Goal: Task Accomplishment & Management: Complete application form

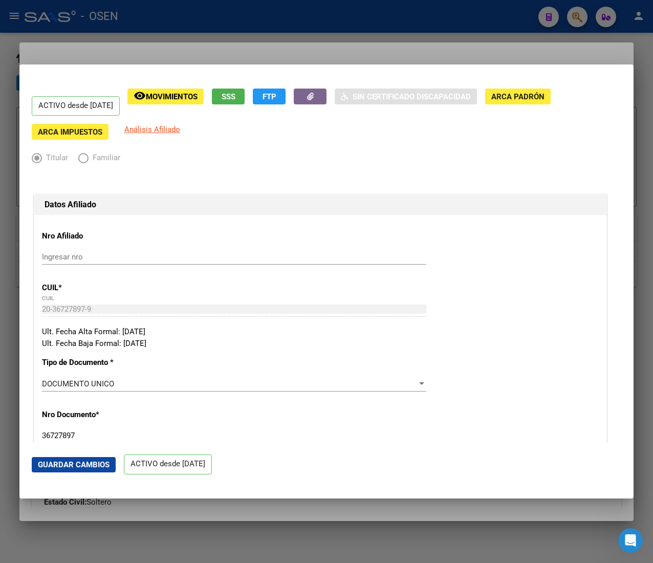
scroll to position [1432, 0]
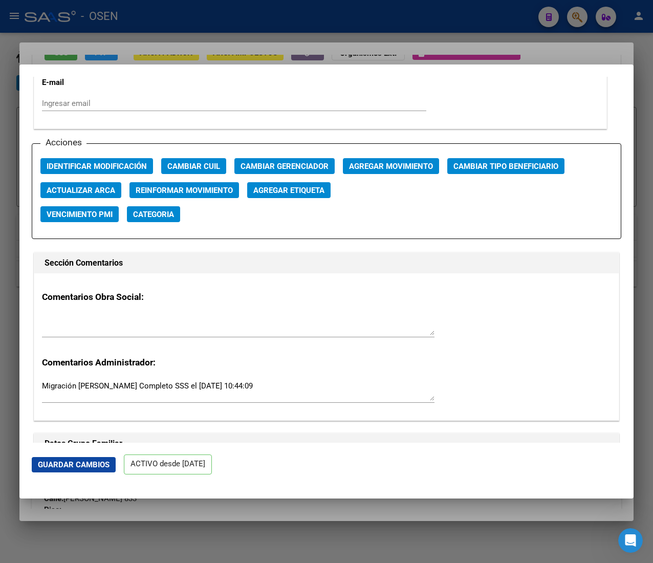
click at [193, 16] on div at bounding box center [326, 281] width 653 height 563
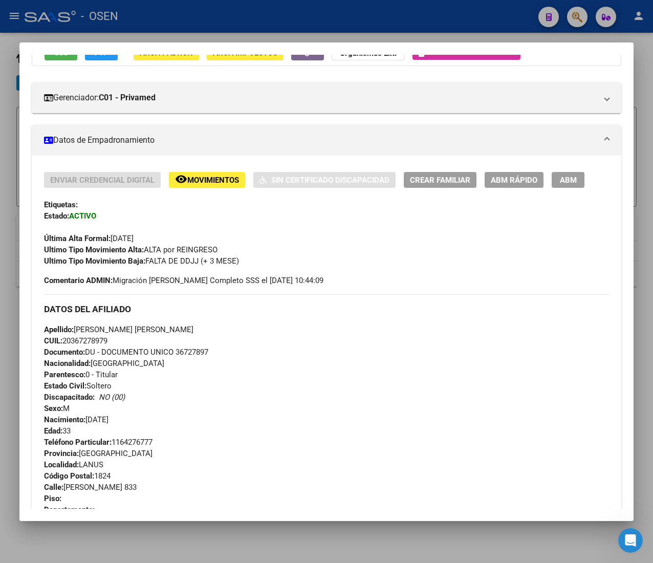
scroll to position [0, 0]
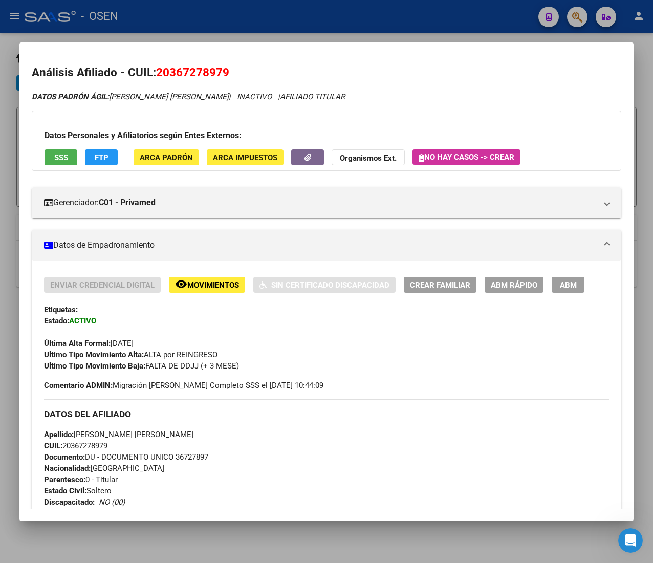
click at [287, 29] on div at bounding box center [326, 281] width 653 height 563
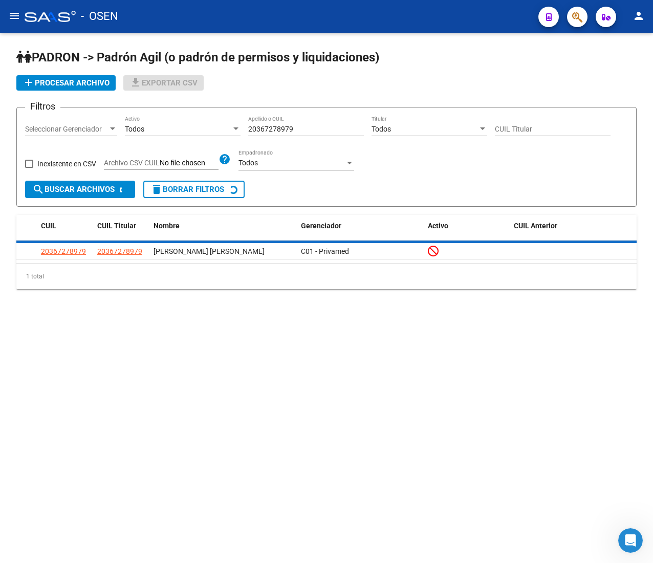
drag, startPoint x: 301, startPoint y: 130, endPoint x: 195, endPoint y: 124, distance: 106.1
click at [199, 124] on div "Filtros Seleccionar Gerenciador Seleccionar Gerenciador Todos Activo 2036727897…" at bounding box center [326, 148] width 603 height 65
paste input "91836265"
type input "20391836265"
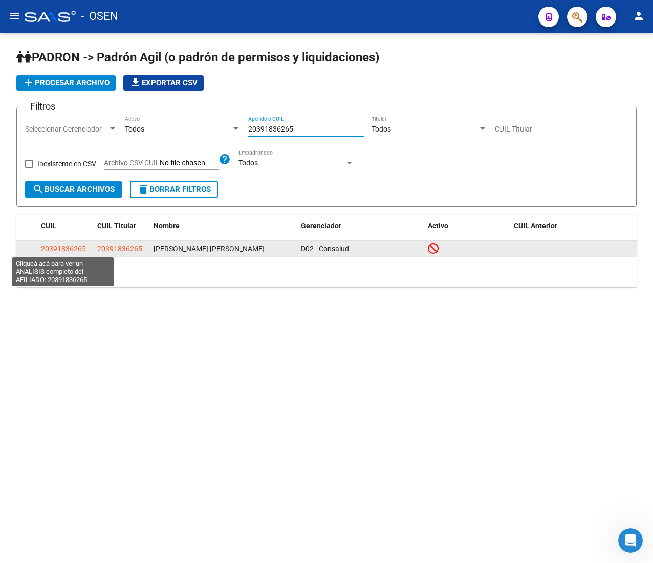
click at [73, 247] on span "20391836265" at bounding box center [63, 249] width 45 height 8
type textarea "20391836265"
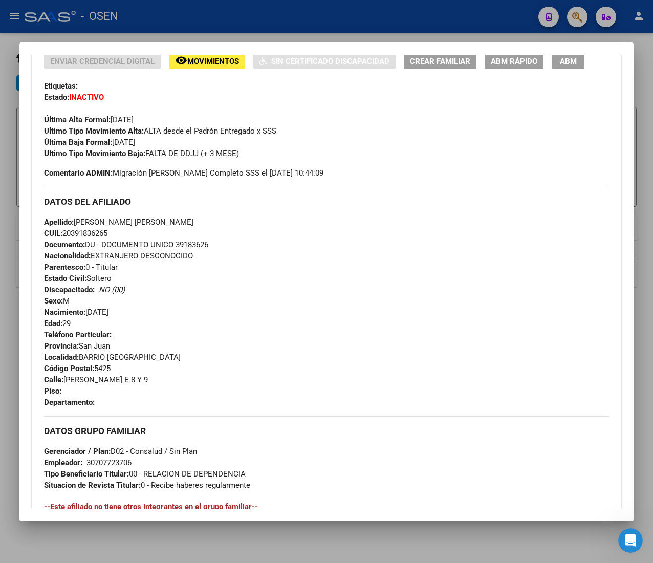
scroll to position [515, 0]
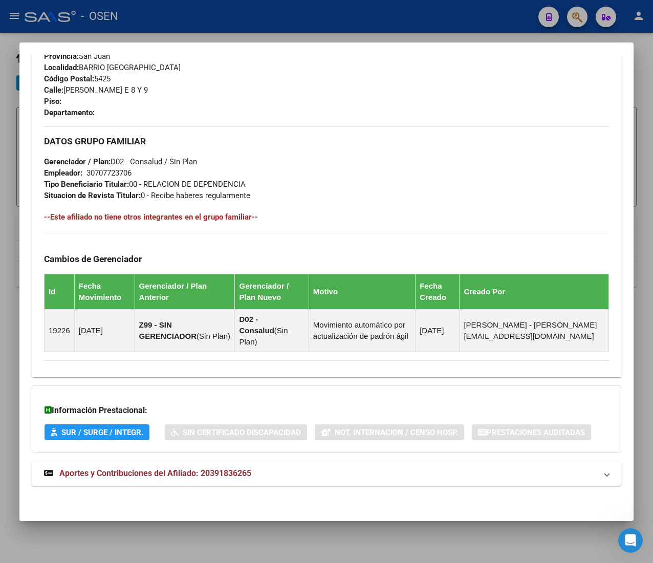
click at [349, 473] on mat-panel-title "Aportes y Contribuciones del Afiliado: 20391836265" at bounding box center [320, 473] width 553 height 12
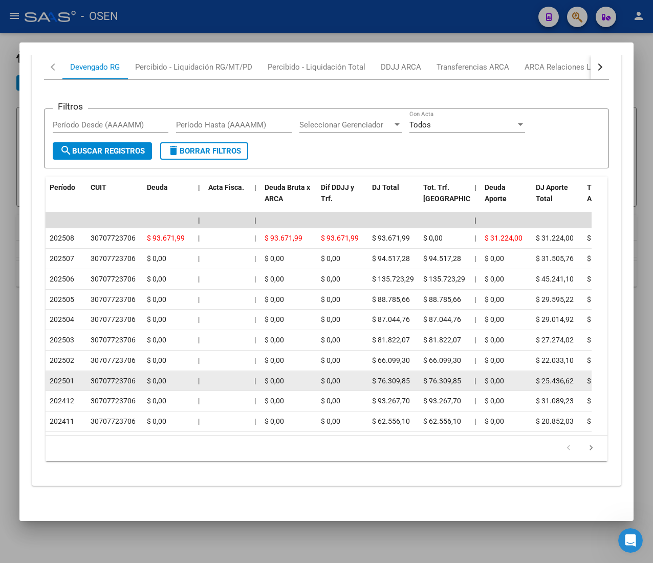
scroll to position [1020, 0]
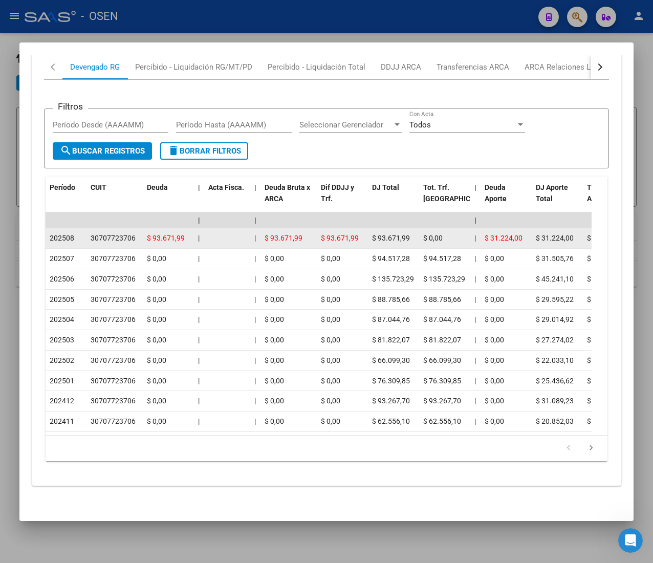
drag, startPoint x: 47, startPoint y: 218, endPoint x: 72, endPoint y: 219, distance: 25.1
click at [72, 228] on datatable-body-cell "202508" at bounding box center [66, 238] width 41 height 20
click at [72, 234] on span "202508" at bounding box center [62, 238] width 25 height 8
drag, startPoint x: 90, startPoint y: 221, endPoint x: 115, endPoint y: 217, distance: 24.8
click at [115, 232] on div "30707723706" at bounding box center [113, 238] width 45 height 12
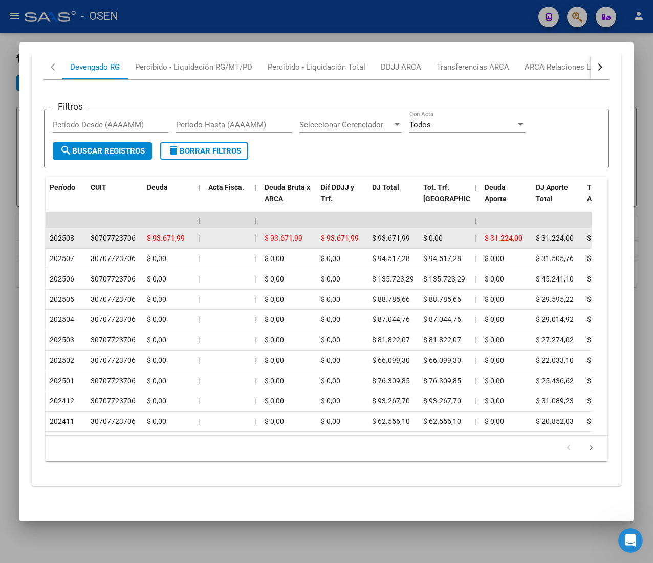
click at [115, 232] on div "30707723706" at bounding box center [113, 238] width 45 height 12
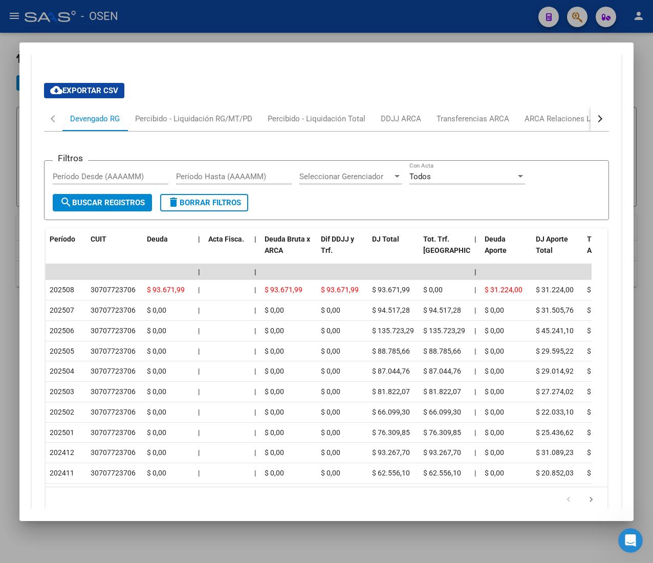
scroll to position [917, 0]
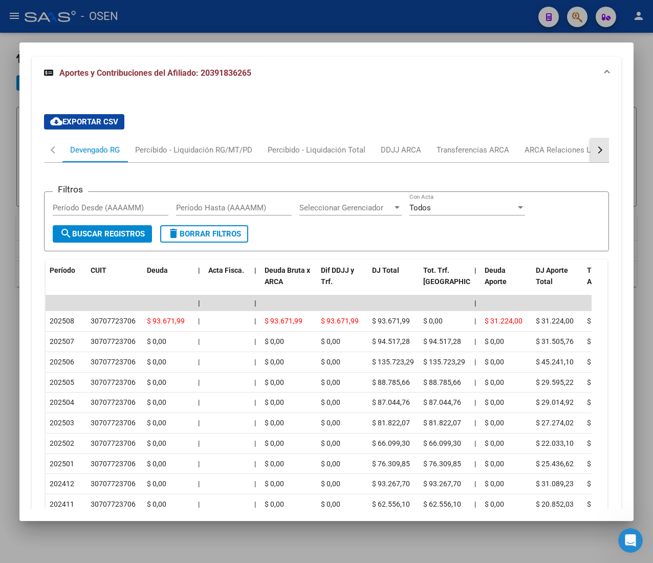
drag, startPoint x: 578, startPoint y: 159, endPoint x: 544, endPoint y: 157, distance: 33.8
click at [590, 159] on button "button" at bounding box center [599, 150] width 18 height 25
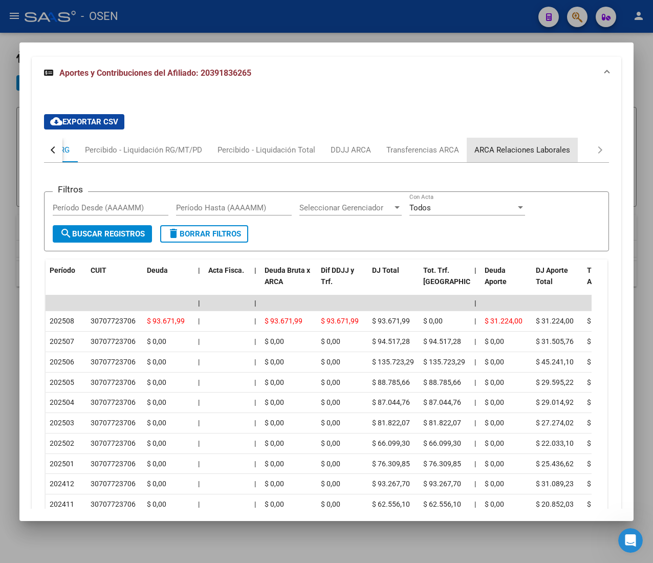
click at [525, 153] on div "ARCA Relaciones Laborales" at bounding box center [522, 149] width 96 height 11
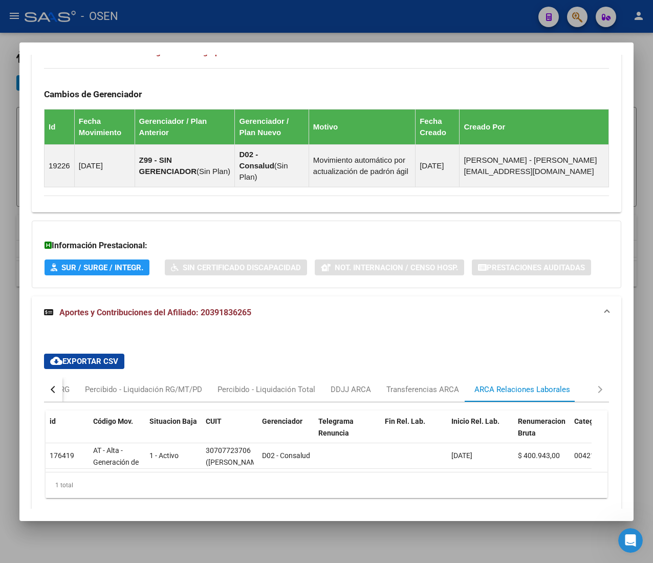
scroll to position [733, 0]
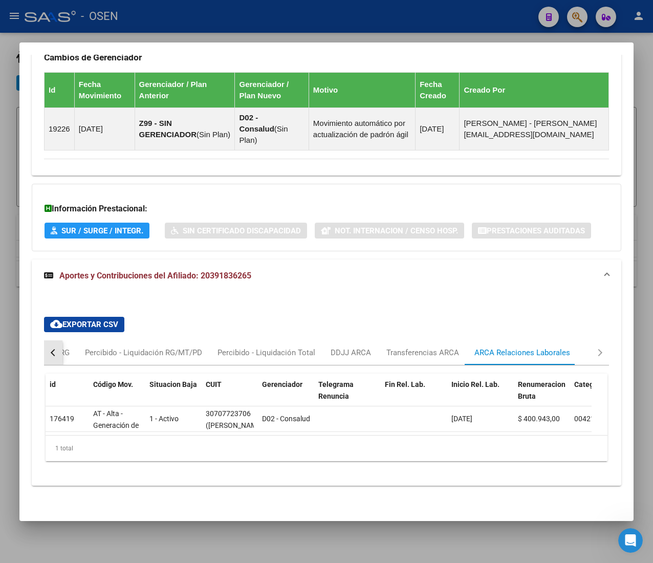
click at [58, 341] on button "button" at bounding box center [53, 352] width 18 height 25
click at [72, 347] on div "Devengado RG" at bounding box center [95, 352] width 50 height 11
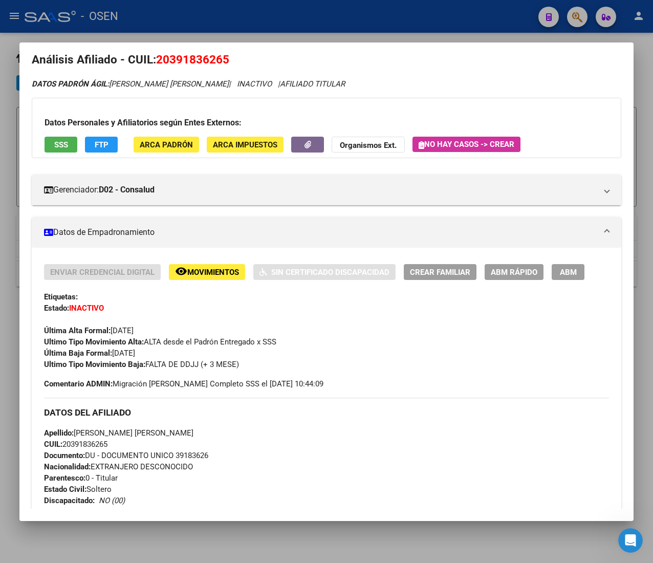
scroll to position [0, 0]
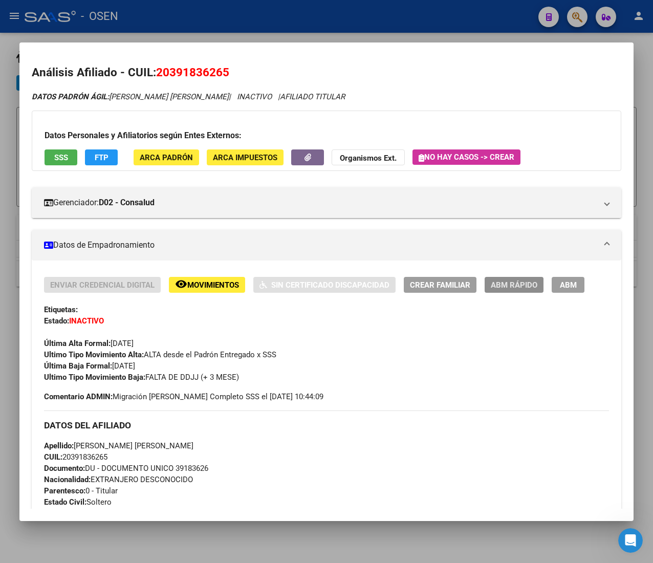
click at [498, 278] on button "ABM Rápido" at bounding box center [513, 285] width 59 height 16
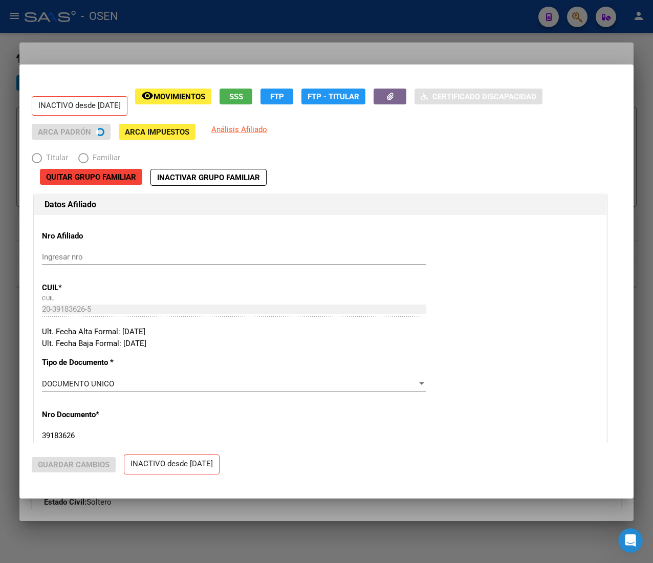
radio input "true"
type input "30-70772370-6"
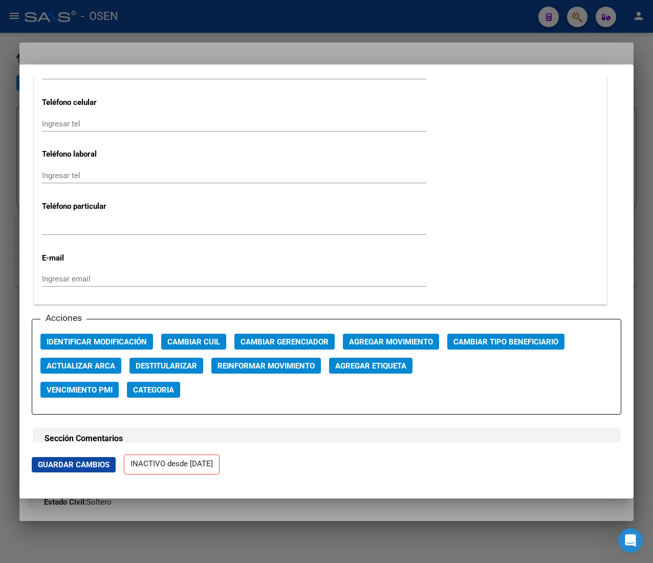
scroll to position [1330, 0]
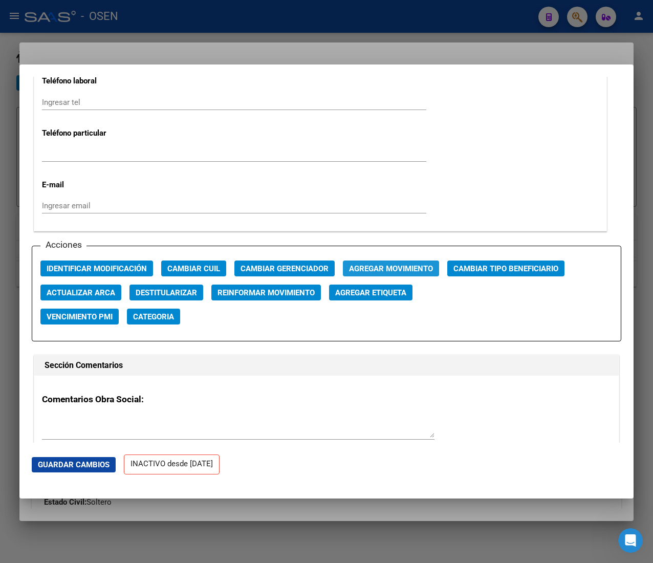
click at [356, 269] on span "Agregar Movimiento" at bounding box center [391, 268] width 84 height 9
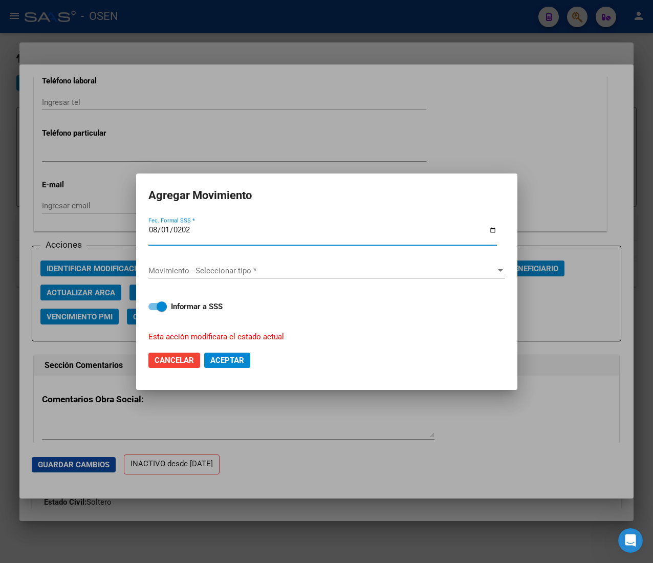
type input "[DATE]"
click at [356, 269] on span "Movimiento - Seleccionar tipo *" at bounding box center [321, 270] width 347 height 9
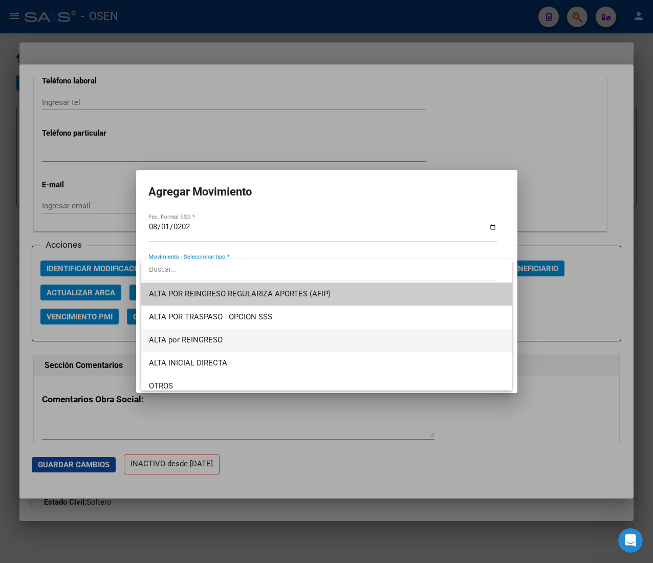
click at [300, 338] on span "ALTA por REINGRESO" at bounding box center [326, 339] width 355 height 23
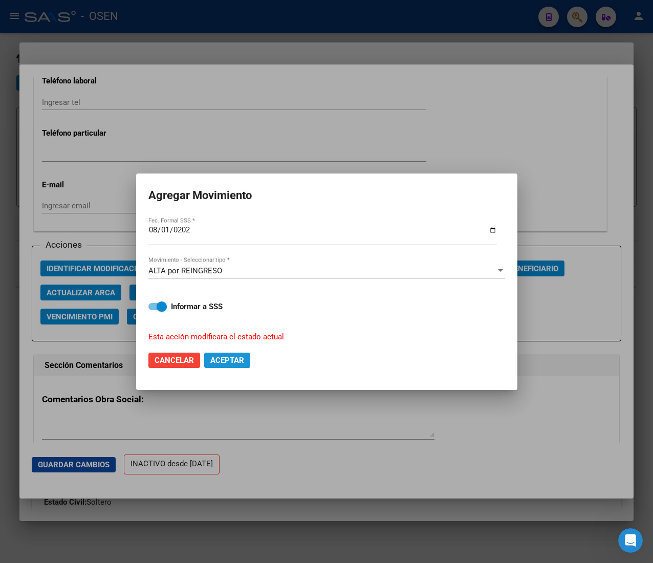
click at [225, 360] on span "Aceptar" at bounding box center [227, 360] width 34 height 9
checkbox input "false"
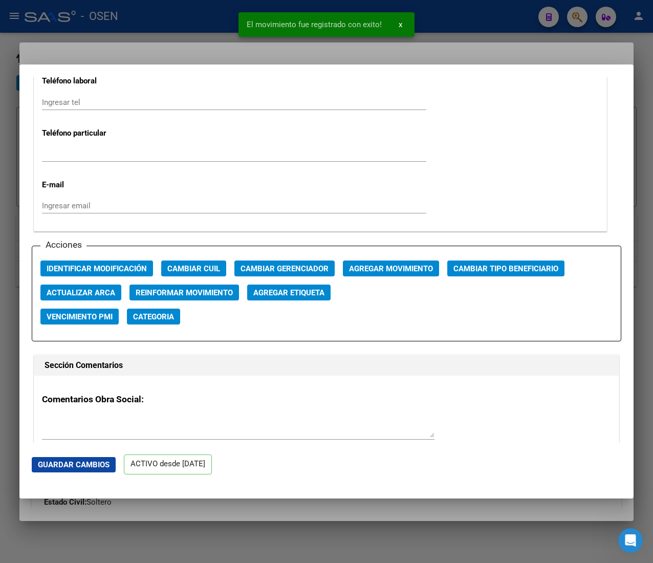
click at [159, 16] on div at bounding box center [326, 281] width 653 height 563
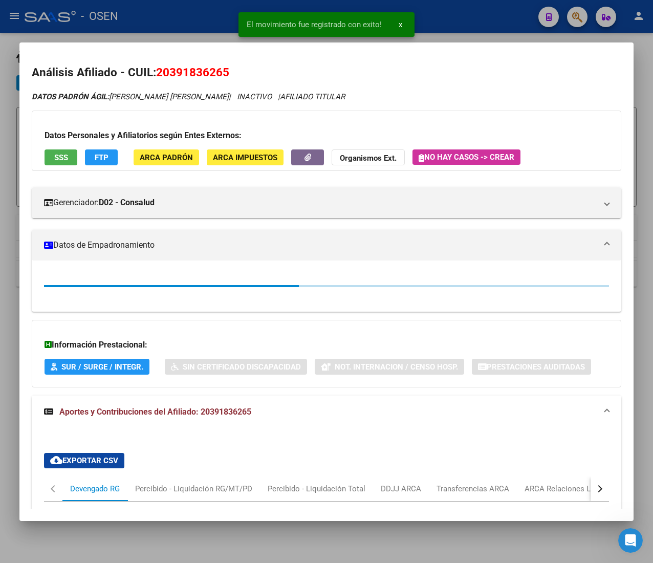
click at [170, 16] on div at bounding box center [326, 281] width 653 height 563
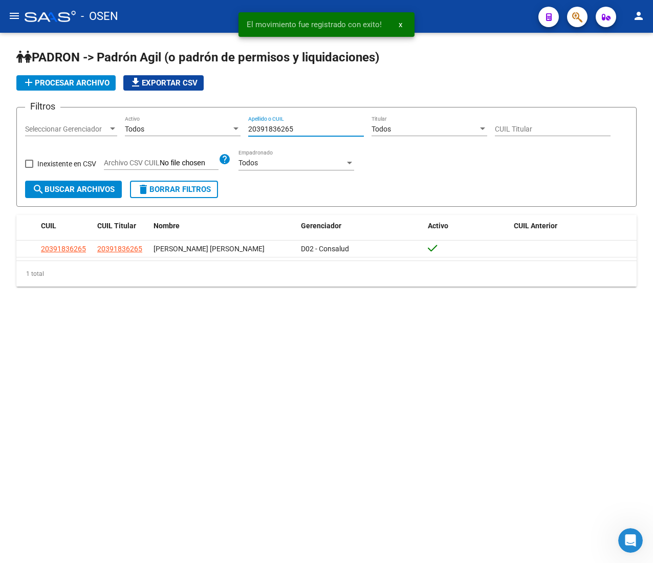
drag, startPoint x: 301, startPoint y: 128, endPoint x: 211, endPoint y: 121, distance: 90.8
click at [214, 120] on div "Filtros Seleccionar Gerenciador Seleccionar Gerenciador Todos Activo 2039183626…" at bounding box center [326, 148] width 603 height 65
paste input "7269116930"
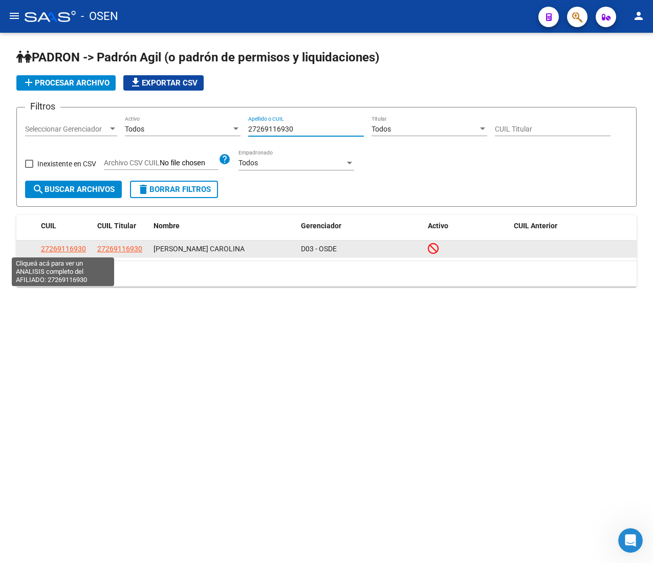
type input "27269116930"
click at [75, 251] on span "27269116930" at bounding box center [63, 249] width 45 height 8
type textarea "27269116930"
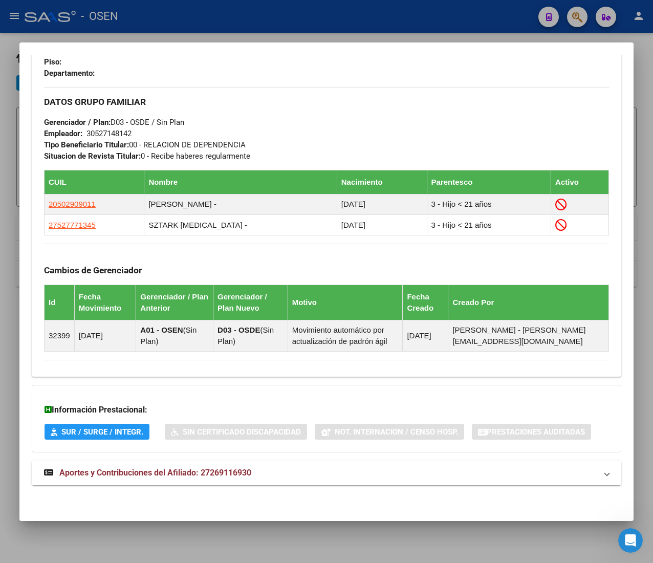
click at [309, 466] on mat-expansion-panel-header "Aportes y Contribuciones del Afiliado: 27269116930" at bounding box center [326, 472] width 589 height 25
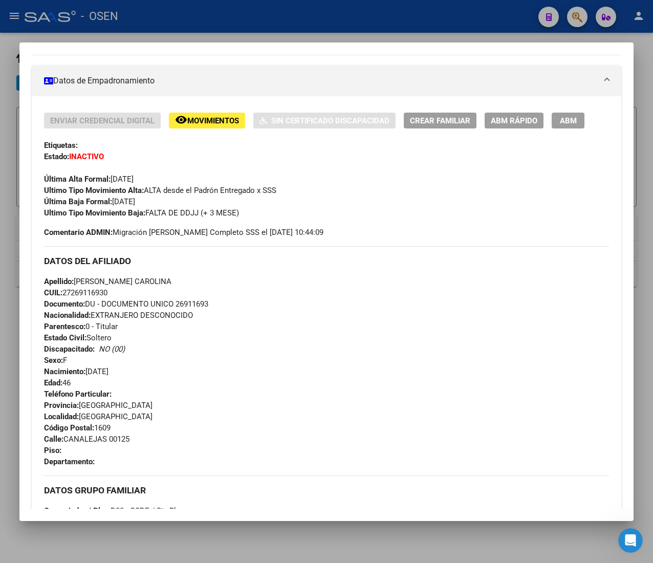
scroll to position [0, 0]
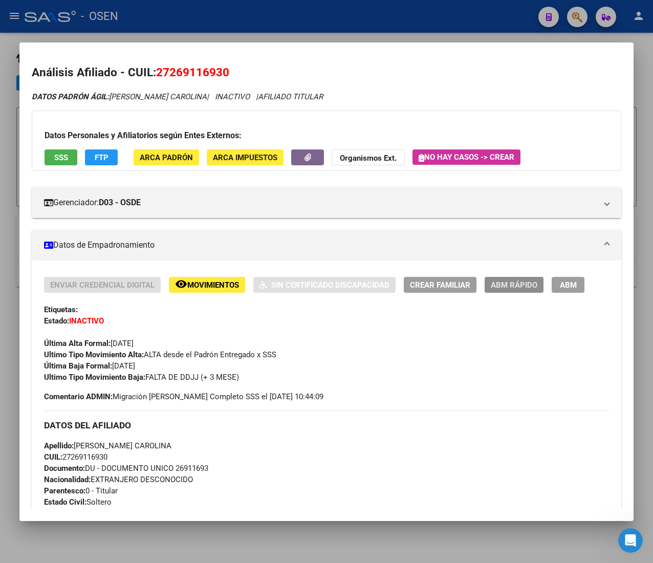
click at [508, 282] on span "ABM Rápido" at bounding box center [514, 284] width 47 height 9
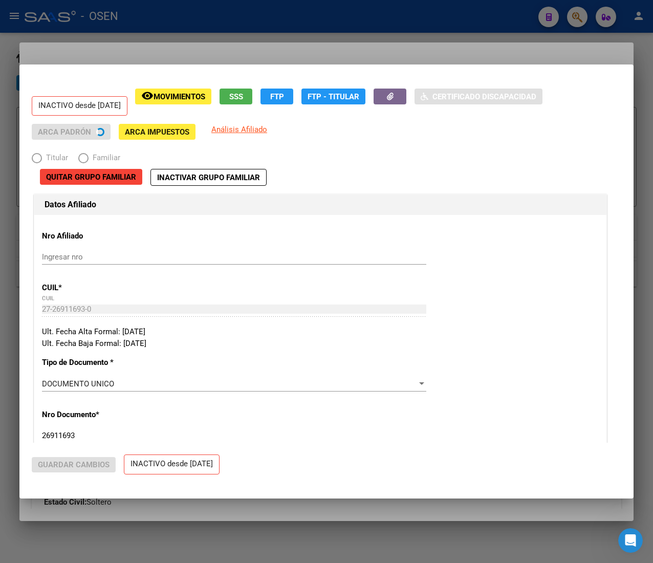
radio input "true"
type input "30-52714814-2"
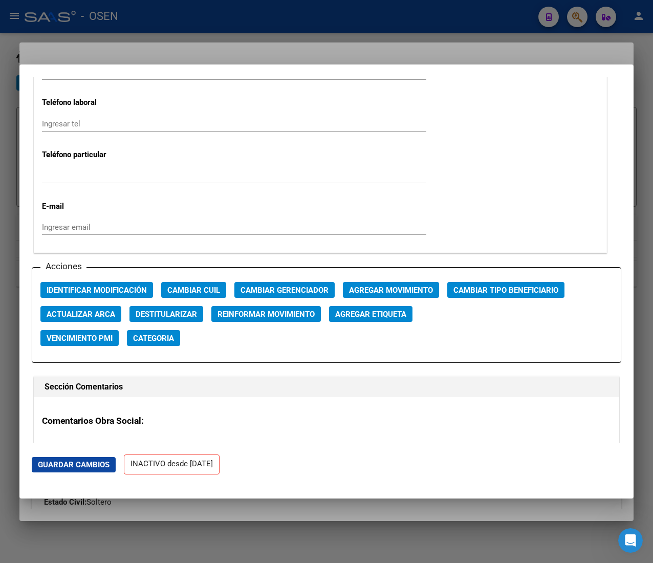
scroll to position [1330, 0]
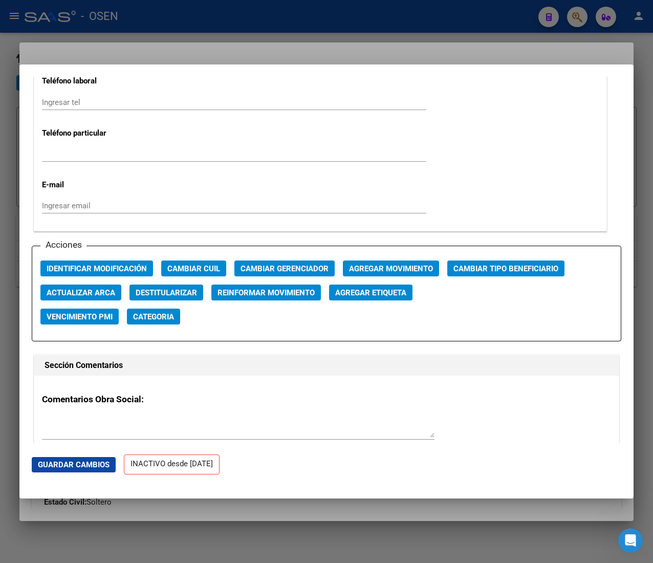
click at [379, 268] on span "Agregar Movimiento" at bounding box center [391, 268] width 84 height 9
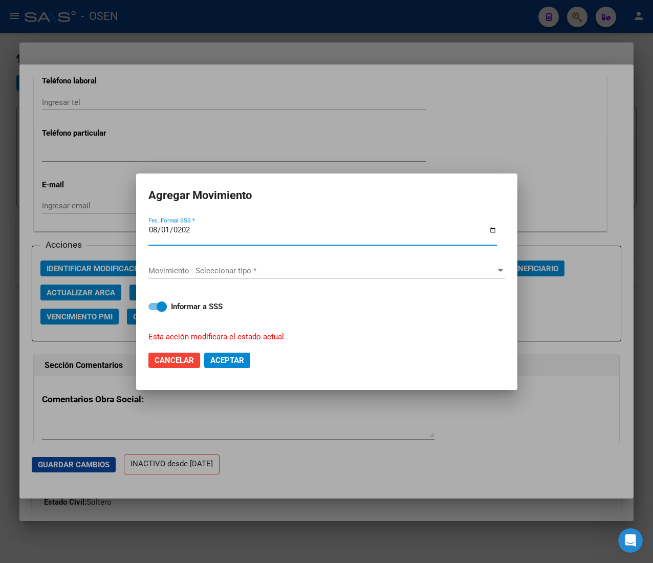
type input "[DATE]"
click at [379, 268] on span "Movimiento - Seleccionar tipo *" at bounding box center [321, 270] width 347 height 9
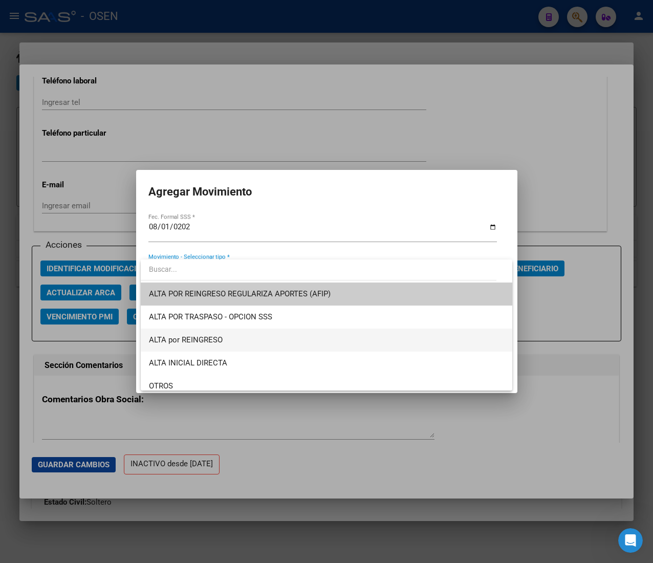
click at [259, 339] on span "ALTA por REINGRESO" at bounding box center [326, 339] width 355 height 23
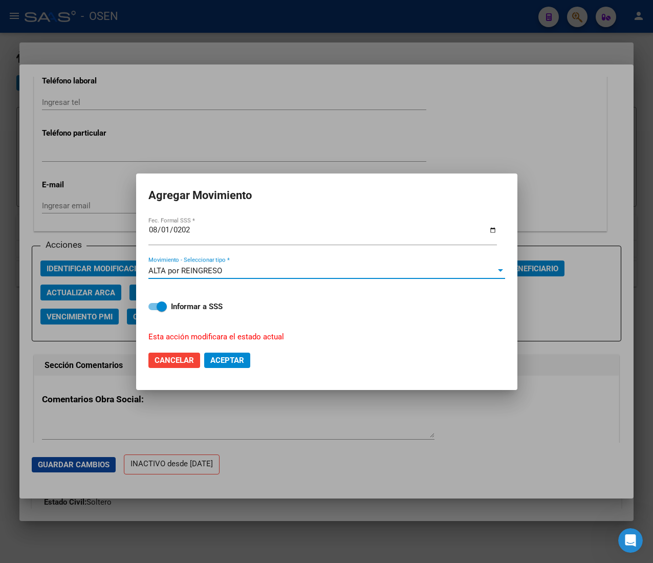
click at [234, 356] on span "Aceptar" at bounding box center [227, 360] width 34 height 9
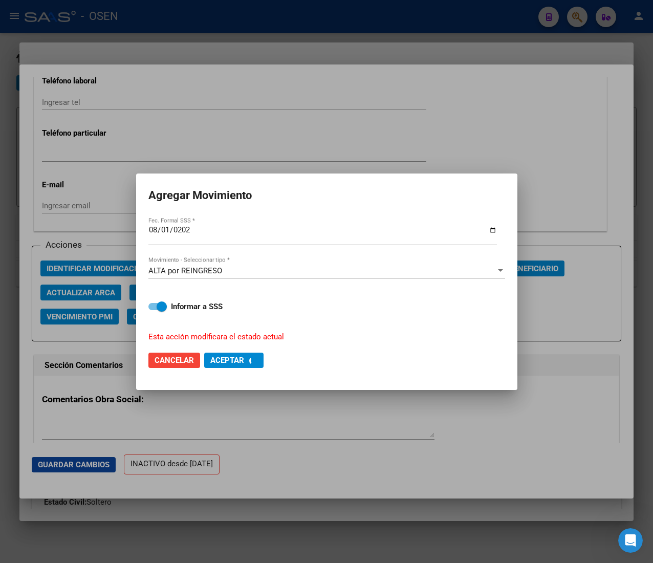
checkbox input "false"
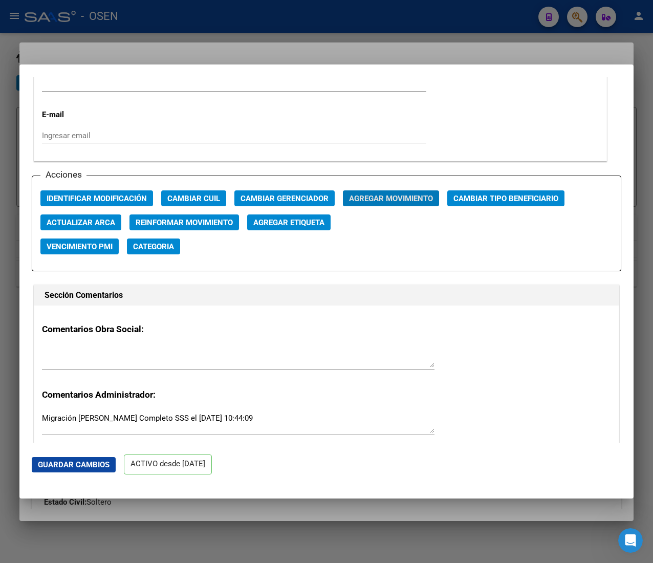
scroll to position [1432, 0]
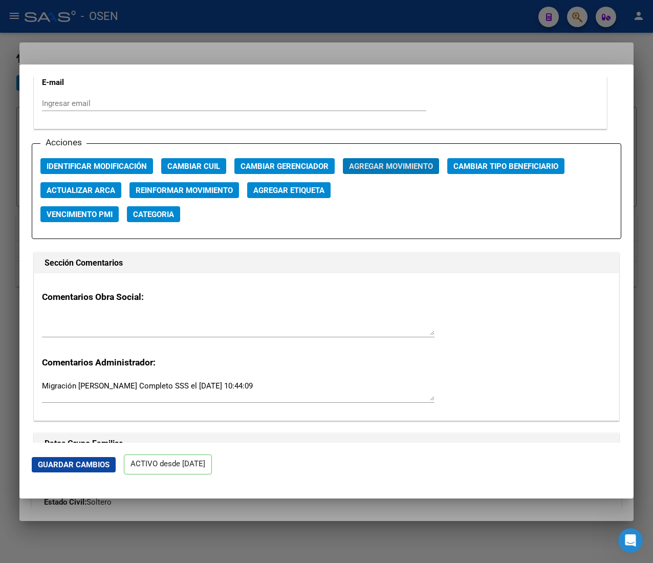
click at [279, 25] on div at bounding box center [326, 281] width 653 height 563
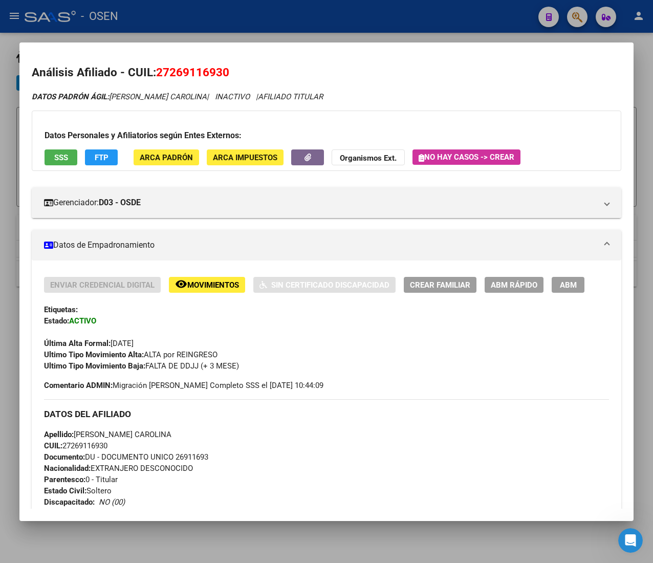
click at [328, 21] on div at bounding box center [326, 281] width 653 height 563
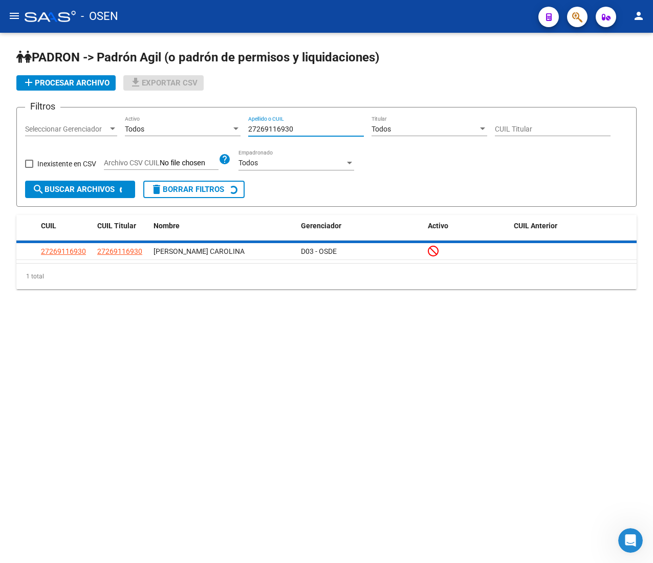
drag, startPoint x: 305, startPoint y: 133, endPoint x: 158, endPoint y: 117, distance: 148.2
click at [162, 117] on div "Filtros Seleccionar Gerenciador Seleccionar Gerenciador Todos Activo 2726911693…" at bounding box center [326, 148] width 603 height 65
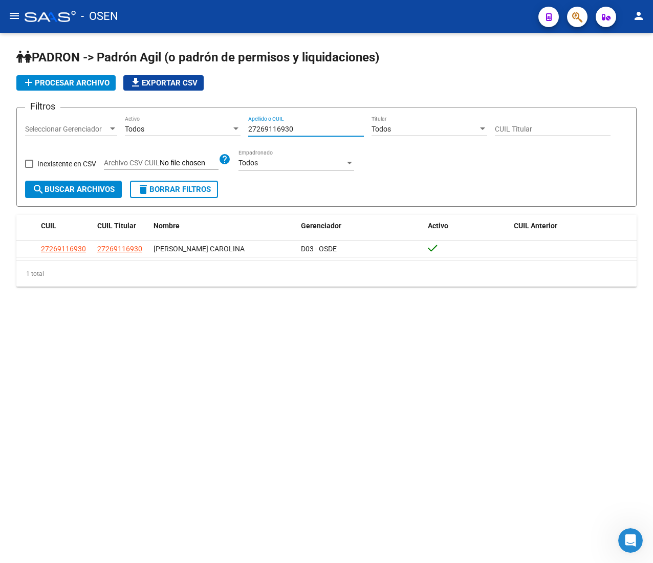
paste input "0213704959"
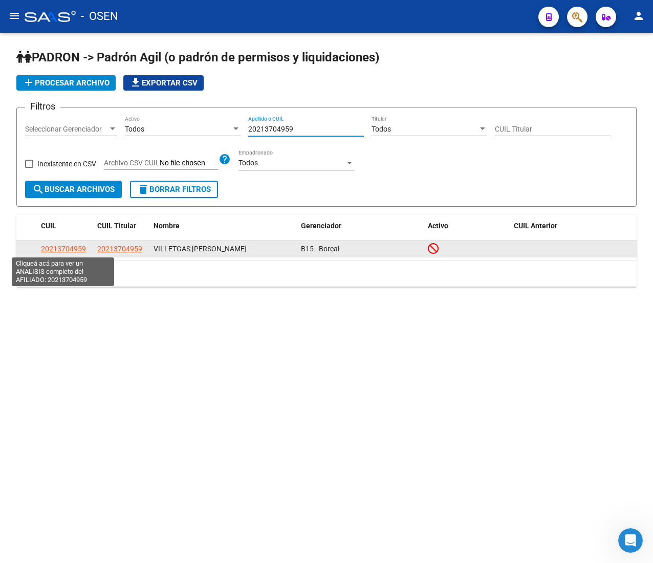
type input "20213704959"
click at [68, 246] on span "20213704959" at bounding box center [63, 249] width 45 height 8
type textarea "20213704959"
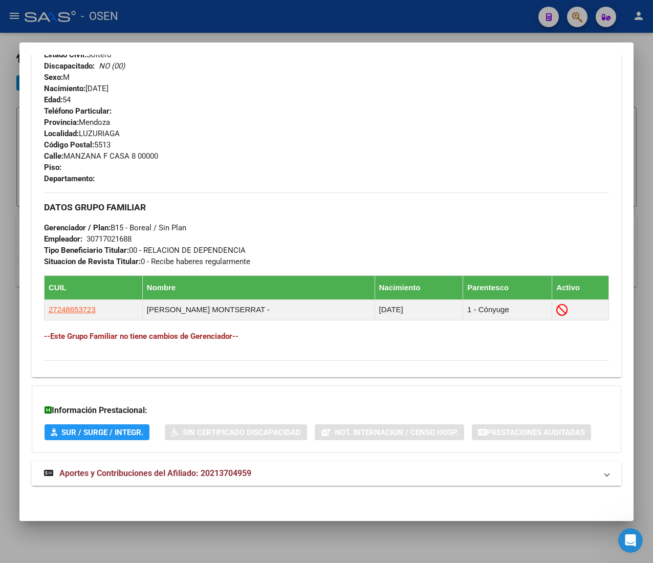
click at [348, 469] on mat-panel-title "Aportes y Contribuciones del Afiliado: 20213704959" at bounding box center [320, 473] width 553 height 12
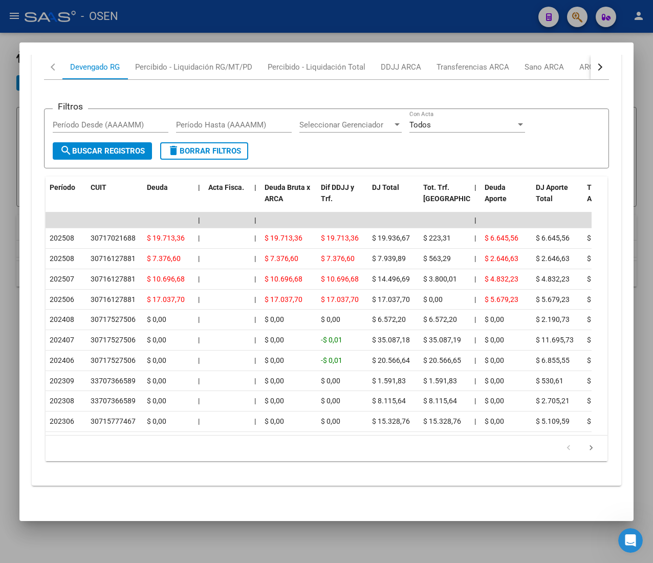
scroll to position [954, 0]
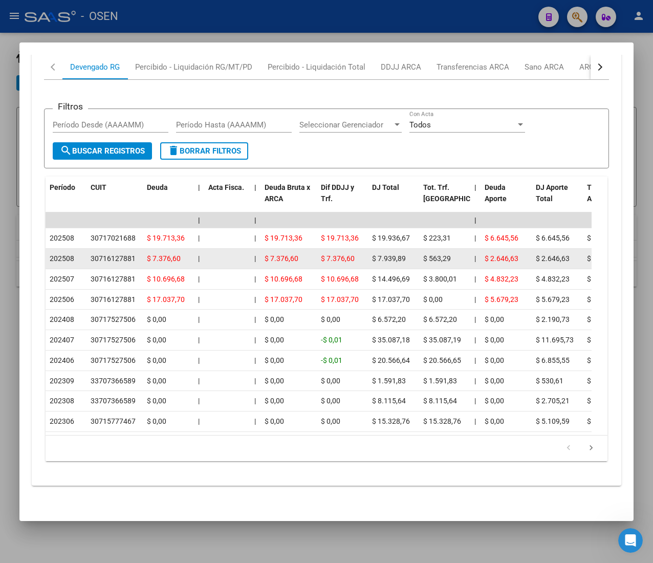
drag, startPoint x: 59, startPoint y: 241, endPoint x: 93, endPoint y: 240, distance: 33.8
click at [93, 253] on div "30716127881" at bounding box center [113, 259] width 45 height 12
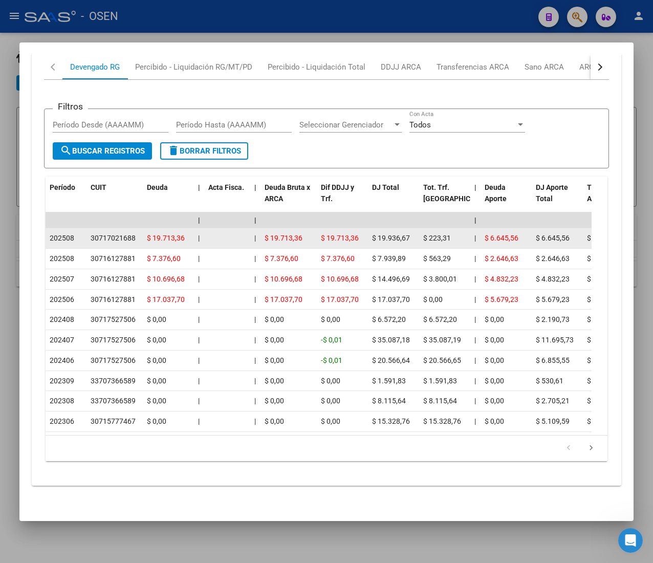
drag, startPoint x: 84, startPoint y: 227, endPoint x: 62, endPoint y: 223, distance: 22.3
click at [72, 224] on datatable-scroller "| | | | | | | | | | | | | 202508 30717021688 $ 19.713,36 | | $ 19.713,36 $ 19.7…" at bounding box center [319, 321] width 546 height 219
click at [61, 234] on span "202508" at bounding box center [62, 238] width 25 height 8
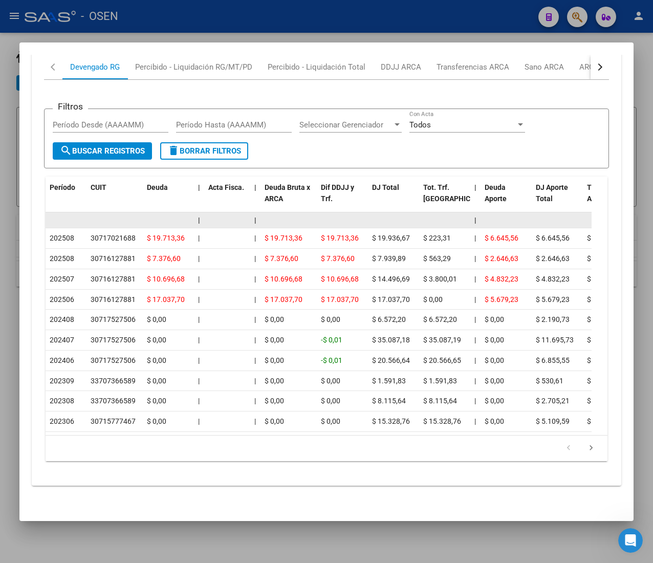
drag, startPoint x: 207, startPoint y: 223, endPoint x: 52, endPoint y: 205, distance: 156.1
click at [58, 212] on datatable-scroller "| | | | | | | | | | | | | 202508 30717021688 $ 19.713,36 | | $ 19.713,36 $ 19.7…" at bounding box center [319, 321] width 546 height 219
drag, startPoint x: 52, startPoint y: 205, endPoint x: 70, endPoint y: 207, distance: 18.0
click at [59, 212] on datatable-body-cell at bounding box center [66, 220] width 41 height 16
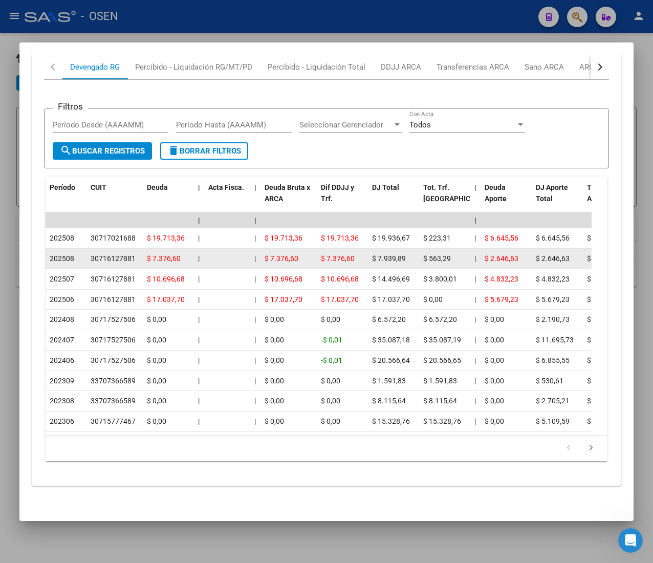
click at [267, 249] on datatable-body-cell "$ 7.376,60" at bounding box center [288, 259] width 56 height 20
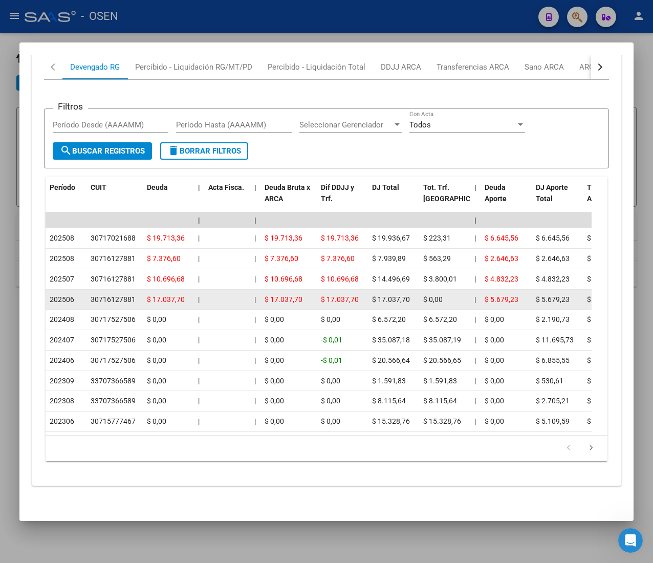
drag, startPoint x: 97, startPoint y: 279, endPoint x: 144, endPoint y: 278, distance: 47.6
click at [138, 290] on datatable-body-cell "30716127881" at bounding box center [114, 300] width 56 height 20
click at [147, 295] on span "$ 17.037,70" at bounding box center [166, 299] width 38 height 8
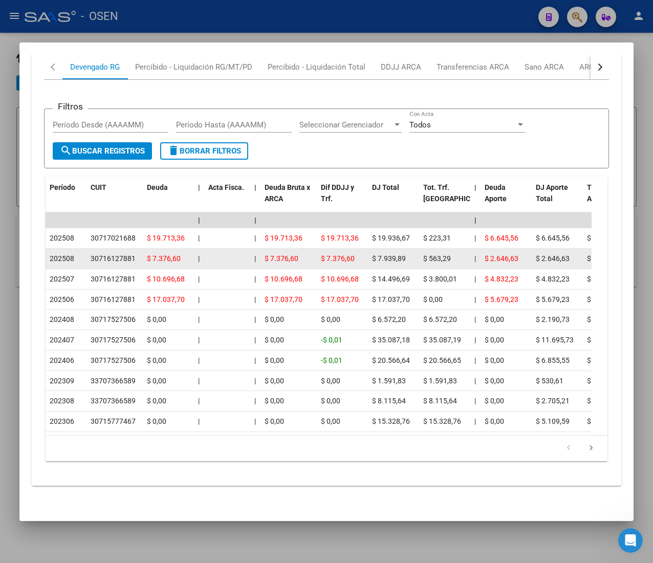
scroll to position [851, 0]
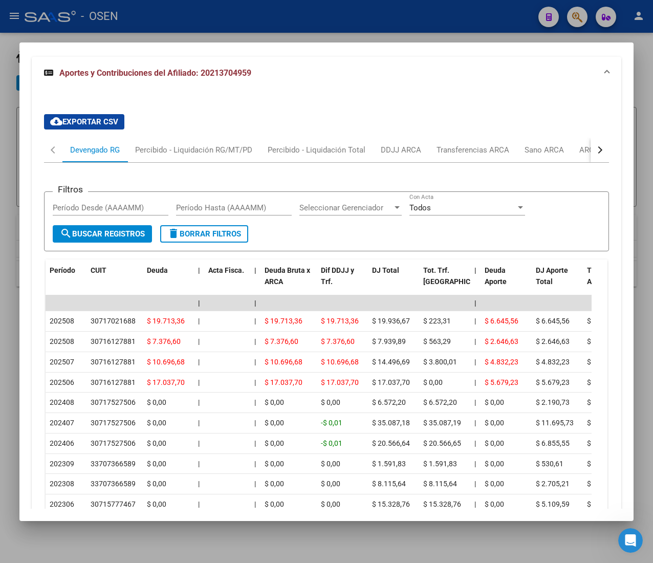
click at [590, 161] on button "button" at bounding box center [599, 150] width 18 height 25
click at [547, 155] on div "ARCA Relaciones Laborales" at bounding box center [523, 149] width 96 height 11
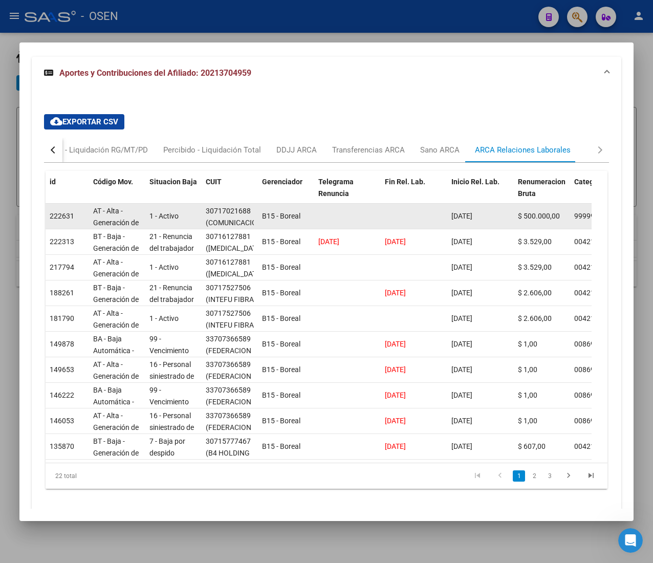
drag, startPoint x: 242, startPoint y: 215, endPoint x: 252, endPoint y: 215, distance: 9.7
click at [252, 215] on div "30717021688 (COMUNICACIONES KAPANY SAS)" at bounding box center [230, 215] width 48 height 21
click at [252, 214] on div "30717021688 (COMUNICACIONES KAPANY SAS)" at bounding box center [230, 215] width 48 height 21
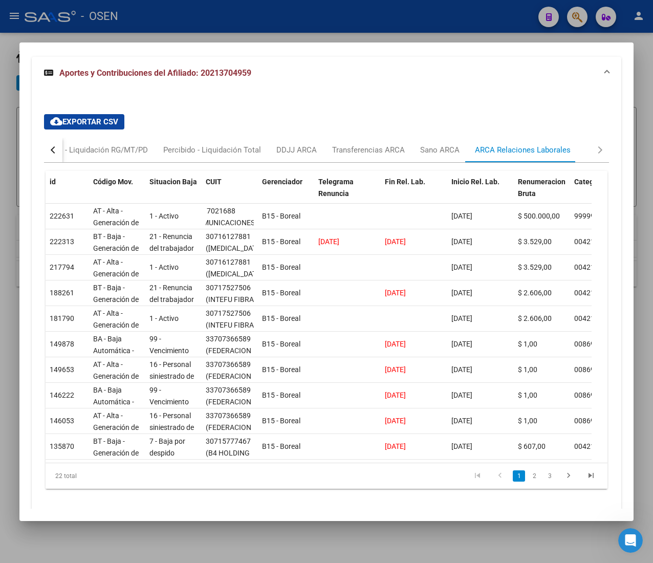
click at [58, 161] on button "button" at bounding box center [53, 150] width 18 height 25
click at [98, 159] on div "Devengado RG" at bounding box center [94, 150] width 65 height 25
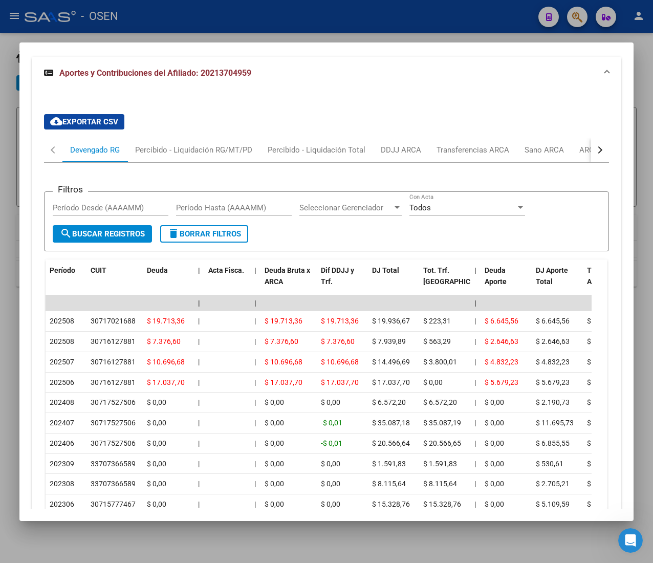
drag, startPoint x: 579, startPoint y: 158, endPoint x: 578, endPoint y: 163, distance: 5.2
click at [590, 159] on button "button" at bounding box center [599, 150] width 18 height 25
click at [550, 157] on div "ARCA Relaciones Laborales" at bounding box center [522, 150] width 111 height 25
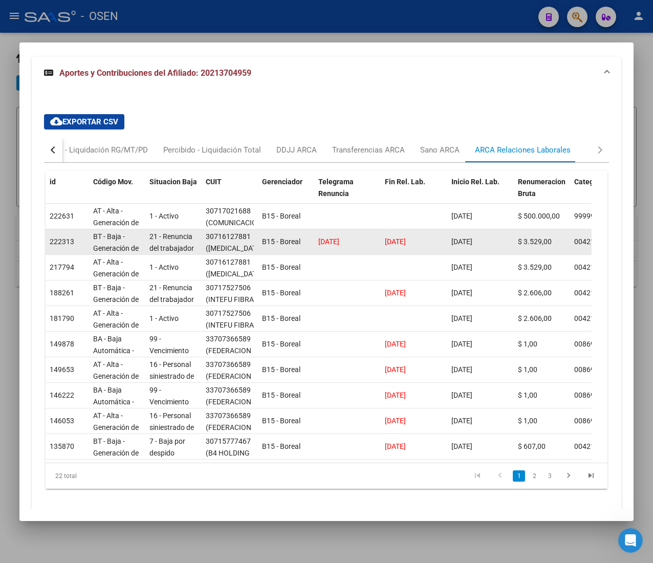
drag, startPoint x: 366, startPoint y: 240, endPoint x: 406, endPoint y: 241, distance: 39.4
click at [406, 241] on span "[DATE]" at bounding box center [395, 241] width 21 height 8
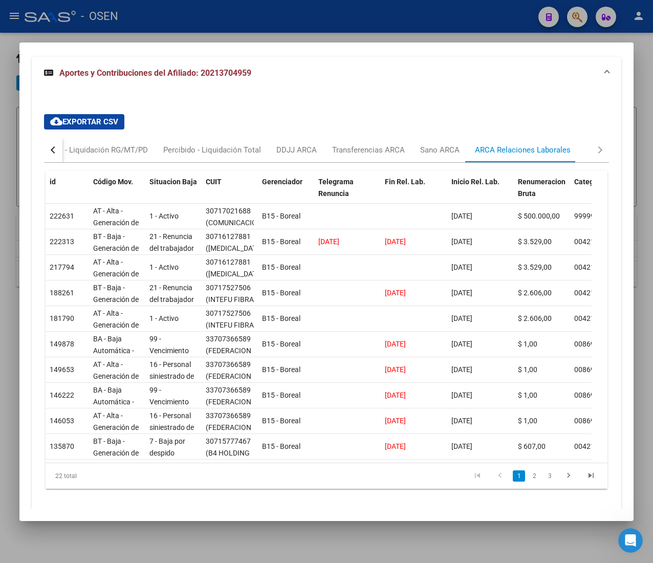
click at [58, 156] on button "button" at bounding box center [53, 150] width 18 height 25
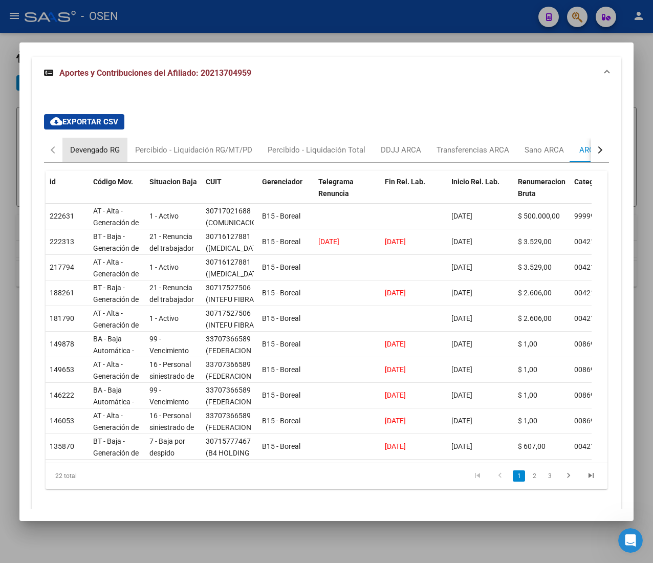
click at [106, 148] on div "Devengado RG" at bounding box center [95, 149] width 50 height 11
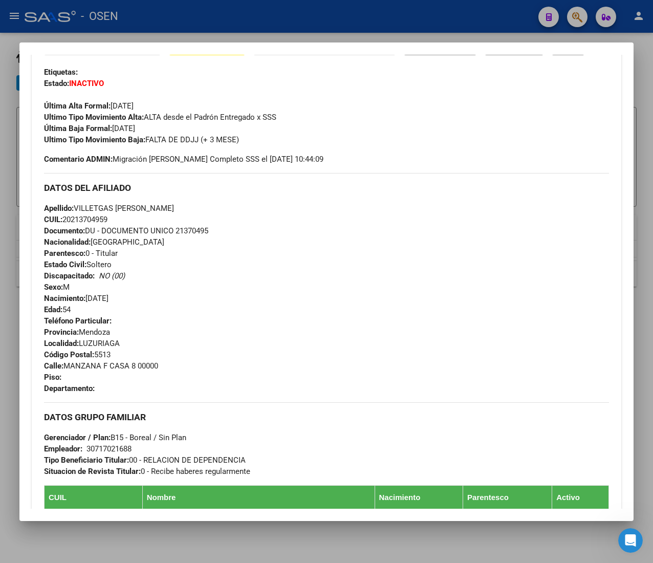
scroll to position [0, 0]
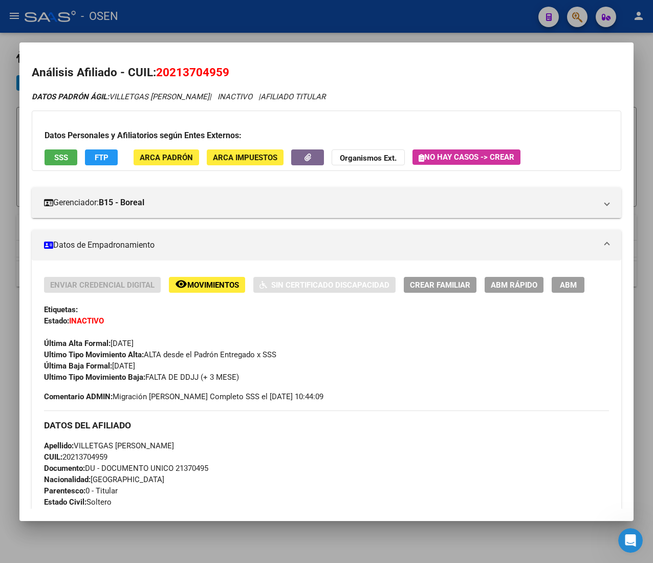
drag, startPoint x: 293, startPoint y: 25, endPoint x: 297, endPoint y: 28, distance: 5.5
click at [293, 25] on div at bounding box center [326, 281] width 653 height 563
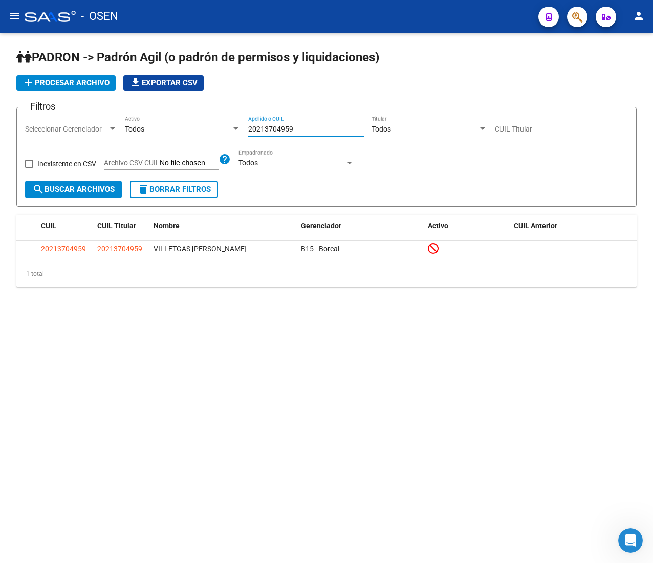
drag, startPoint x: 295, startPoint y: 130, endPoint x: 175, endPoint y: 124, distance: 119.9
click at [175, 124] on div "Filtros Seleccionar Gerenciador Seleccionar Gerenciador Todos Activo 2021370495…" at bounding box center [326, 148] width 603 height 65
paste input "329436619"
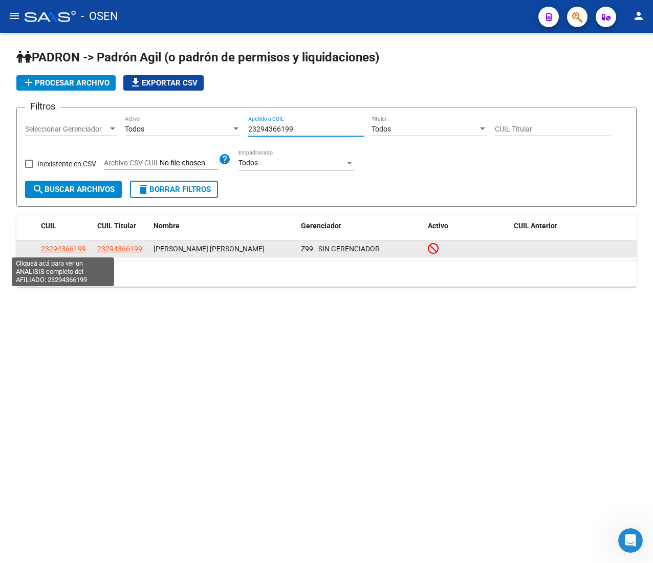
type input "23294366199"
click at [42, 245] on span "23294366199" at bounding box center [63, 249] width 45 height 8
type textarea "23294366199"
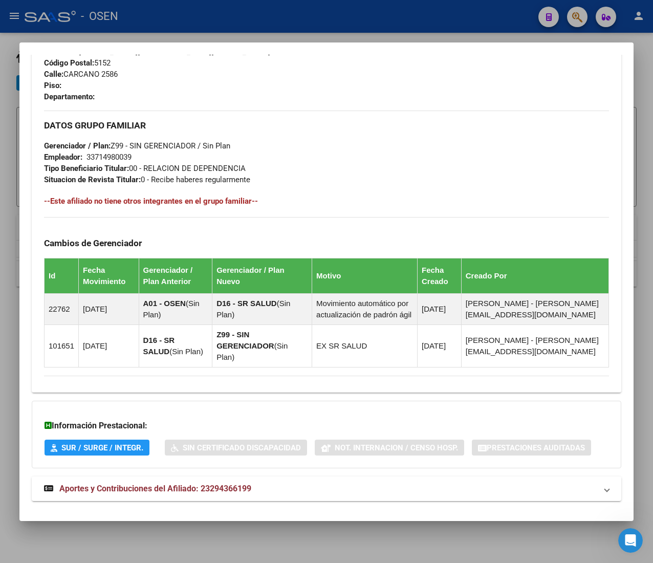
scroll to position [546, 0]
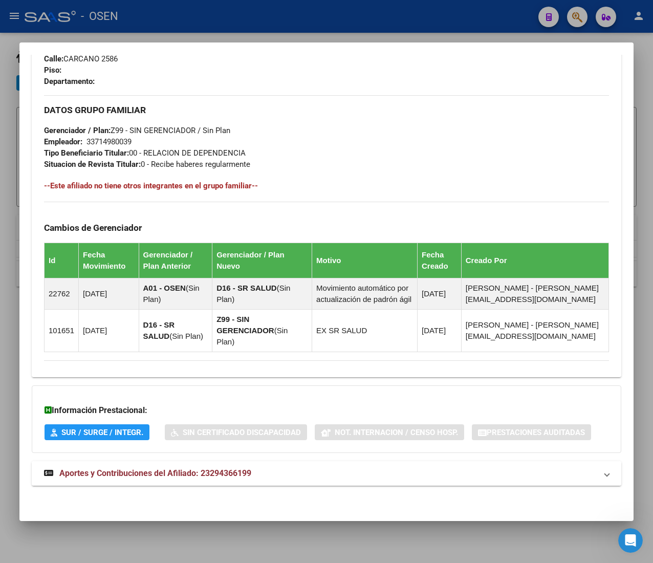
click at [266, 468] on mat-panel-title "Aportes y Contribuciones del Afiliado: 23294366199" at bounding box center [320, 473] width 553 height 12
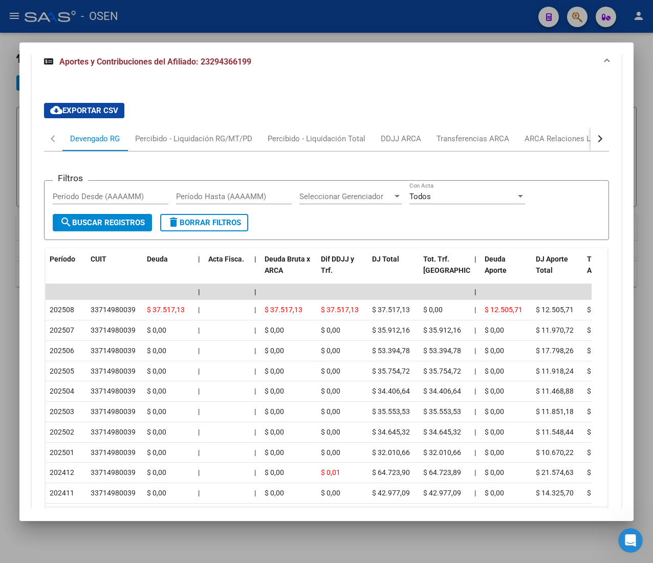
scroll to position [1005, 0]
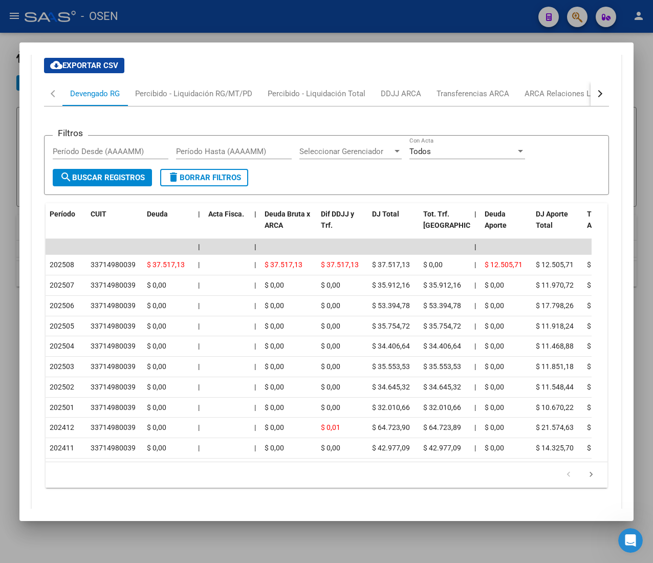
click at [590, 92] on button "button" at bounding box center [599, 93] width 18 height 25
click at [524, 97] on div "ARCA Relaciones Laborales" at bounding box center [522, 93] width 96 height 11
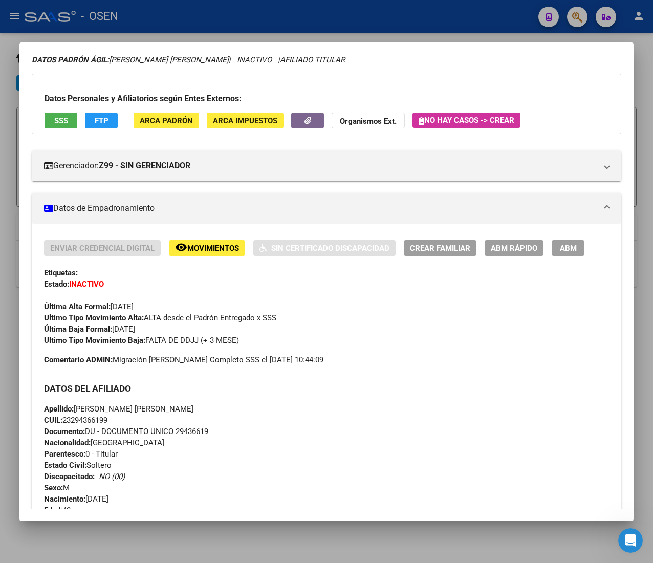
scroll to position [0, 0]
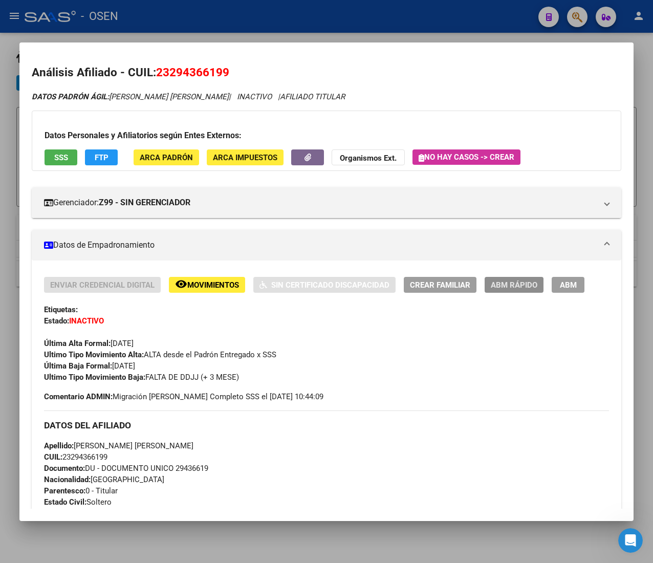
click at [500, 280] on span "ABM Rápido" at bounding box center [514, 284] width 47 height 9
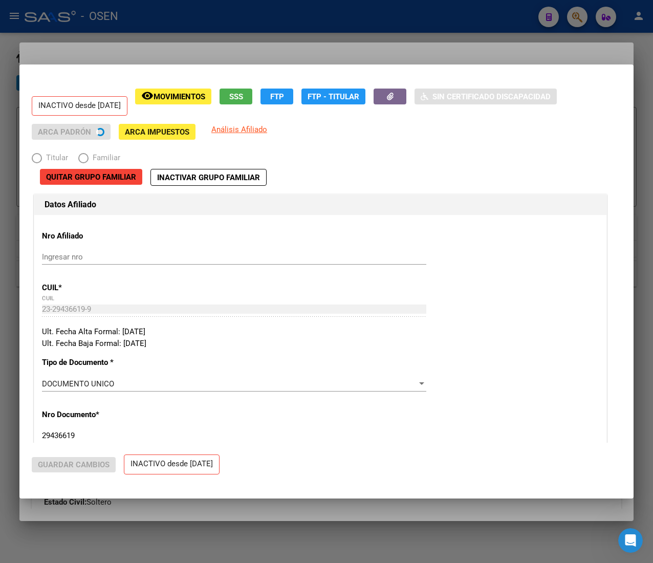
radio input "true"
type input "33-71498003-9"
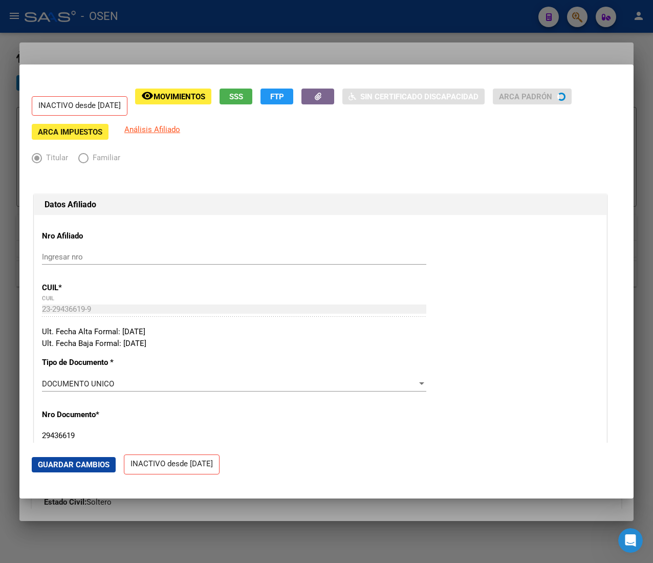
click at [293, 43] on div at bounding box center [326, 281] width 653 height 563
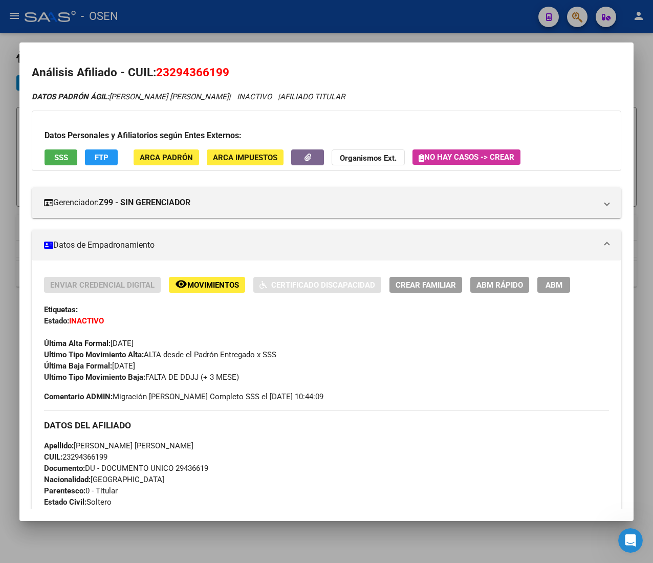
click at [68, 159] on span "SSS" at bounding box center [61, 157] width 14 height 9
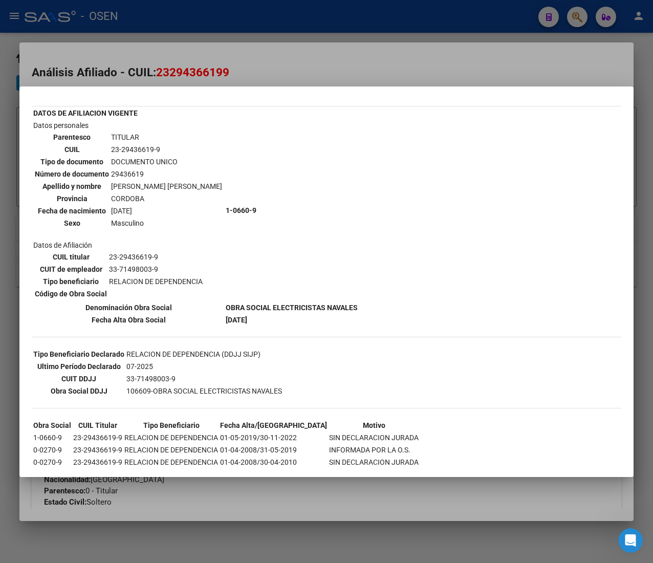
scroll to position [47, 0]
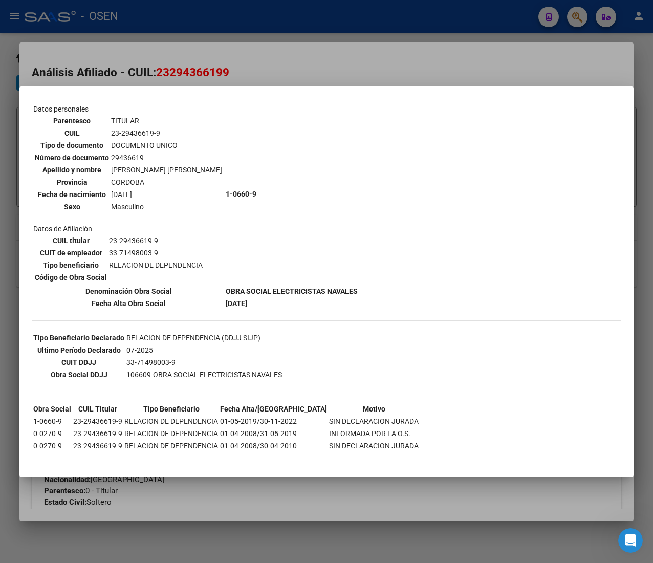
drag, startPoint x: 321, startPoint y: 16, endPoint x: 320, endPoint y: 49, distance: 32.8
click at [320, 29] on div at bounding box center [326, 281] width 653 height 563
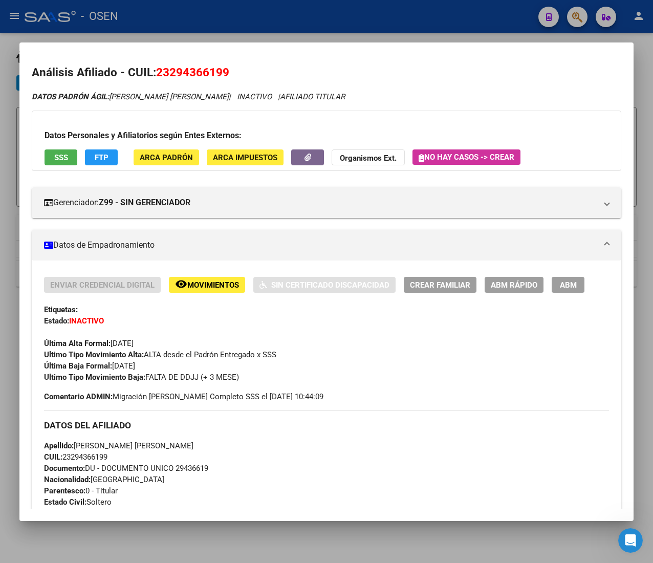
click at [517, 280] on span "ABM Rápido" at bounding box center [514, 284] width 47 height 9
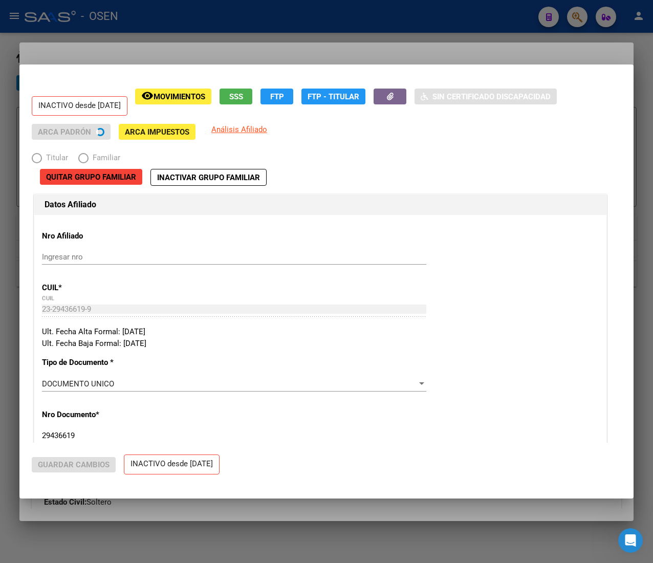
radio input "true"
type input "33-71498003-9"
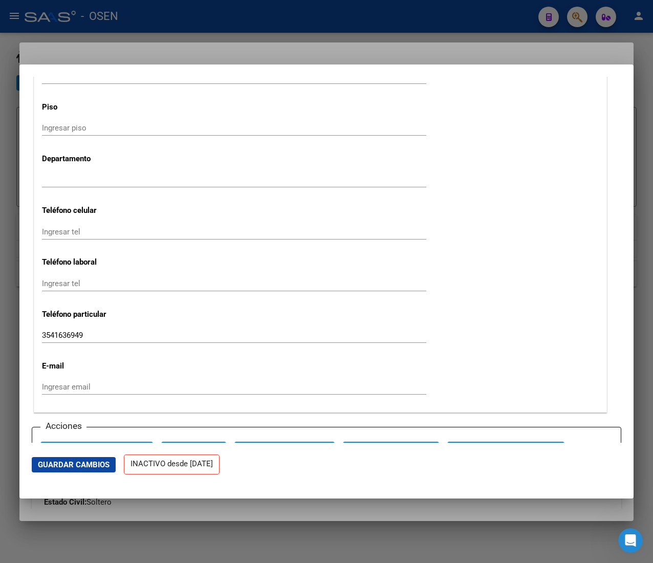
scroll to position [1397, 0]
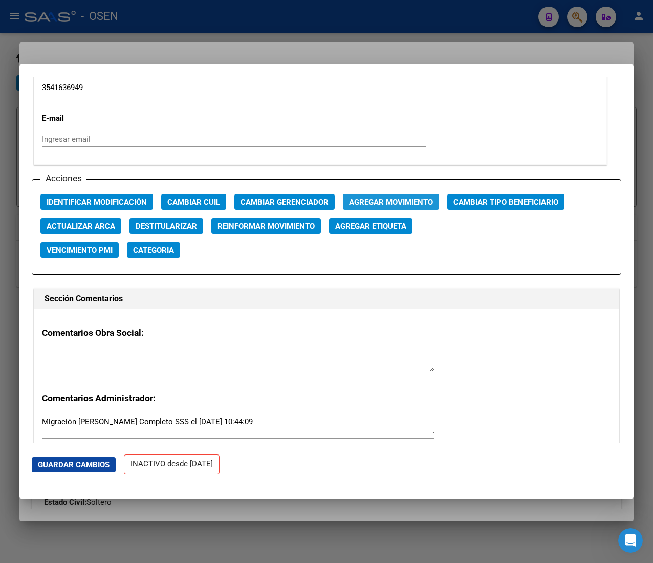
click at [354, 197] on span "Agregar Movimiento" at bounding box center [391, 201] width 84 height 9
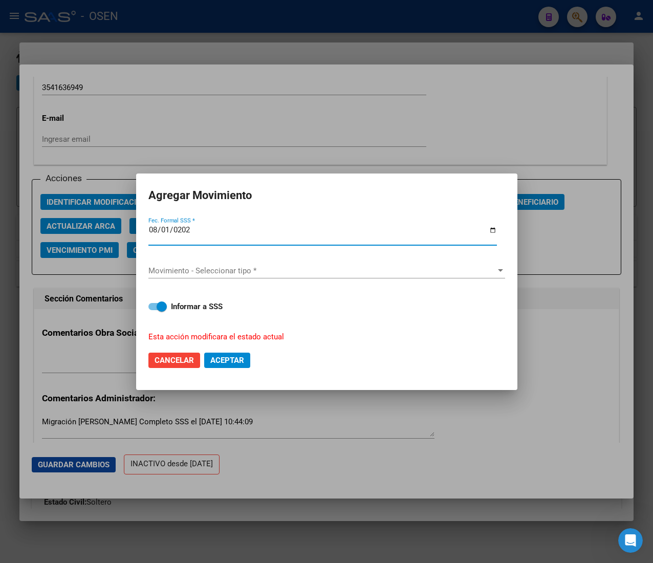
type input "[DATE]"
click at [260, 278] on div "Movimiento - Seleccionar tipo * Movimiento - Seleccionar tipo *" at bounding box center [326, 275] width 357 height 25
click at [253, 274] on span "Movimiento - Seleccionar tipo *" at bounding box center [321, 270] width 347 height 9
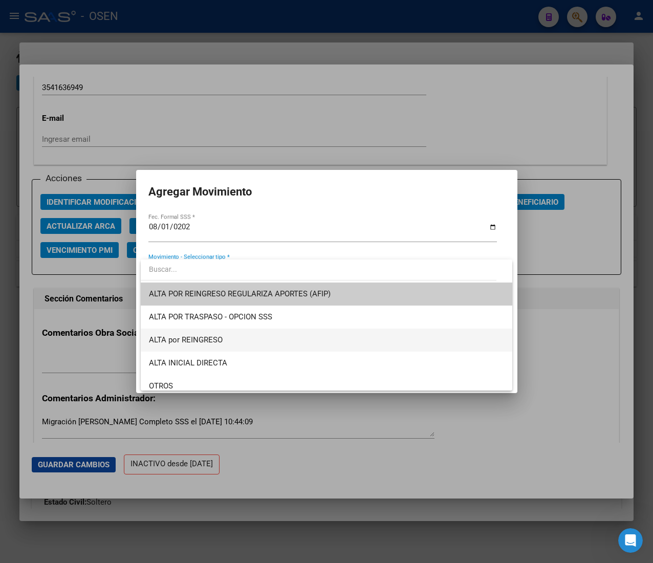
click at [250, 339] on span "ALTA por REINGRESO" at bounding box center [326, 339] width 355 height 23
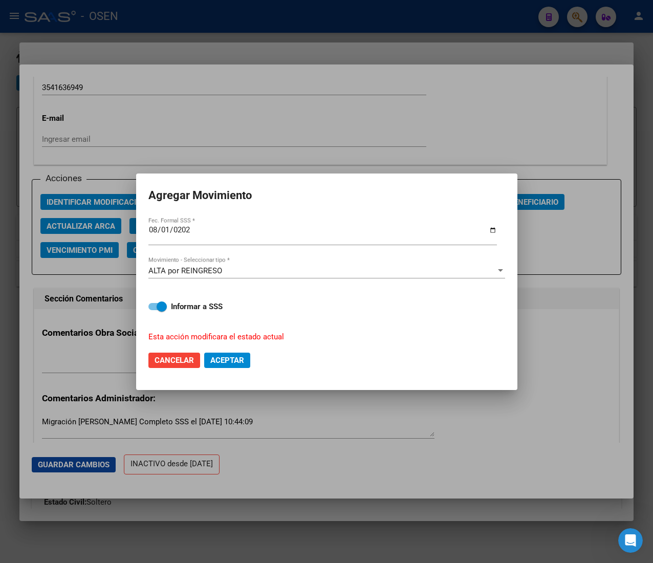
click at [230, 368] on mat-dialog-actions "Cancelar Aceptar" at bounding box center [326, 360] width 357 height 35
click at [240, 356] on span "Aceptar" at bounding box center [227, 360] width 34 height 9
checkbox input "false"
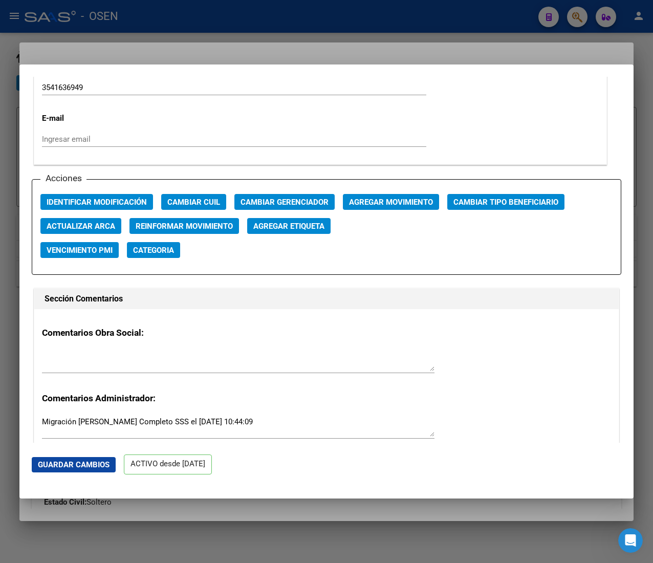
click at [216, 2] on div at bounding box center [326, 281] width 653 height 563
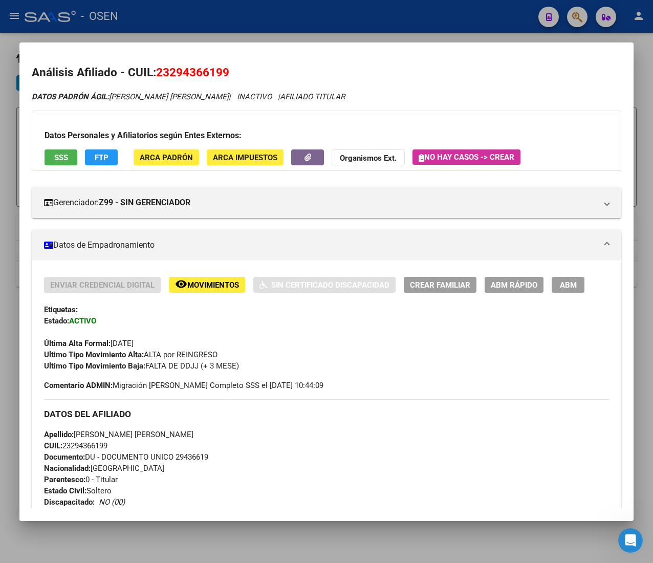
click at [221, 6] on div at bounding box center [326, 281] width 653 height 563
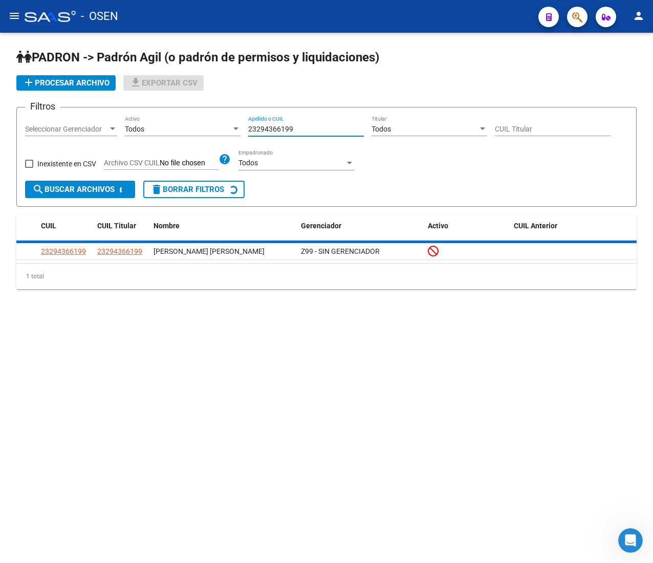
drag, startPoint x: 320, startPoint y: 132, endPoint x: 163, endPoint y: 133, distance: 157.1
click at [164, 133] on div "Filtros Seleccionar Gerenciador Seleccionar Gerenciador Todos Activo 2329436619…" at bounding box center [326, 148] width 603 height 65
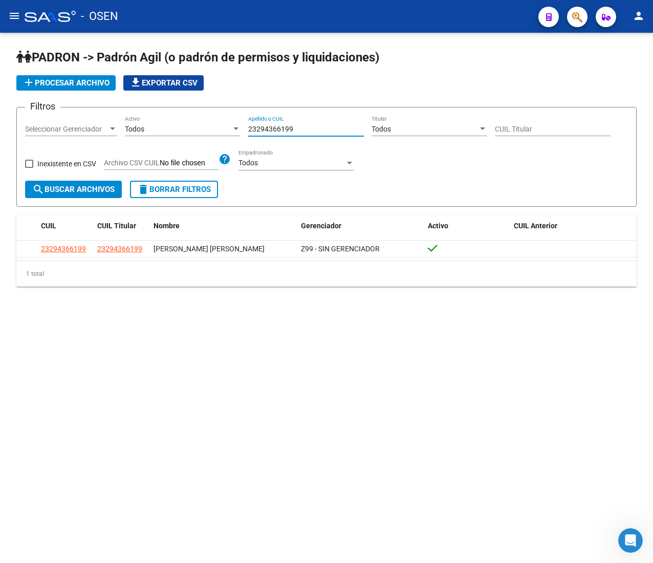
paste input "7300081407"
type input "27300081407"
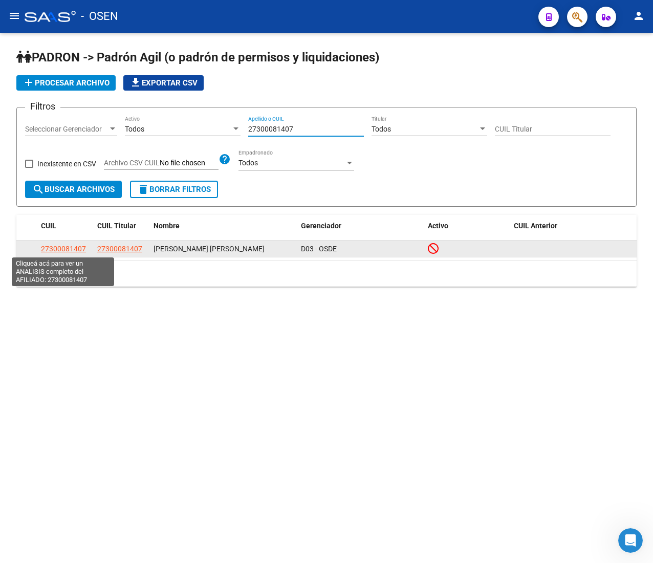
click at [74, 249] on span "27300081407" at bounding box center [63, 249] width 45 height 8
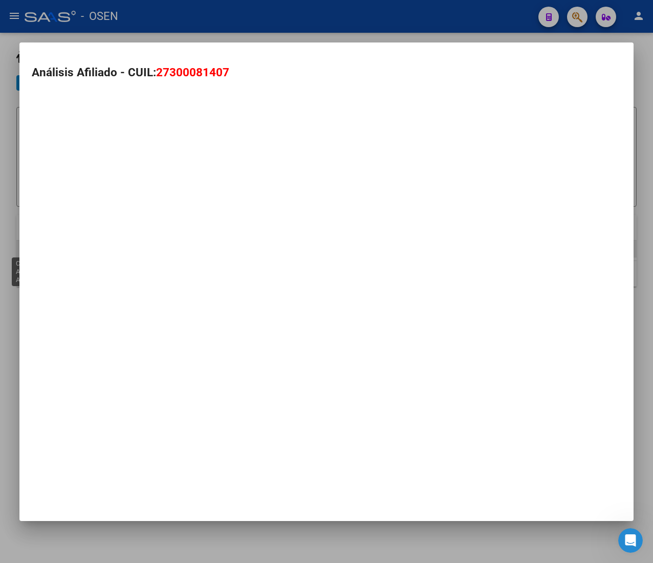
type textarea "27300081407"
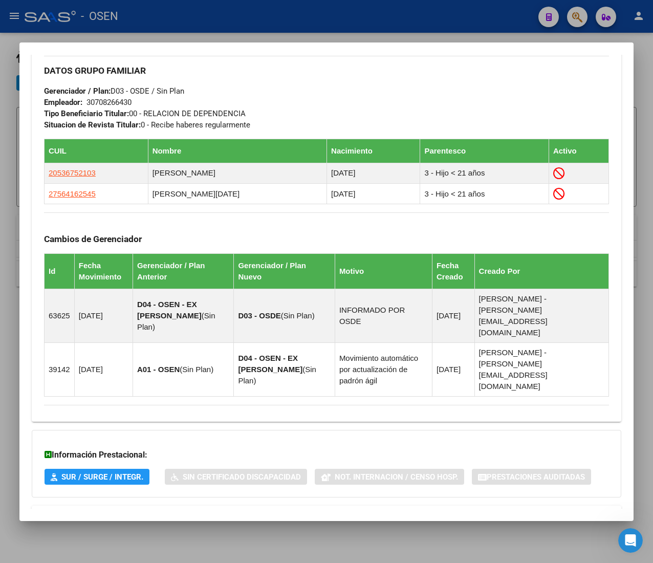
scroll to position [586, 0]
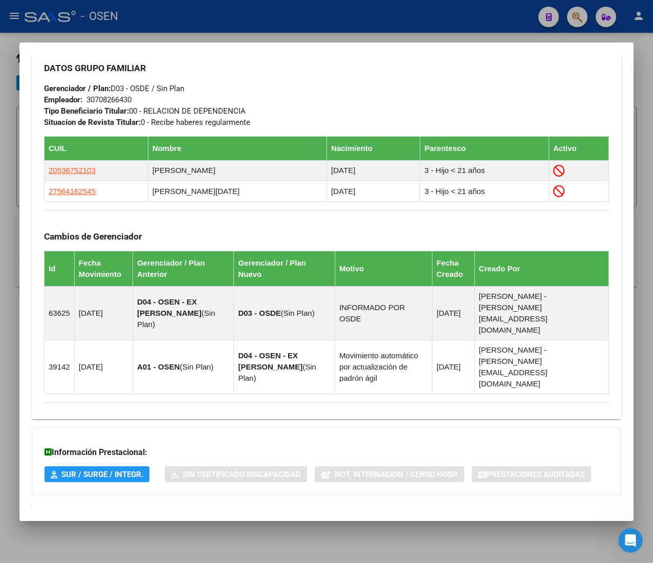
click at [348, 503] on mat-expansion-panel-header "Aportes y Contribuciones del Afiliado: 27300081407" at bounding box center [326, 515] width 589 height 25
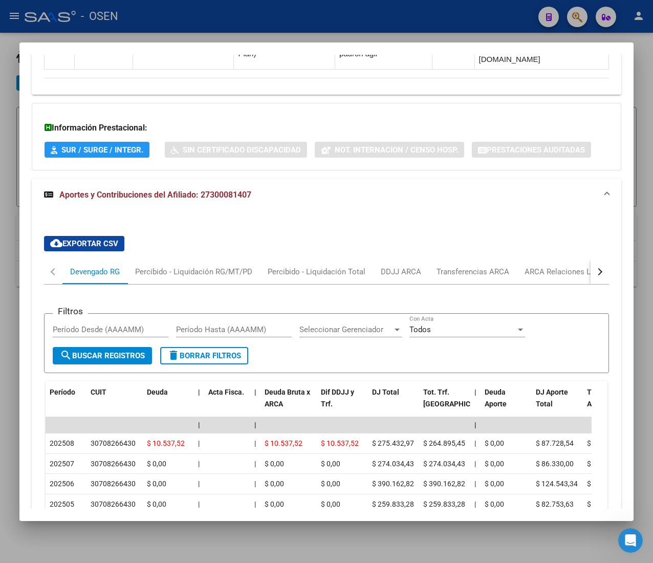
scroll to position [942, 0]
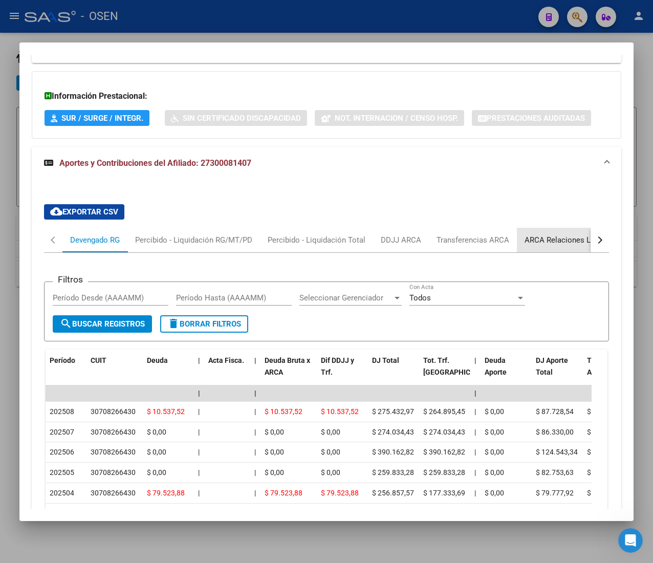
click at [567, 234] on div "ARCA Relaciones Laborales" at bounding box center [572, 239] width 96 height 11
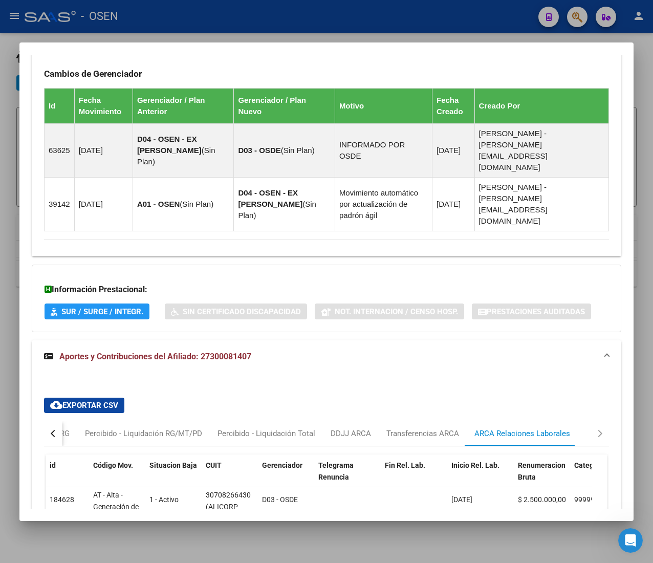
scroll to position [829, 0]
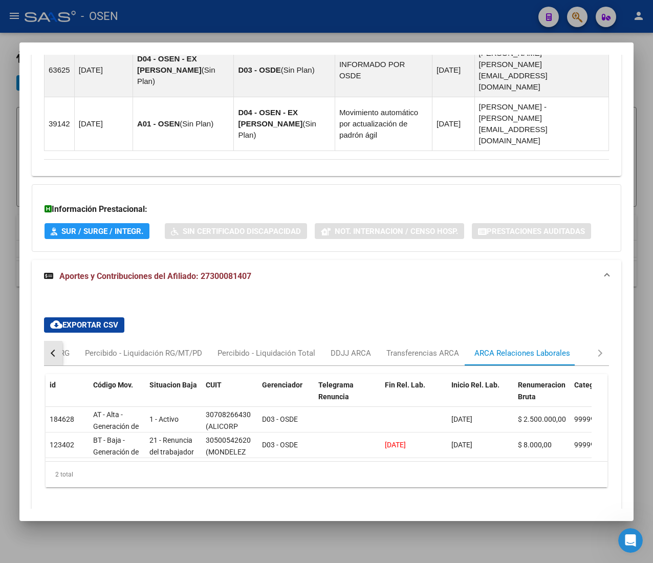
click at [48, 341] on button "button" at bounding box center [53, 353] width 18 height 25
click at [91, 347] on div "Devengado RG" at bounding box center [95, 352] width 50 height 11
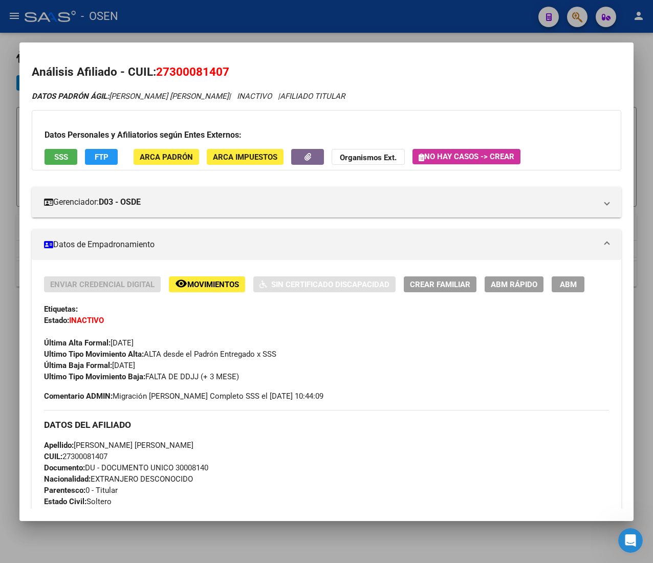
scroll to position [0, 0]
click at [494, 291] on button "ABM Rápido" at bounding box center [513, 285] width 59 height 16
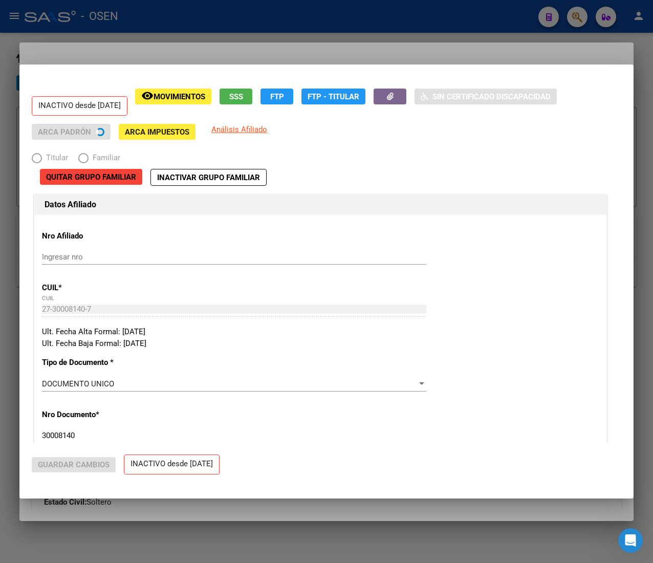
radio input "true"
type input "30-70826643-0"
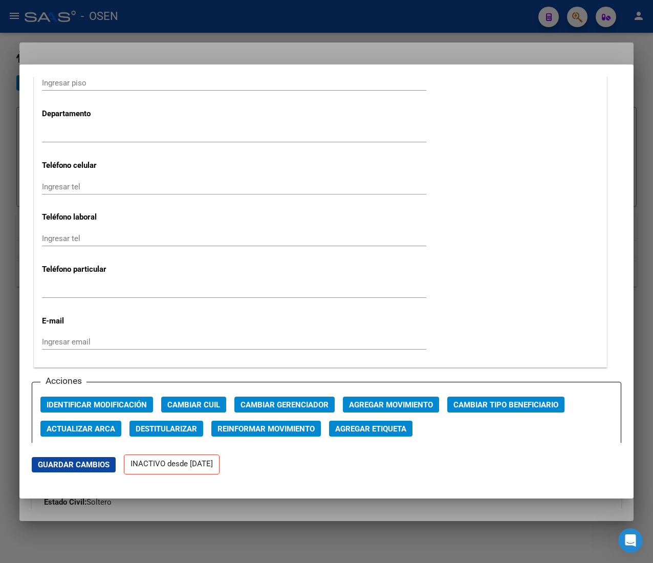
scroll to position [1330, 0]
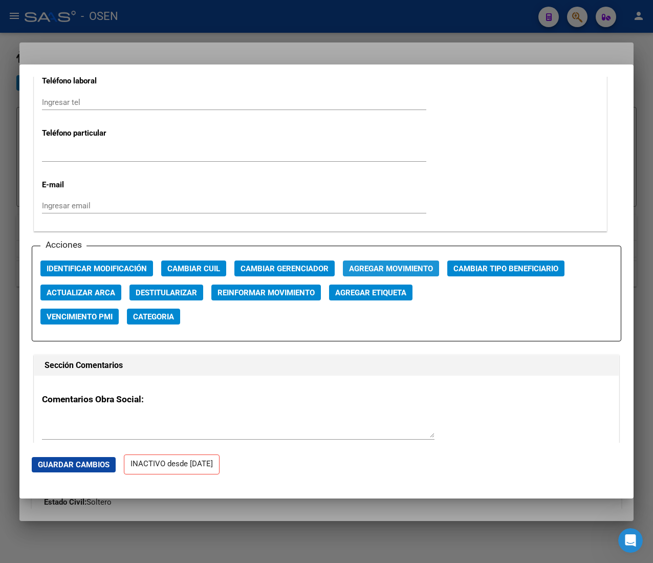
click at [390, 271] on span "Agregar Movimiento" at bounding box center [391, 268] width 84 height 9
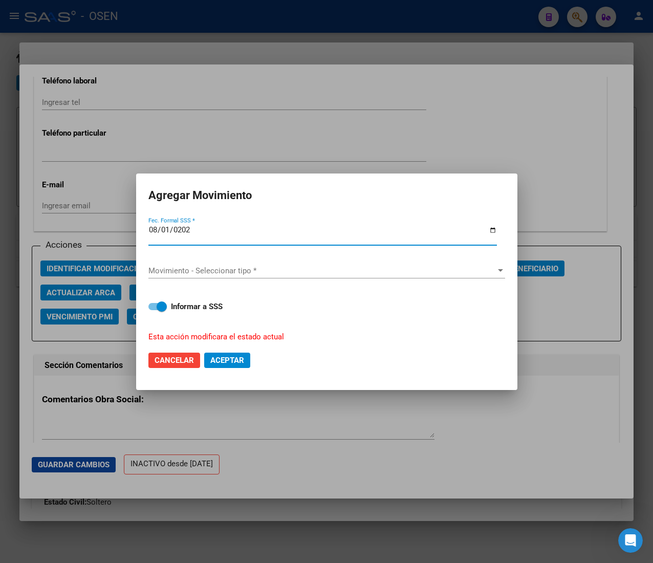
type input "[DATE]"
click at [289, 275] on div "Movimiento - Seleccionar tipo * Movimiento - Seleccionar tipo *" at bounding box center [326, 270] width 357 height 15
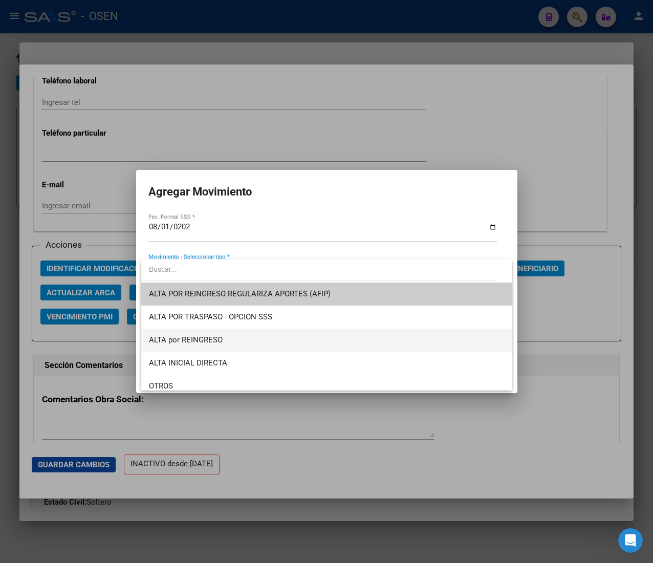
click at [238, 338] on span "ALTA por REINGRESO" at bounding box center [326, 339] width 355 height 23
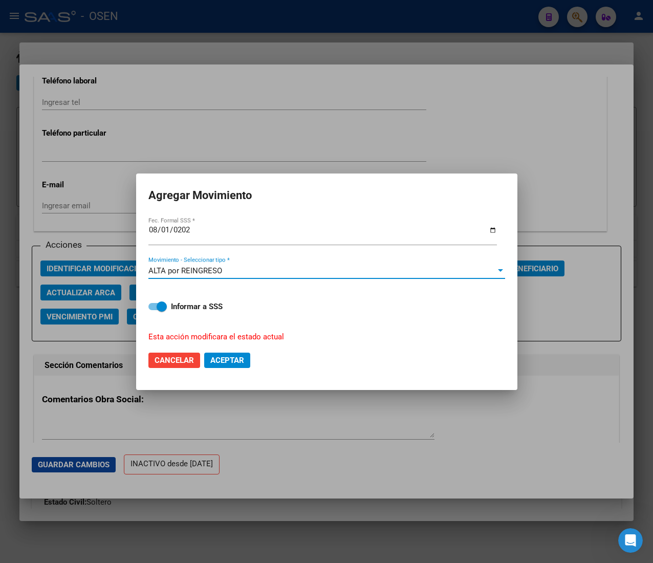
click at [226, 356] on span "Aceptar" at bounding box center [227, 360] width 34 height 9
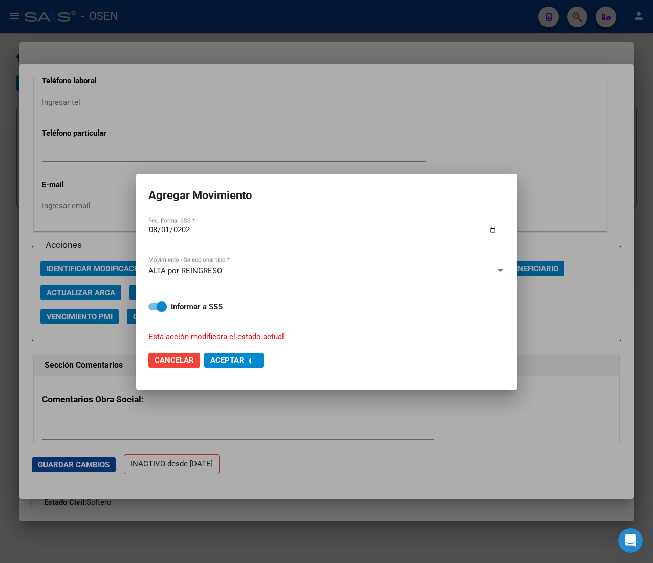
checkbox input "false"
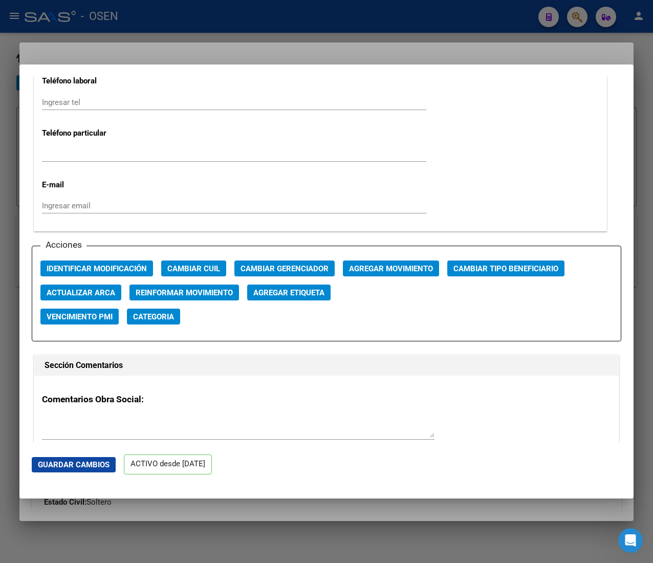
drag, startPoint x: 224, startPoint y: 42, endPoint x: 232, endPoint y: 33, distance: 12.3
click at [224, 42] on div at bounding box center [326, 281] width 653 height 563
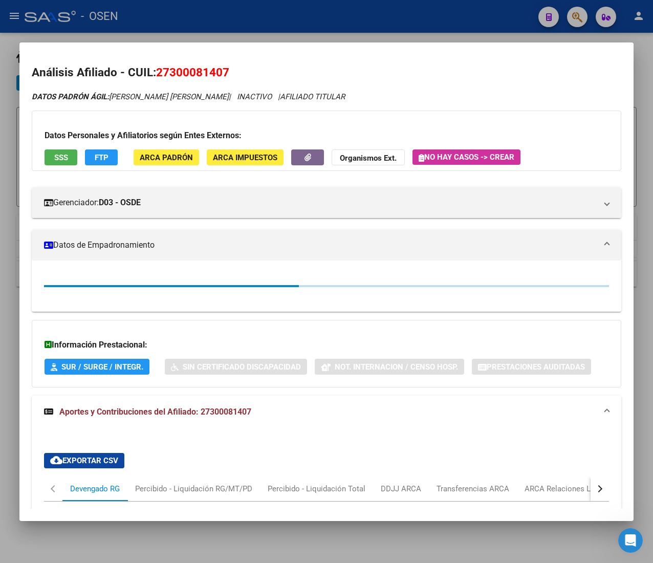
click at [239, 14] on div at bounding box center [326, 281] width 653 height 563
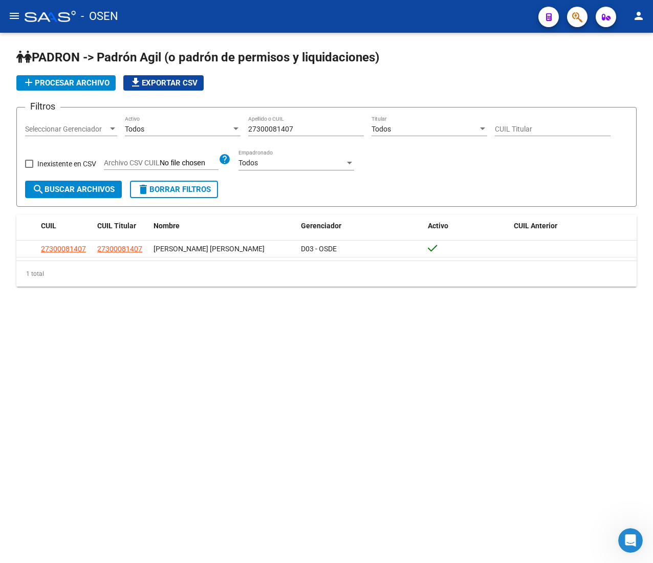
drag, startPoint x: 333, startPoint y: 129, endPoint x: 174, endPoint y: 117, distance: 158.6
click at [174, 117] on div "Filtros Seleccionar Gerenciador Seleccionar Gerenciador Todos Activo 2730008140…" at bounding box center [326, 148] width 603 height 65
paste input "0382317433"
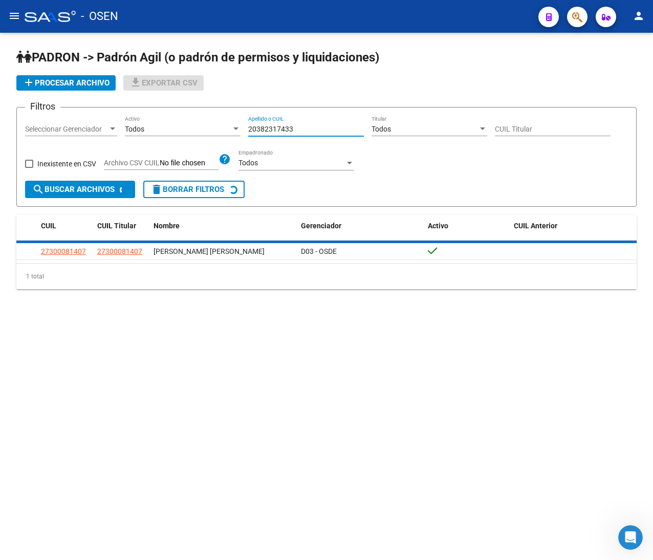
type input "20382317433"
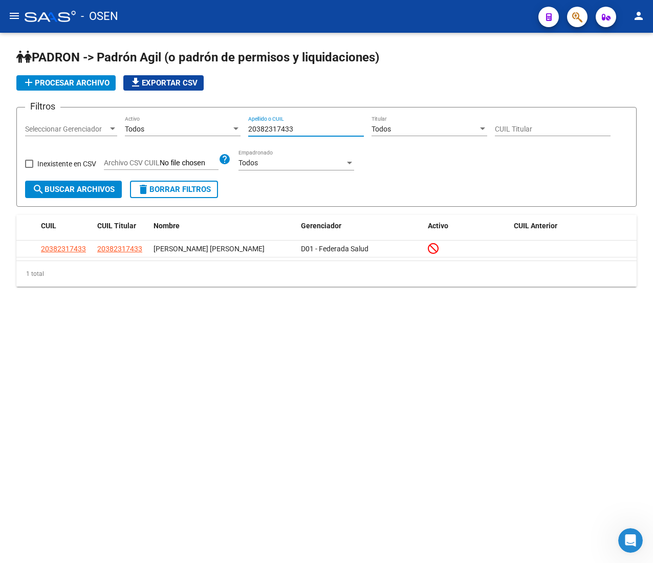
drag, startPoint x: 305, startPoint y: 125, endPoint x: 170, endPoint y: 119, distance: 135.7
click at [170, 119] on div "Filtros Seleccionar Gerenciador Seleccionar Gerenciador Todos Activo 2038231743…" at bounding box center [326, 148] width 603 height 65
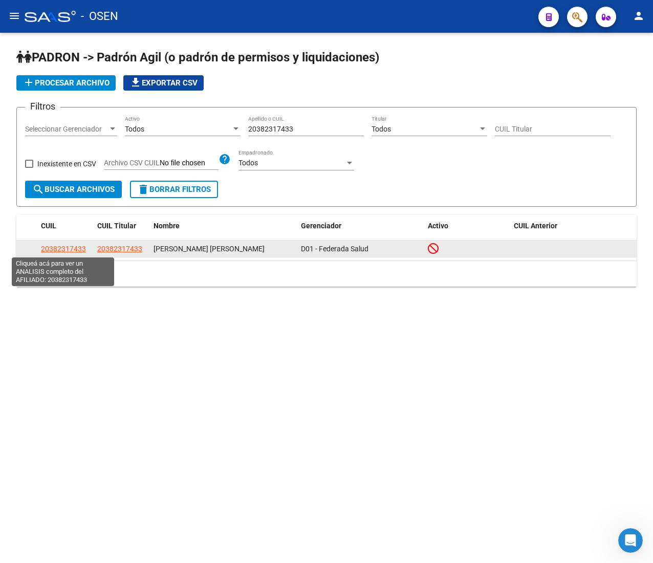
click at [71, 250] on span "20382317433" at bounding box center [63, 249] width 45 height 8
type textarea "20382317433"
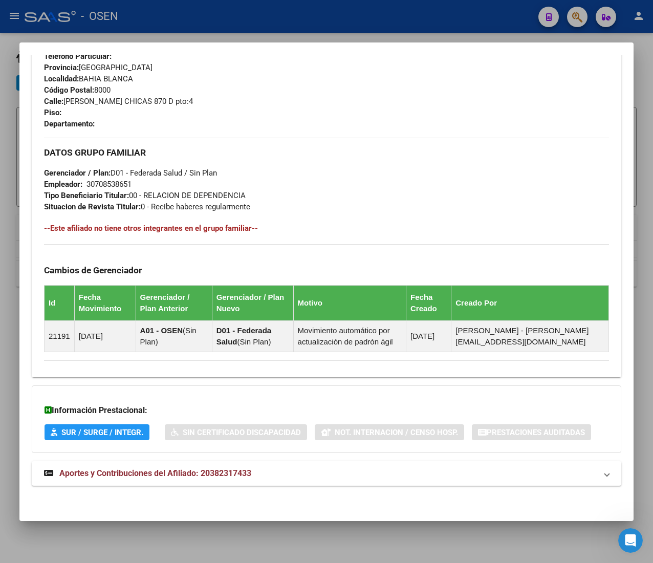
scroll to position [504, 0]
click at [314, 470] on mat-panel-title "Aportes y Contribuciones del Afiliado: 20382317433" at bounding box center [320, 473] width 553 height 12
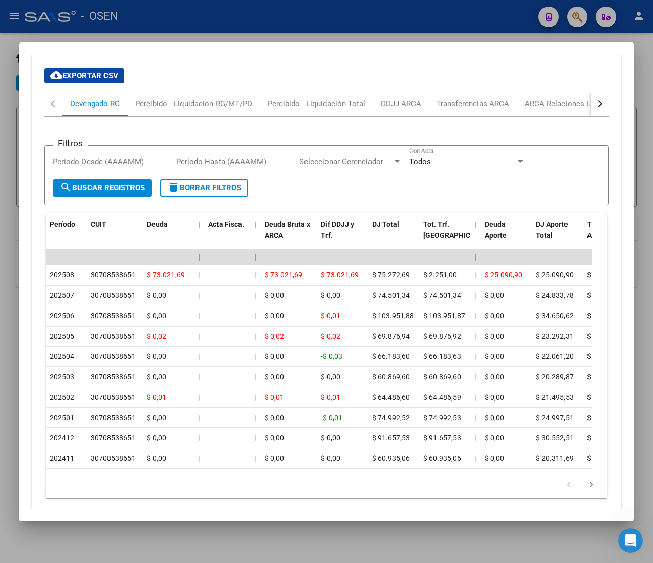
scroll to position [907, 0]
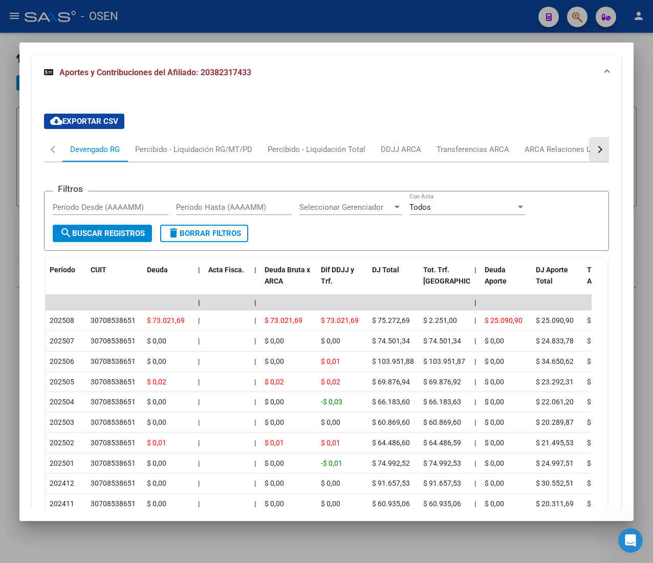
click at [595, 150] on div "button" at bounding box center [598, 149] width 7 height 7
click at [540, 155] on div "ARCA Relaciones Laborales" at bounding box center [522, 149] width 96 height 11
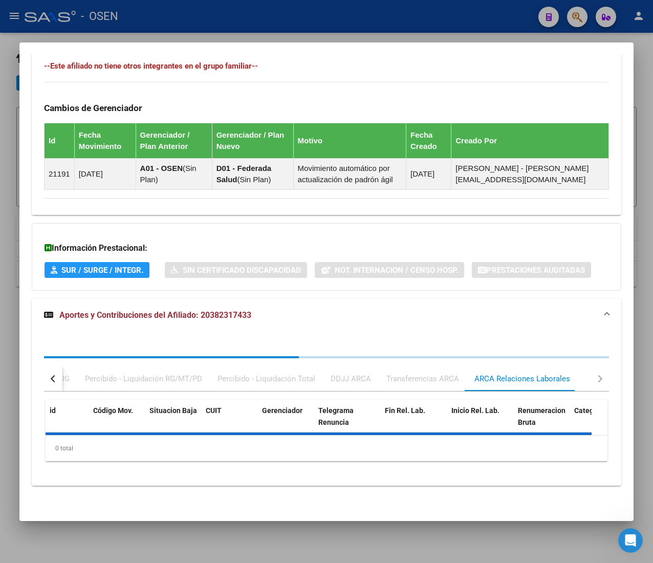
scroll to position [747, 0]
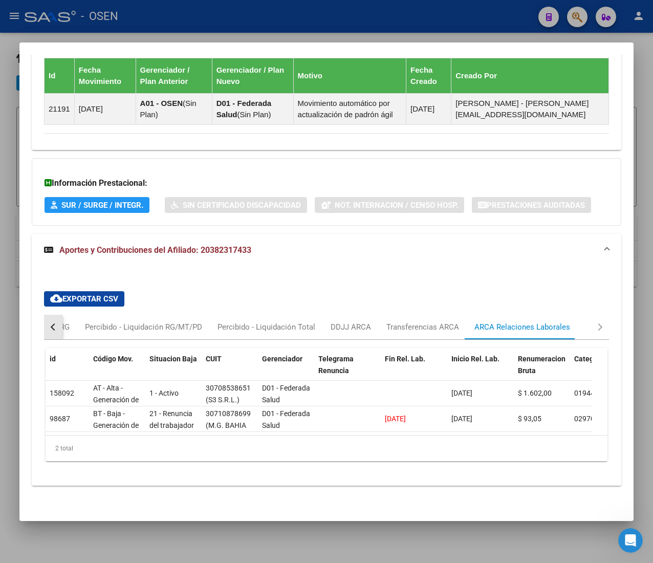
click at [52, 315] on button "button" at bounding box center [53, 327] width 18 height 25
click at [95, 321] on div "Devengado RG" at bounding box center [95, 326] width 50 height 11
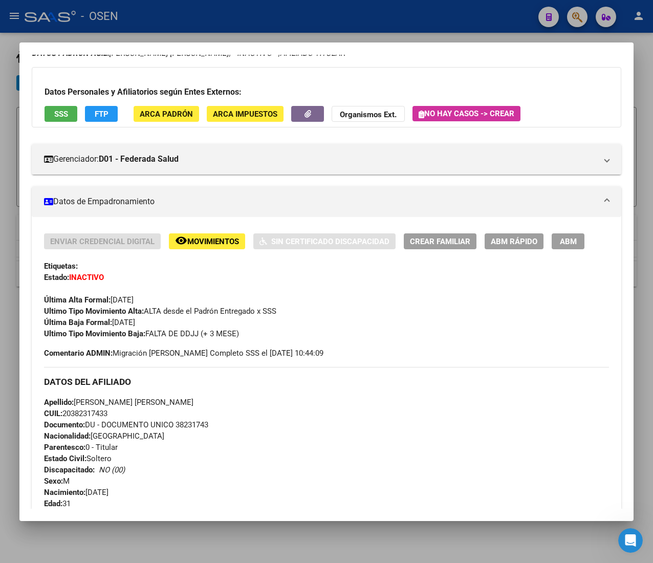
scroll to position [0, 0]
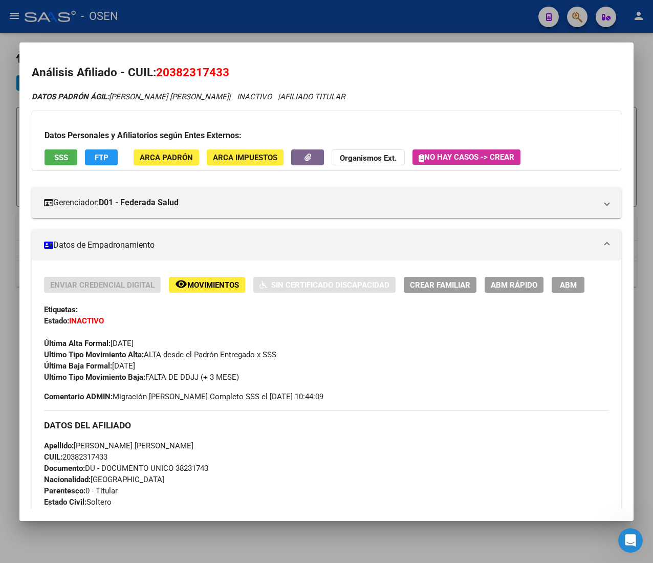
drag, startPoint x: 498, startPoint y: 274, endPoint x: 500, endPoint y: 285, distance: 11.4
click at [498, 275] on div "Enviar Credencial Digital remove_[MEDICAL_DATA] Movimientos Sin Certificado Dis…" at bounding box center [326, 569] width 589 height 619
click at [500, 285] on span "ABM Rápido" at bounding box center [514, 284] width 47 height 9
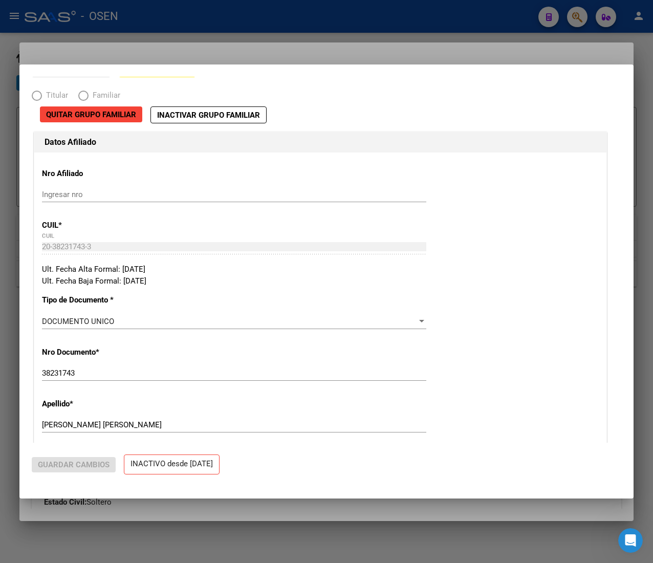
radio input "true"
type input "30-70853865-1"
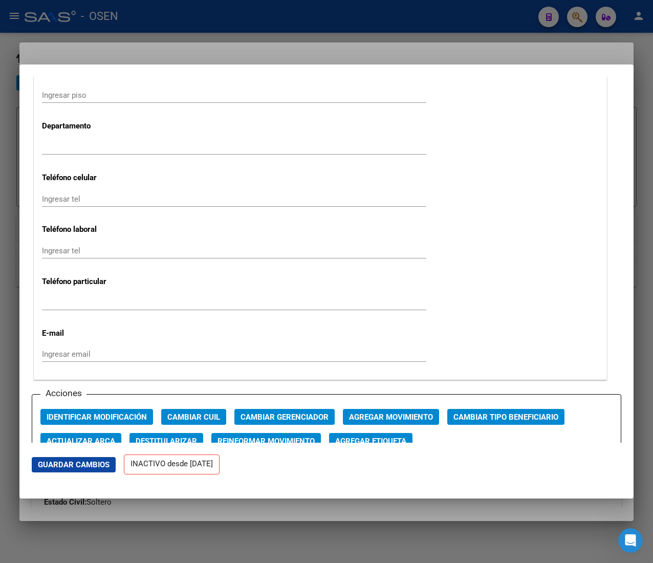
scroll to position [1432, 0]
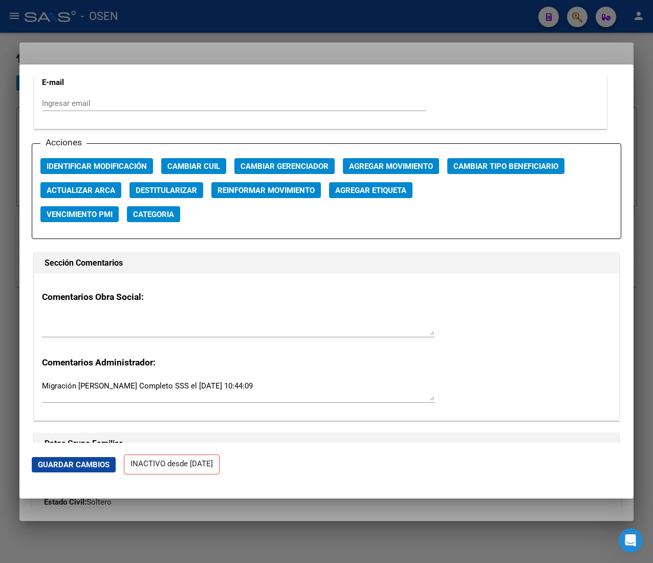
click at [428, 171] on span "Agregar Movimiento" at bounding box center [391, 166] width 84 height 9
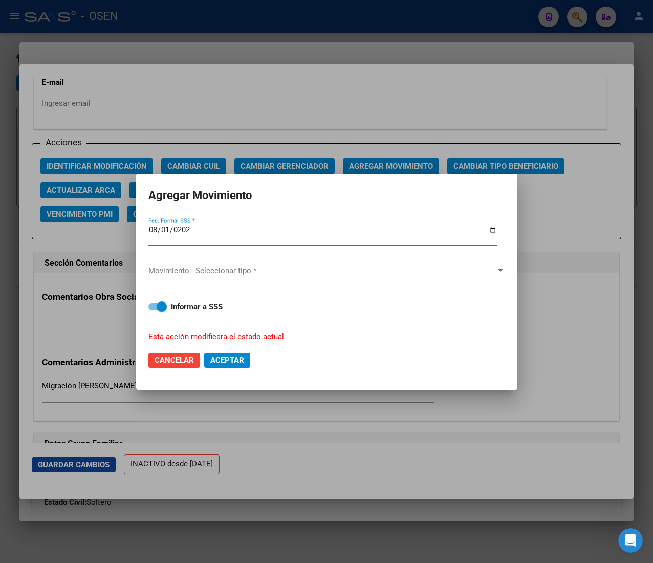
type input "[DATE]"
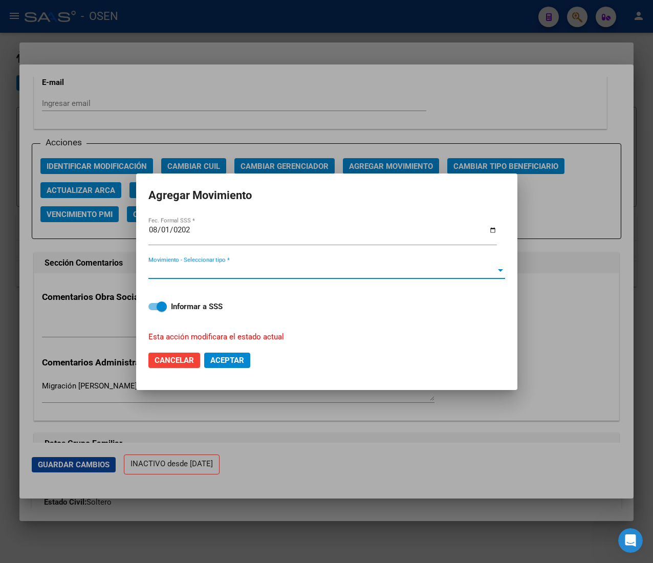
click at [255, 272] on span "Movimiento - Seleccionar tipo *" at bounding box center [321, 270] width 347 height 9
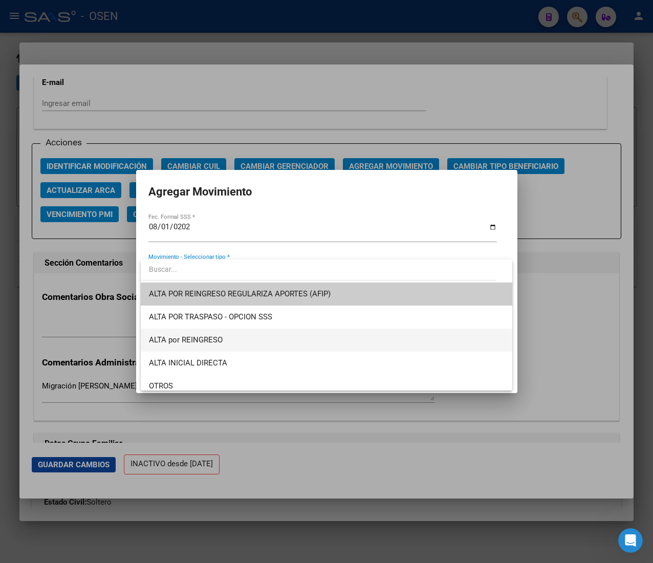
click at [234, 340] on span "ALTA por REINGRESO" at bounding box center [326, 339] width 355 height 23
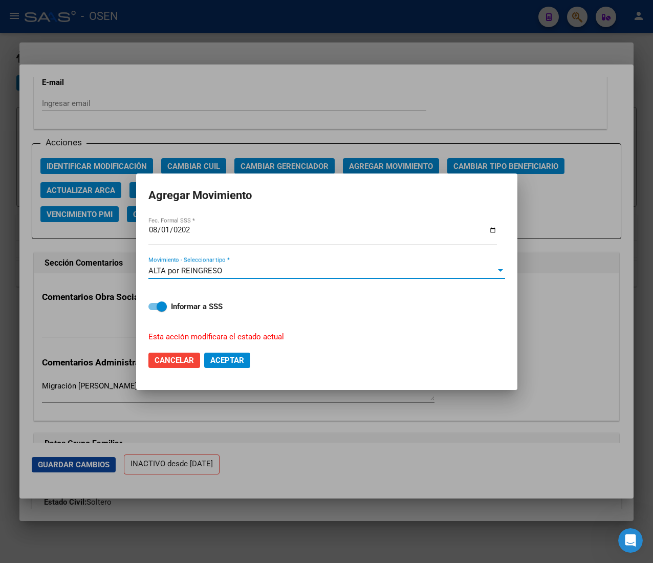
click at [238, 356] on span "Aceptar" at bounding box center [227, 360] width 34 height 9
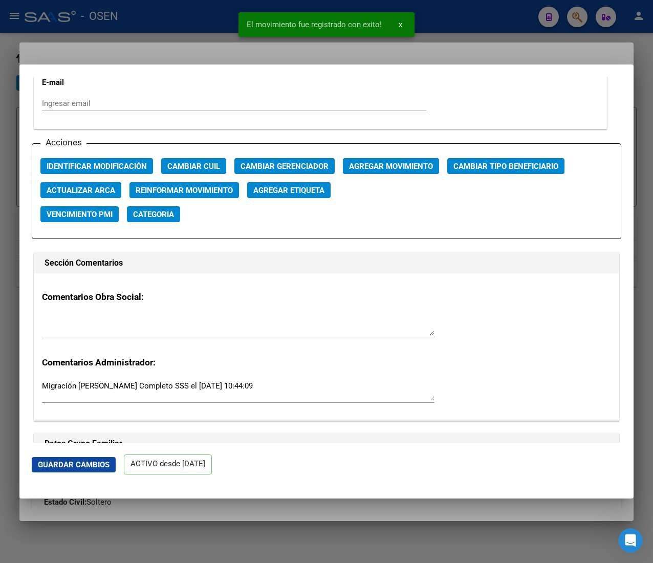
click at [206, 26] on div at bounding box center [326, 281] width 653 height 563
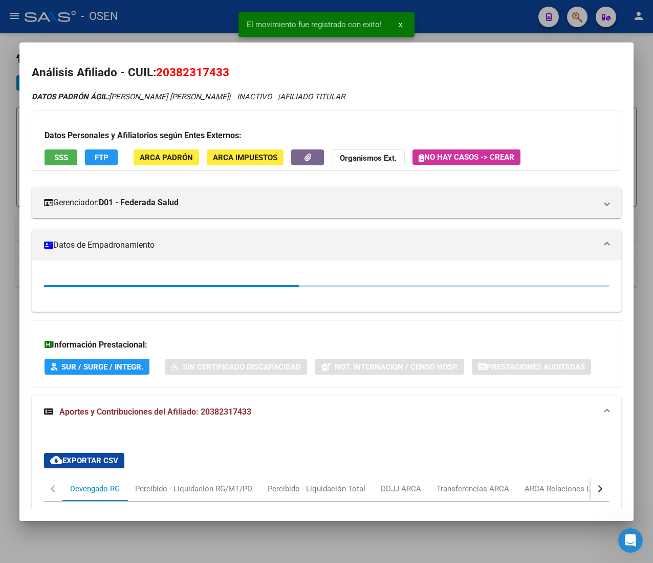
click at [206, 26] on div at bounding box center [326, 281] width 653 height 563
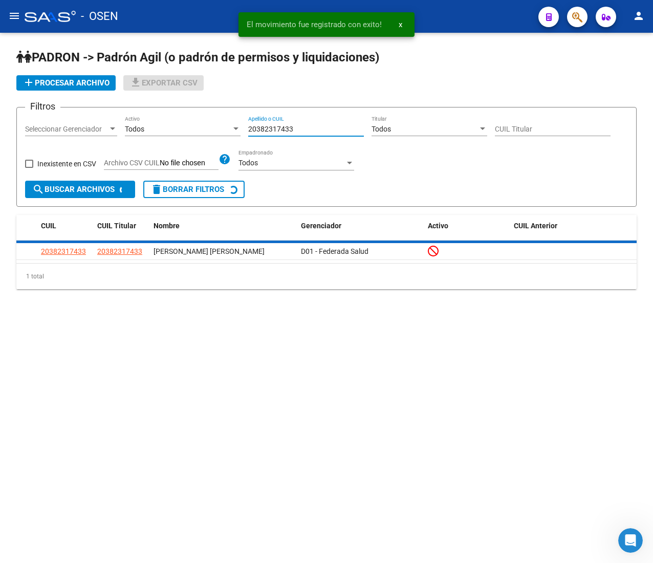
drag, startPoint x: 183, startPoint y: 123, endPoint x: 158, endPoint y: 123, distance: 25.1
click at [159, 123] on div "Filtros Seleccionar Gerenciador Seleccionar Gerenciador Todos Activo 2038231743…" at bounding box center [326, 148] width 603 height 65
paste input "55888291"
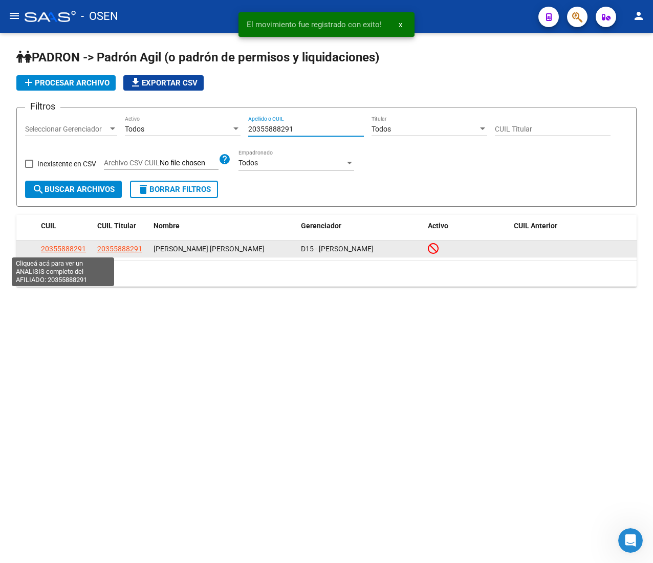
type input "20355888291"
click at [50, 247] on span "20355888291" at bounding box center [63, 249] width 45 height 8
type textarea "20355888291"
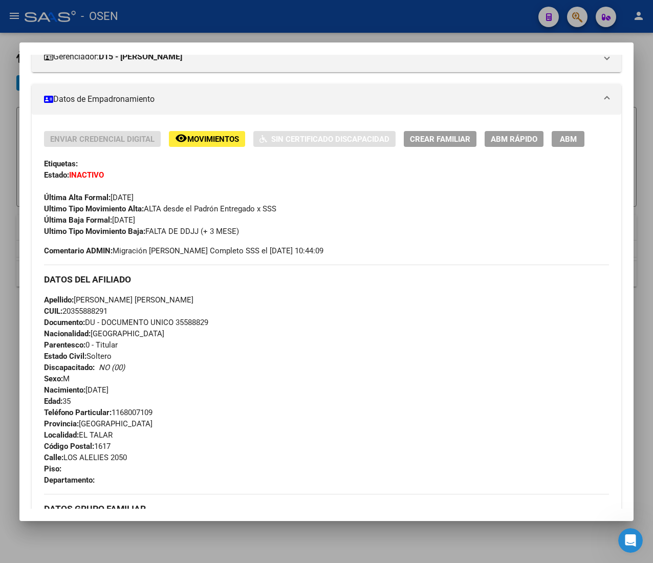
scroll to position [504, 0]
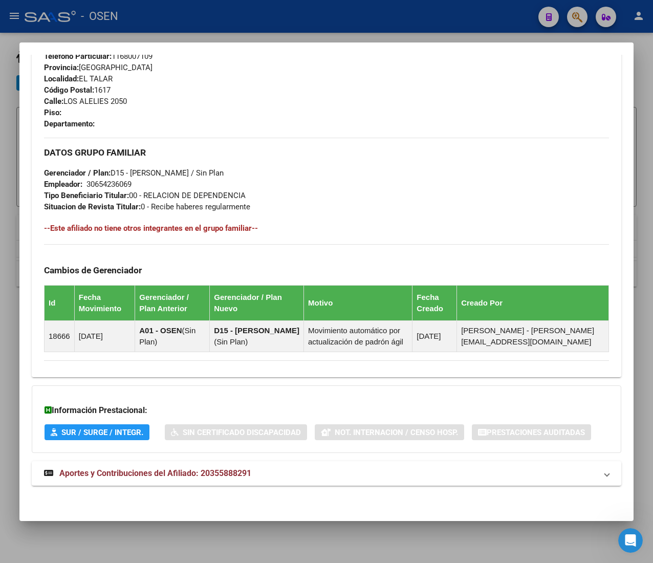
drag, startPoint x: 284, startPoint y: 468, endPoint x: 283, endPoint y: 455, distance: 12.9
click at [284, 468] on mat-panel-title "Aportes y Contribuciones del Afiliado: 20355888291" at bounding box center [320, 473] width 553 height 12
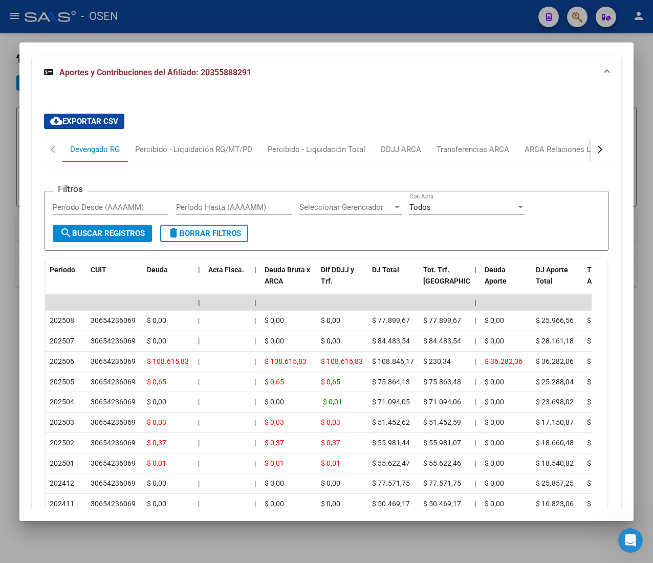
scroll to position [804, 0]
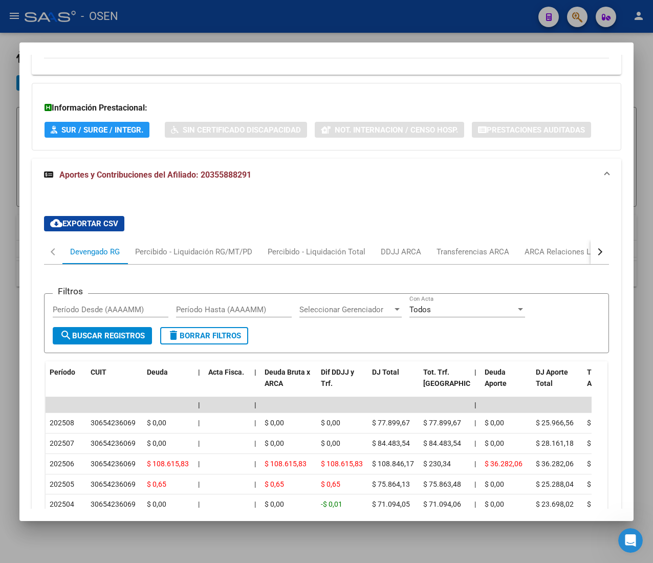
drag, startPoint x: 590, startPoint y: 257, endPoint x: 581, endPoint y: 259, distance: 8.8
click at [590, 257] on button "button" at bounding box center [599, 251] width 18 height 25
drag, startPoint x: 556, startPoint y: 257, endPoint x: 571, endPoint y: 265, distance: 17.6
click at [555, 257] on div "ARCA Relaciones Laborales" at bounding box center [522, 251] width 96 height 11
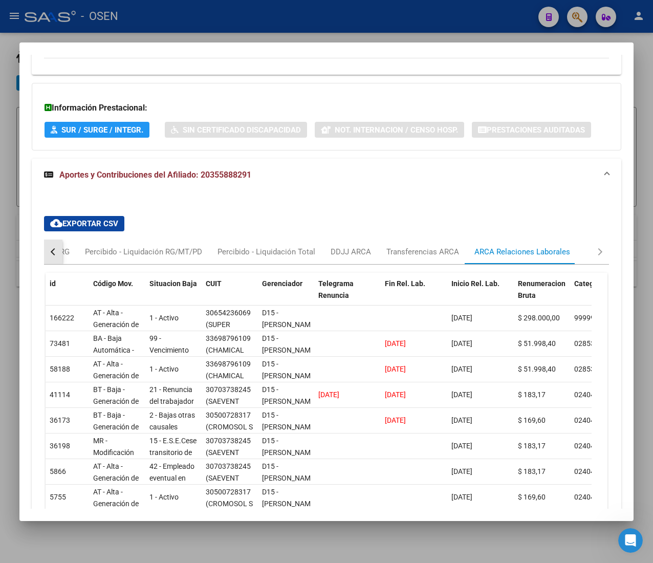
click at [50, 249] on button "button" at bounding box center [53, 251] width 18 height 25
click at [76, 251] on div "Devengado RG" at bounding box center [95, 251] width 50 height 11
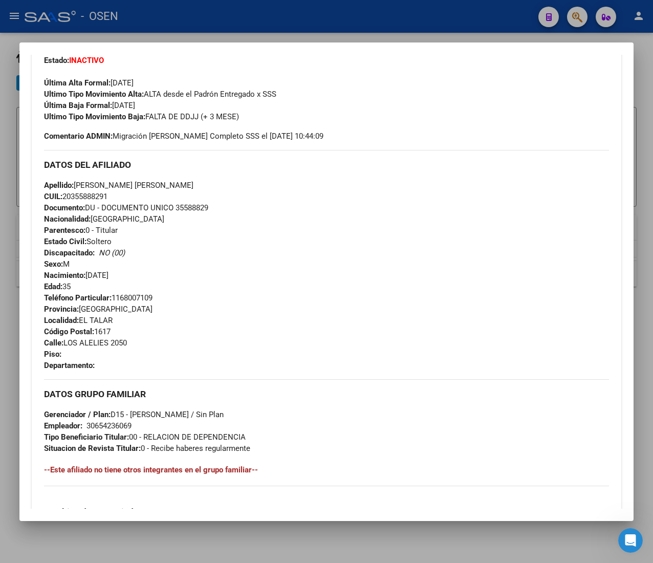
scroll to position [0, 0]
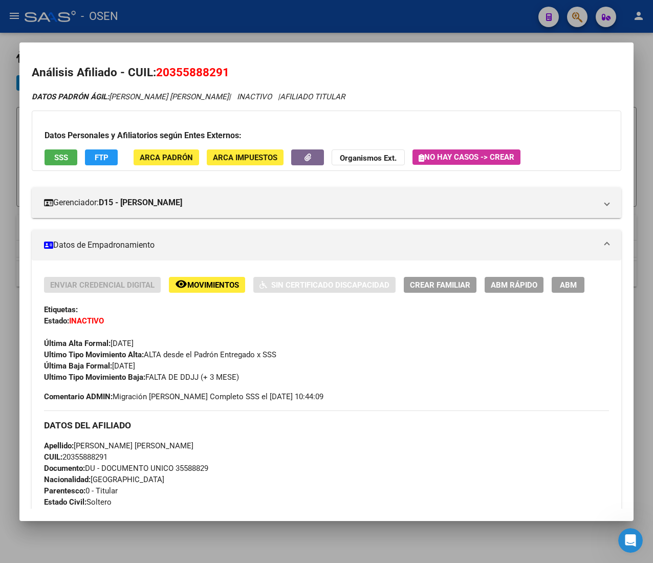
click at [506, 274] on div "Enviar Credencial Digital remove_red_eye Movimientos Sin Certificado Discapacid…" at bounding box center [326, 569] width 589 height 619
click at [509, 286] on span "ABM Rápido" at bounding box center [514, 284] width 47 height 9
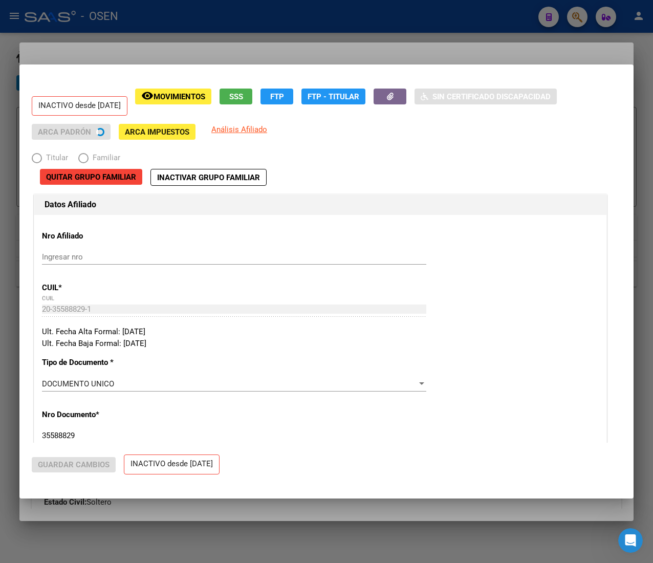
radio input "true"
type input "30-65423606-9"
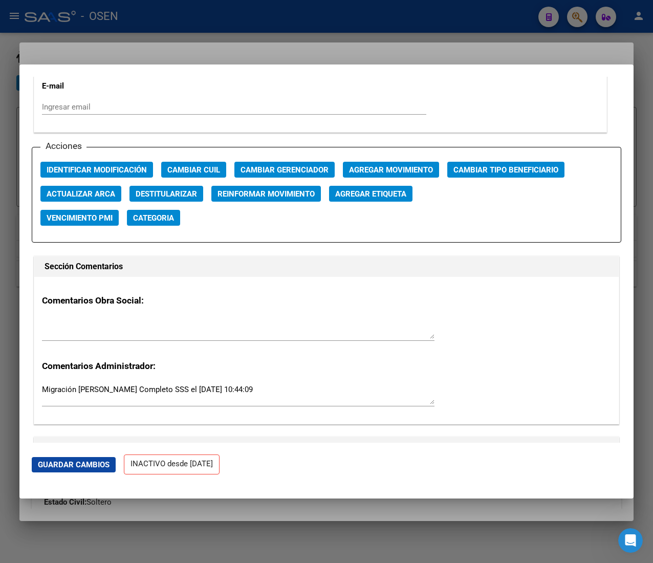
scroll to position [1432, 0]
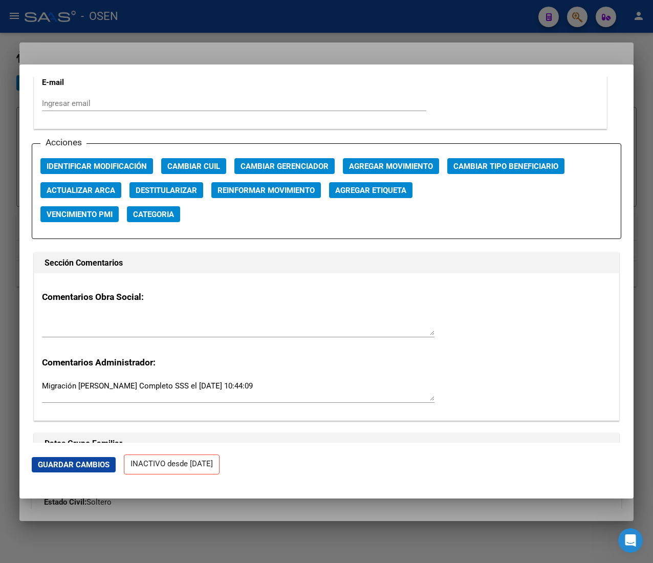
click at [402, 163] on span "Agregar Movimiento" at bounding box center [391, 166] width 84 height 9
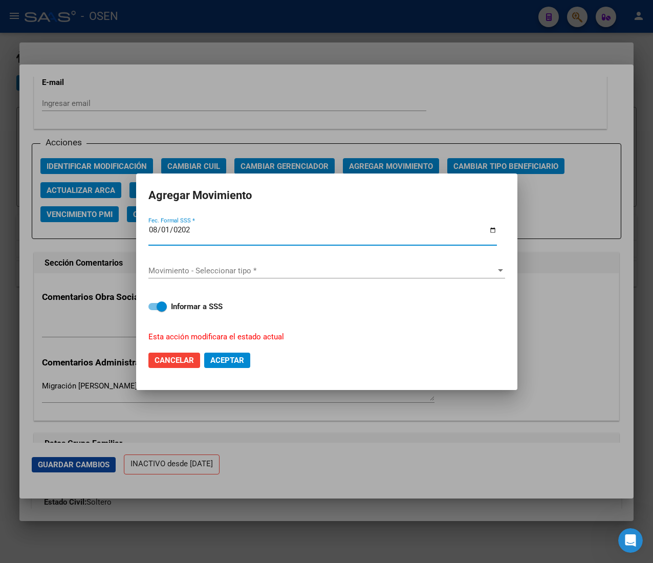
type input "[DATE]"
click at [291, 270] on span "Movimiento - Seleccionar tipo *" at bounding box center [321, 270] width 347 height 9
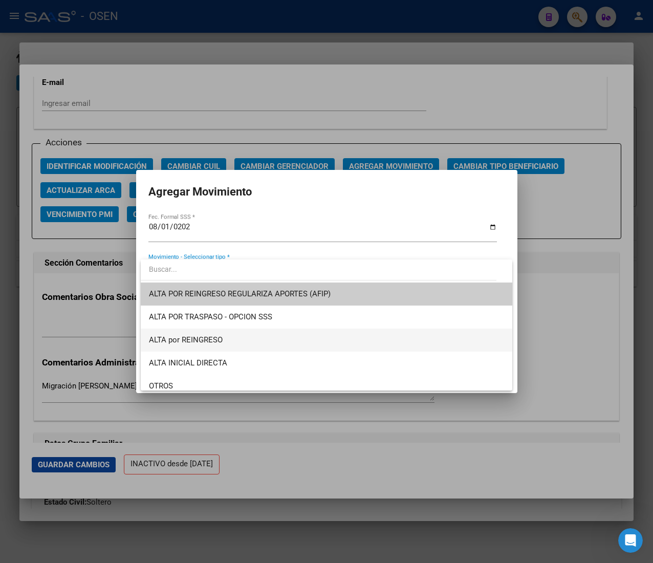
click at [275, 349] on span "ALTA por REINGRESO" at bounding box center [326, 339] width 355 height 23
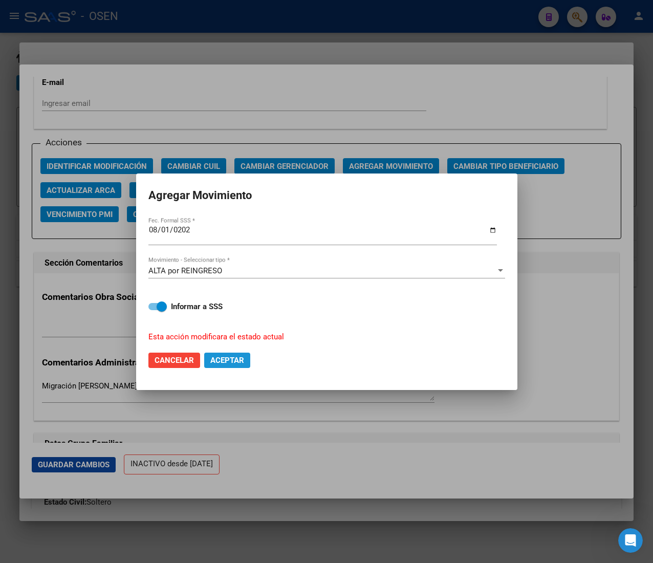
click at [228, 361] on span "Aceptar" at bounding box center [227, 360] width 34 height 9
checkbox input "false"
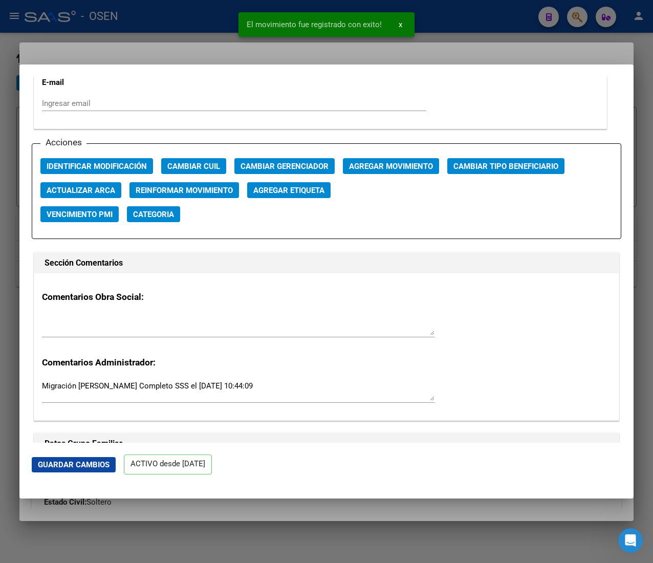
drag, startPoint x: 195, startPoint y: 33, endPoint x: 195, endPoint y: 20, distance: 12.8
click at [194, 33] on div at bounding box center [326, 281] width 653 height 563
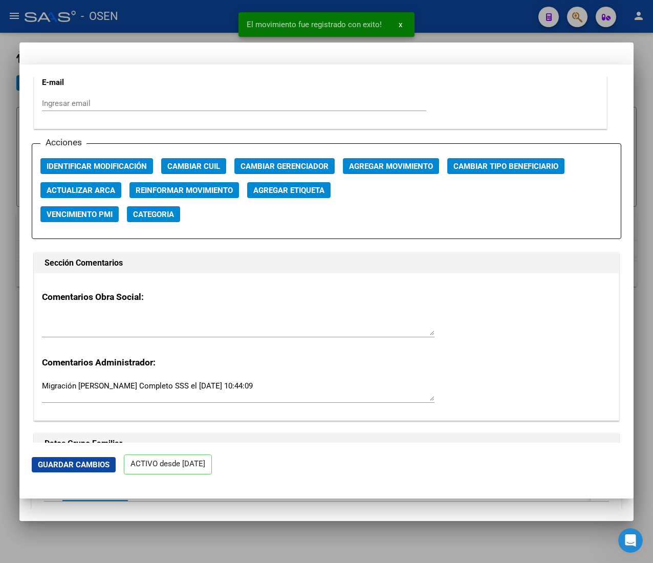
click at [195, 18] on div at bounding box center [326, 281] width 653 height 563
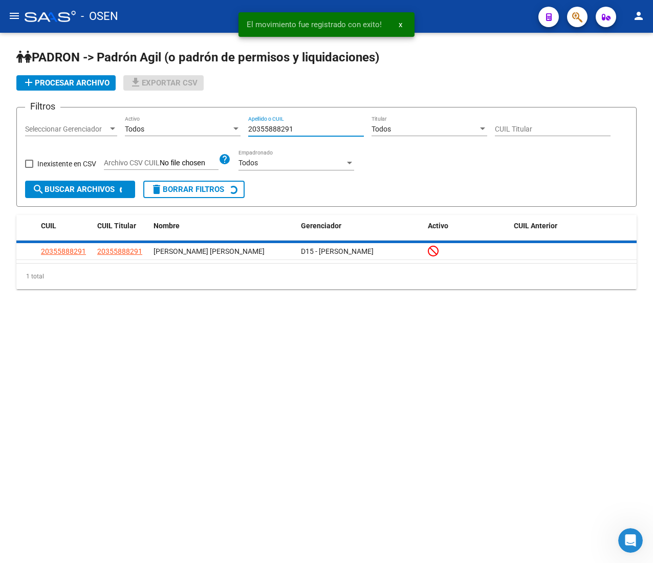
drag, startPoint x: 301, startPoint y: 128, endPoint x: 199, endPoint y: 126, distance: 102.3
click at [200, 127] on div "Filtros Seleccionar Gerenciador Seleccionar Gerenciador Todos Activo 2035588829…" at bounding box center [326, 148] width 603 height 65
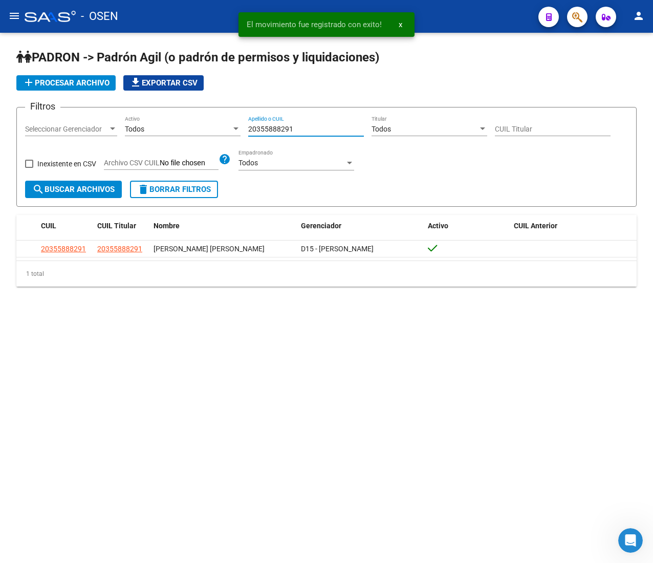
paste input "7392544262"
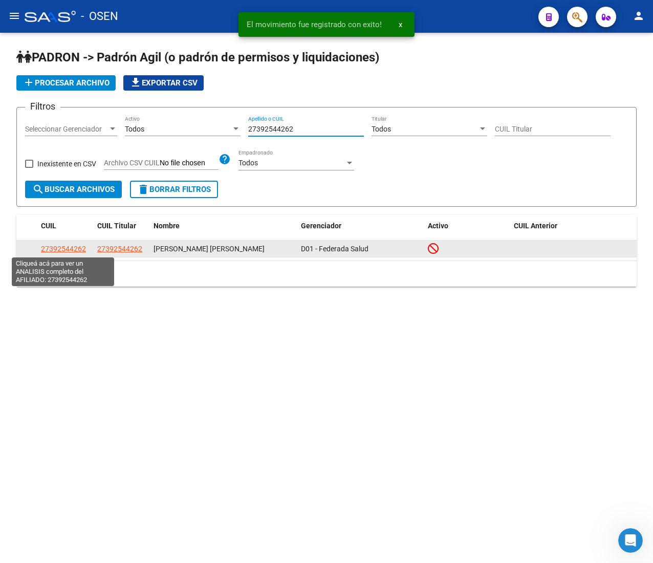
type input "27392544262"
click at [64, 245] on span "27392544262" at bounding box center [63, 249] width 45 height 8
type textarea "27392544262"
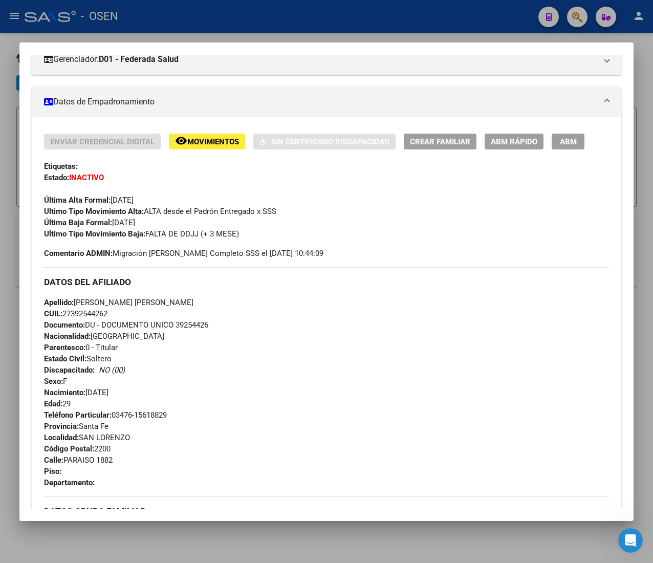
scroll to position [416, 0]
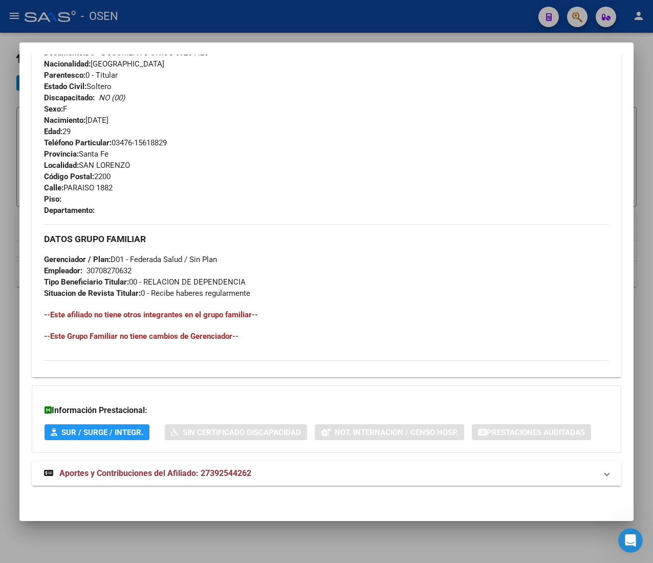
click at [215, 472] on span "Aportes y Contribuciones del Afiliado: 27392544262" at bounding box center [155, 473] width 192 height 10
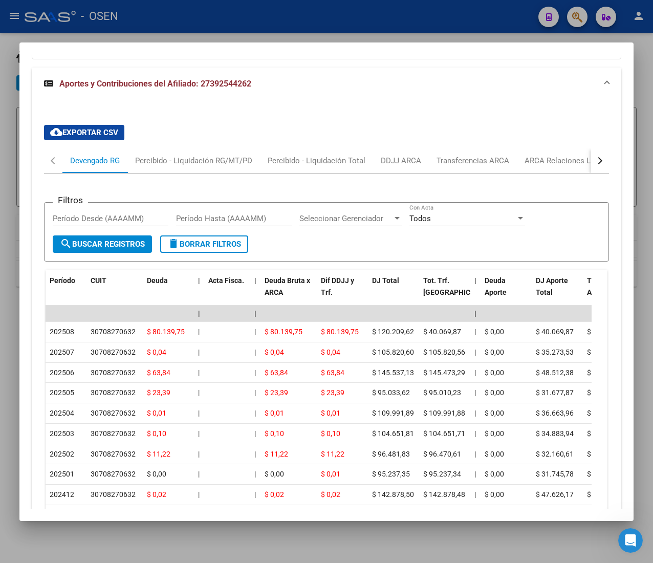
scroll to position [826, 0]
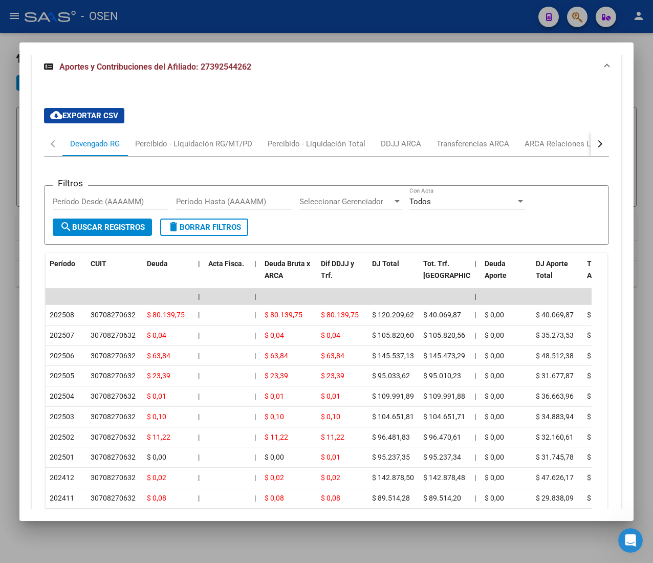
click at [590, 147] on button "button" at bounding box center [599, 143] width 18 height 25
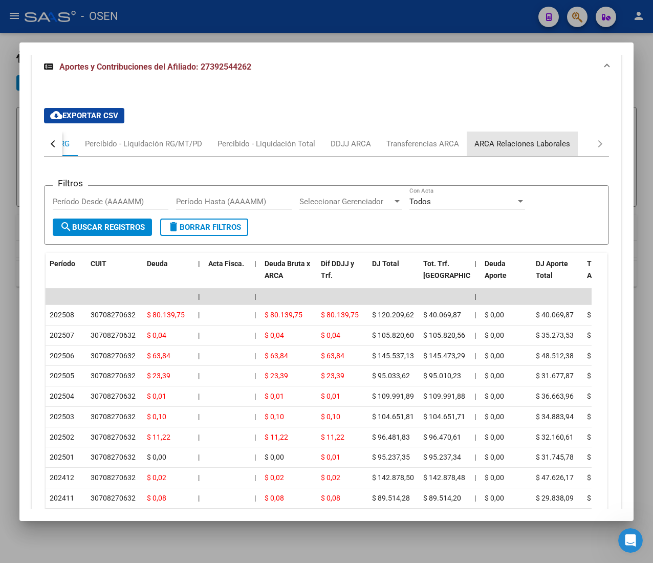
click at [525, 151] on div "ARCA Relaciones Laborales" at bounding box center [522, 143] width 111 height 25
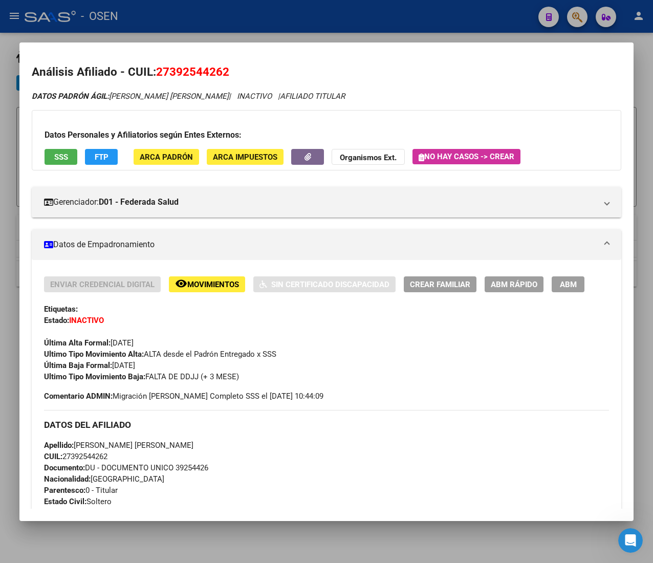
scroll to position [0, 0]
click at [519, 288] on span "ABM Rápido" at bounding box center [514, 284] width 47 height 9
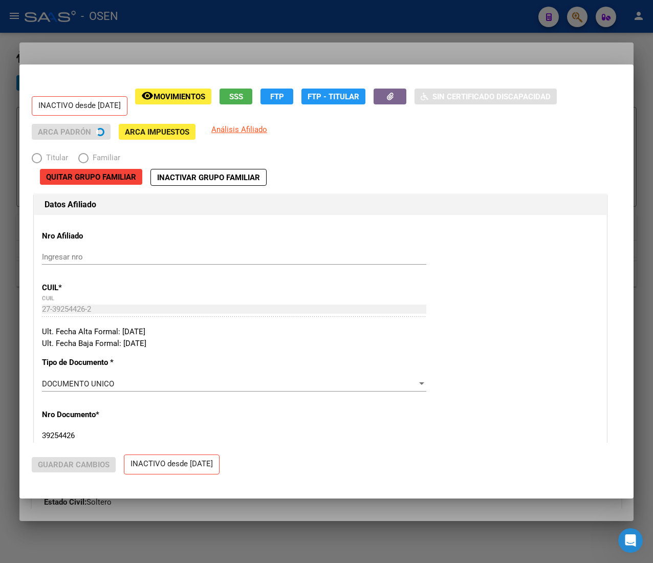
radio input "true"
type input "30-70827063-2"
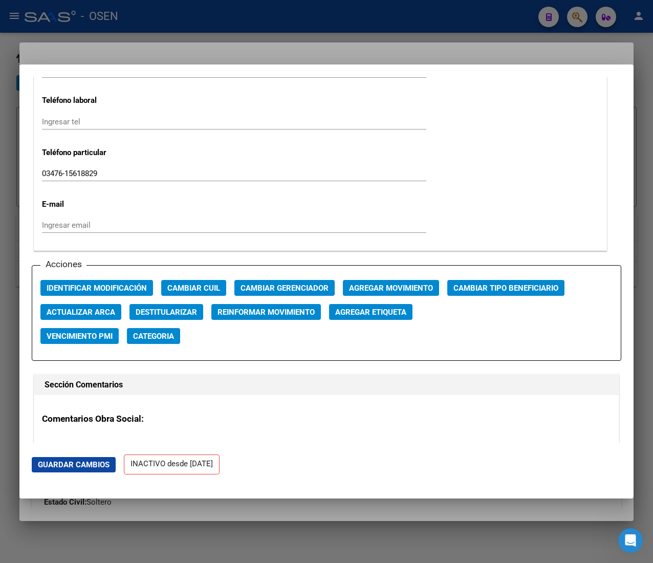
scroll to position [1330, 0]
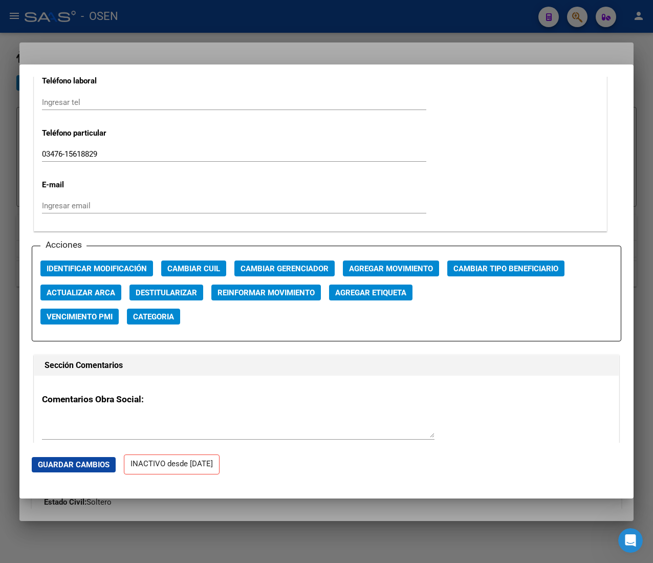
click at [400, 271] on span "Agregar Movimiento" at bounding box center [391, 268] width 84 height 9
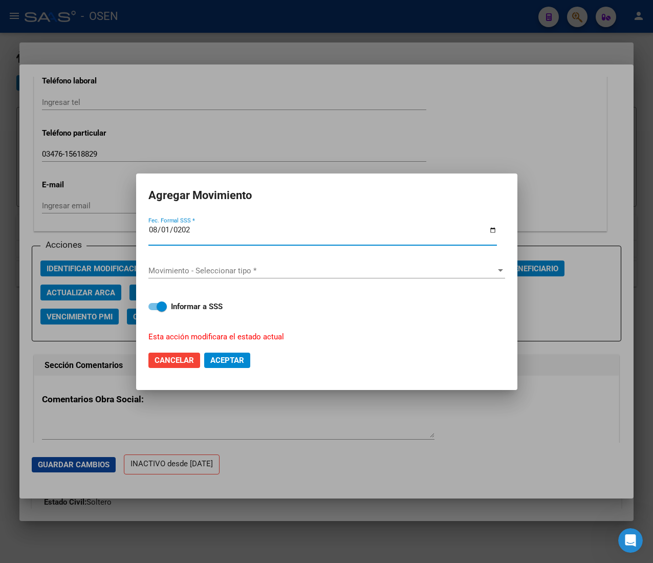
type input "[DATE]"
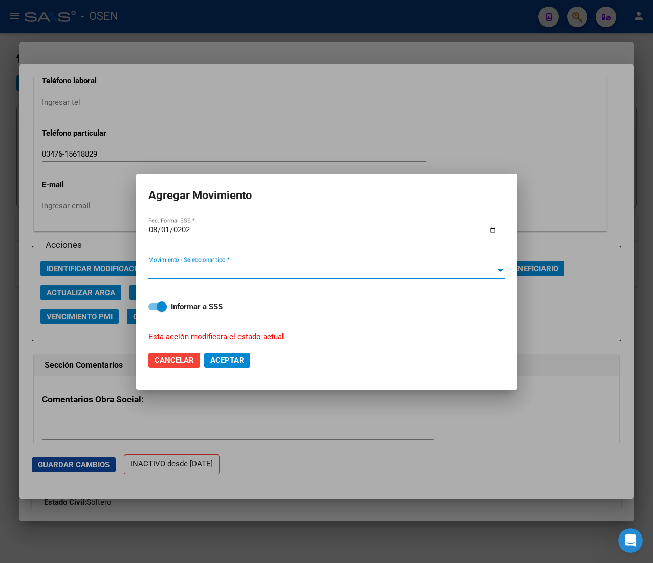
click at [400, 271] on span "Movimiento - Seleccionar tipo *" at bounding box center [321, 270] width 347 height 9
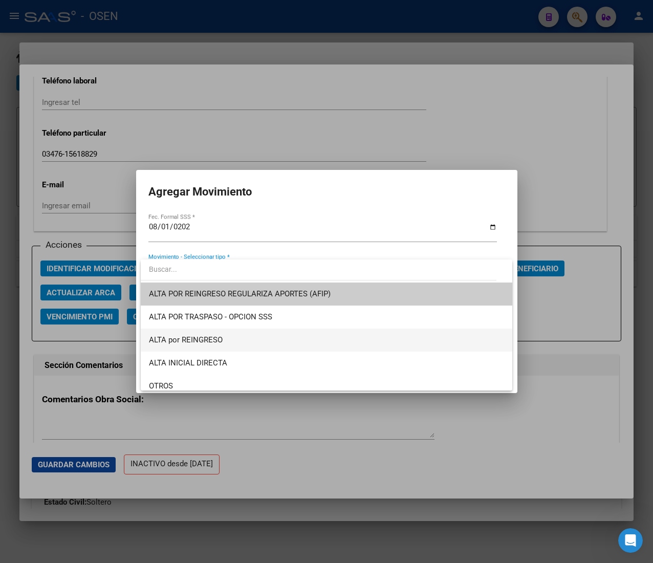
click at [356, 343] on span "ALTA por REINGRESO" at bounding box center [326, 339] width 355 height 23
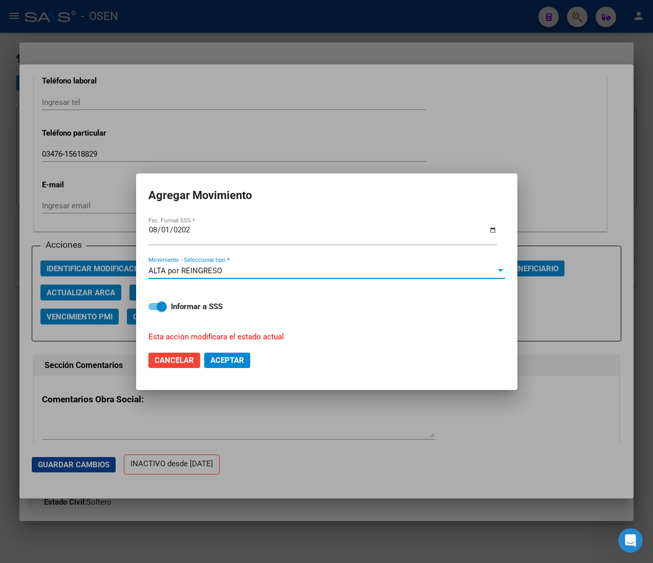
click at [238, 364] on button "Aceptar" at bounding box center [227, 359] width 46 height 15
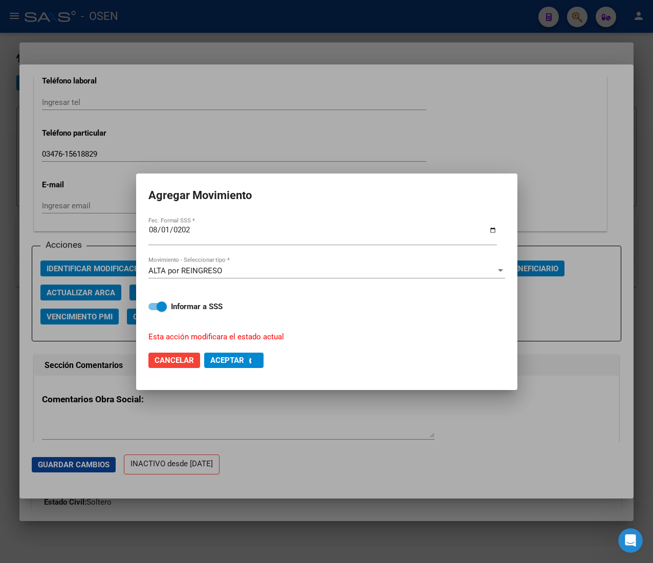
checkbox input "false"
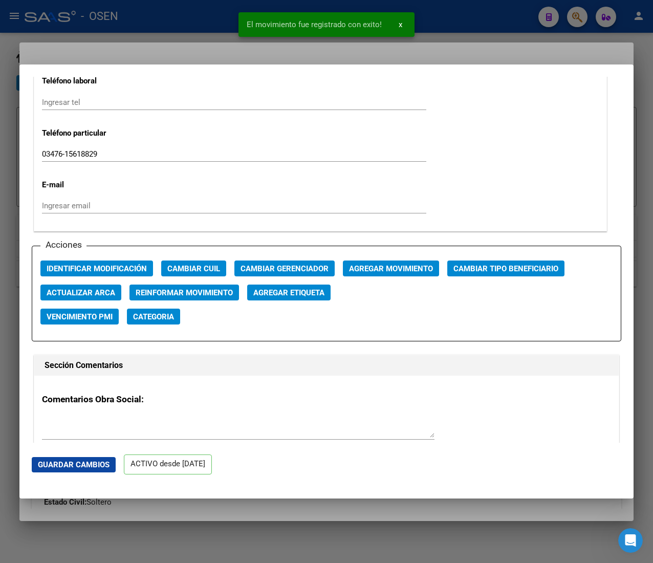
click at [107, 44] on div at bounding box center [326, 281] width 653 height 563
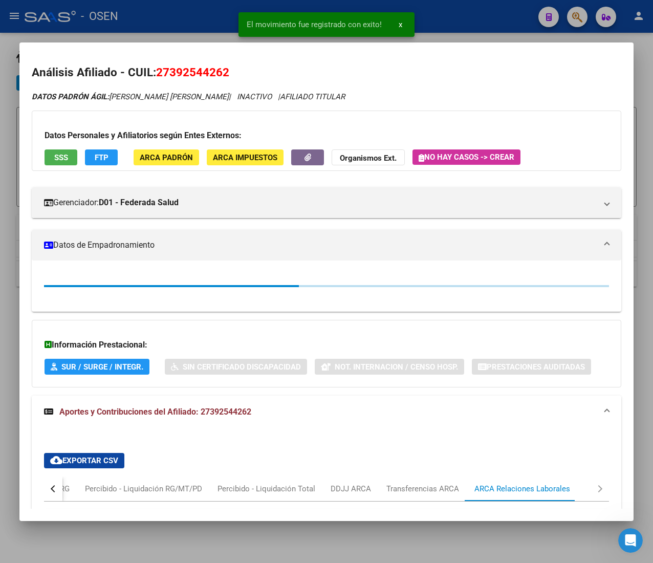
click at [140, 25] on div at bounding box center [326, 281] width 653 height 563
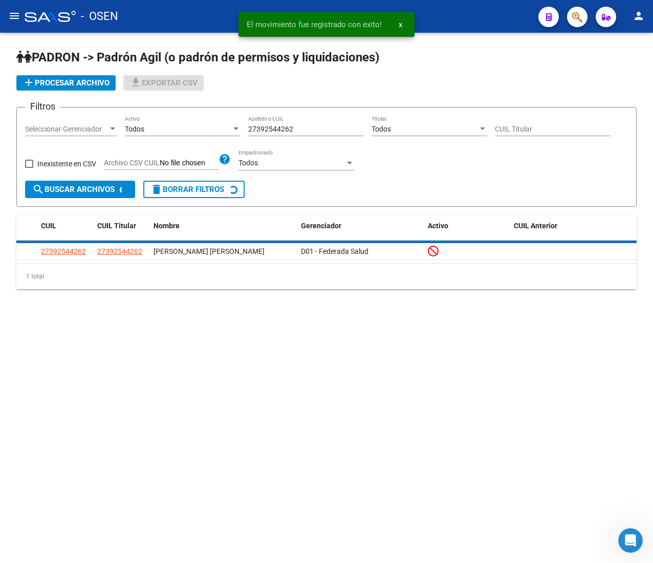
drag, startPoint x: 305, startPoint y: 129, endPoint x: 54, endPoint y: 105, distance: 251.8
click at [54, 116] on div "Filtros Seleccionar Gerenciador Seleccionar Gerenciador Todos Activo 2739254426…" at bounding box center [326, 148] width 603 height 65
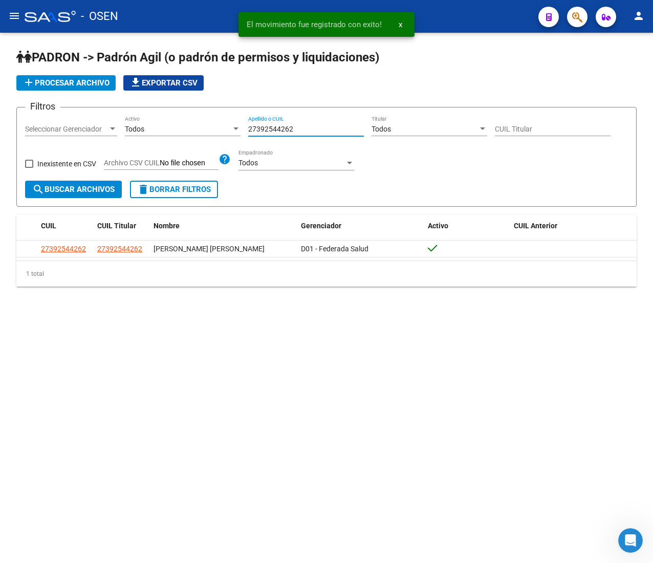
paste input "3268260919"
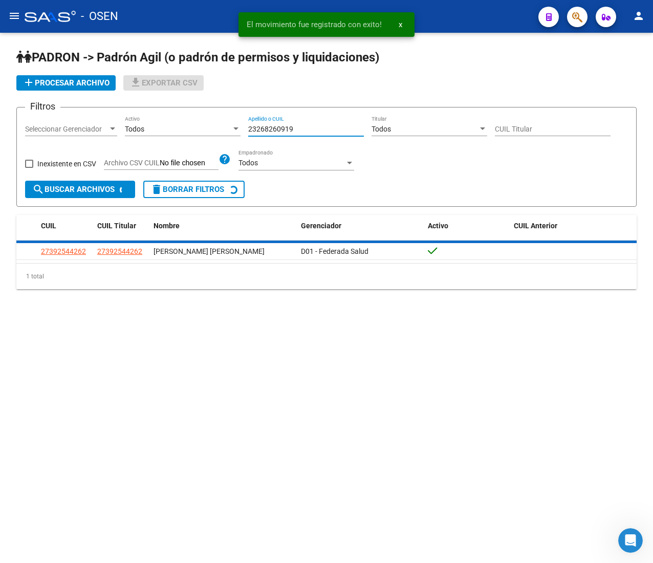
type input "23268260919"
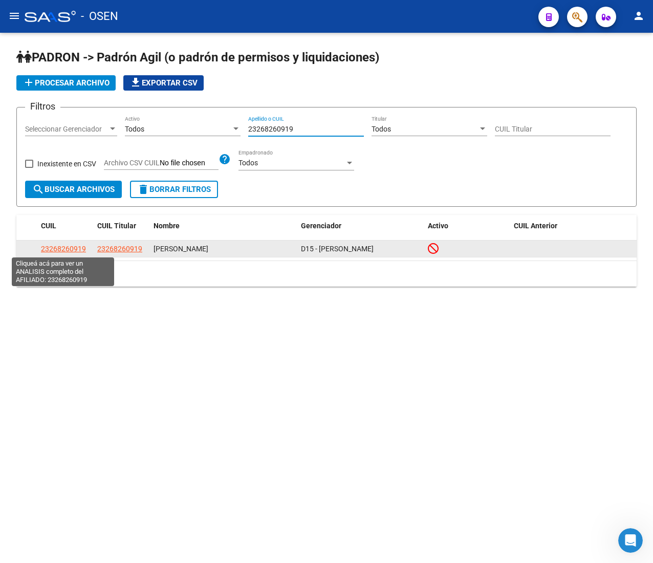
click at [82, 249] on span "23268260919" at bounding box center [63, 249] width 45 height 8
type textarea "23268260919"
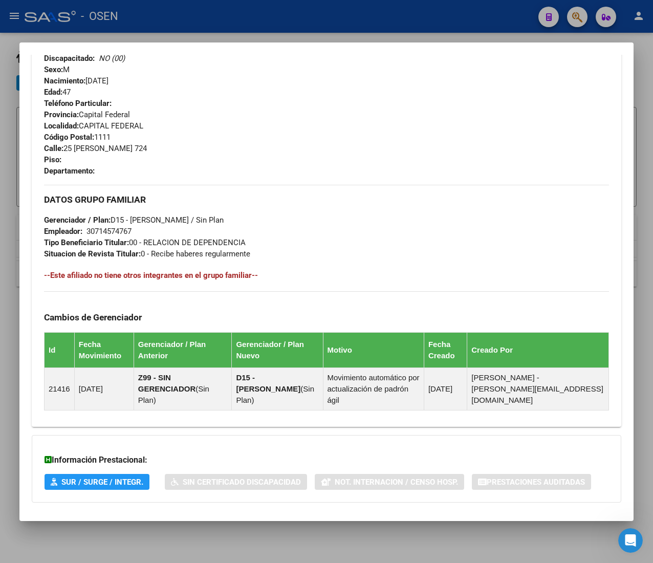
scroll to position [506, 0]
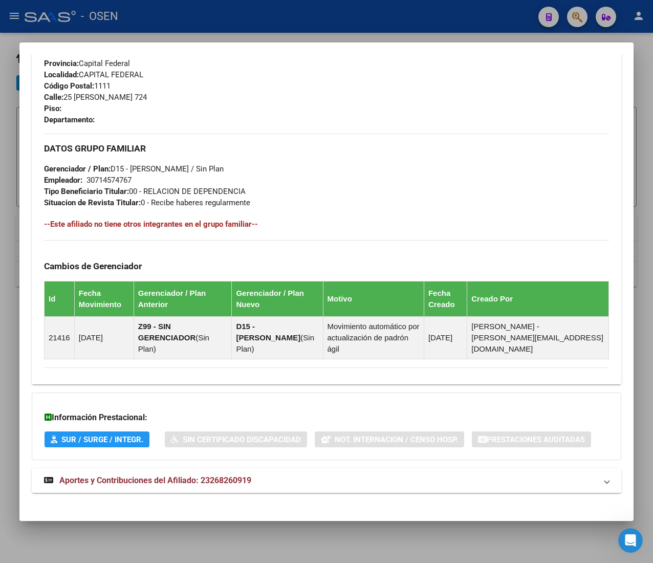
click at [322, 489] on mat-expansion-panel-header "Aportes y Contribuciones del Afiliado: 23268260919" at bounding box center [326, 480] width 589 height 25
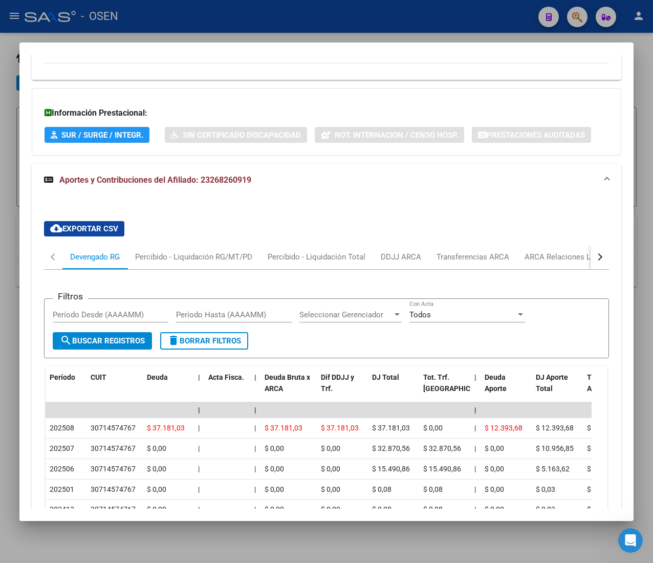
scroll to position [871, 0]
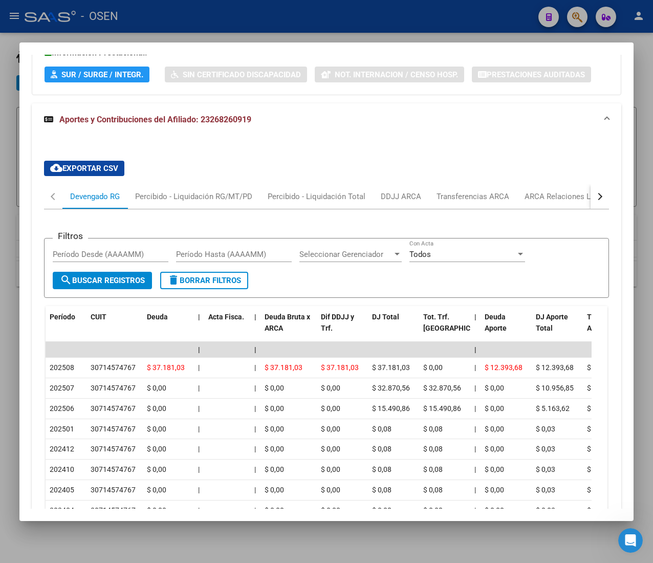
click at [590, 205] on button "button" at bounding box center [599, 196] width 18 height 25
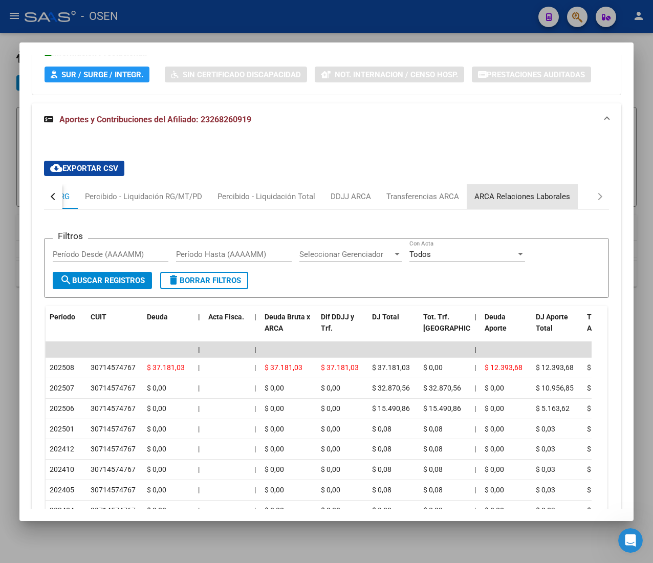
click at [527, 204] on div "ARCA Relaciones Laborales" at bounding box center [522, 196] width 111 height 25
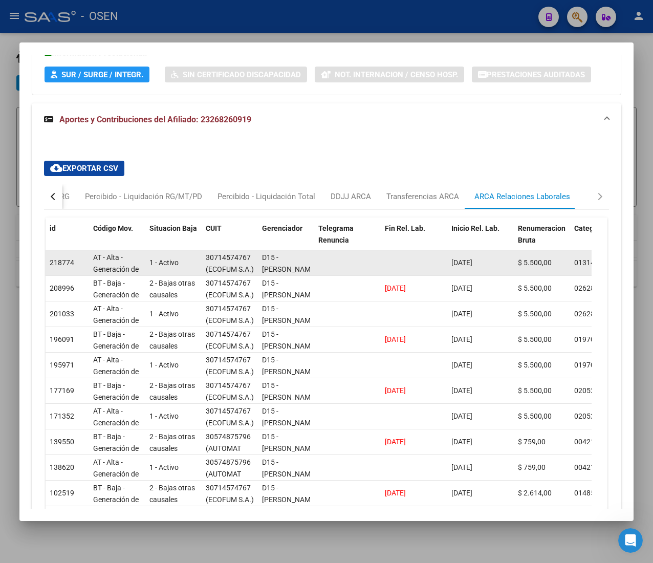
drag, startPoint x: 230, startPoint y: 257, endPoint x: 248, endPoint y: 258, distance: 17.9
click at [248, 258] on div "30714574767" at bounding box center [228, 258] width 45 height 12
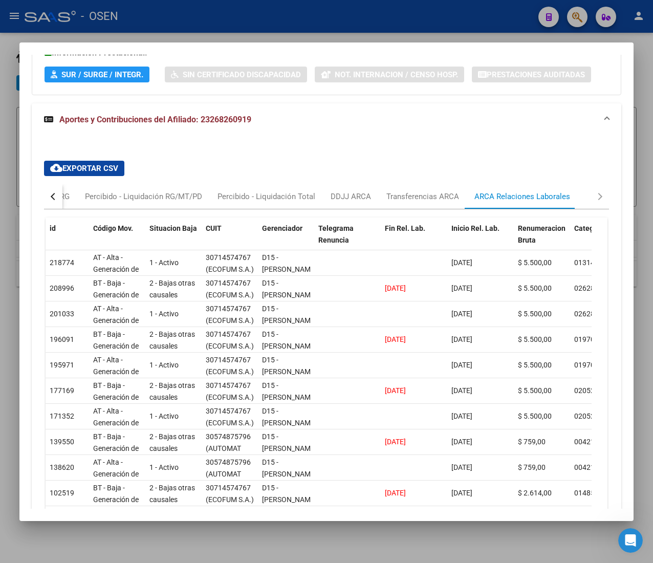
click at [54, 203] on button "button" at bounding box center [53, 196] width 18 height 25
click at [88, 202] on div "Devengado RG" at bounding box center [95, 196] width 50 height 11
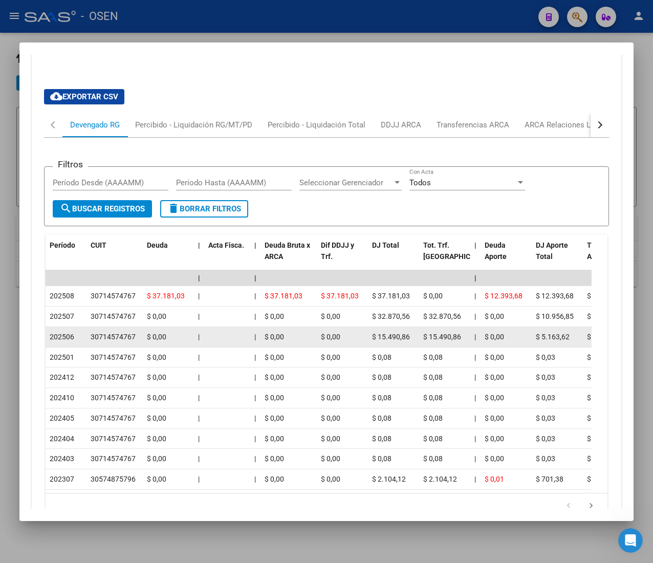
scroll to position [973, 0]
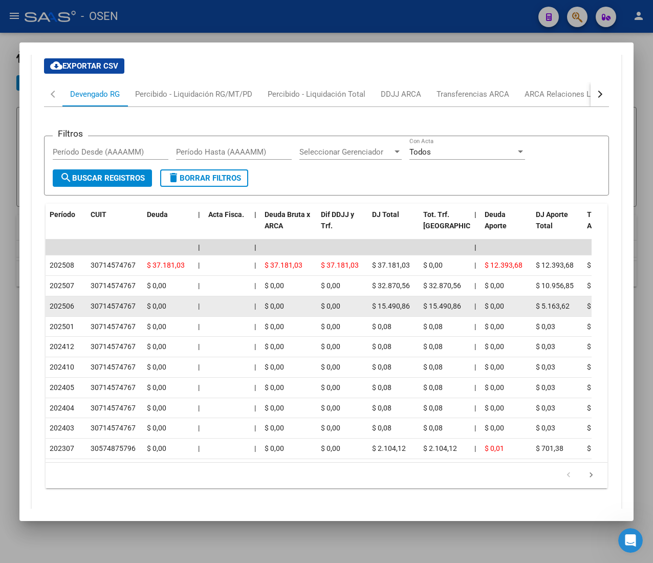
drag, startPoint x: 68, startPoint y: 311, endPoint x: 74, endPoint y: 308, distance: 6.4
click at [70, 310] on span "202506" at bounding box center [62, 306] width 25 height 8
click at [74, 308] on div "202506" at bounding box center [66, 306] width 33 height 12
click at [58, 308] on span "202506" at bounding box center [62, 306] width 25 height 8
drag, startPoint x: 58, startPoint y: 308, endPoint x: 80, endPoint y: 311, distance: 22.7
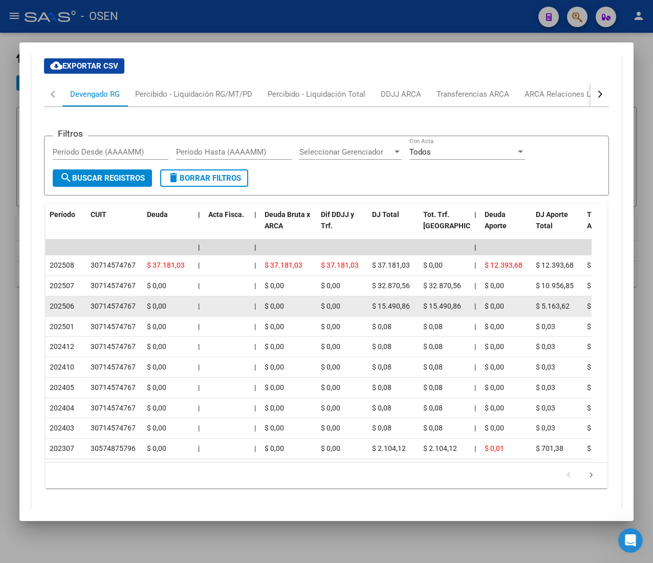
click at [80, 311] on div "202506" at bounding box center [66, 306] width 33 height 12
click at [100, 311] on div "30714574767" at bounding box center [113, 306] width 45 height 12
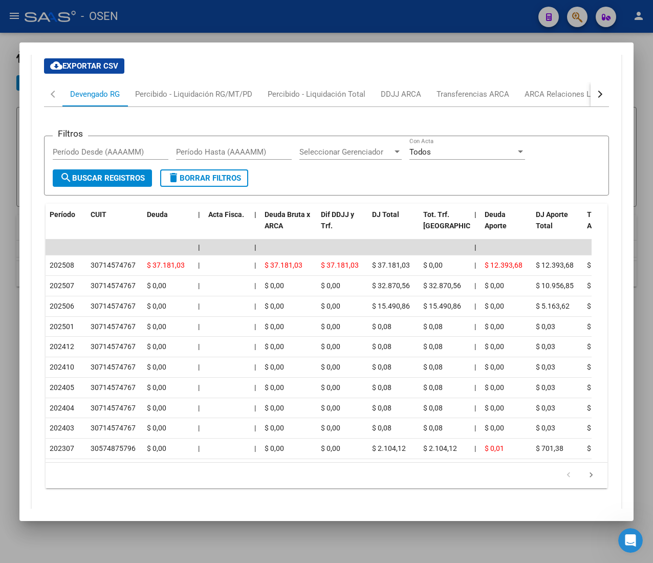
click at [276, 3] on div at bounding box center [326, 281] width 653 height 563
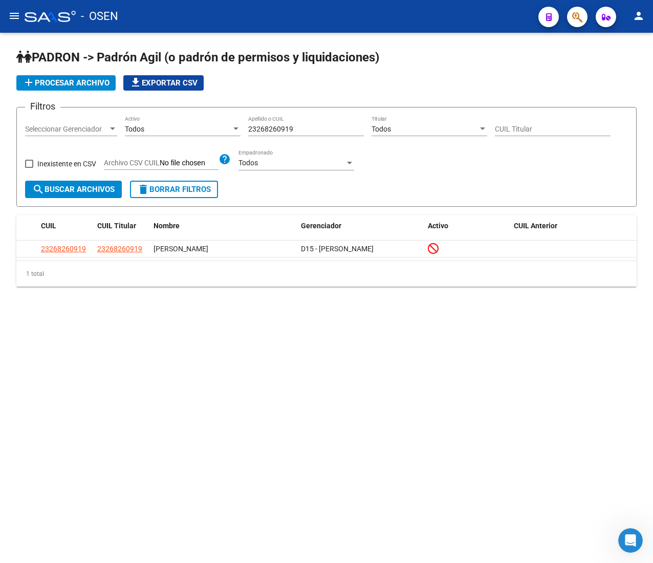
click at [295, 124] on div "23268260919 Apellido o CUIL" at bounding box center [306, 126] width 116 height 20
drag, startPoint x: 305, startPoint y: 130, endPoint x: 174, endPoint y: 125, distance: 130.6
click at [174, 125] on div "Filtros Seleccionar Gerenciador Seleccionar Gerenciador Todos Activo 2326826091…" at bounding box center [326, 148] width 603 height 65
paste input "0332782852"
drag, startPoint x: 318, startPoint y: 133, endPoint x: 204, endPoint y: 122, distance: 114.6
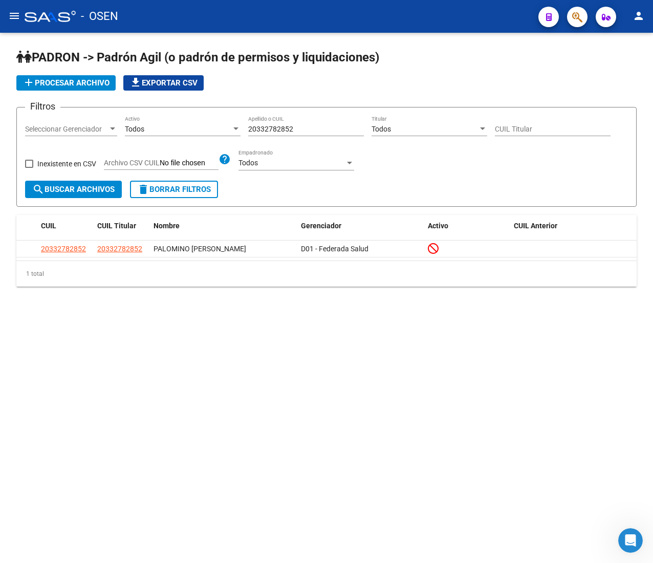
click at [204, 122] on div "Filtros Seleccionar Gerenciador Seleccionar Gerenciador Todos Activo 2033278285…" at bounding box center [326, 148] width 603 height 65
paste input "3185657329"
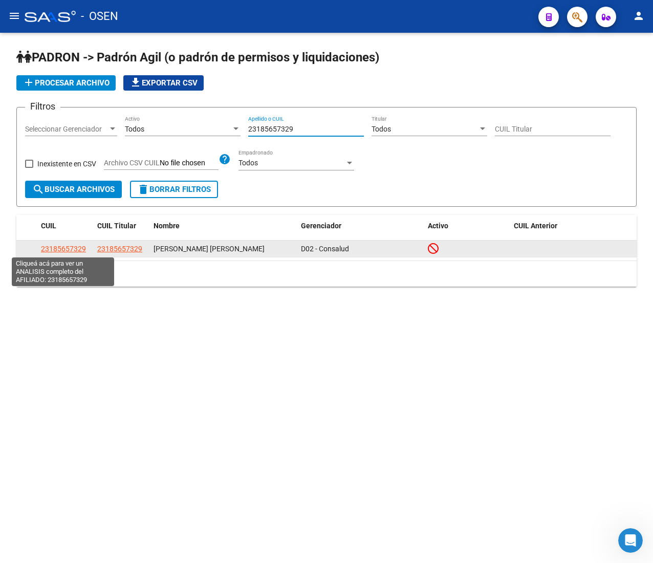
type input "23185657329"
click at [76, 247] on span "23185657329" at bounding box center [63, 249] width 45 height 8
type textarea "23185657329"
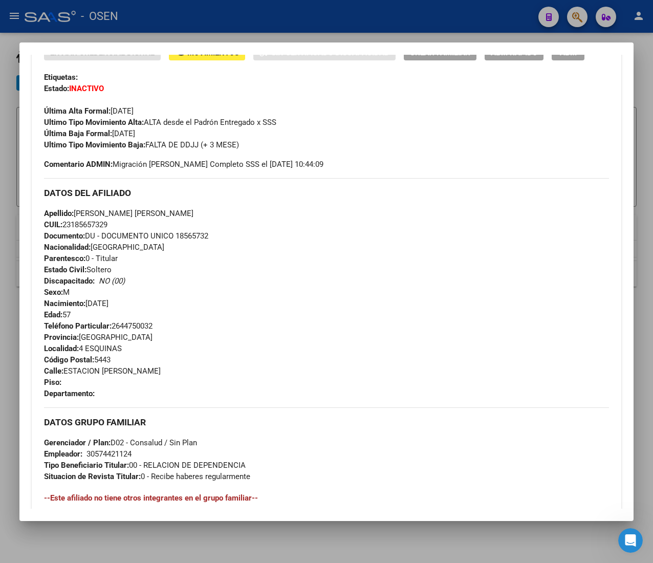
scroll to position [504, 0]
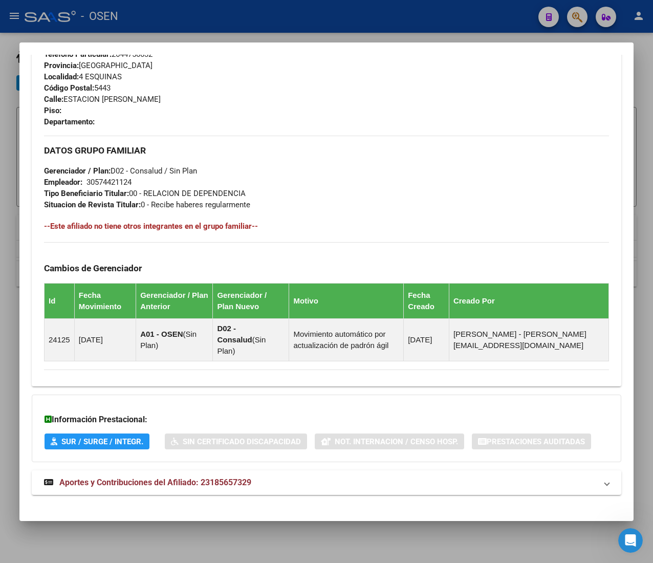
drag, startPoint x: 320, startPoint y: 460, endPoint x: 325, endPoint y: 454, distance: 8.3
click at [319, 470] on mat-expansion-panel-header "Aportes y Contribuciones del Afiliado: 23185657329" at bounding box center [326, 482] width 589 height 25
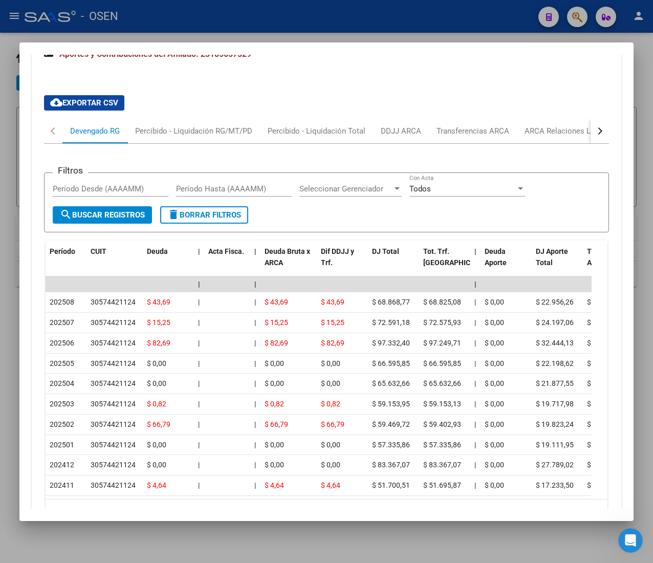
scroll to position [1009, 0]
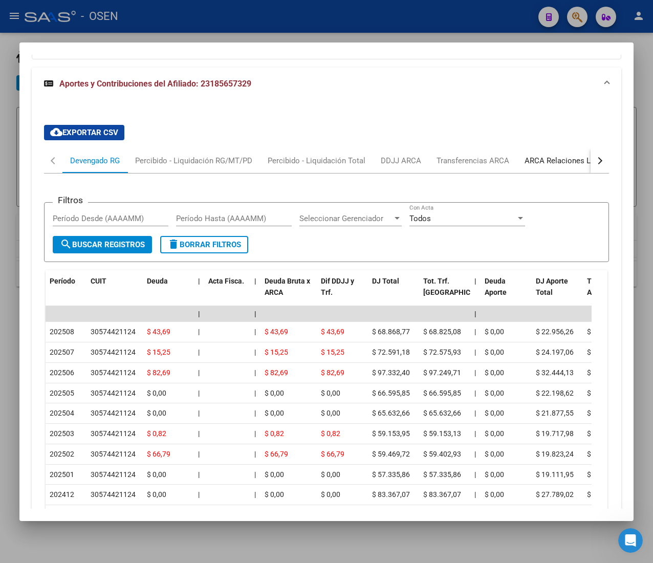
click at [538, 155] on div "ARCA Relaciones Laborales" at bounding box center [572, 160] width 96 height 11
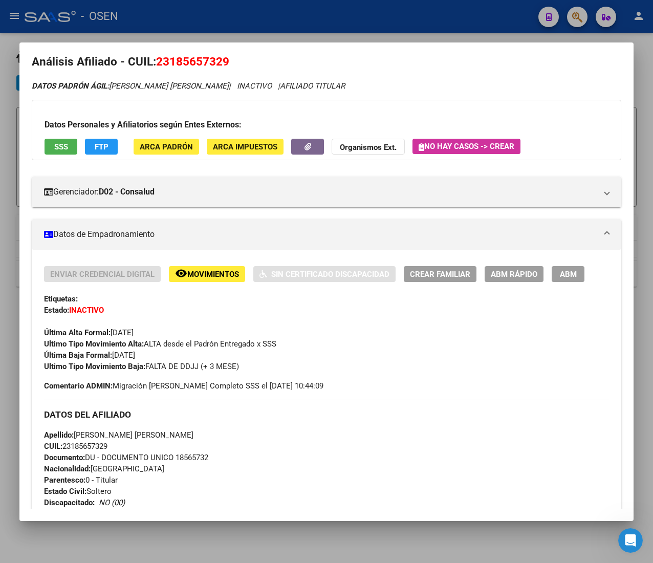
scroll to position [0, 0]
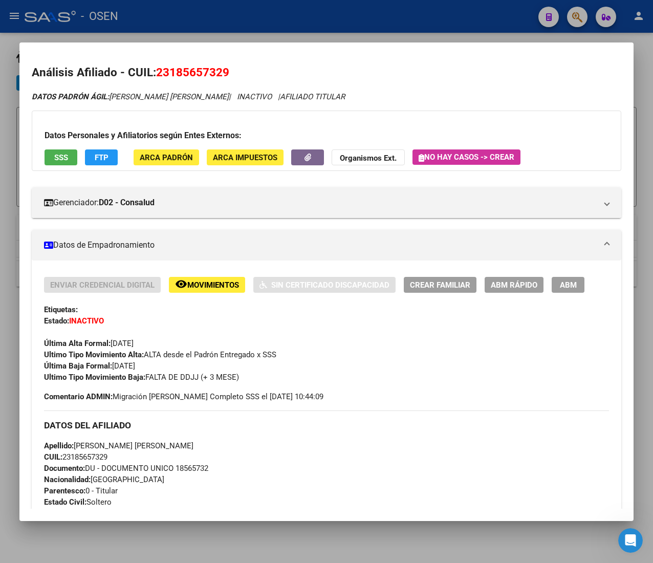
click at [496, 284] on span "ABM Rápido" at bounding box center [514, 284] width 47 height 9
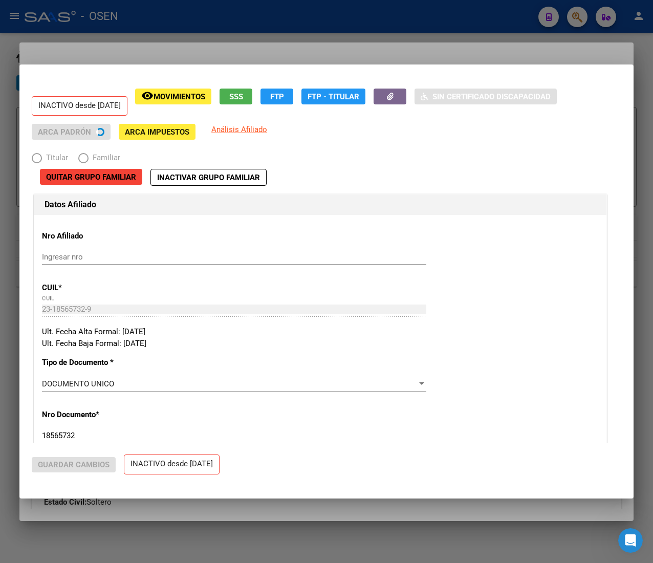
radio input "true"
type input "30-57442112-4"
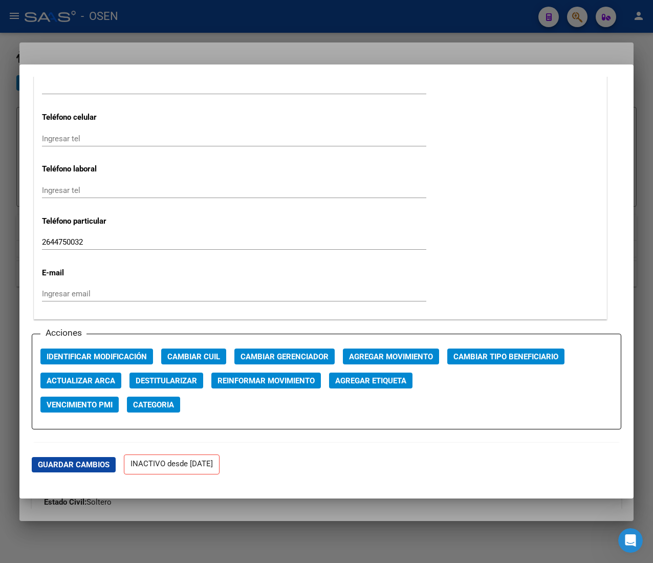
scroll to position [1432, 0]
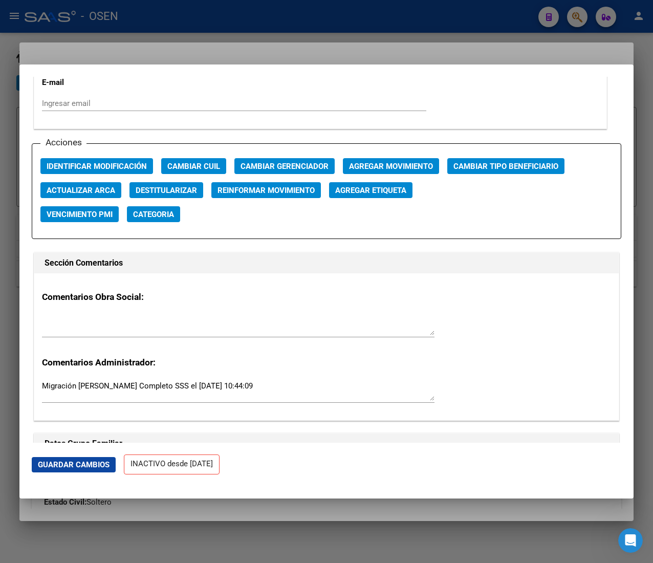
click at [409, 169] on span "Agregar Movimiento" at bounding box center [391, 166] width 84 height 9
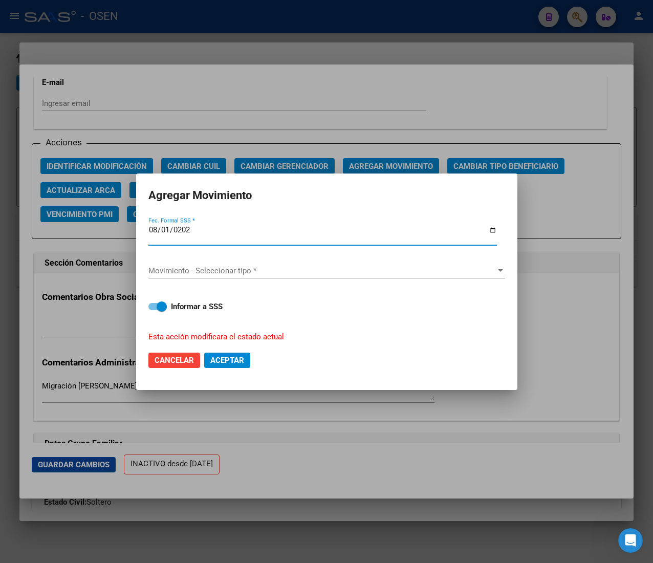
type input "[DATE]"
click at [290, 263] on div "Movimiento - Seleccionar tipo * Movimiento - Seleccionar tipo *" at bounding box center [326, 270] width 357 height 15
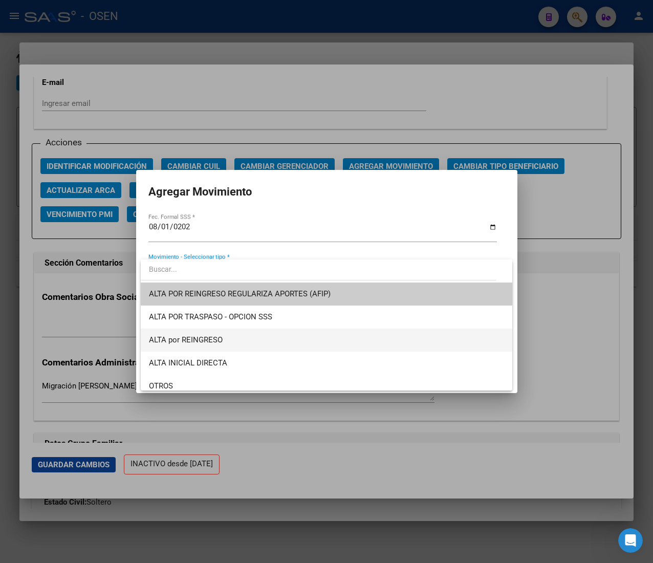
click at [265, 328] on span "ALTA por REINGRESO" at bounding box center [326, 339] width 355 height 23
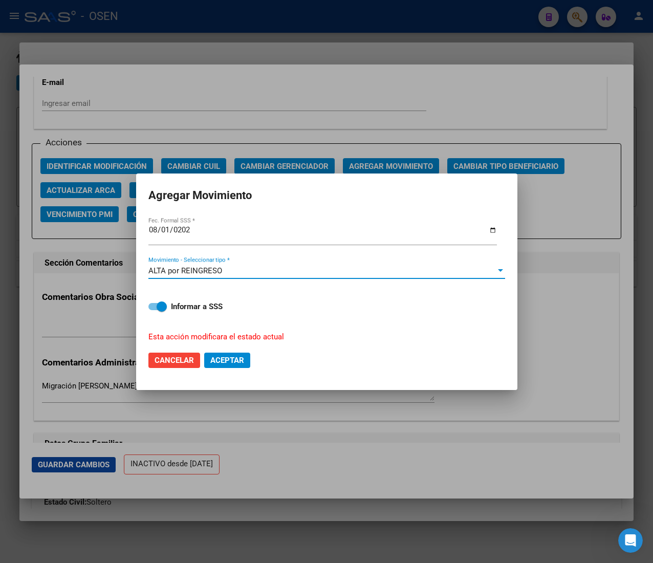
click at [241, 359] on span "Aceptar" at bounding box center [227, 360] width 34 height 9
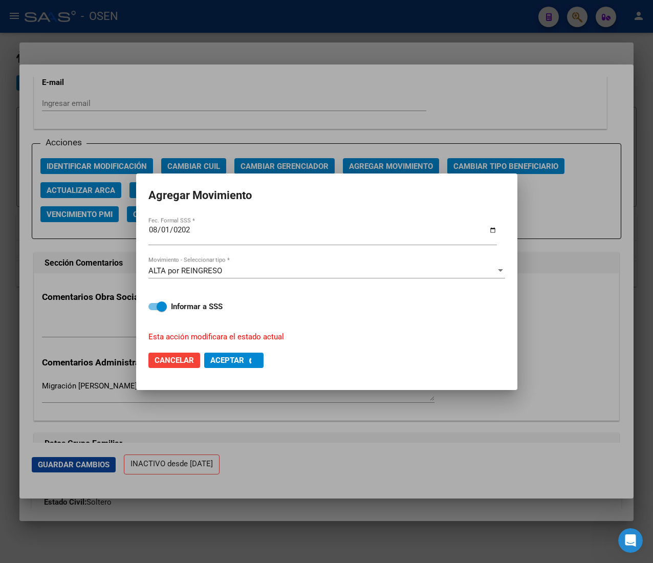
checkbox input "false"
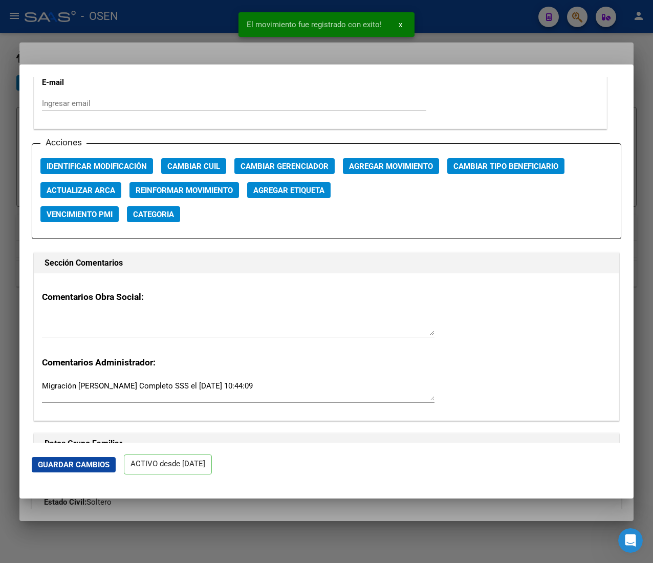
drag, startPoint x: 408, startPoint y: 36, endPoint x: 402, endPoint y: 36, distance: 6.2
click at [408, 36] on snack-bar-container "El movimiento fue registrado con exito! x" at bounding box center [326, 24] width 176 height 25
click at [453, 14] on div at bounding box center [326, 281] width 653 height 563
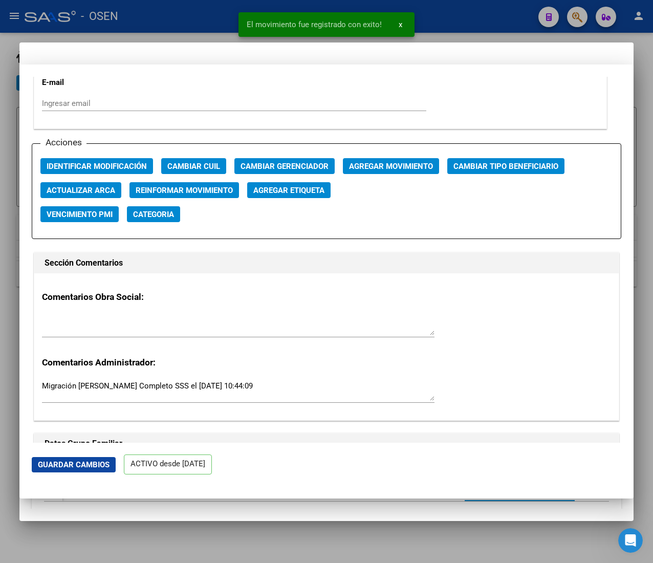
click at [445, 18] on div at bounding box center [326, 281] width 653 height 563
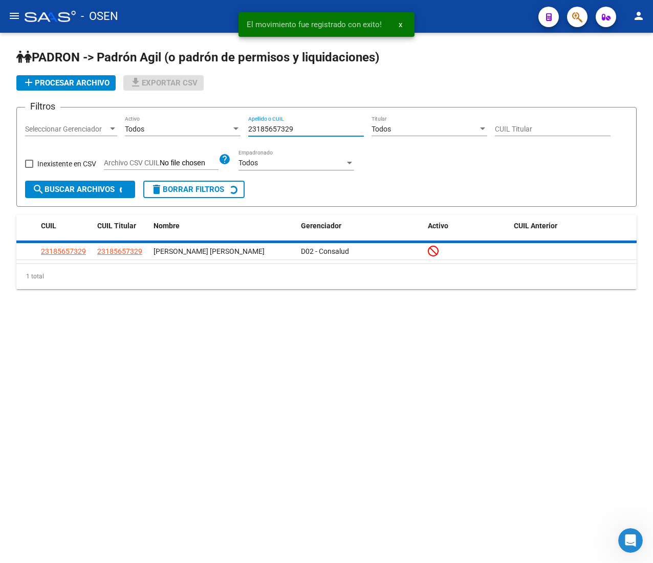
drag, startPoint x: 303, startPoint y: 127, endPoint x: 204, endPoint y: 117, distance: 100.3
click at [204, 117] on div "Filtros Seleccionar Gerenciador Seleccionar Gerenciador Todos Activo 2318565732…" at bounding box center [326, 148] width 603 height 65
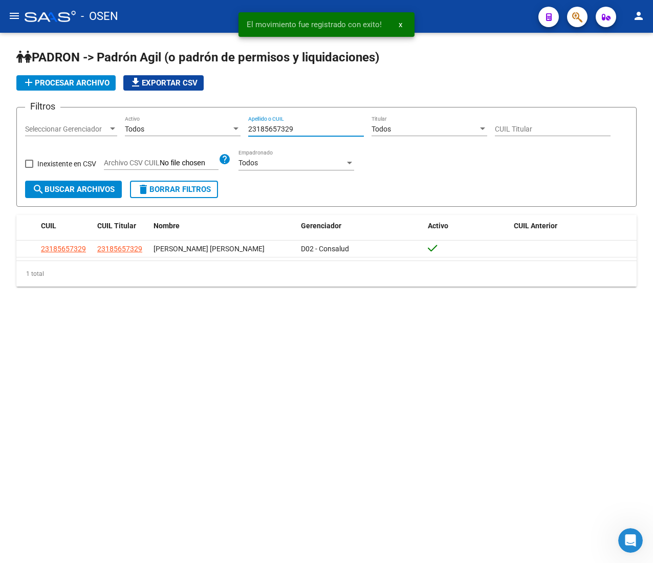
paste input "391625964"
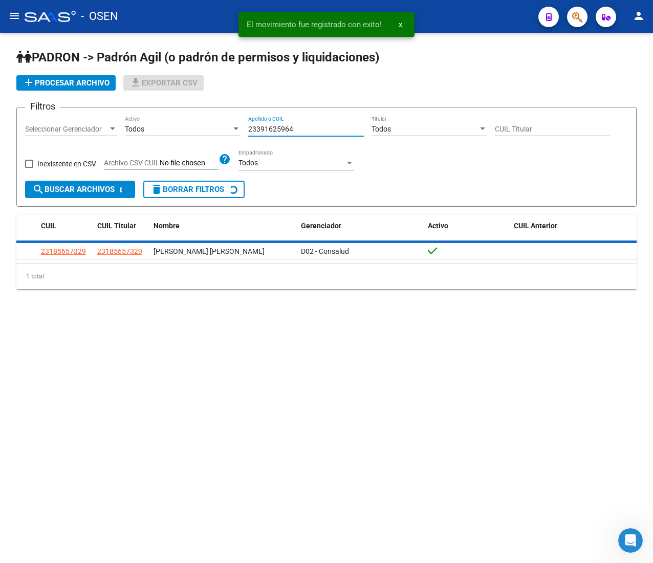
type input "23391625964"
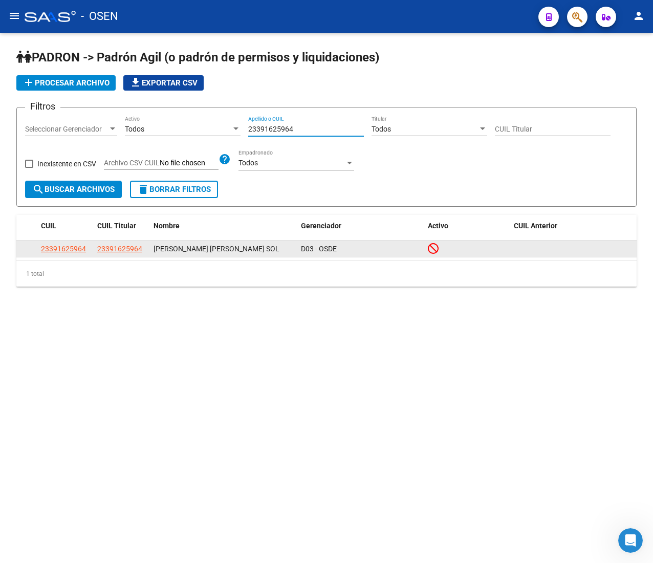
click at [65, 243] on app-link-go-to "23391625964" at bounding box center [63, 249] width 45 height 12
click at [66, 243] on app-link-go-to "23391625964" at bounding box center [63, 249] width 45 height 12
click at [52, 243] on app-link-go-to "23391625964" at bounding box center [63, 249] width 45 height 12
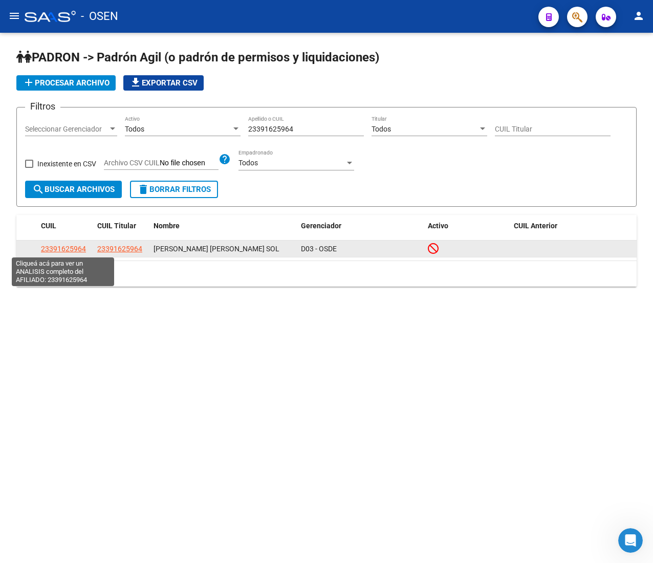
click at [56, 248] on span "23391625964" at bounding box center [63, 249] width 45 height 8
type textarea "23391625964"
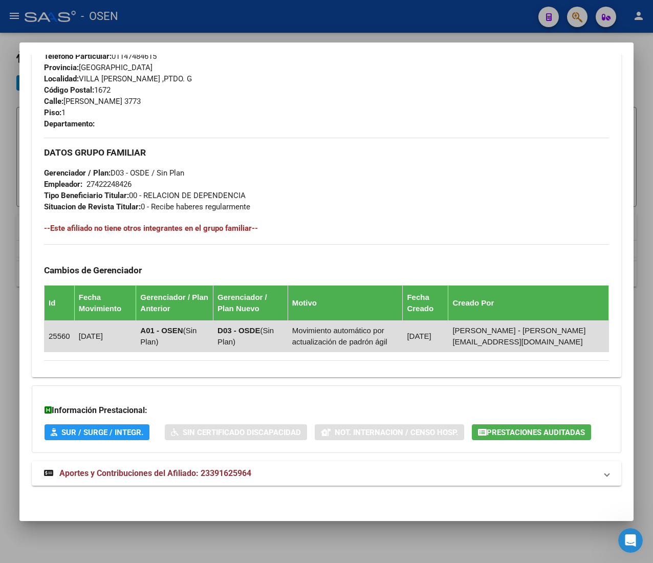
scroll to position [504, 0]
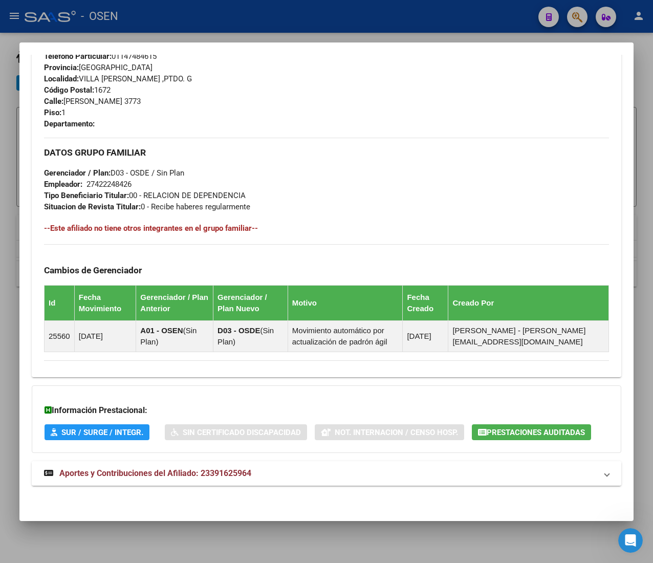
click at [287, 478] on mat-panel-title "Aportes y Contribuciones del Afiliado: 23391625964" at bounding box center [320, 473] width 553 height 12
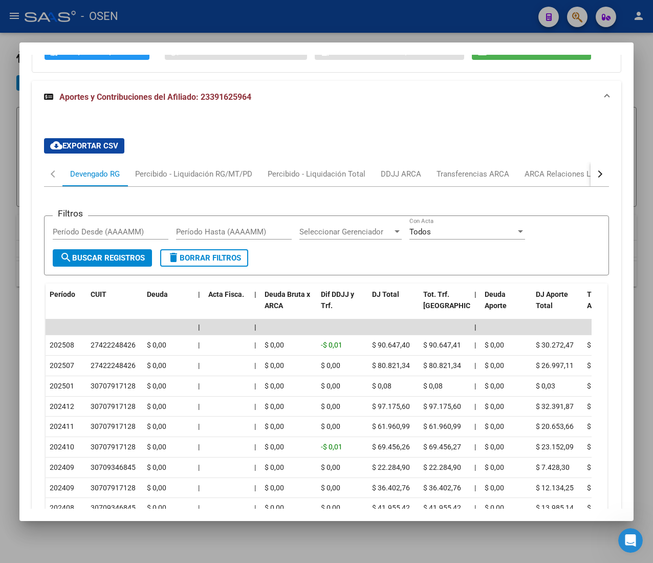
scroll to position [913, 0]
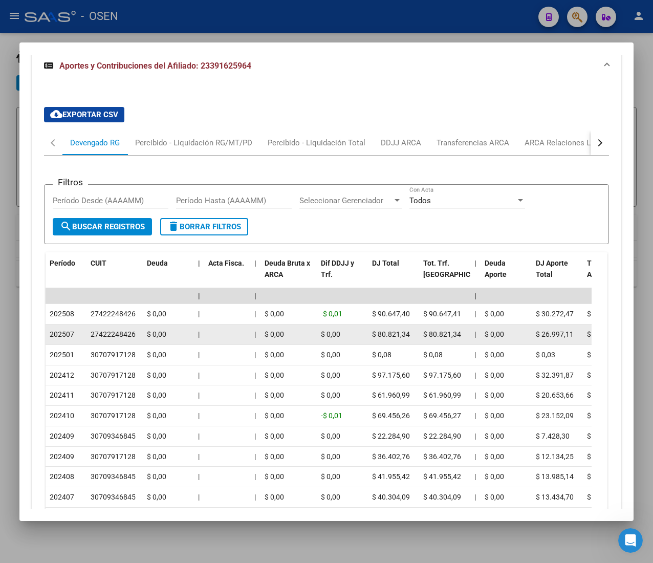
drag, startPoint x: 123, startPoint y: 339, endPoint x: 150, endPoint y: 341, distance: 26.7
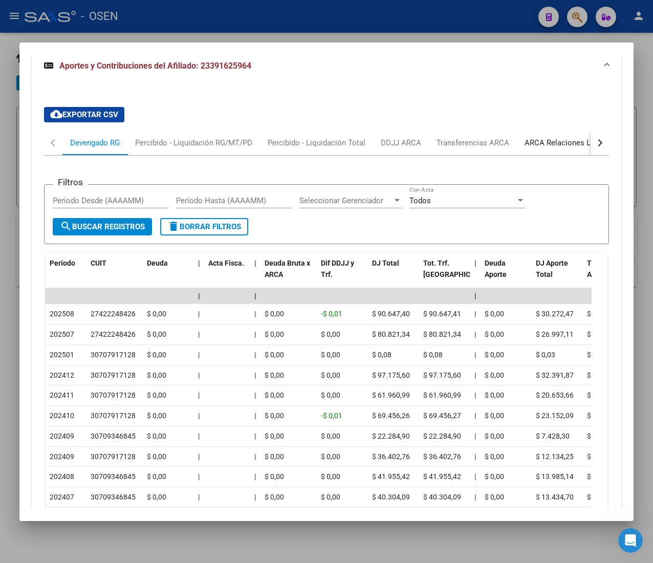
click at [557, 147] on div "ARCA Relaciones Laborales" at bounding box center [572, 142] width 96 height 11
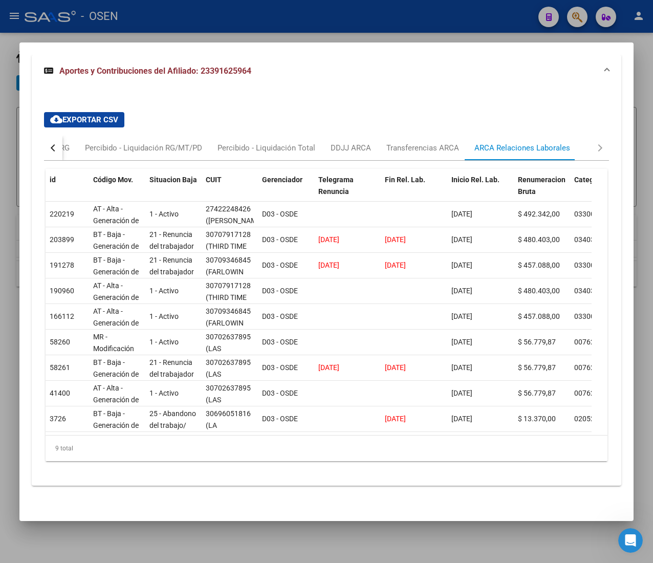
click at [54, 144] on div "button" at bounding box center [54, 147] width 7 height 7
click at [82, 147] on div "Devengado RG" at bounding box center [95, 147] width 50 height 11
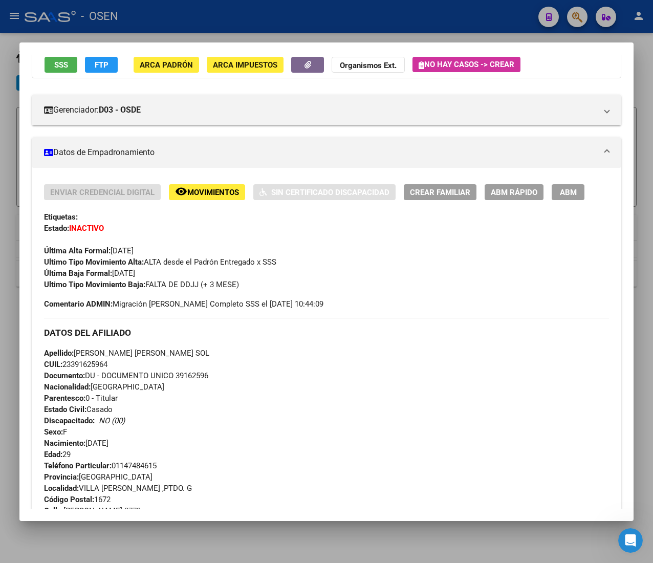
scroll to position [0, 0]
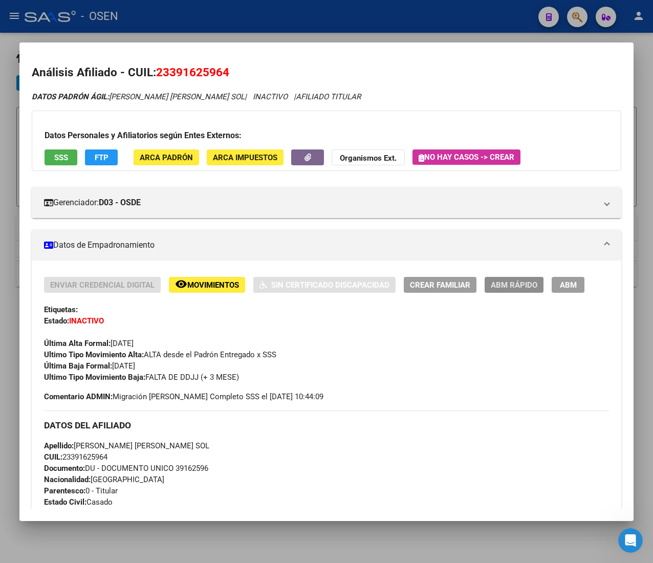
click at [526, 286] on span "ABM Rápido" at bounding box center [514, 284] width 47 height 9
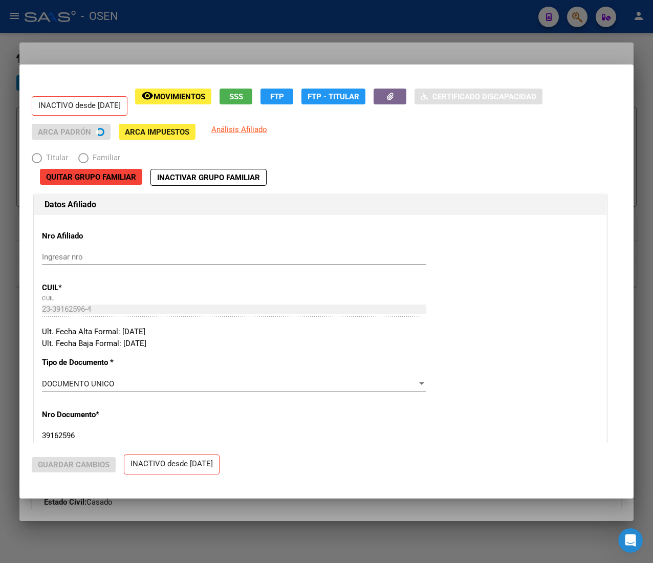
radio input "true"
type input "27-42224842-6"
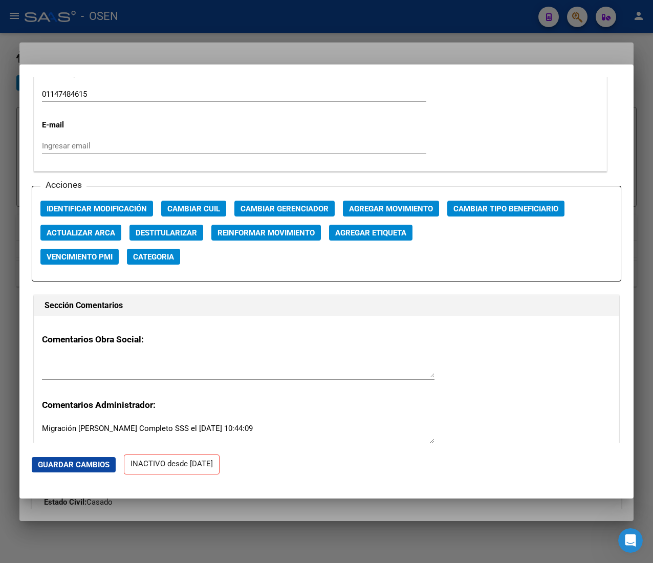
scroll to position [1432, 0]
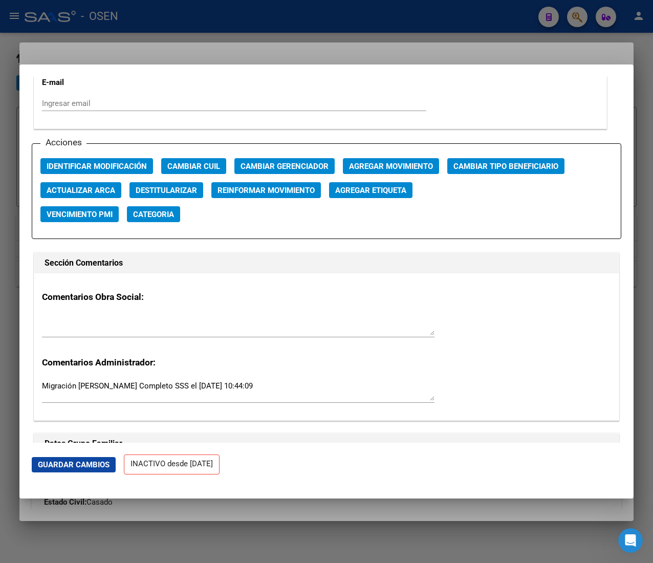
click at [398, 159] on button "Agregar Movimiento" at bounding box center [391, 166] width 96 height 16
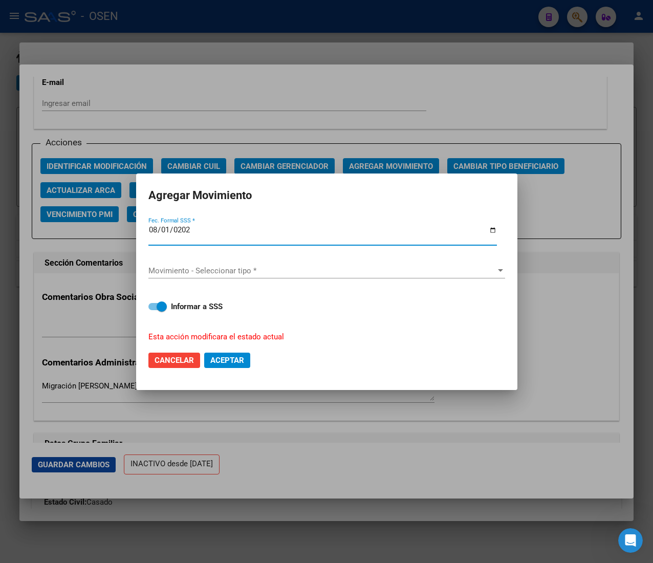
type input "[DATE]"
click at [278, 263] on div "Movimiento - Seleccionar tipo * Movimiento - Seleccionar tipo *" at bounding box center [326, 270] width 357 height 15
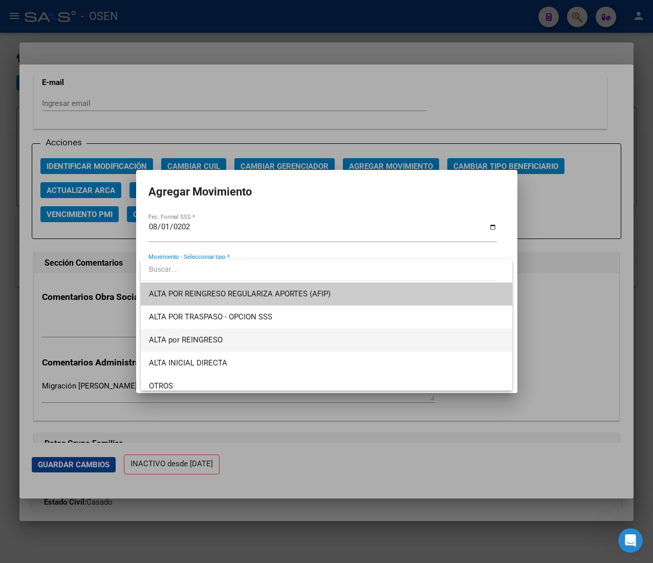
click at [230, 342] on span "ALTA por REINGRESO" at bounding box center [326, 339] width 355 height 23
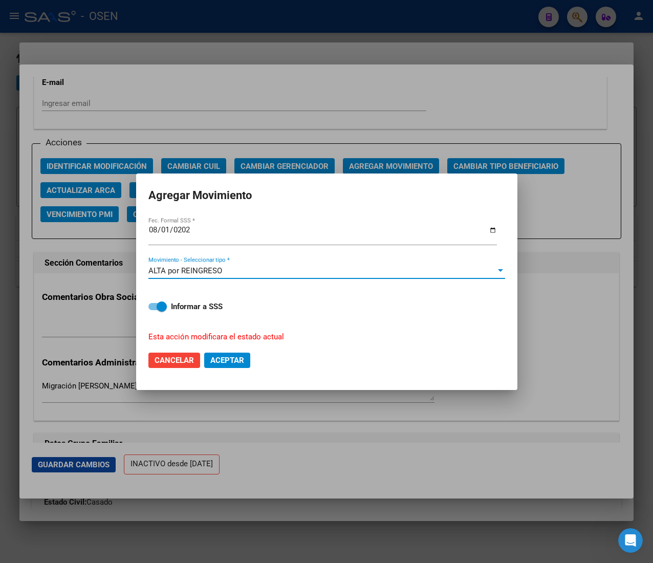
click at [232, 364] on button "Aceptar" at bounding box center [227, 359] width 46 height 15
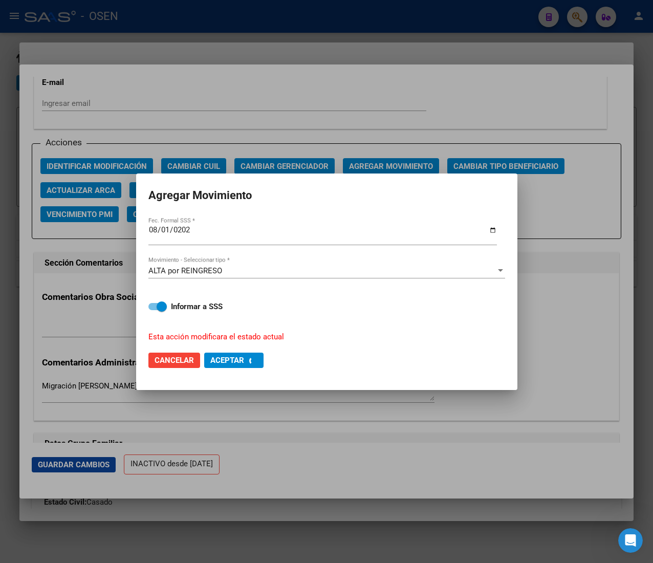
checkbox input "false"
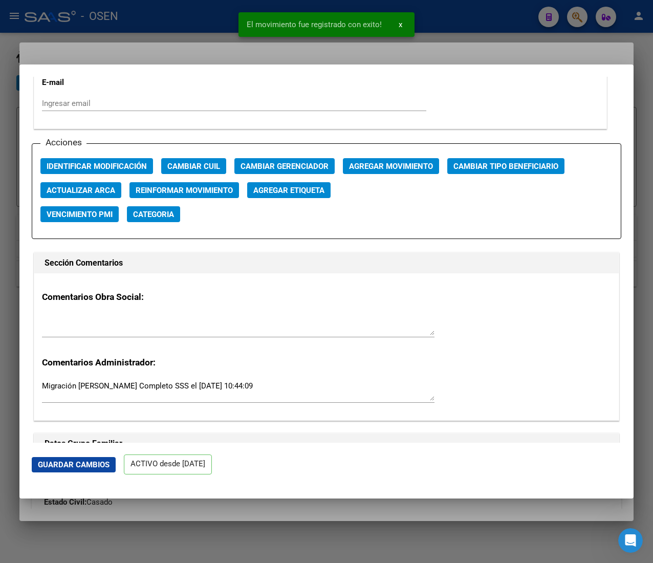
click at [418, 33] on div "El movimiento fue registrado con exito! x" at bounding box center [326, 24] width 201 height 49
click at [453, 17] on div at bounding box center [326, 281] width 653 height 563
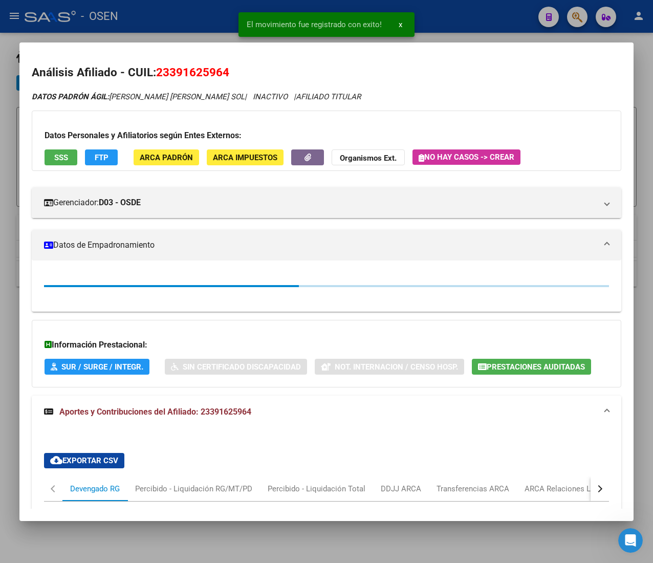
click at [451, 24] on div at bounding box center [326, 281] width 653 height 563
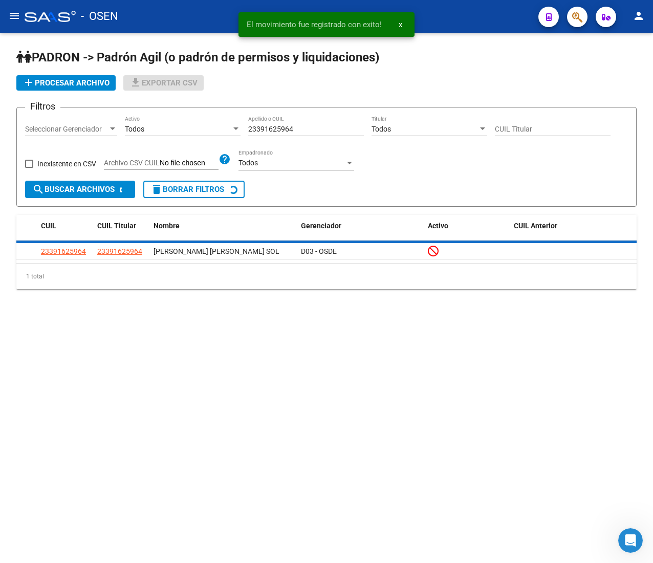
drag, startPoint x: 304, startPoint y: 122, endPoint x: 249, endPoint y: 128, distance: 55.5
click at [249, 128] on div "23391625964 Apellido o CUIL" at bounding box center [306, 126] width 116 height 20
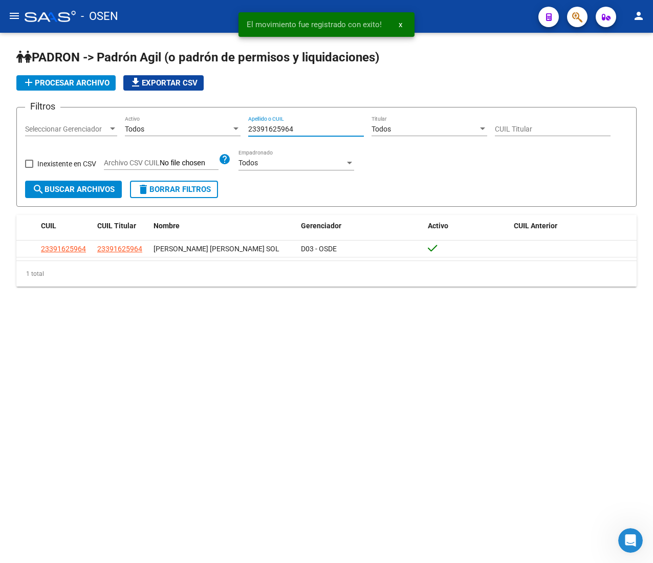
drag, startPoint x: 308, startPoint y: 130, endPoint x: 207, endPoint y: 126, distance: 100.9
click at [207, 126] on div "Filtros Seleccionar Gerenciador Seleccionar Gerenciador Todos Activo 2339162596…" at bounding box center [326, 148] width 603 height 65
paste input "7231731933"
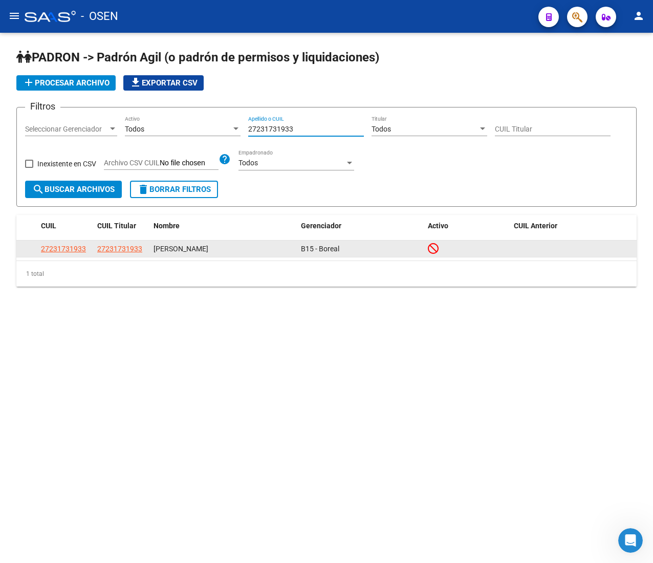
type input "27231731933"
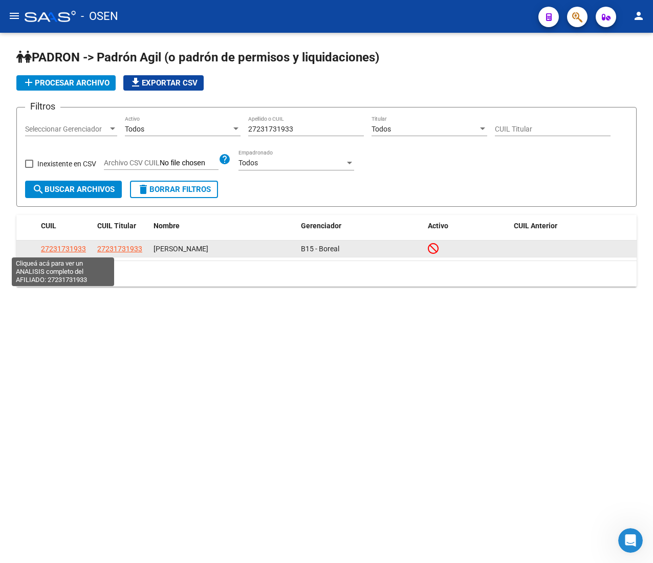
click at [77, 251] on span "27231731933" at bounding box center [63, 249] width 45 height 8
type textarea "27231731933"
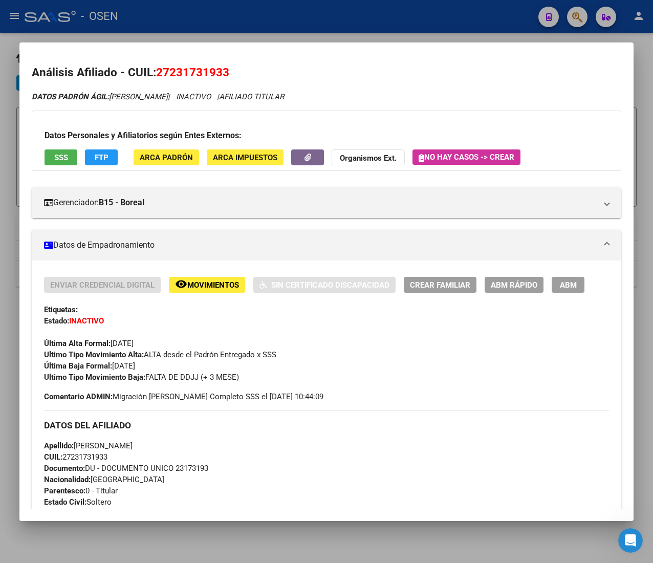
click at [400, 20] on div at bounding box center [326, 281] width 653 height 563
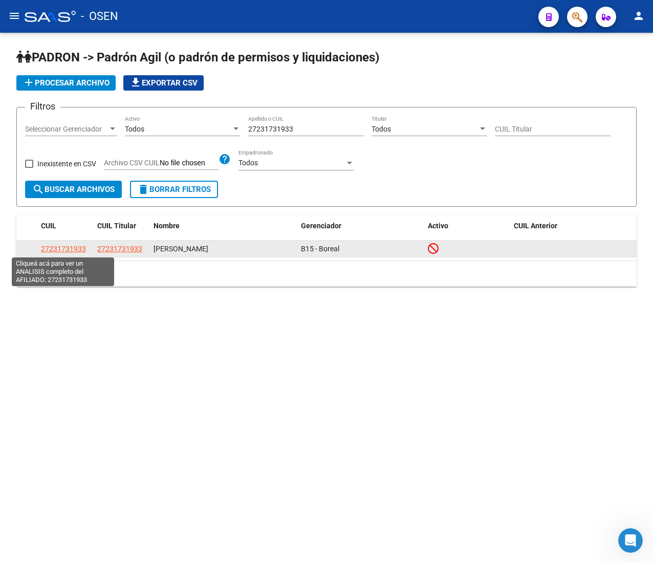
click at [62, 249] on span "27231731933" at bounding box center [63, 249] width 45 height 8
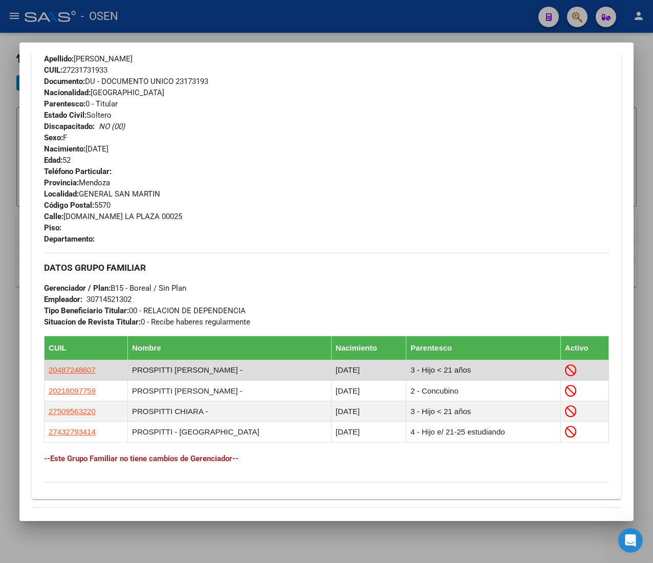
scroll to position [512, 0]
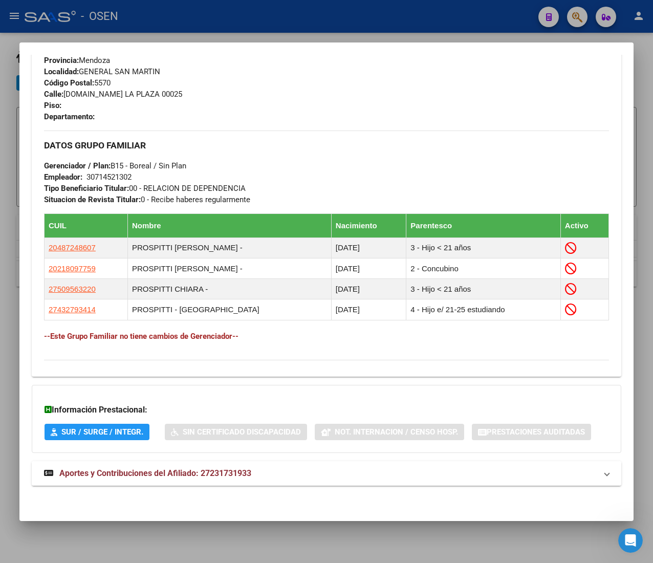
click at [277, 471] on mat-panel-title "Aportes y Contribuciones del Afiliado: 27231731933" at bounding box center [320, 473] width 553 height 12
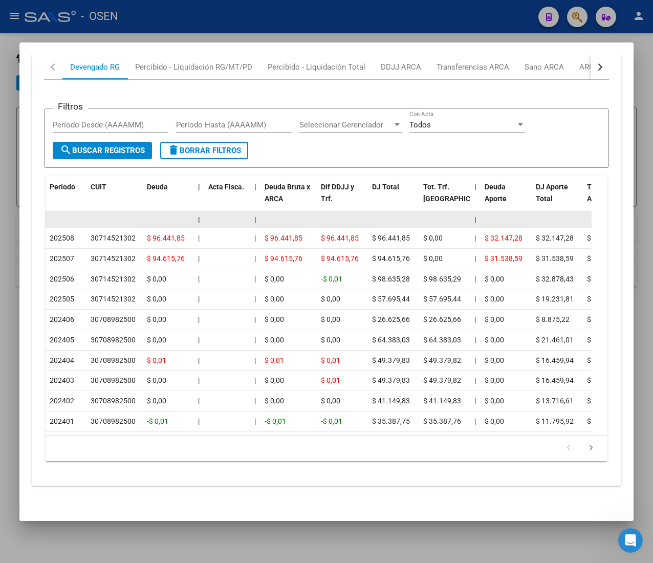
scroll to position [913, 0]
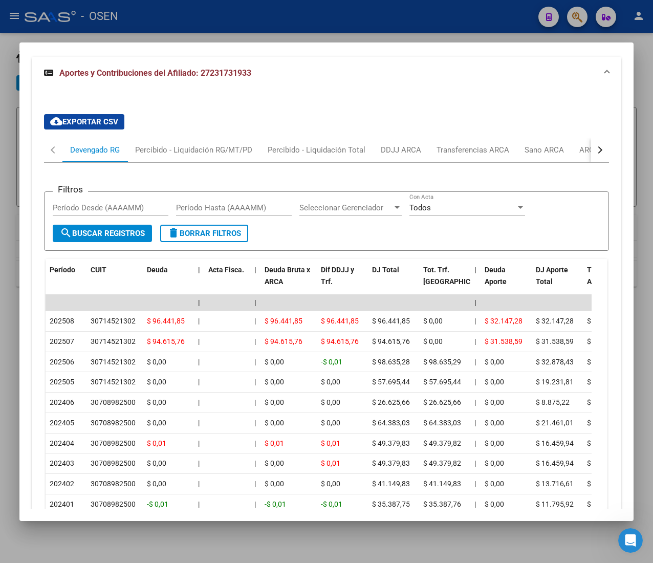
click at [590, 153] on button "button" at bounding box center [599, 150] width 18 height 25
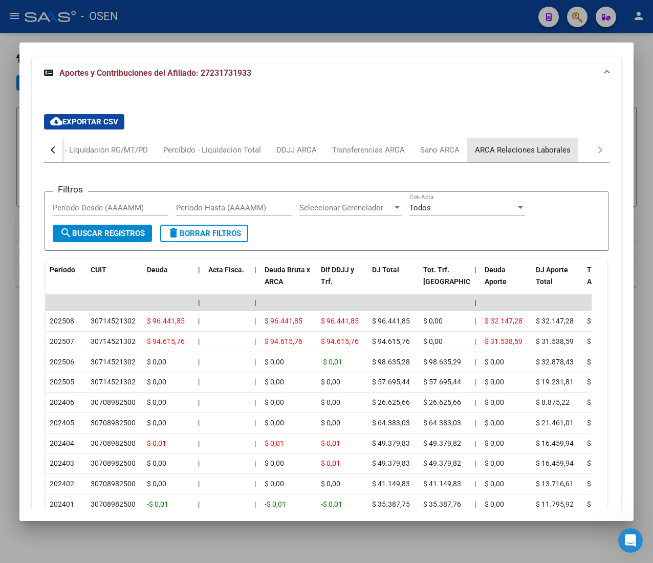
click at [536, 155] on div "ARCA Relaciones Laborales" at bounding box center [523, 149] width 96 height 11
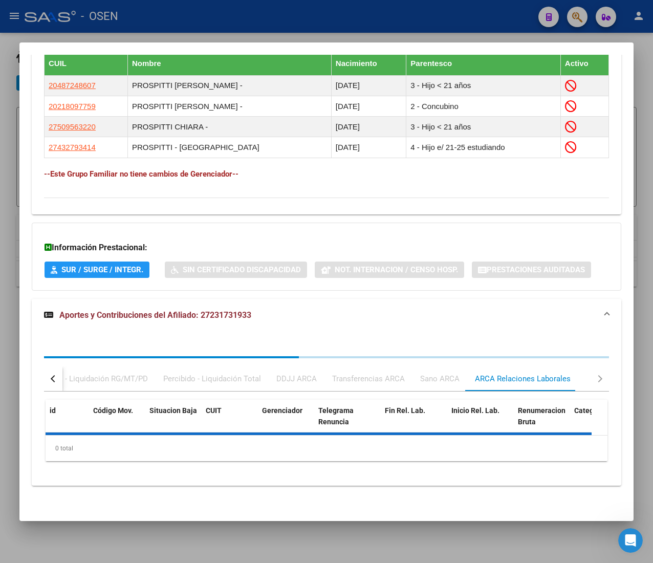
scroll to position [754, 0]
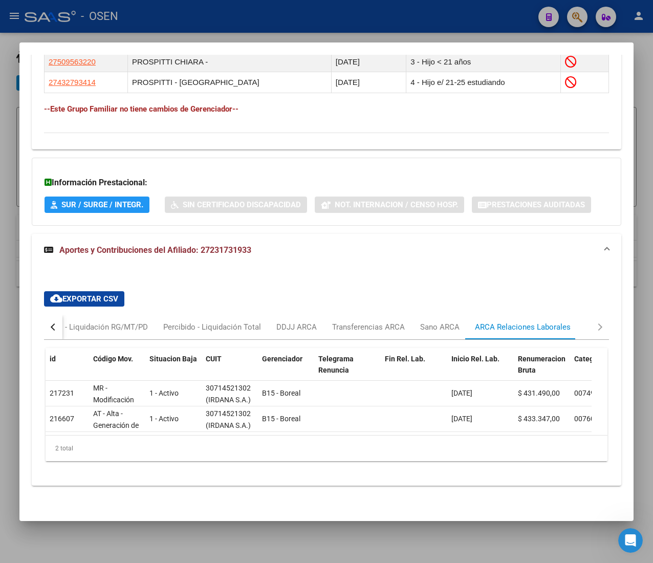
click at [57, 318] on button "button" at bounding box center [53, 327] width 18 height 25
click at [88, 321] on div "Devengado RG" at bounding box center [95, 326] width 50 height 11
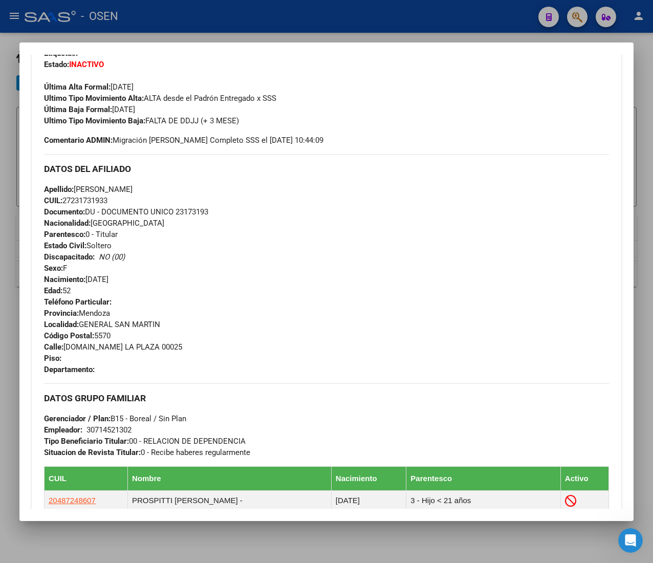
scroll to position [0, 0]
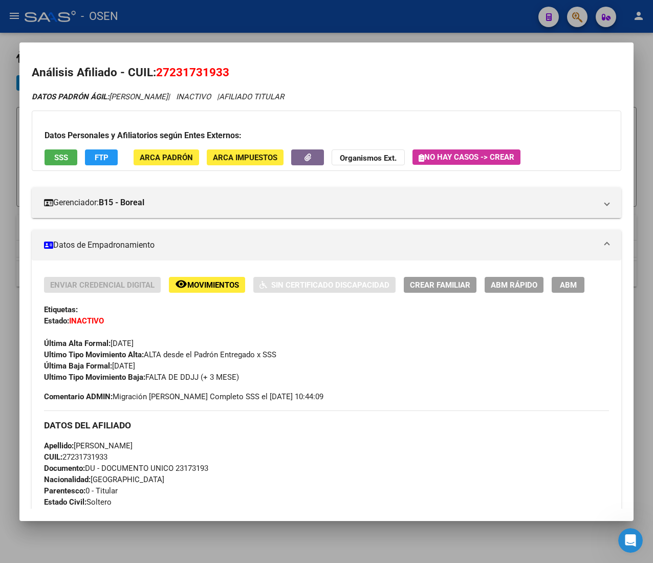
click at [521, 277] on button "ABM Rápido" at bounding box center [513, 285] width 59 height 16
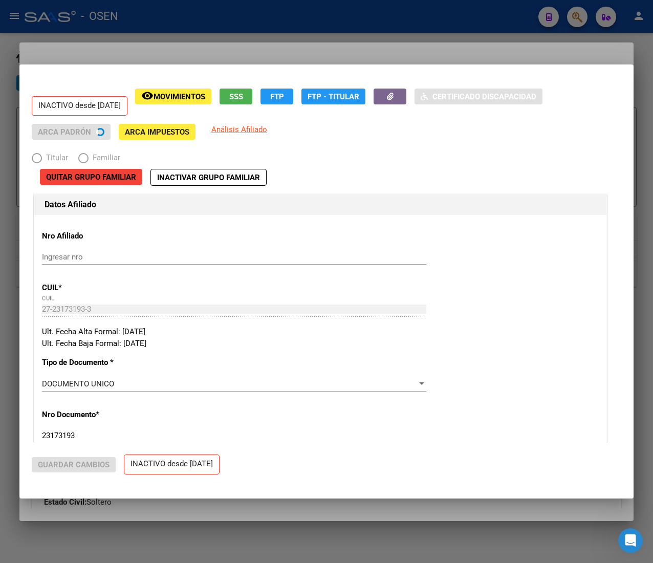
radio input "true"
type input "30-71452130-2"
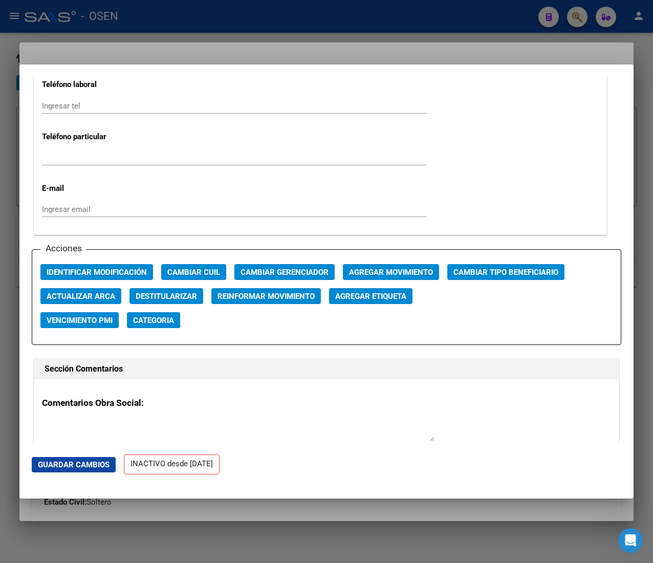
scroll to position [1330, 0]
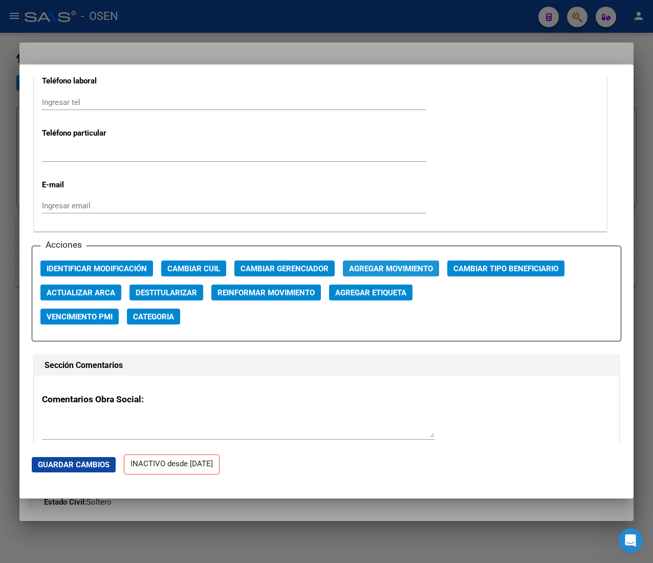
click at [387, 273] on span "Agregar Movimiento" at bounding box center [391, 268] width 84 height 9
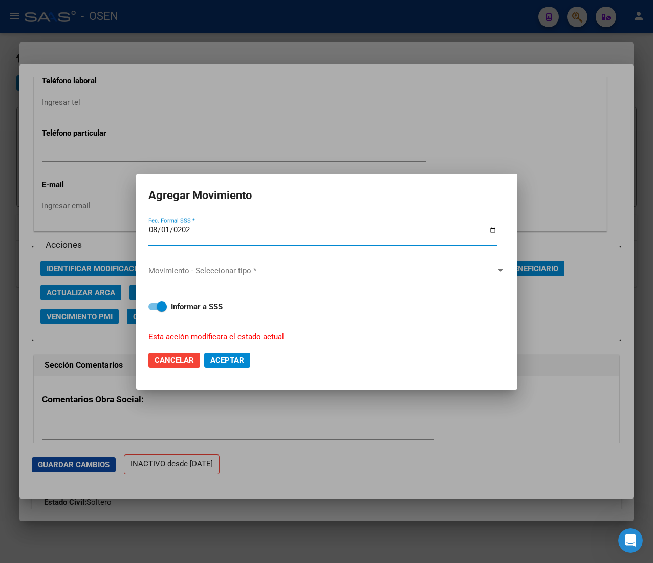
type input "[DATE]"
click at [387, 274] on span "Movimiento - Seleccionar tipo *" at bounding box center [321, 270] width 347 height 9
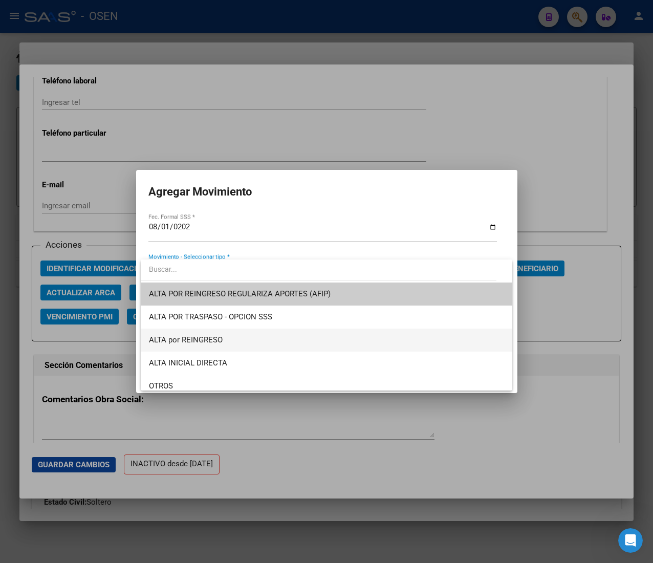
click at [214, 335] on span "ALTA por REINGRESO" at bounding box center [186, 339] width 74 height 9
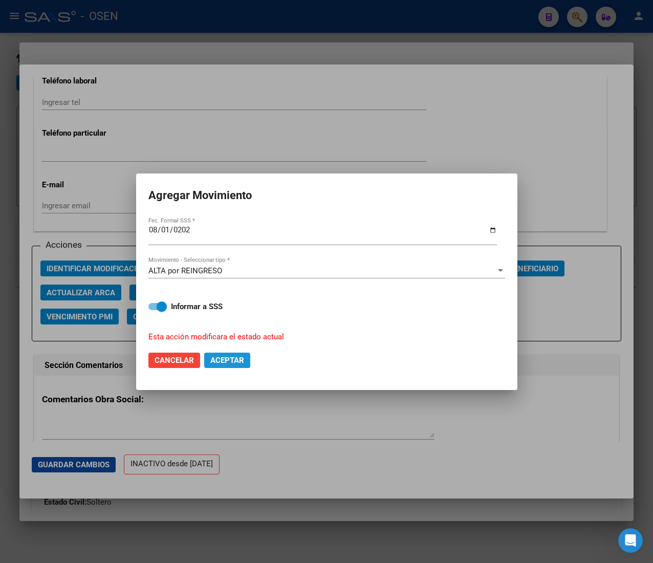
click at [242, 361] on span "Aceptar" at bounding box center [227, 360] width 34 height 9
checkbox input "false"
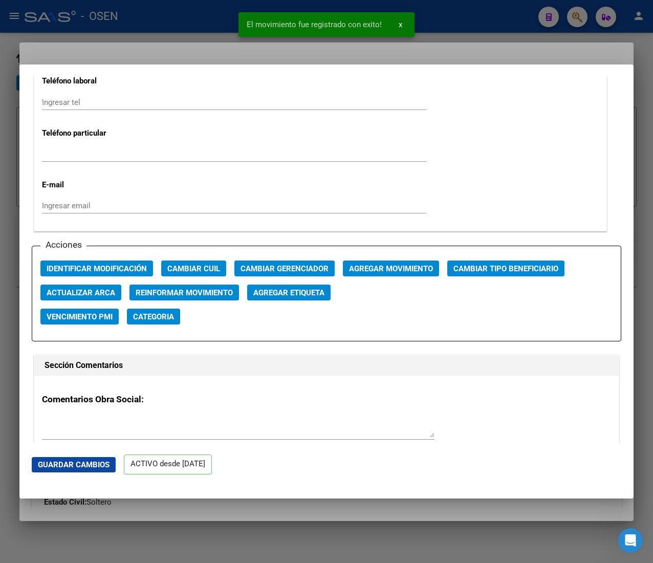
click at [171, 28] on div at bounding box center [326, 281] width 653 height 563
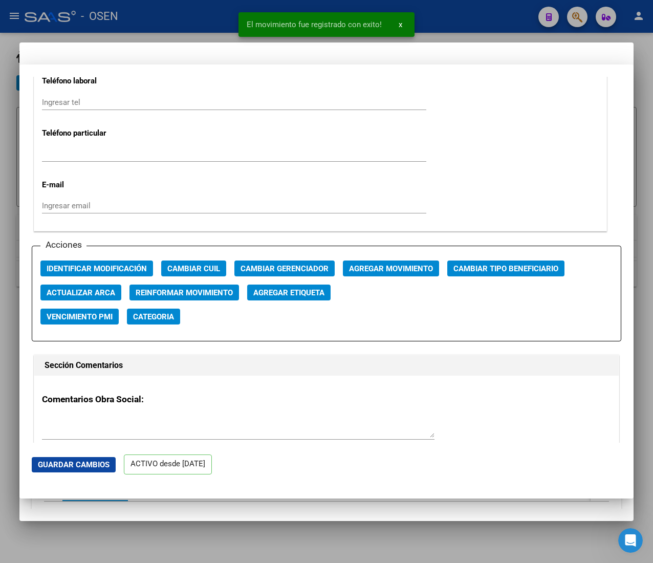
click at [171, 28] on div at bounding box center [326, 281] width 653 height 563
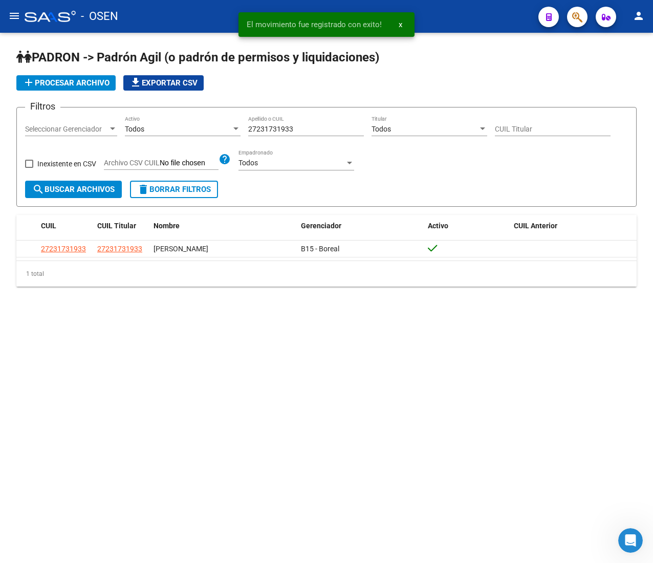
drag, startPoint x: 301, startPoint y: 123, endPoint x: 231, endPoint y: 124, distance: 70.1
click at [231, 124] on div "Filtros Seleccionar Gerenciador Seleccionar Gerenciador Todos Activo 2723173193…" at bounding box center [326, 148] width 603 height 65
drag, startPoint x: 303, startPoint y: 128, endPoint x: 170, endPoint y: 120, distance: 133.8
click at [170, 120] on div "Filtros Seleccionar Gerenciador Seleccionar Gerenciador Todos Activo 2723173193…" at bounding box center [326, 148] width 603 height 65
paste input "0315613966"
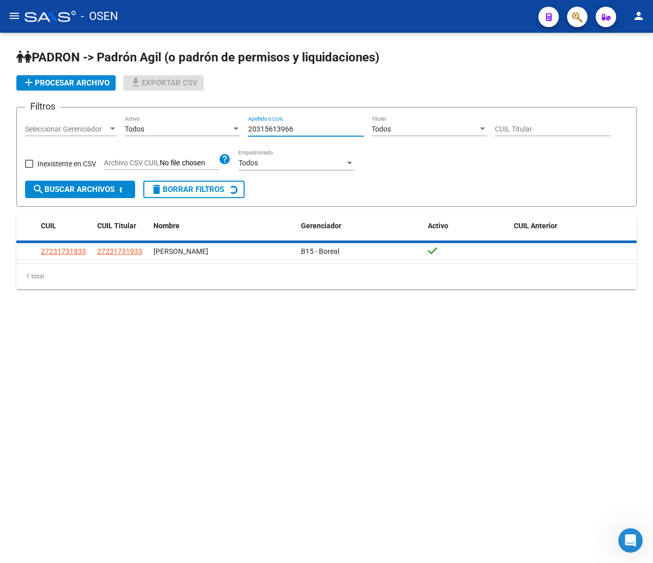
type input "20315613966"
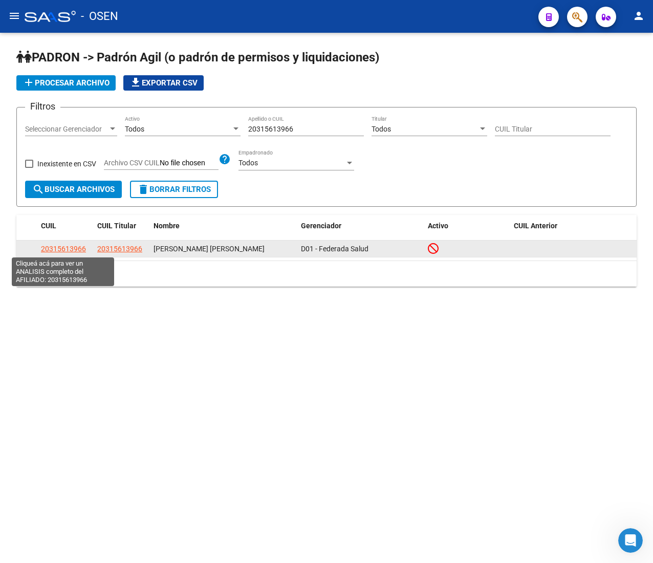
click at [79, 247] on span "20315613966" at bounding box center [63, 249] width 45 height 8
type textarea "20315613966"
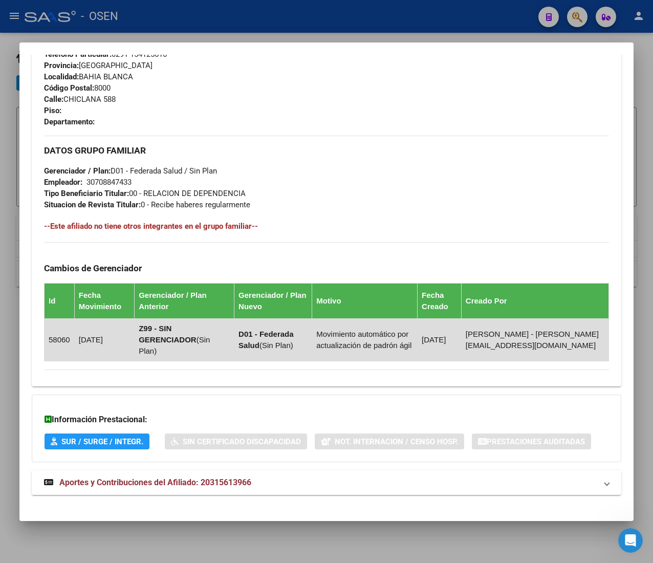
scroll to position [506, 0]
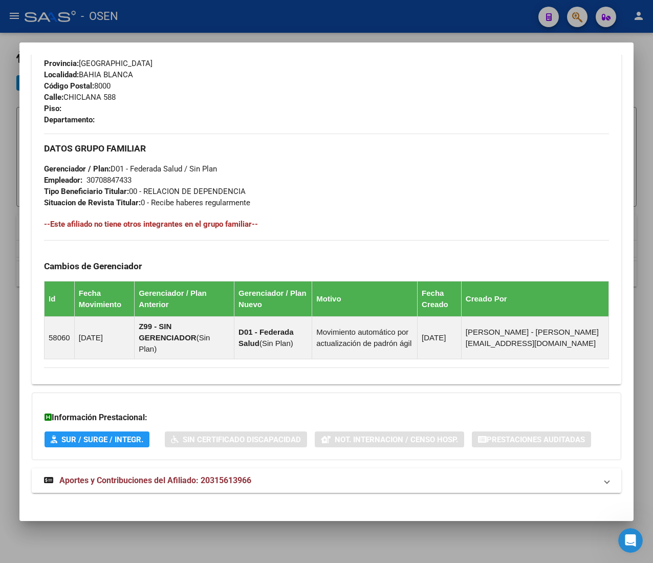
click at [277, 485] on mat-panel-title "Aportes y Contribuciones del Afiliado: 20315613966" at bounding box center [320, 480] width 553 height 12
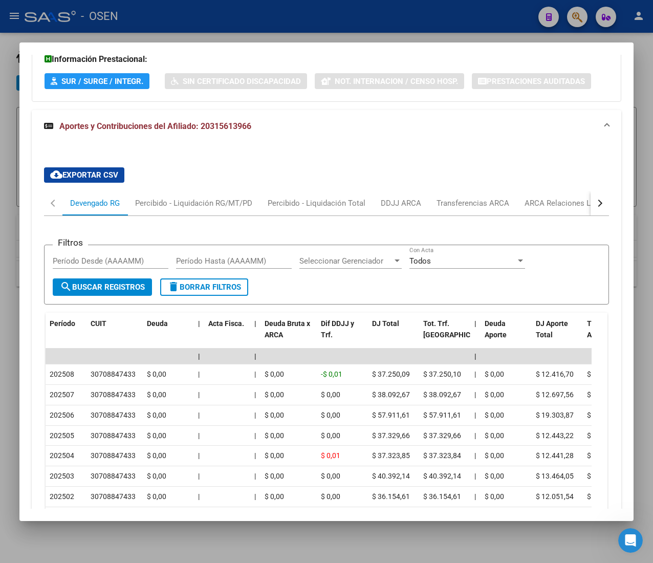
scroll to position [915, 0]
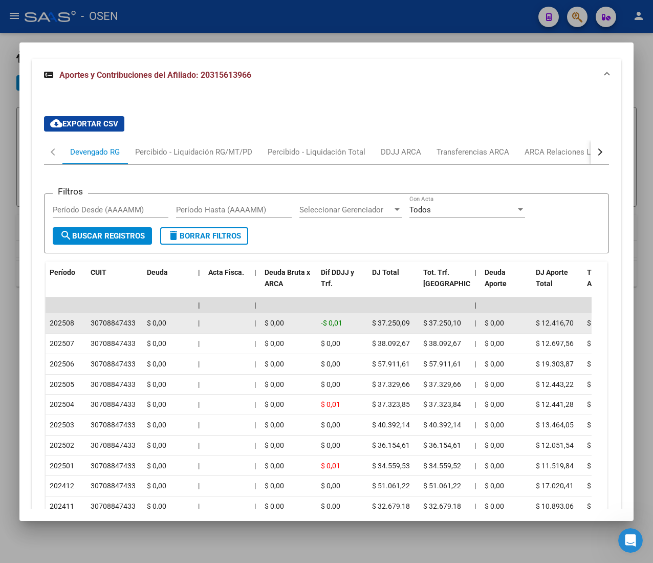
drag, startPoint x: 62, startPoint y: 325, endPoint x: 76, endPoint y: 325, distance: 14.3
click at [76, 325] on div "202508" at bounding box center [66, 323] width 33 height 12
click at [76, 324] on div "202508" at bounding box center [66, 323] width 33 height 12
drag, startPoint x: 69, startPoint y: 325, endPoint x: 82, endPoint y: 324, distance: 13.3
click at [82, 324] on div "202508" at bounding box center [66, 323] width 33 height 12
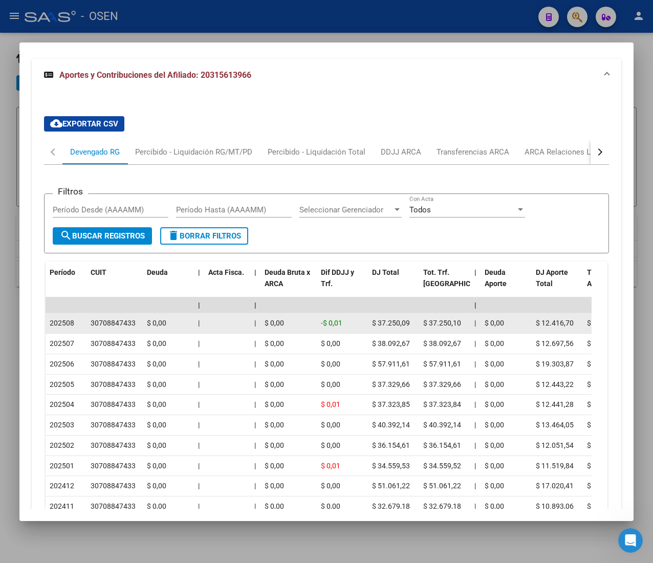
click at [82, 324] on div "202508" at bounding box center [66, 323] width 33 height 12
drag, startPoint x: 99, startPoint y: 325, endPoint x: 140, endPoint y: 328, distance: 41.0
click at [140, 328] on datatable-body-cell "30708847433" at bounding box center [114, 323] width 56 height 20
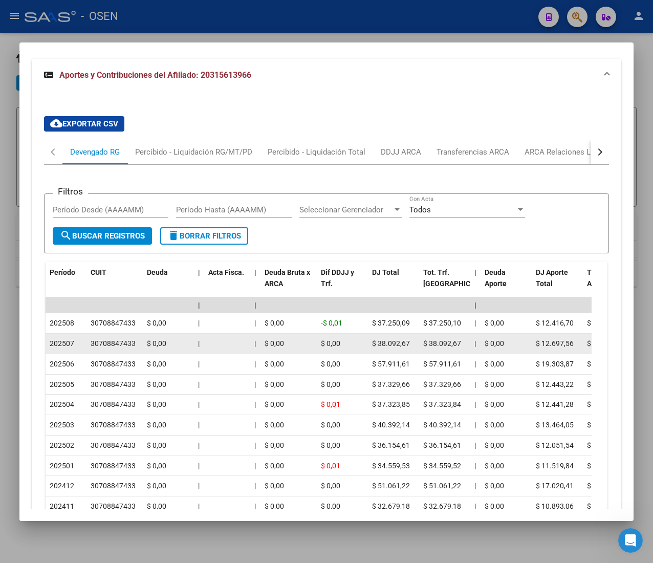
drag, startPoint x: 382, startPoint y: 325, endPoint x: 451, endPoint y: 336, distance: 70.4
click at [451, 336] on datatable-scroller "| | | | | | | | | | | | | 202508 30708847433 $ 0,00 | | $ 0,00 -$ 0,01 $ 37.250…" at bounding box center [319, 406] width 546 height 219
click at [449, 336] on datatable-body-cell "$ 38.092,67" at bounding box center [444, 344] width 51 height 20
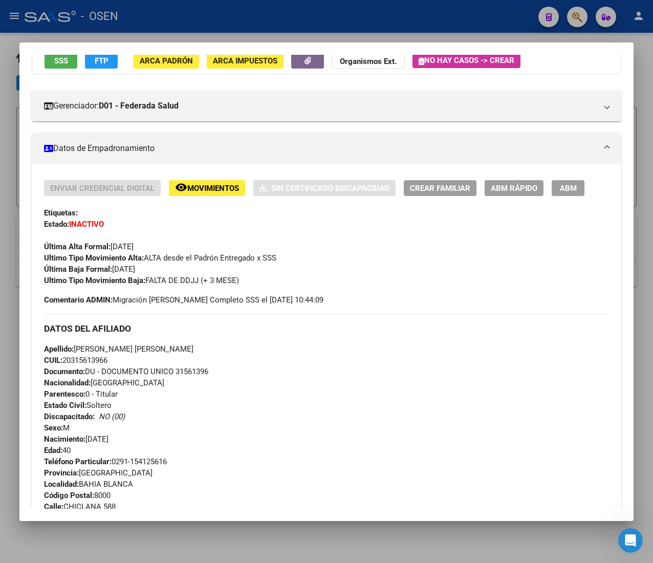
scroll to position [0, 0]
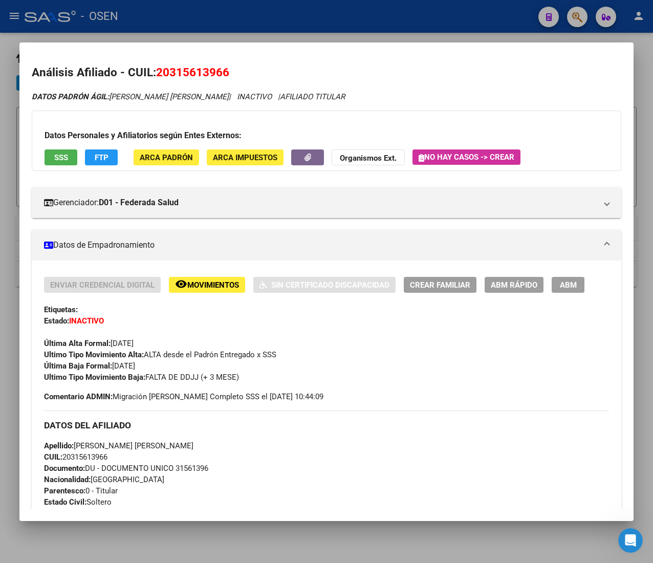
click at [531, 286] on span "ABM Rápido" at bounding box center [514, 284] width 47 height 9
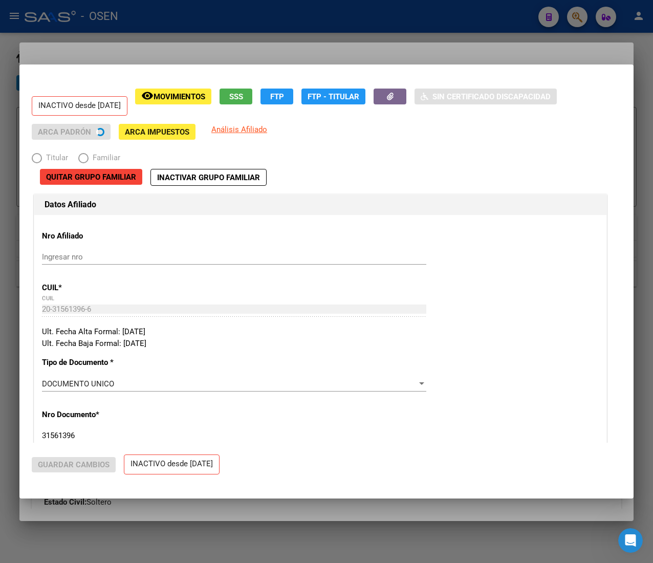
radio input "true"
type input "30-70884743-3"
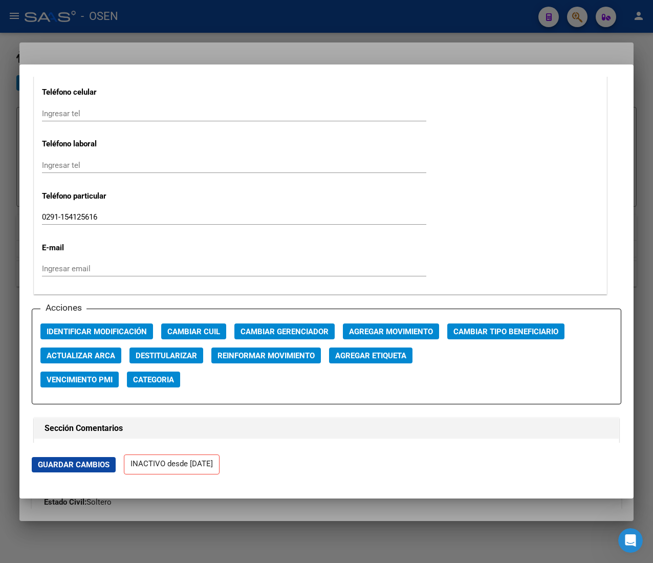
scroll to position [1330, 0]
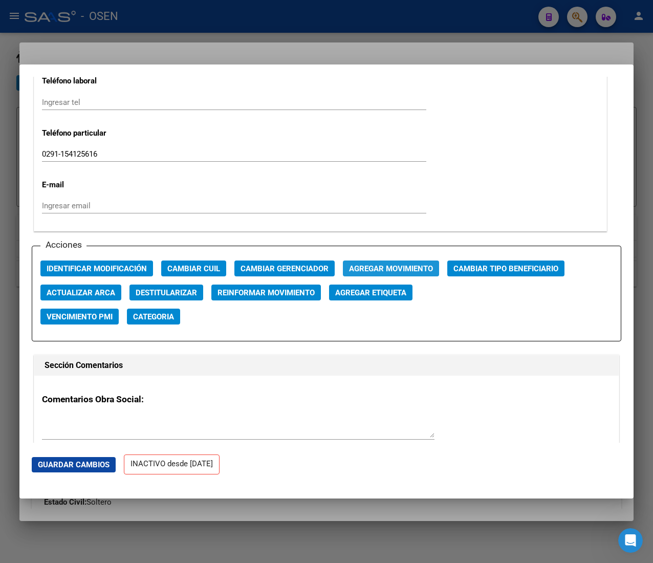
click at [378, 272] on span "Agregar Movimiento" at bounding box center [391, 268] width 84 height 9
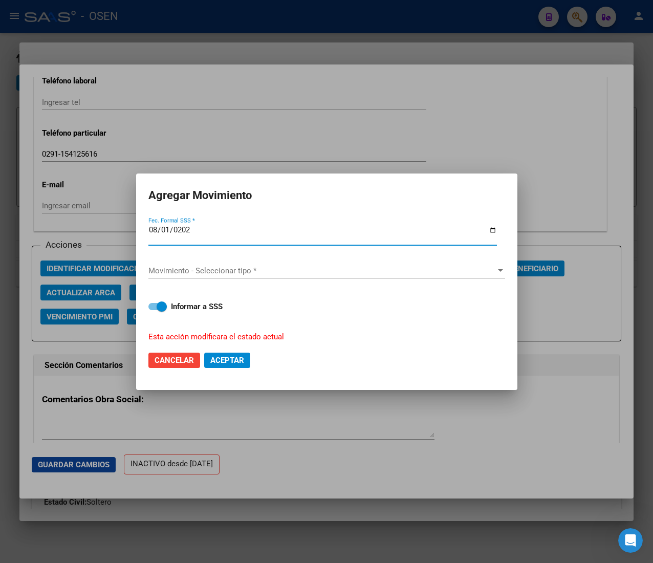
type input "[DATE]"
click at [378, 272] on span "Movimiento - Seleccionar tipo *" at bounding box center [321, 270] width 347 height 9
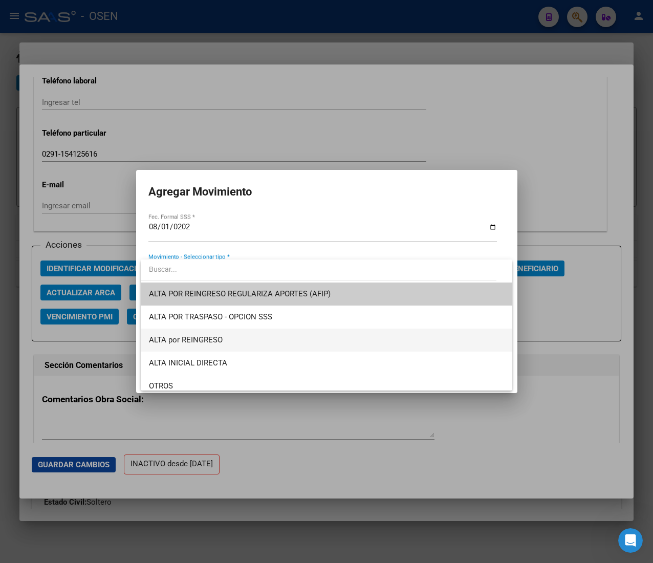
click at [274, 338] on span "ALTA por REINGRESO" at bounding box center [326, 339] width 355 height 23
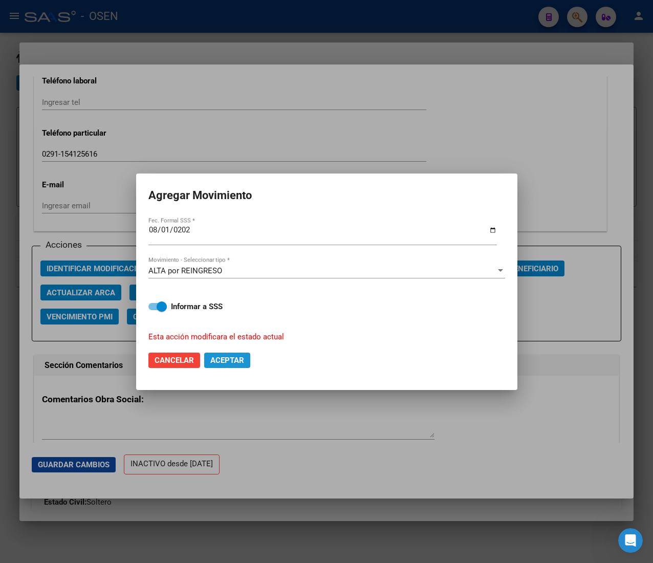
click at [224, 358] on span "Aceptar" at bounding box center [227, 360] width 34 height 9
checkbox input "false"
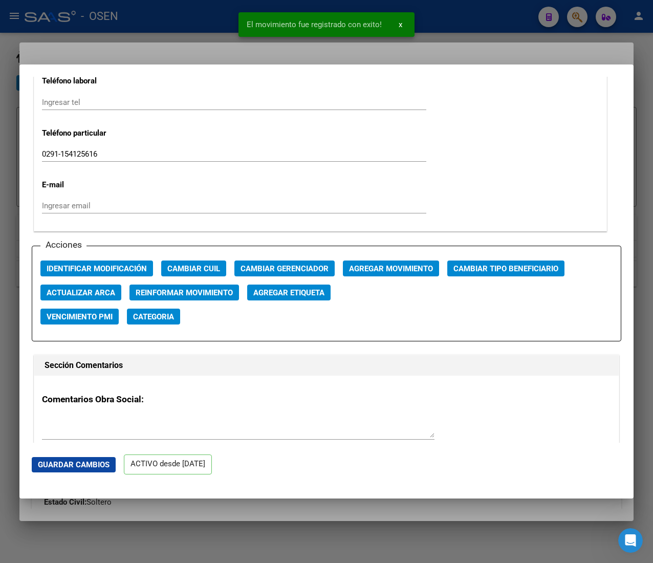
click at [215, 28] on div at bounding box center [326, 281] width 653 height 563
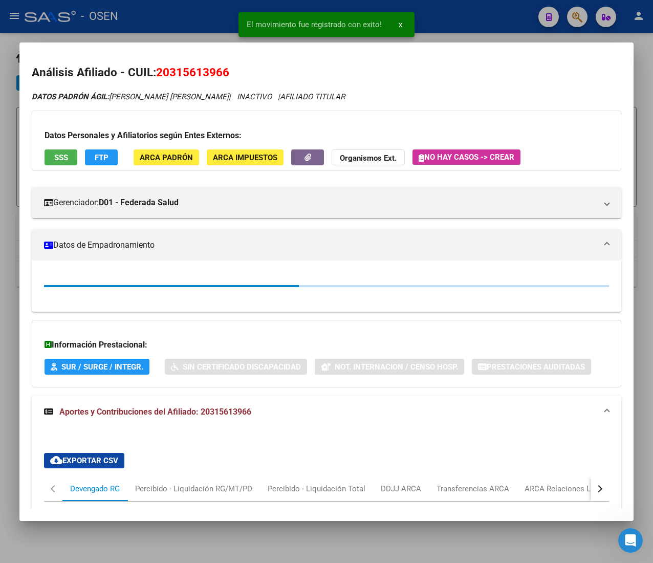
click at [203, 24] on div at bounding box center [326, 281] width 653 height 563
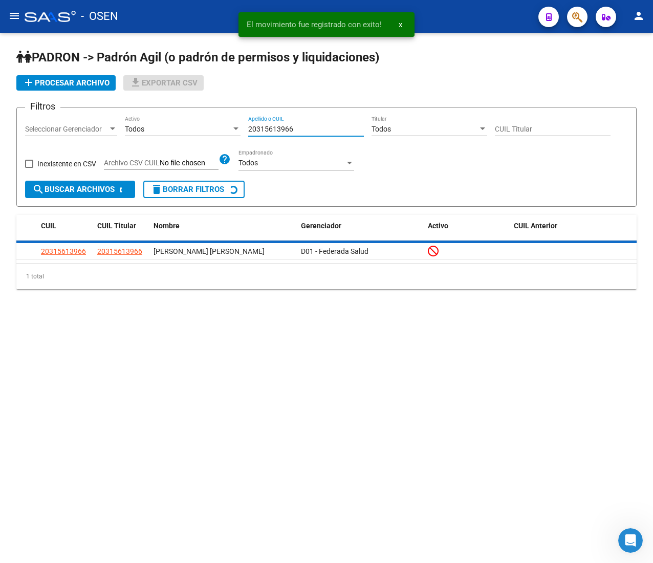
drag, startPoint x: 306, startPoint y: 124, endPoint x: 194, endPoint y: 117, distance: 111.8
click at [194, 117] on div "Filtros Seleccionar Gerenciador Seleccionar Gerenciador Todos Activo 2031561396…" at bounding box center [326, 148] width 603 height 65
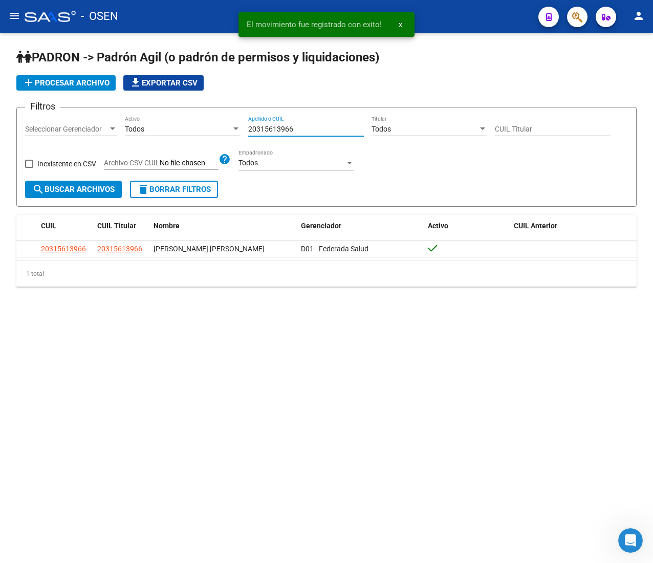
paste input "7407190101"
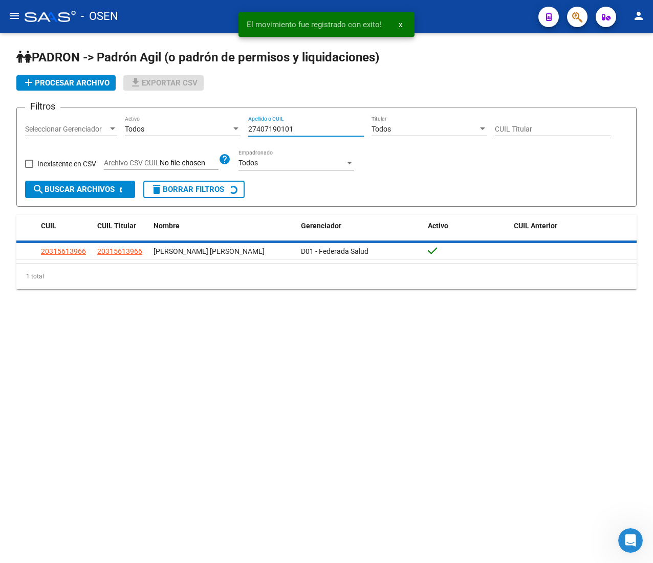
type input "27407190101"
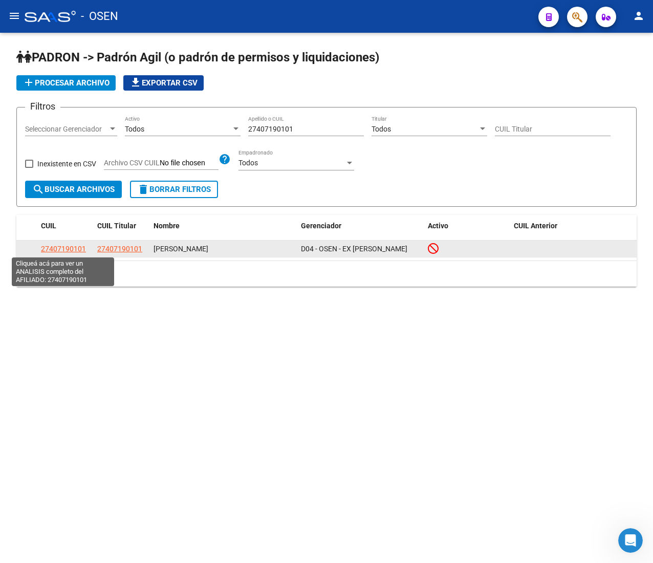
click at [78, 247] on span "27407190101" at bounding box center [63, 249] width 45 height 8
type textarea "27407190101"
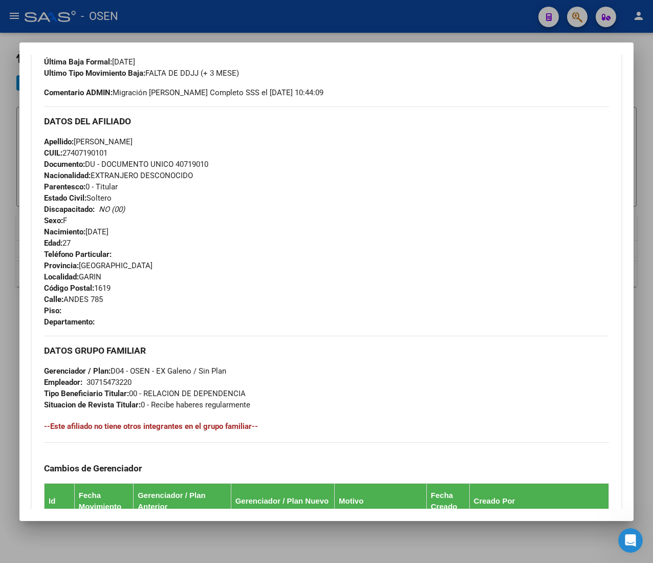
scroll to position [495, 0]
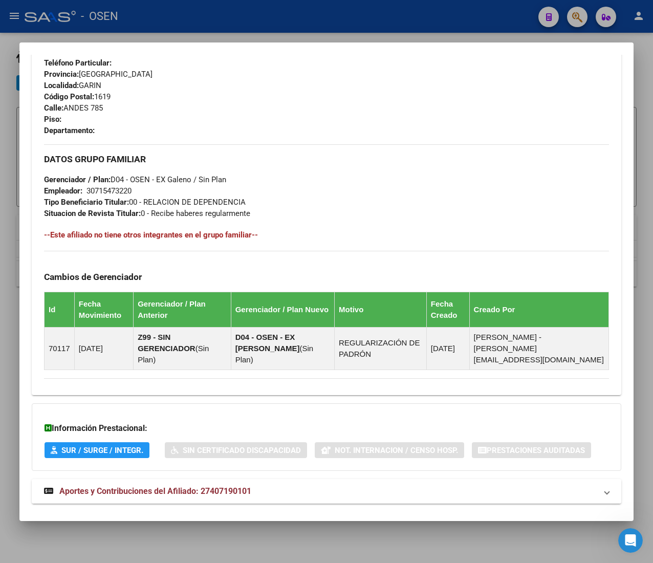
click at [317, 485] on mat-panel-title "Aportes y Contribuciones del Afiliado: 27407190101" at bounding box center [320, 491] width 553 height 12
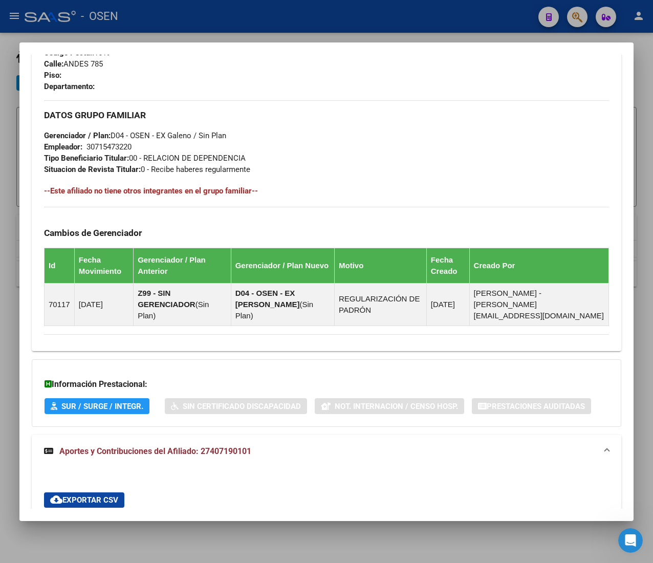
scroll to position [614, 0]
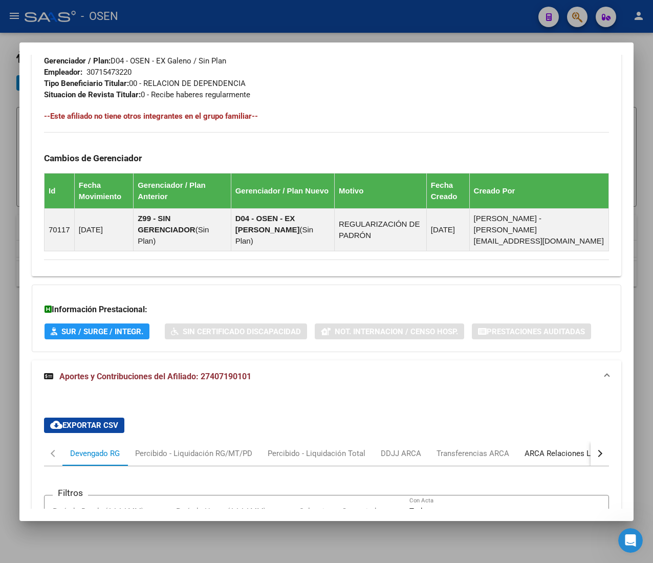
click at [559, 448] on div "ARCA Relaciones Laborales" at bounding box center [572, 453] width 96 height 11
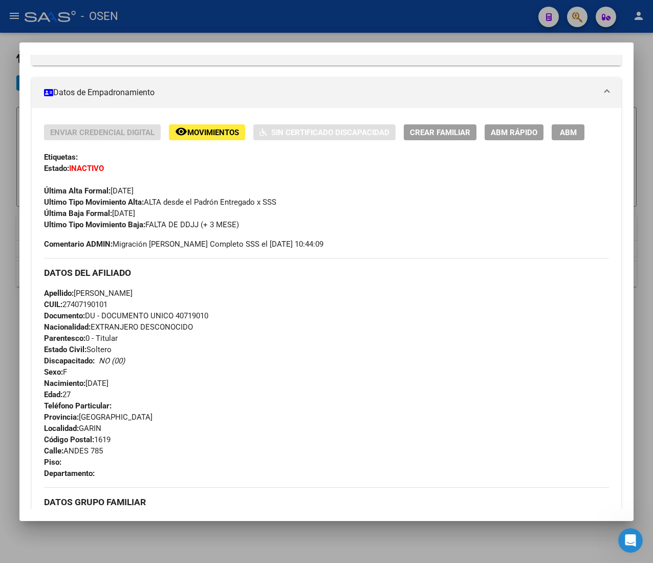
scroll to position [107, 0]
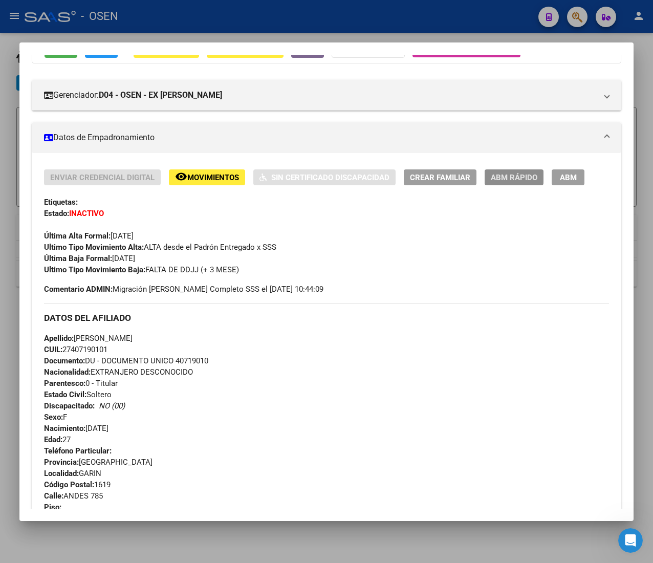
click at [498, 175] on span "ABM Rápido" at bounding box center [514, 177] width 47 height 9
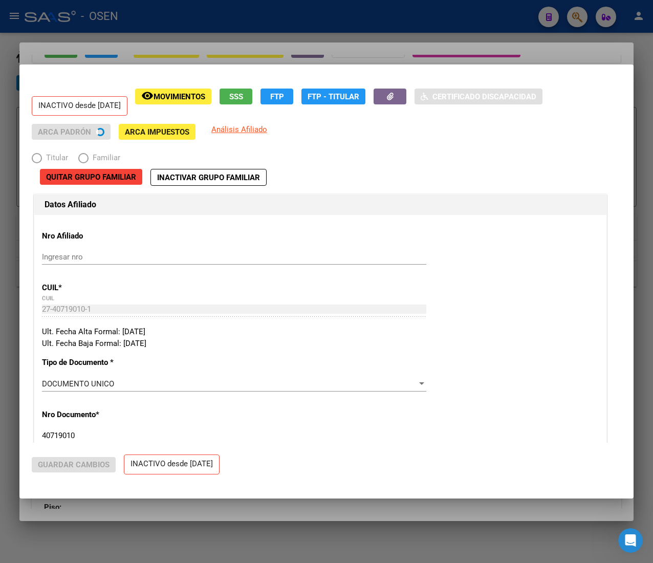
radio input "true"
type input "30-71547322-0"
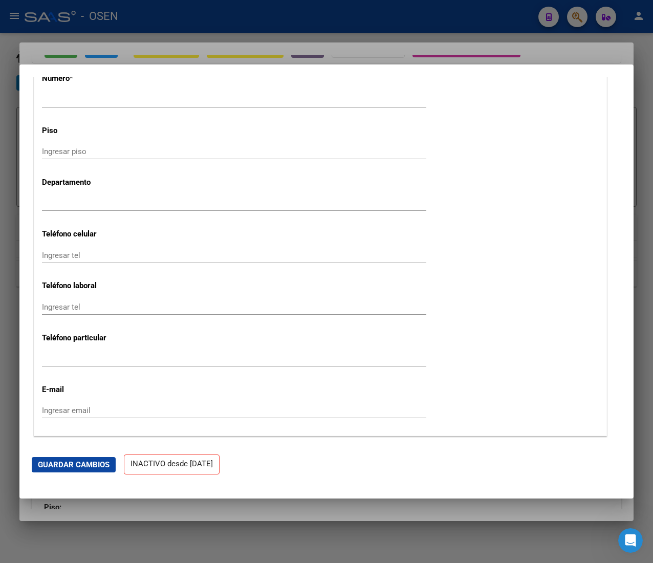
scroll to position [1330, 0]
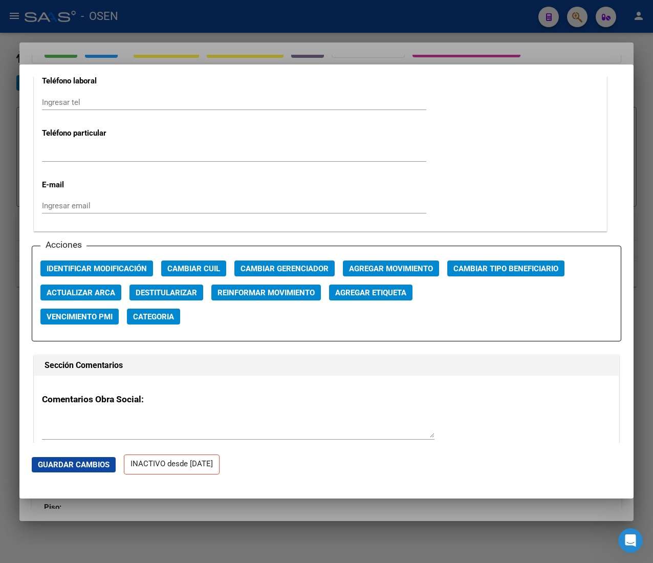
click at [425, 264] on span "Agregar Movimiento" at bounding box center [391, 268] width 84 height 9
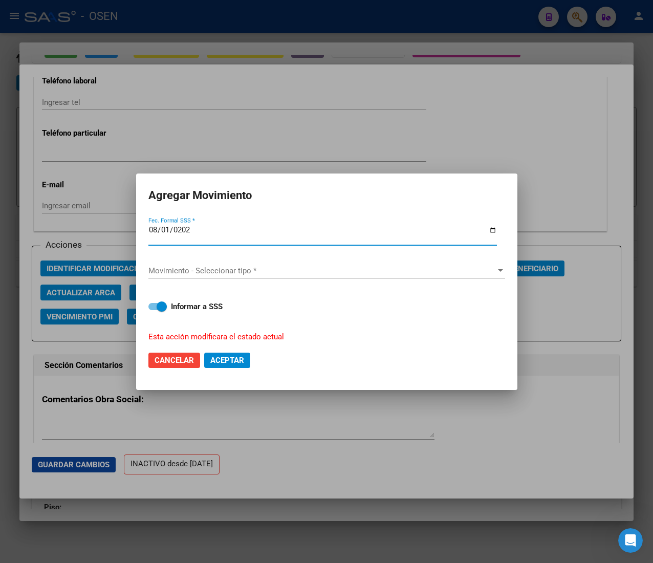
type input "[DATE]"
click at [425, 264] on div "Movimiento - Seleccionar tipo * Movimiento - Seleccionar tipo *" at bounding box center [326, 270] width 357 height 15
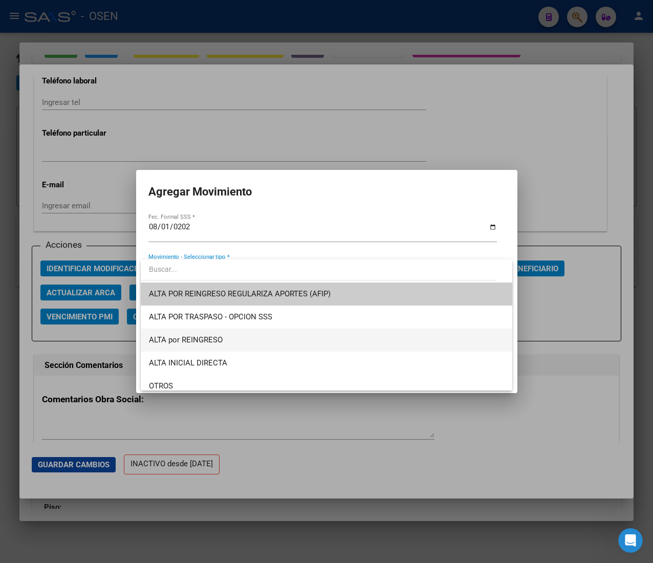
click at [218, 339] on span "ALTA por REINGRESO" at bounding box center [186, 339] width 74 height 9
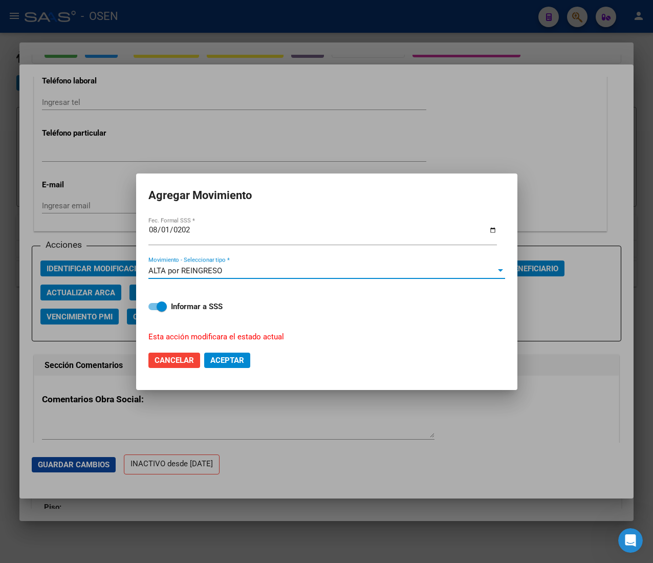
click at [236, 356] on span "Aceptar" at bounding box center [227, 360] width 34 height 9
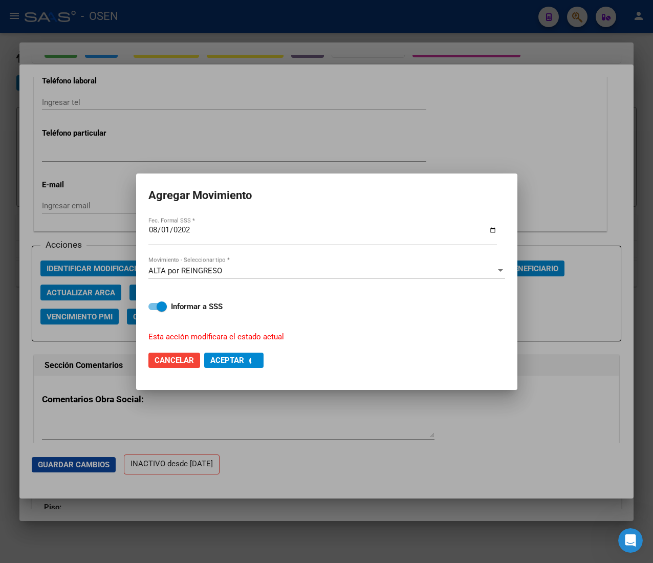
checkbox input "false"
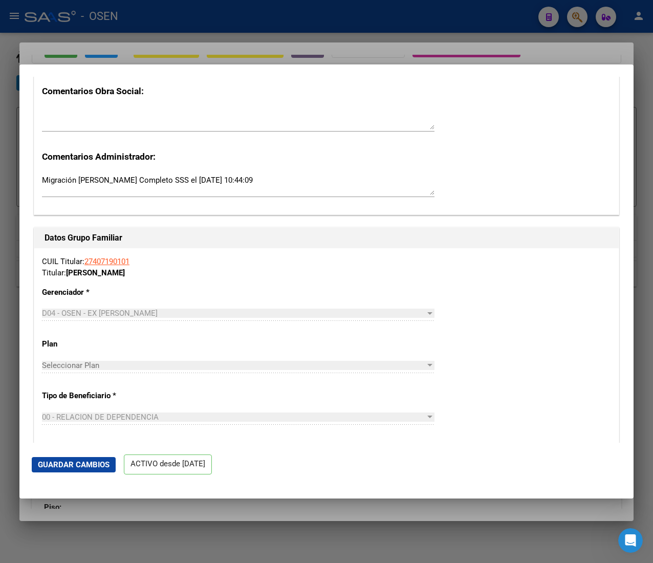
scroll to position [1739, 0]
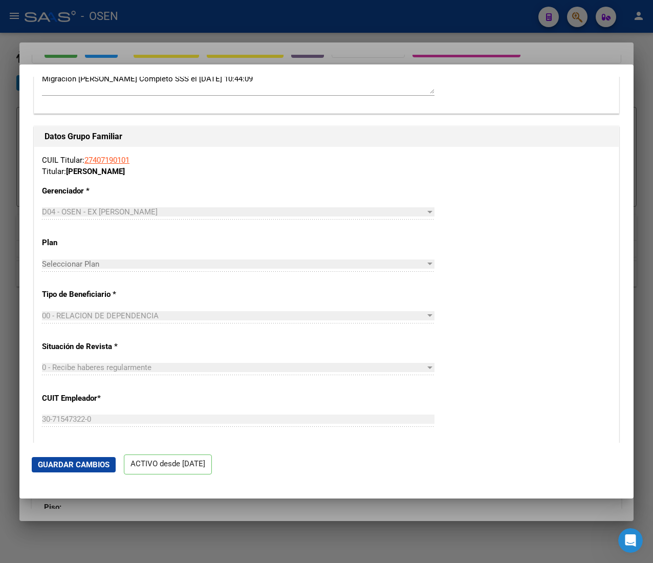
click at [246, 18] on div at bounding box center [326, 281] width 653 height 563
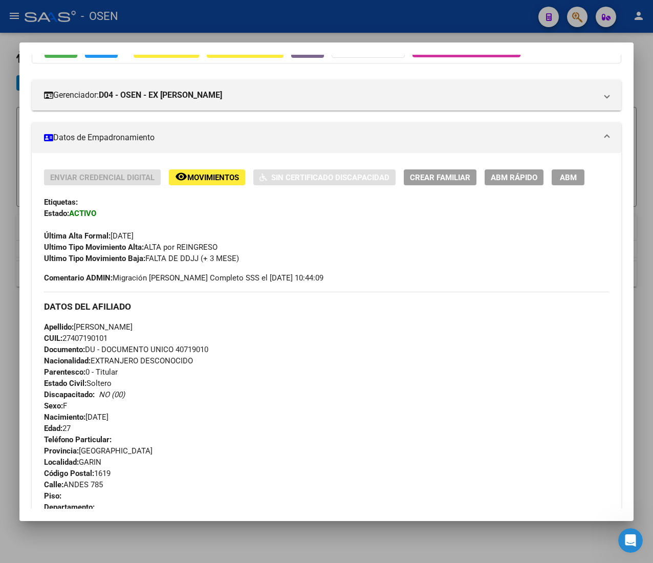
click at [339, 21] on div at bounding box center [326, 281] width 653 height 563
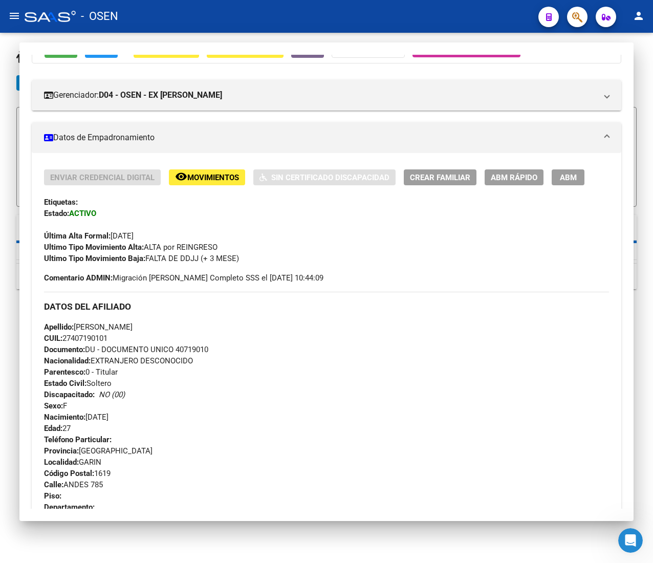
click at [339, 21] on div "- OSEN" at bounding box center [277, 16] width 505 height 23
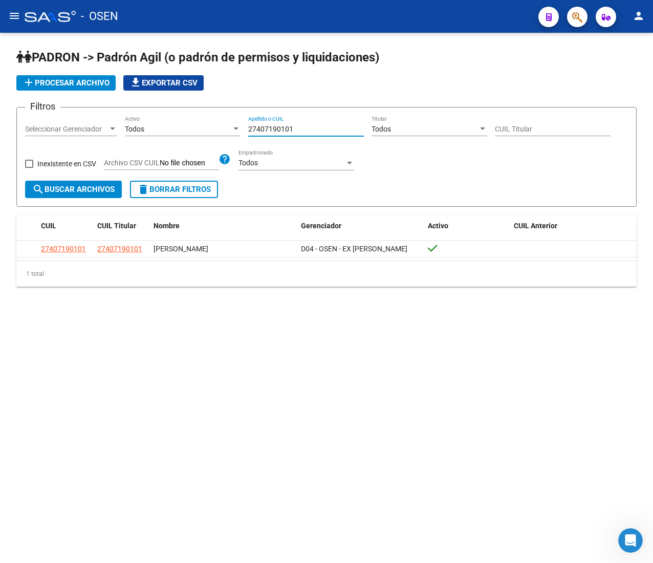
drag, startPoint x: 303, startPoint y: 126, endPoint x: 189, endPoint y: 122, distance: 113.7
click at [189, 122] on div "Filtros Seleccionar Gerenciador Seleccionar Gerenciador Todos Activo 2740719010…" at bounding box center [326, 148] width 603 height 65
paste input "226670764"
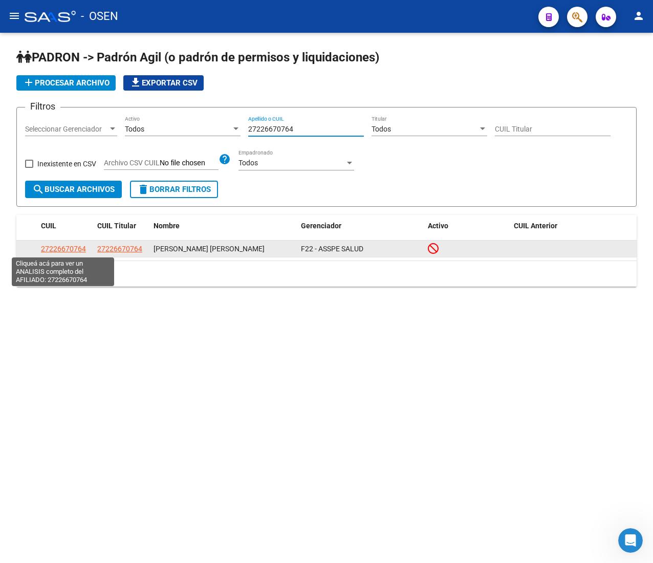
type input "27226670764"
click at [47, 247] on span "27226670764" at bounding box center [63, 249] width 45 height 8
type textarea "27226670764"
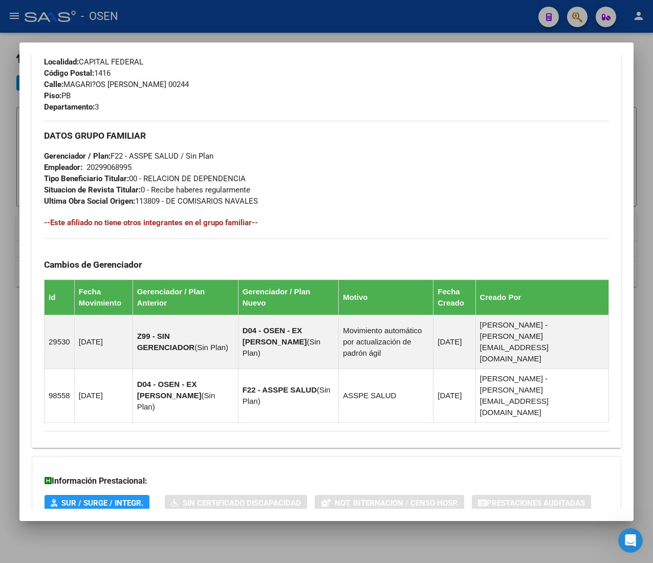
scroll to position [546, 0]
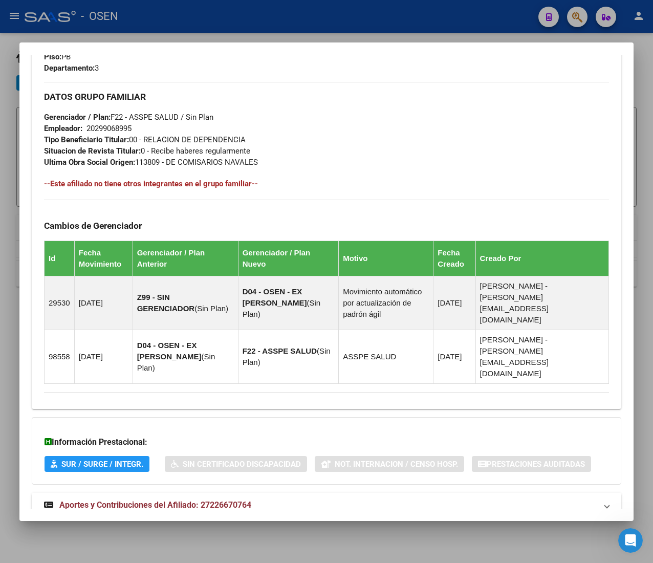
click at [341, 499] on mat-panel-title "Aportes y Contribuciones del Afiliado: 27226670764" at bounding box center [320, 505] width 553 height 12
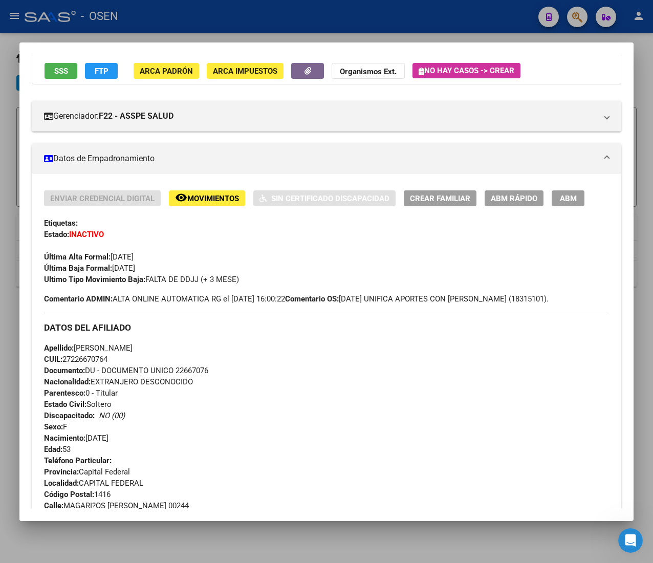
scroll to position [0, 0]
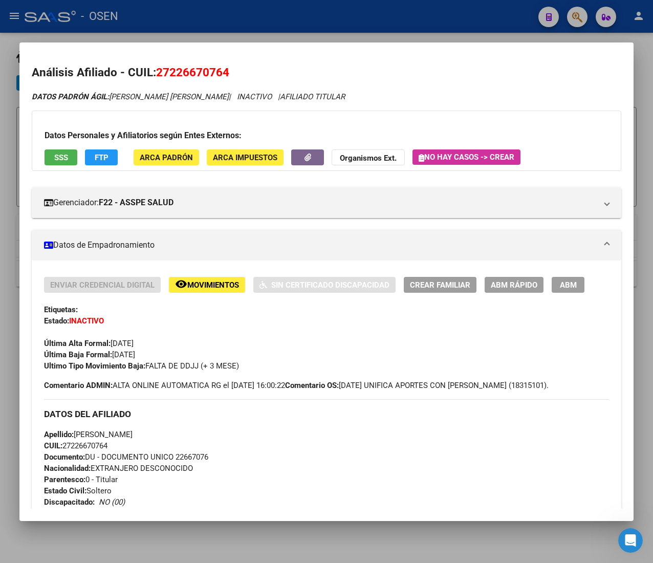
click at [393, 25] on div at bounding box center [326, 281] width 653 height 563
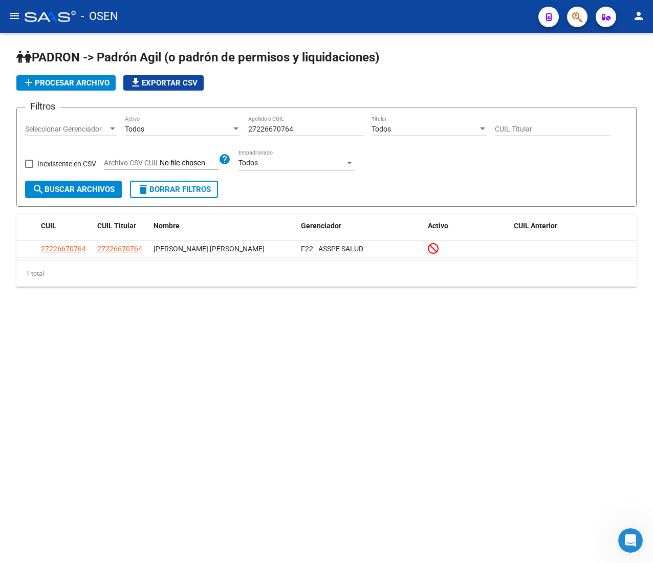
drag, startPoint x: 308, startPoint y: 130, endPoint x: 162, endPoint y: 122, distance: 146.5
click at [164, 122] on div "Filtros Seleccionar Gerenciador Seleccionar Gerenciador Todos Activo 2722667076…" at bounding box center [326, 148] width 603 height 65
paste input "034705185"
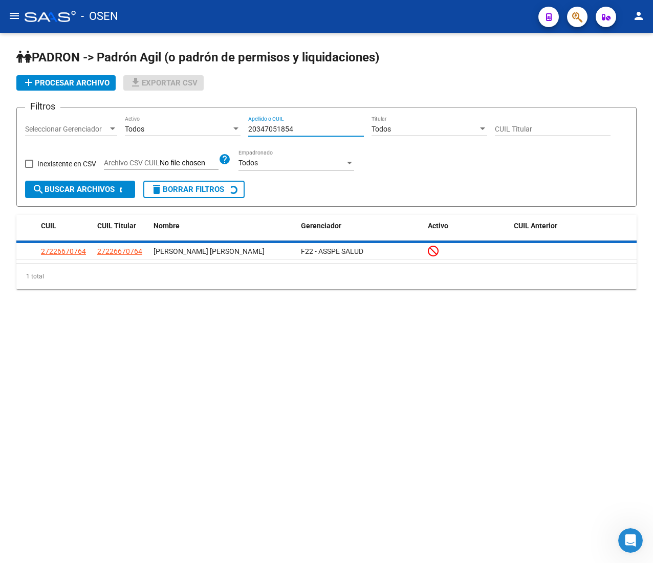
type input "20347051854"
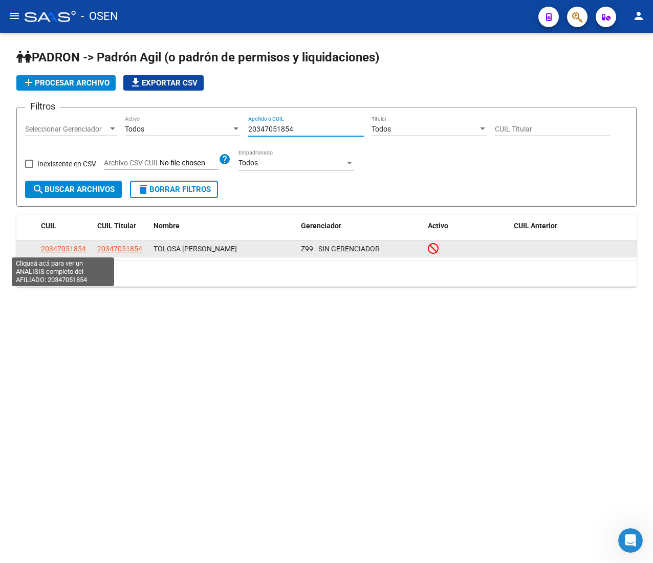
click at [71, 251] on span "20347051854" at bounding box center [63, 249] width 45 height 8
type textarea "20347051854"
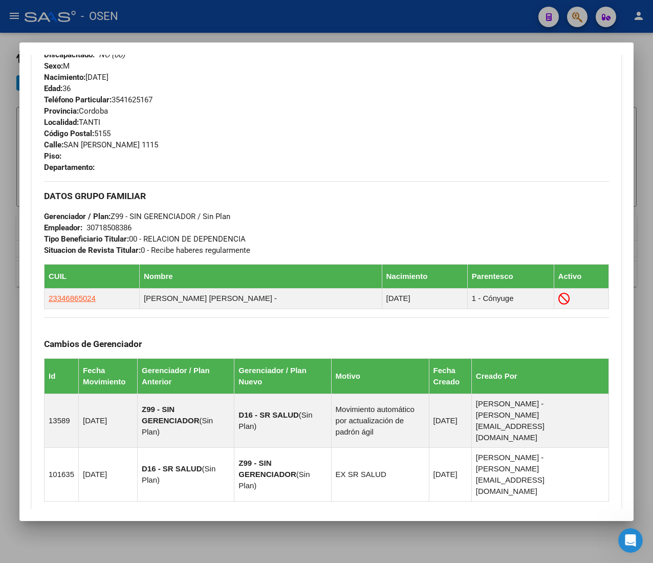
scroll to position [588, 0]
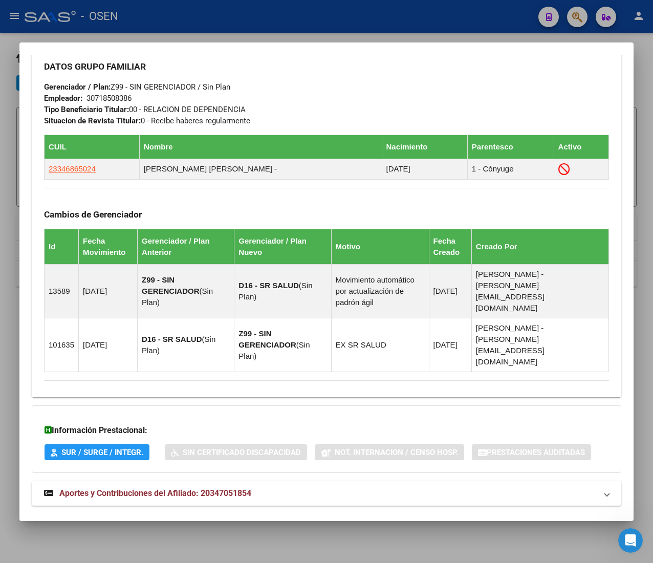
click at [253, 481] on mat-expansion-panel-header "Aportes y Contribuciones del Afiliado: 20347051854" at bounding box center [326, 493] width 589 height 25
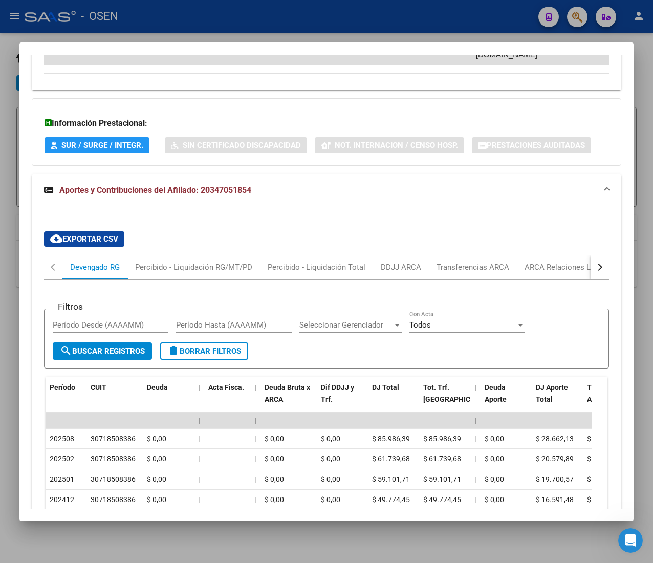
scroll to position [997, 0]
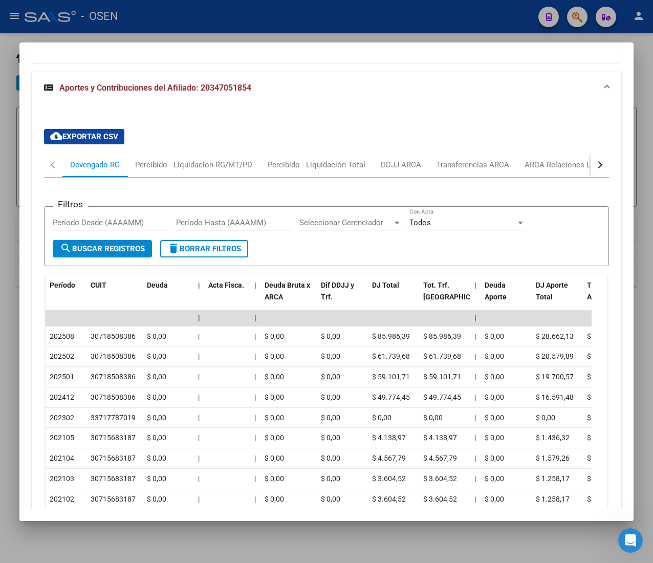
click at [591, 155] on button "button" at bounding box center [599, 164] width 18 height 25
click at [558, 159] on div "ARCA Relaciones Laborales" at bounding box center [522, 164] width 96 height 11
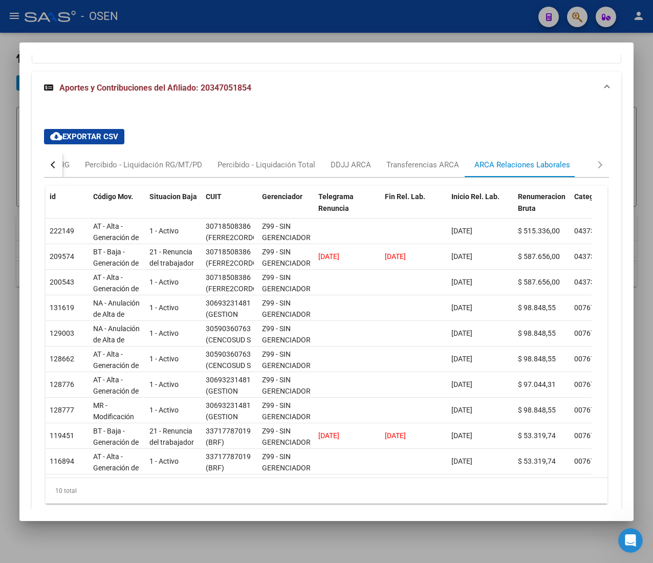
drag, startPoint x: 250, startPoint y: 12, endPoint x: 252, endPoint y: 17, distance: 5.7
click at [250, 12] on div at bounding box center [326, 281] width 653 height 563
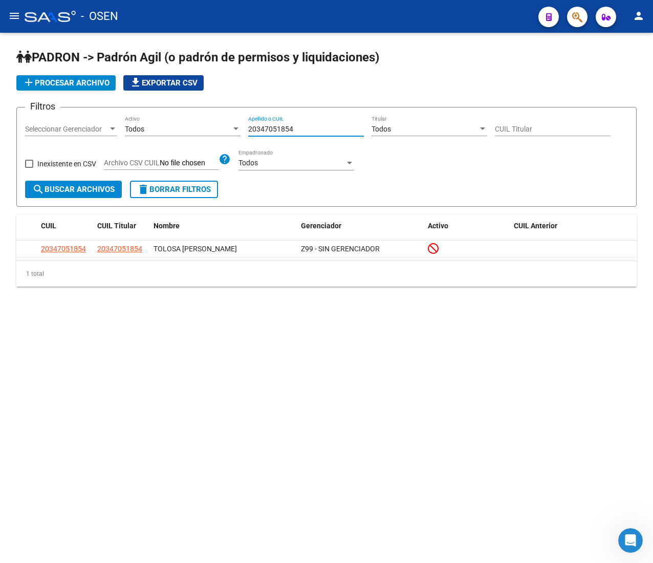
drag, startPoint x: 301, startPoint y: 126, endPoint x: 162, endPoint y: 118, distance: 139.4
click at [162, 118] on div "Filtros Seleccionar Gerenciador Seleccionar Gerenciador Todos Activo 2034705185…" at bounding box center [326, 148] width 603 height 65
paste input "7352444761"
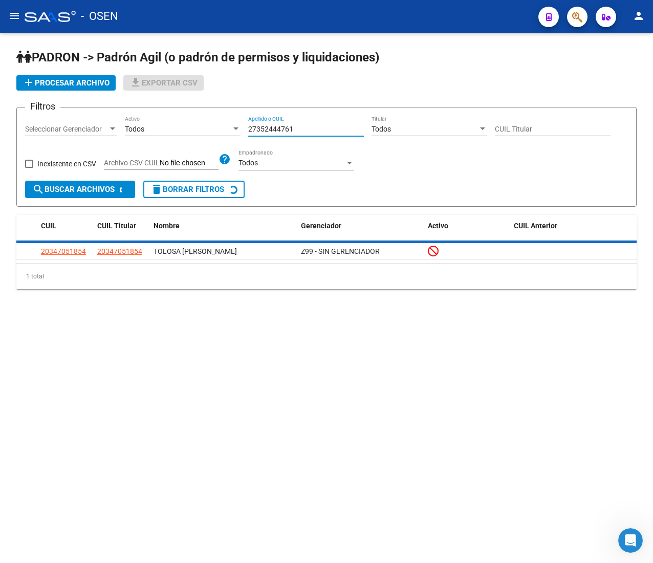
type input "27352444761"
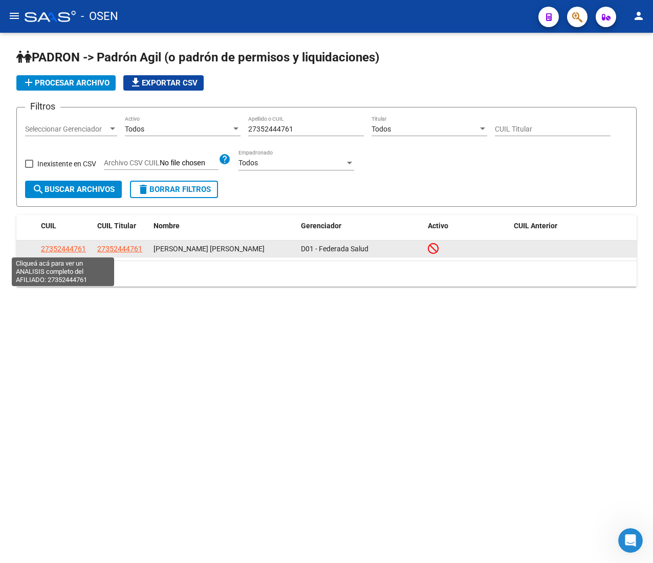
click at [56, 247] on span "27352444761" at bounding box center [63, 249] width 45 height 8
type textarea "27352444761"
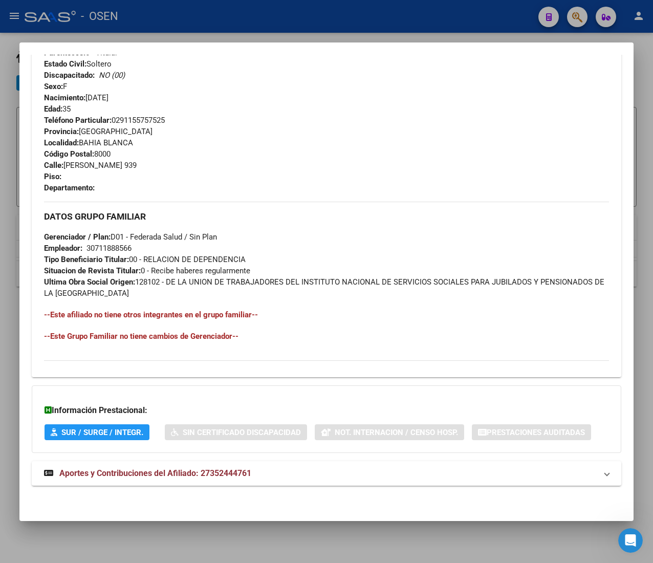
scroll to position [439, 0]
click at [342, 465] on mat-expansion-panel-header "Aportes y Contribuciones del Afiliado: 27352444761" at bounding box center [326, 473] width 589 height 25
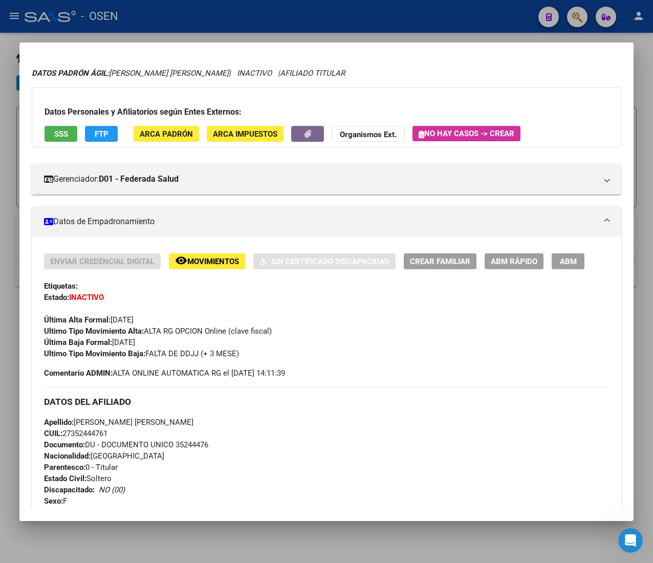
scroll to position [0, 0]
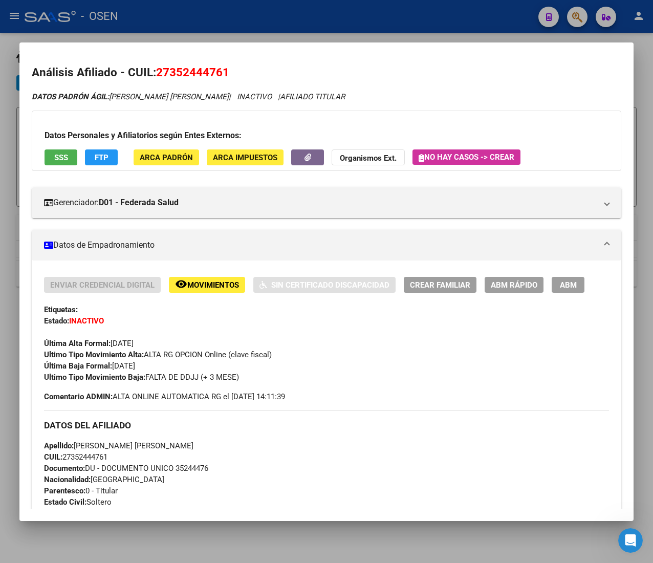
click at [514, 284] on span "ABM Rápido" at bounding box center [514, 284] width 47 height 9
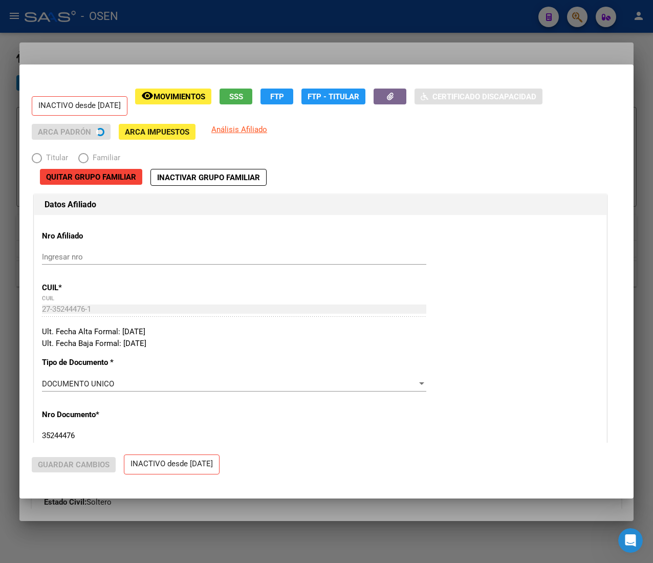
radio input "true"
type input "30-71188856-6"
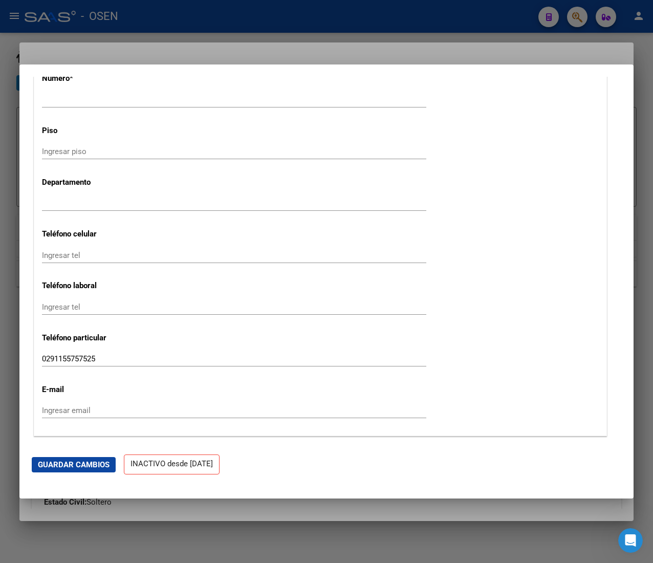
scroll to position [1330, 0]
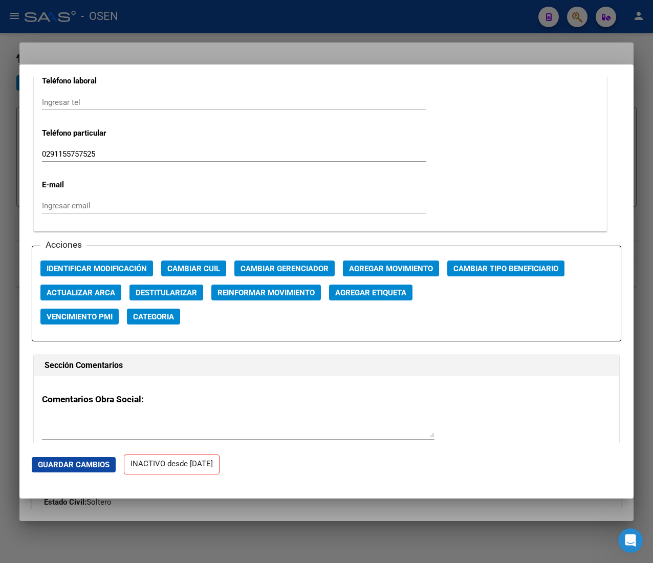
click at [367, 259] on div "Acciones Identificar Modificación Cambiar CUIL Cambiar Gerenciador Agregar Movi…" at bounding box center [326, 294] width 589 height 96
click at [373, 267] on span "Agregar Movimiento" at bounding box center [391, 268] width 84 height 9
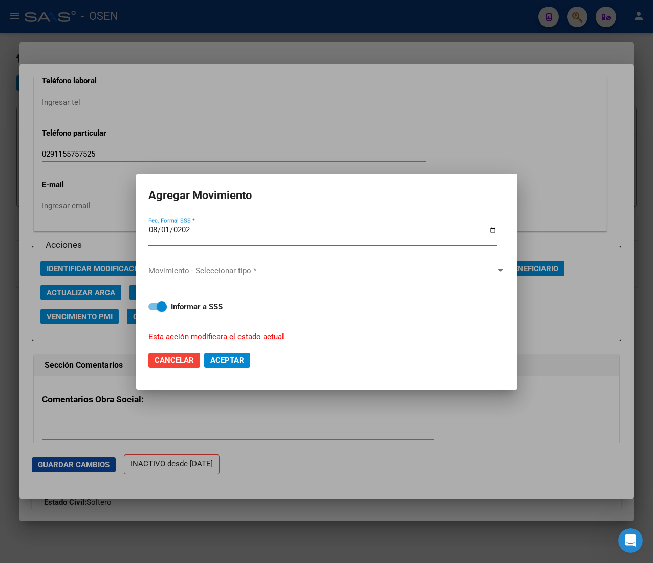
type input "[DATE]"
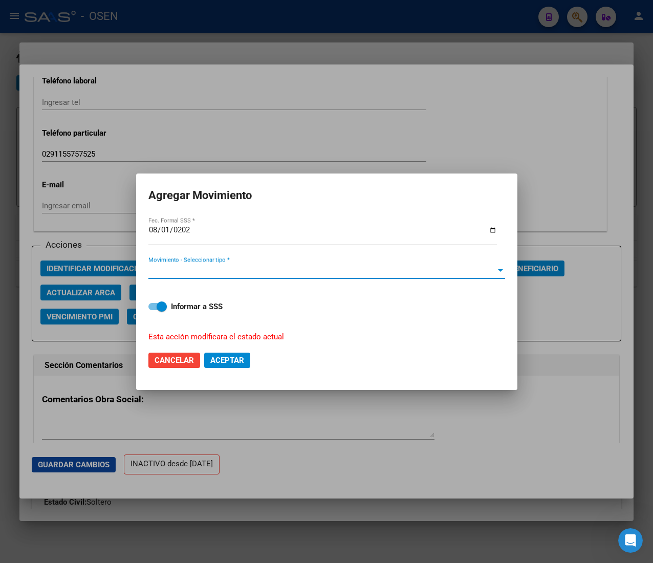
click at [373, 267] on span "Movimiento - Seleccionar tipo *" at bounding box center [321, 270] width 347 height 9
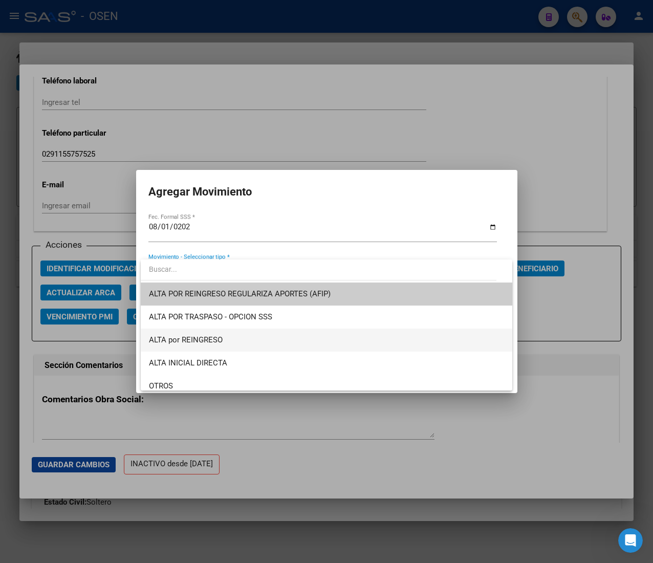
click at [260, 343] on span "ALTA por REINGRESO" at bounding box center [326, 339] width 355 height 23
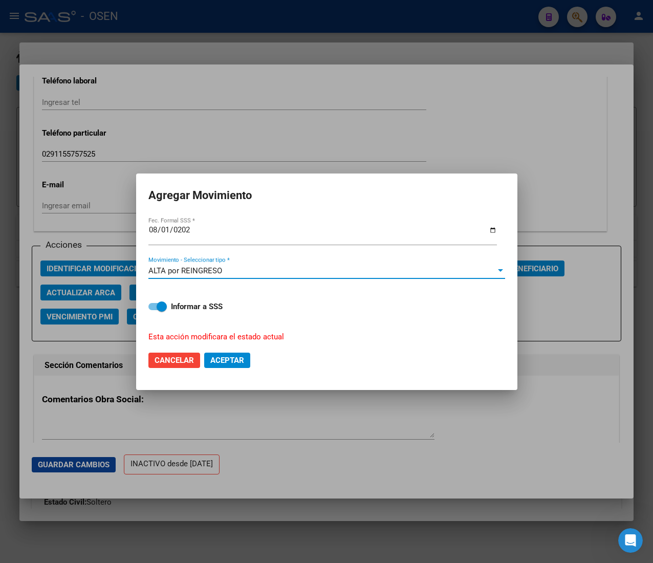
click at [231, 345] on form "Agregar Movimiento [DATE] Fec. Formal SSS * ALTA por REINGRESO Movimiento - Sel…" at bounding box center [326, 282] width 357 height 192
click at [232, 363] on span "Aceptar" at bounding box center [227, 360] width 34 height 9
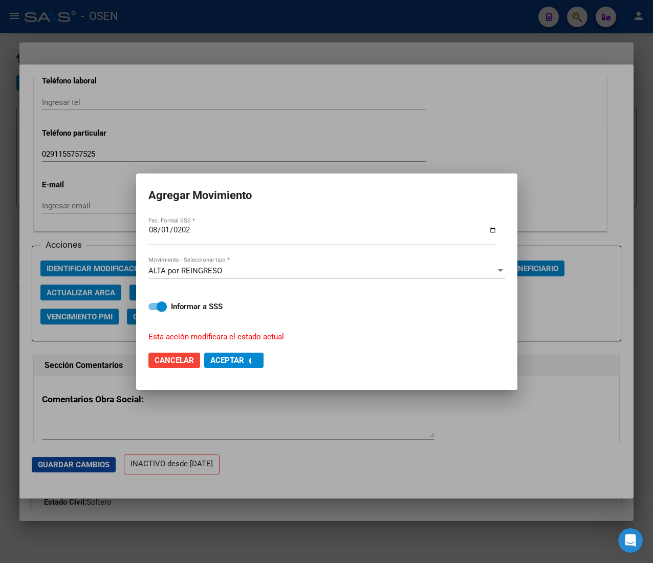
checkbox input "false"
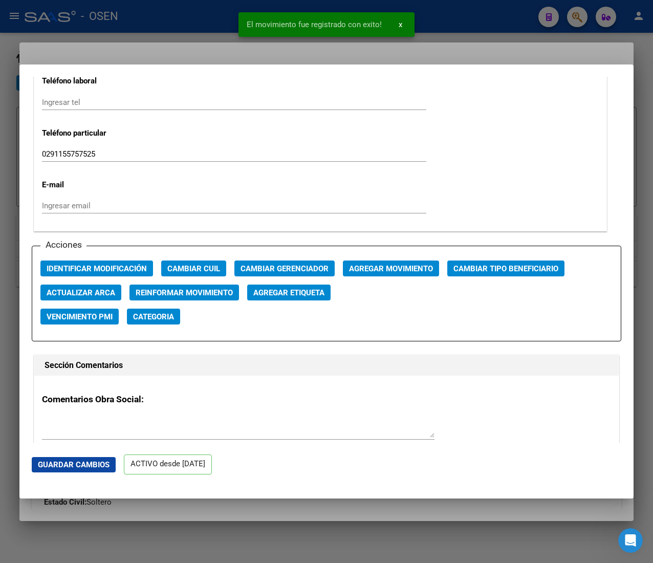
click at [209, 33] on div at bounding box center [326, 281] width 653 height 563
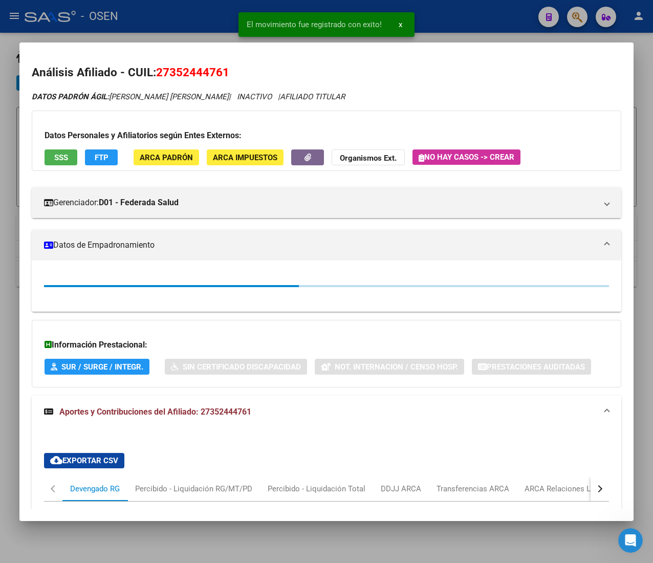
click at [209, 24] on div at bounding box center [326, 281] width 653 height 563
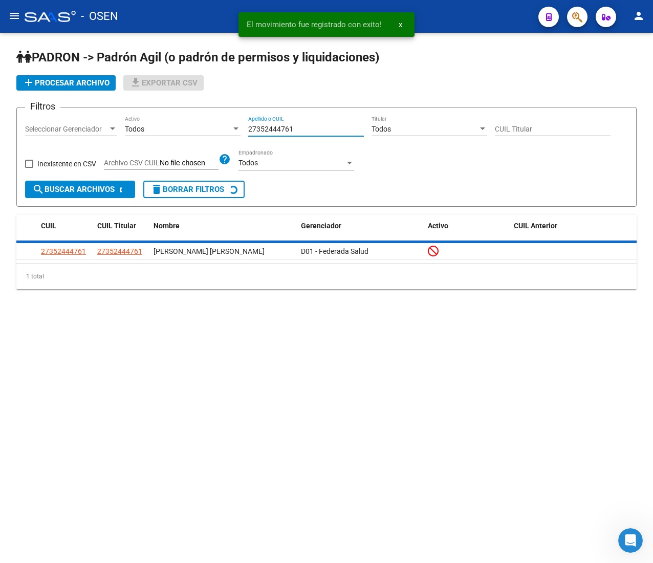
drag, startPoint x: 305, startPoint y: 124, endPoint x: 176, endPoint y: 115, distance: 129.8
click at [176, 115] on form "Filtros Seleccionar Gerenciador Seleccionar Gerenciador Todos Activo 2735244476…" at bounding box center [326, 157] width 620 height 100
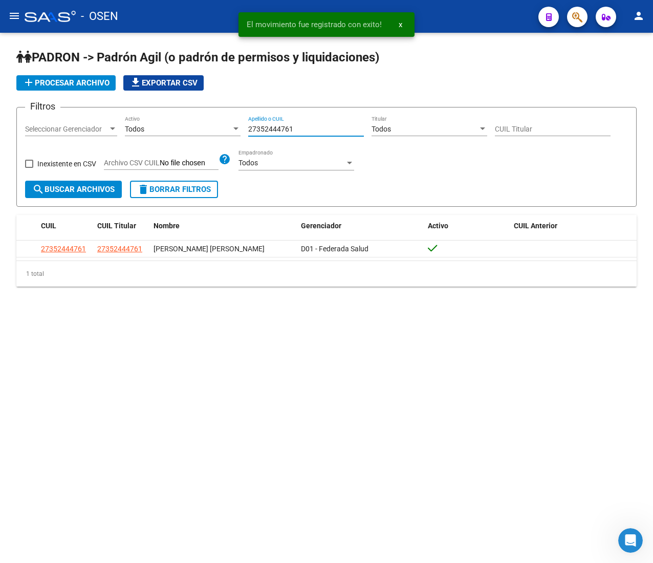
paste input "23450914"
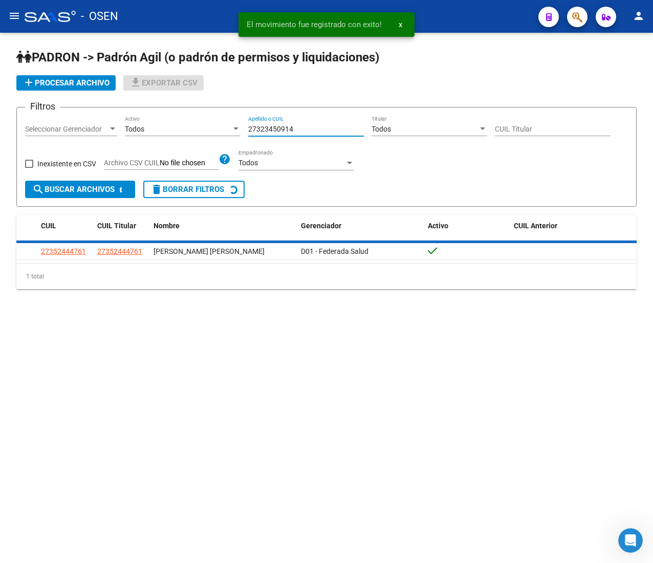
type input "27323450914"
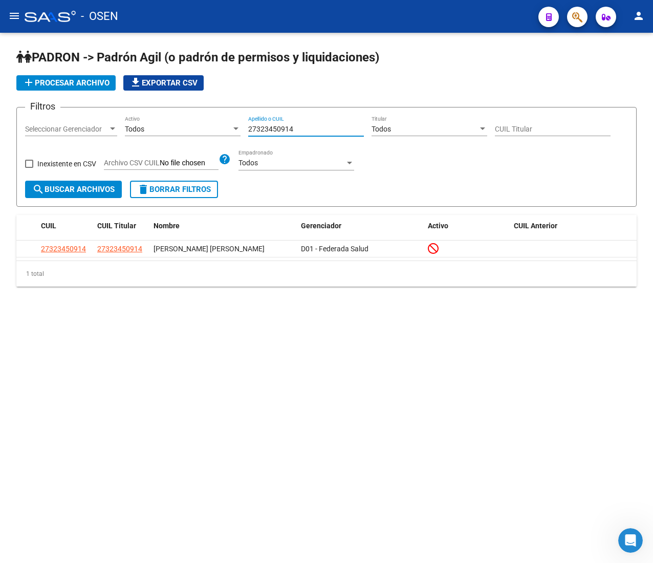
click at [314, 125] on input "27323450914" at bounding box center [306, 129] width 116 height 9
click at [193, 116] on div "Filtros Seleccionar Gerenciador Seleccionar Gerenciador Todos Activo 2732345091…" at bounding box center [326, 148] width 603 height 65
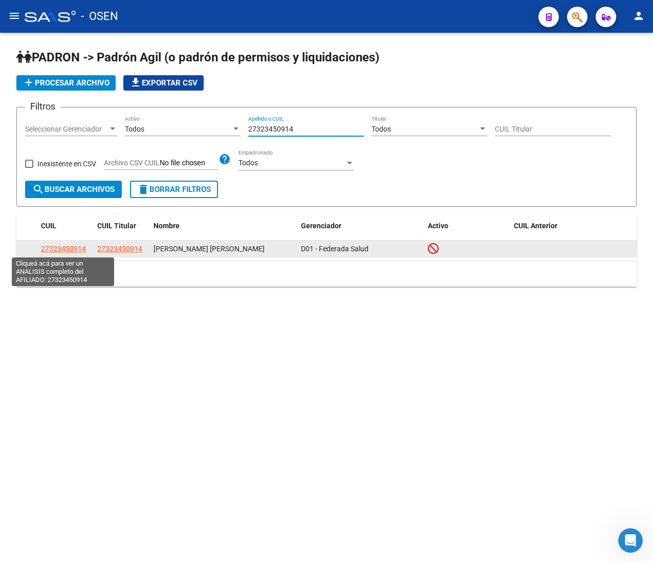
click at [54, 250] on span "27323450914" at bounding box center [63, 249] width 45 height 8
type textarea "27323450914"
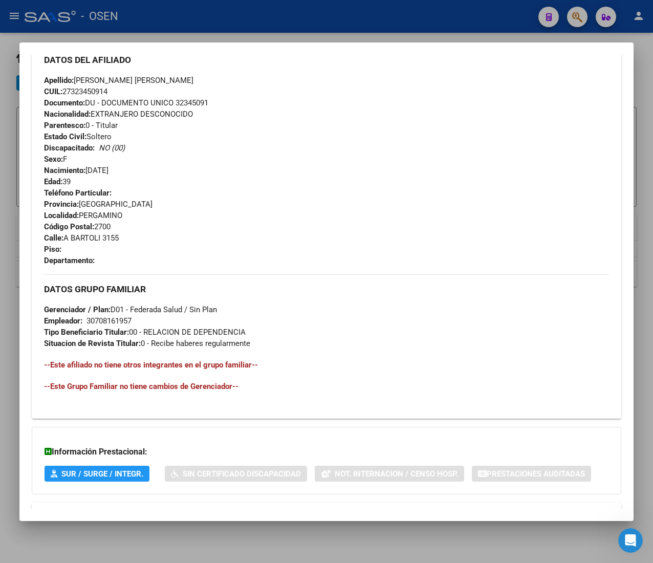
scroll to position [408, 0]
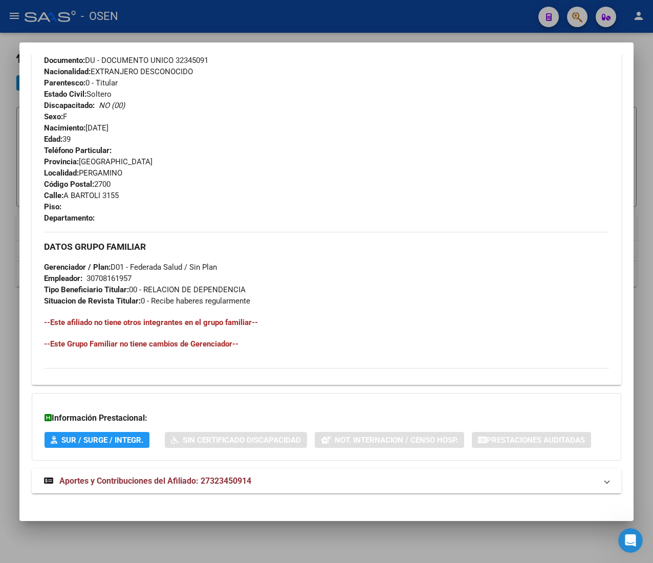
click at [318, 478] on mat-panel-title "Aportes y Contribuciones del Afiliado: 27323450914" at bounding box center [320, 481] width 553 height 12
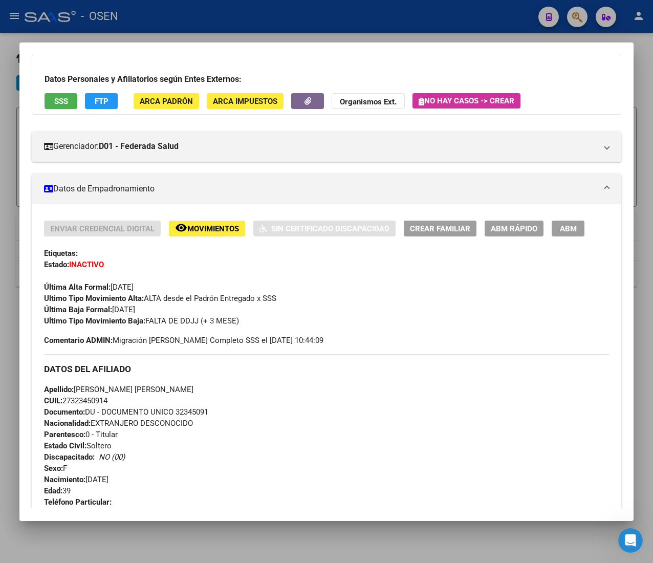
scroll to position [0, 0]
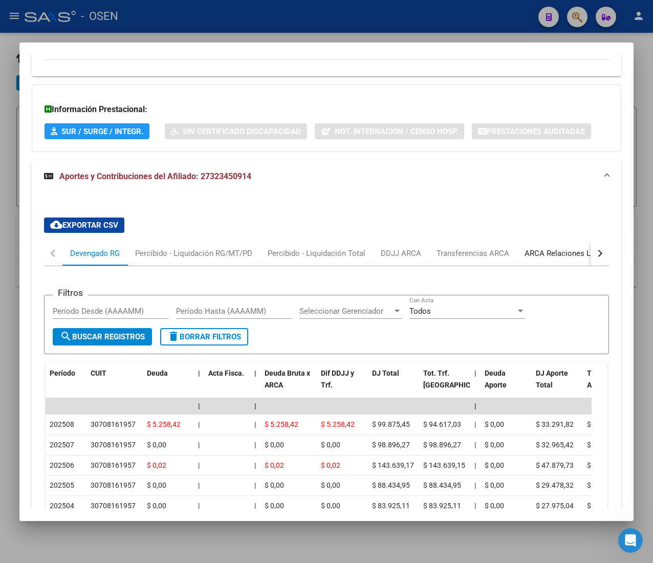
click at [542, 244] on div "ARCA Relaciones Laborales" at bounding box center [572, 253] width 111 height 25
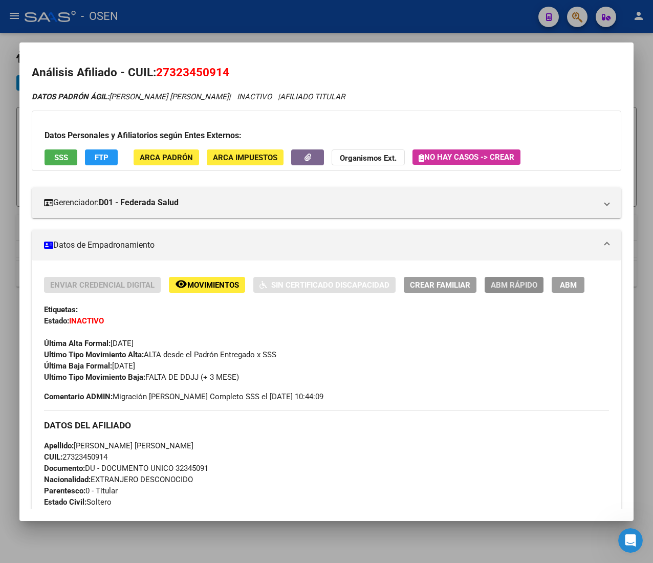
click at [520, 281] on span "ABM Rápido" at bounding box center [514, 284] width 47 height 9
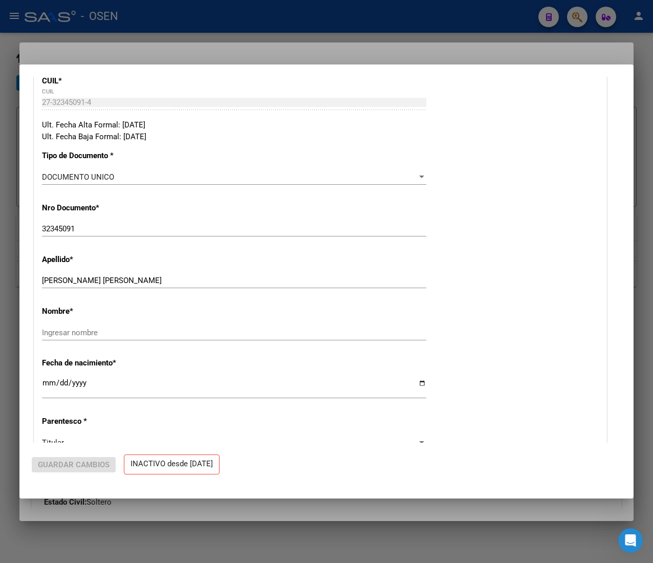
radio input "true"
type input "30-70816195-7"
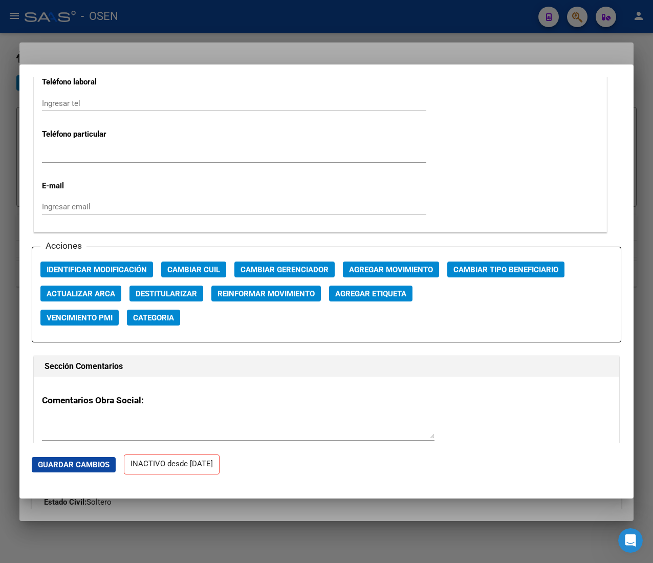
scroll to position [1330, 0]
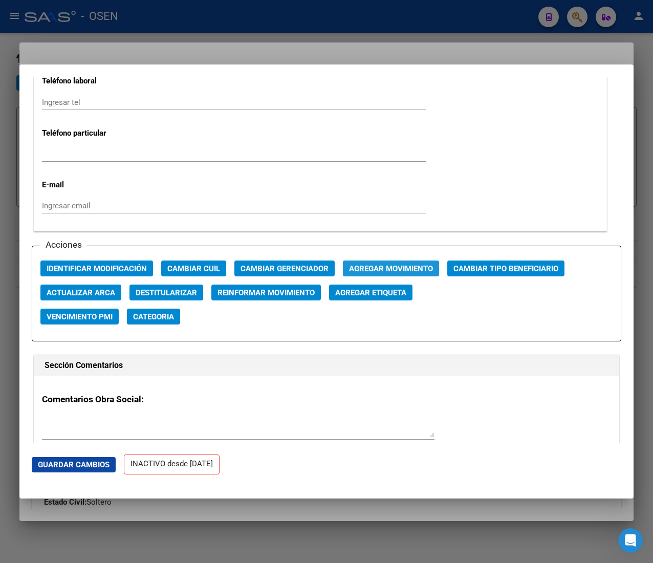
click at [385, 264] on span "Agregar Movimiento" at bounding box center [391, 268] width 84 height 9
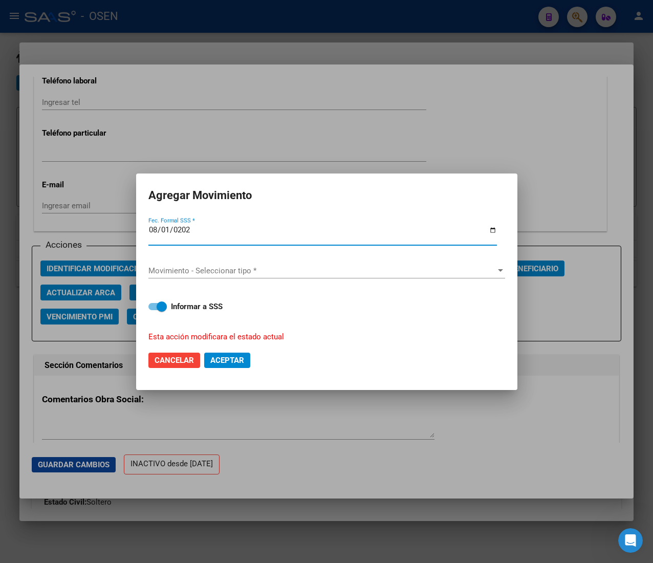
type input "[DATE]"
click at [385, 264] on div "Movimiento - Seleccionar tipo * Movimiento - Seleccionar tipo *" at bounding box center [326, 270] width 357 height 15
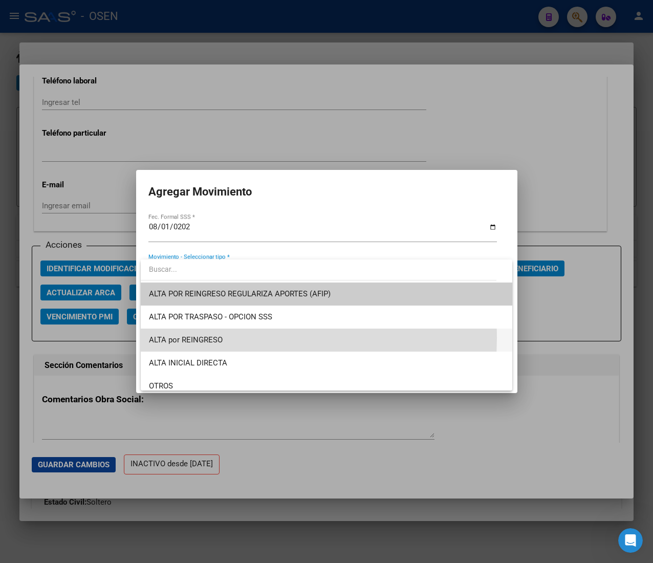
click at [223, 338] on span "ALTA por REINGRESO" at bounding box center [326, 339] width 355 height 23
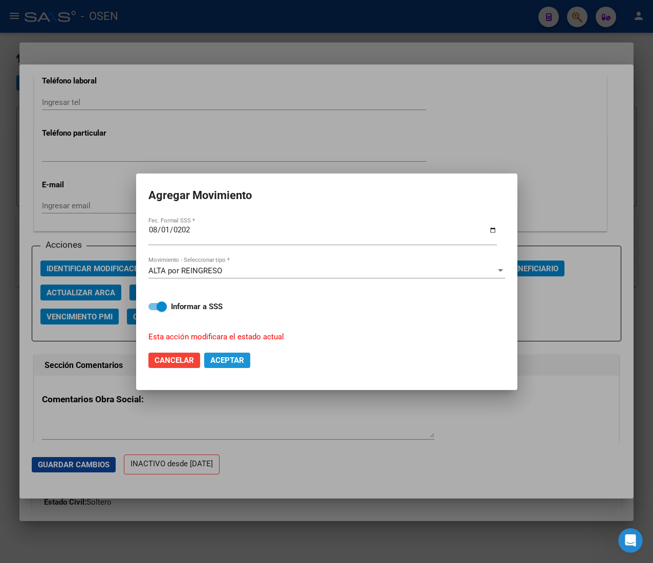
click at [228, 357] on span "Aceptar" at bounding box center [227, 360] width 34 height 9
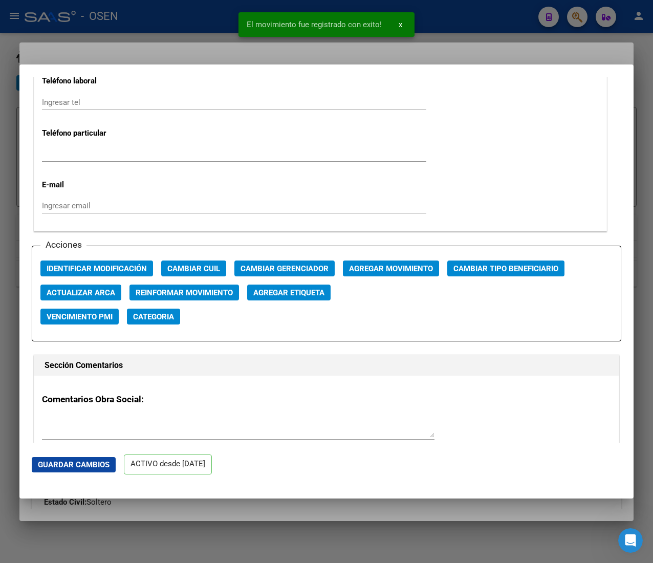
drag, startPoint x: 213, startPoint y: 12, endPoint x: 193, endPoint y: 16, distance: 19.9
click at [212, 12] on div at bounding box center [326, 281] width 653 height 563
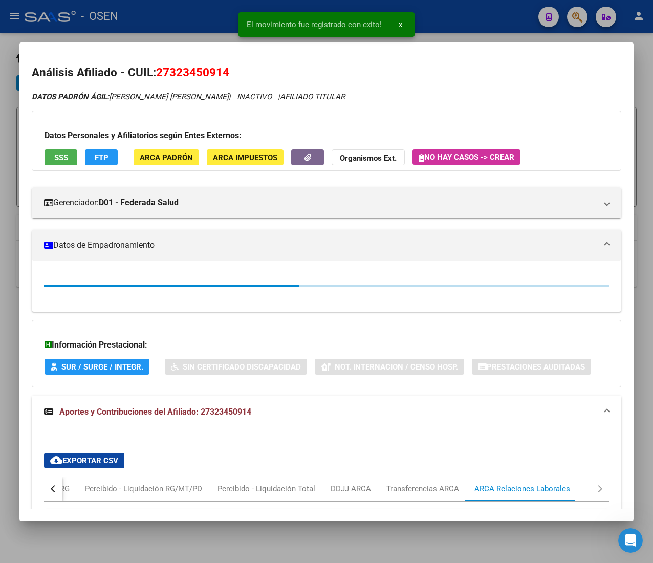
click at [170, 14] on div at bounding box center [326, 281] width 653 height 563
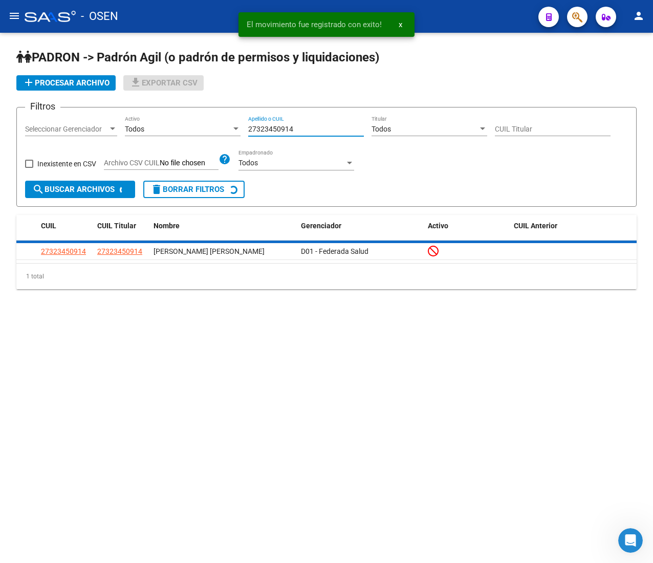
drag, startPoint x: 307, startPoint y: 126, endPoint x: 182, endPoint y: 108, distance: 126.6
click at [183, 108] on form "Filtros Seleccionar Gerenciador Seleccionar Gerenciador Todos Activo 2732345091…" at bounding box center [326, 157] width 620 height 100
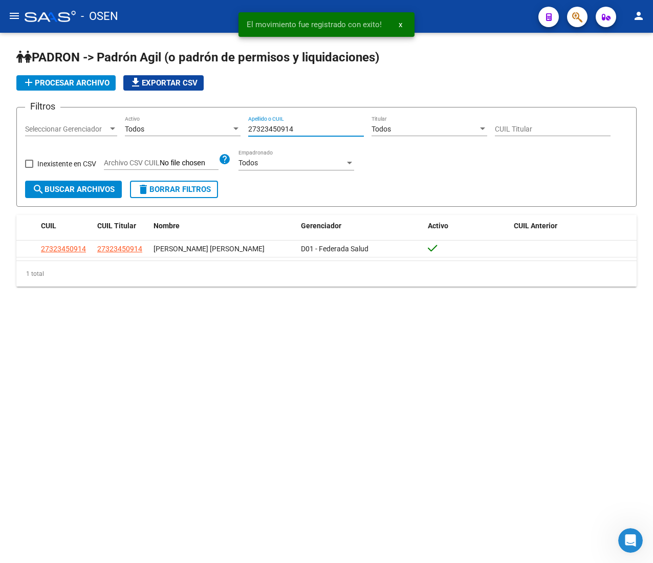
paste input "0265070680"
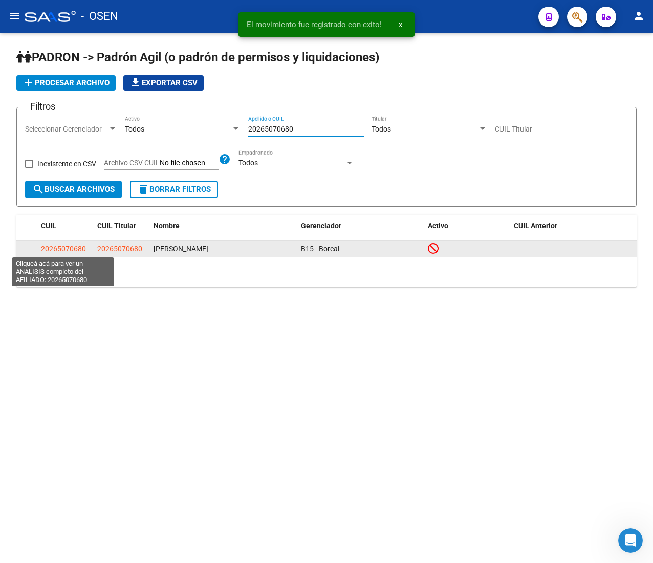
type input "20265070680"
click at [54, 248] on span "20265070680" at bounding box center [63, 249] width 45 height 8
type textarea "20265070680"
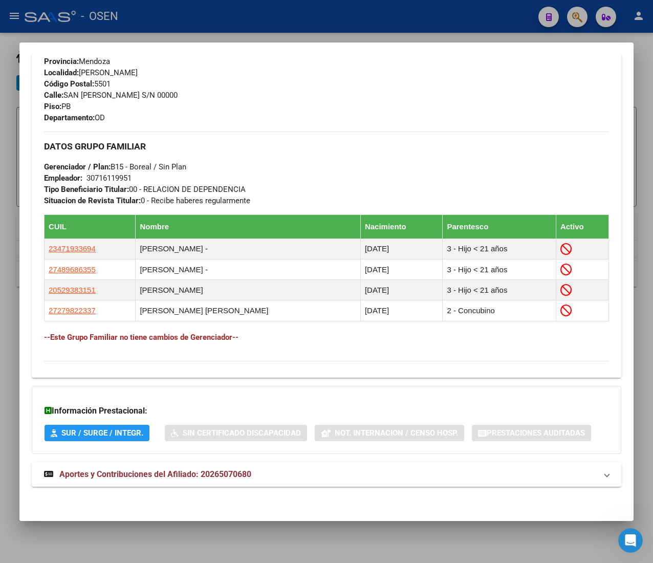
scroll to position [512, 0]
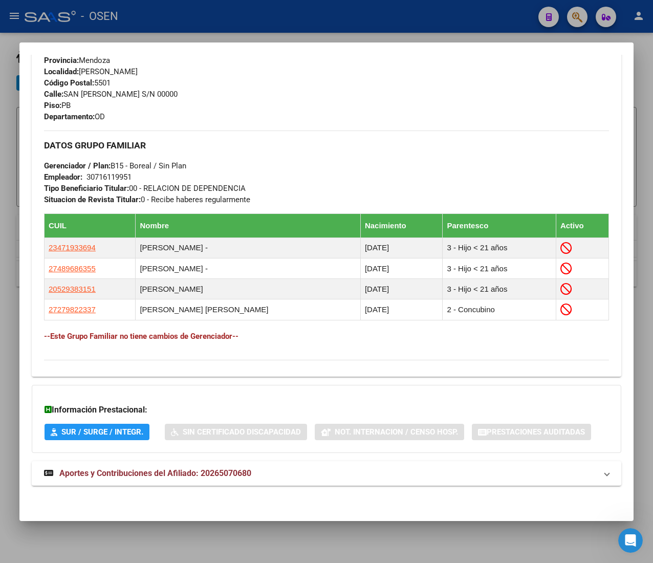
click at [289, 486] on div "DATOS [PERSON_NAME] ÁGIL: [PERSON_NAME] | INACTIVO | AFILIADO TITULAR Datos Per…" at bounding box center [326, 39] width 589 height 915
click at [293, 478] on mat-panel-title "Aportes y Contribuciones del Afiliado: 20265070680" at bounding box center [320, 473] width 553 height 12
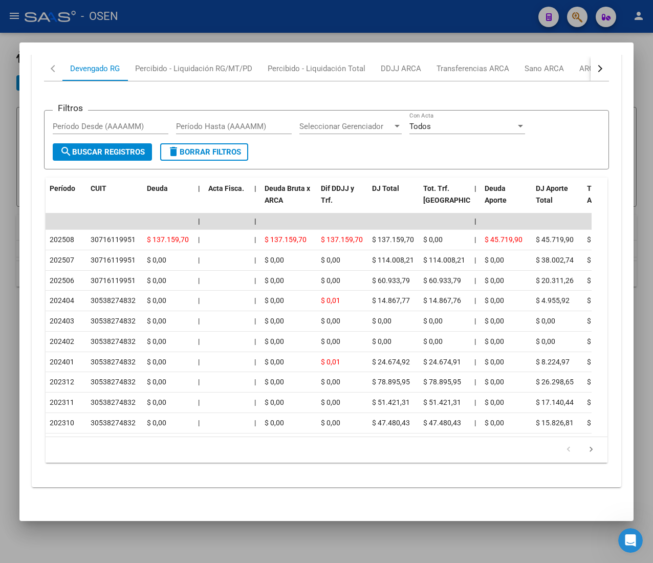
scroll to position [1016, 0]
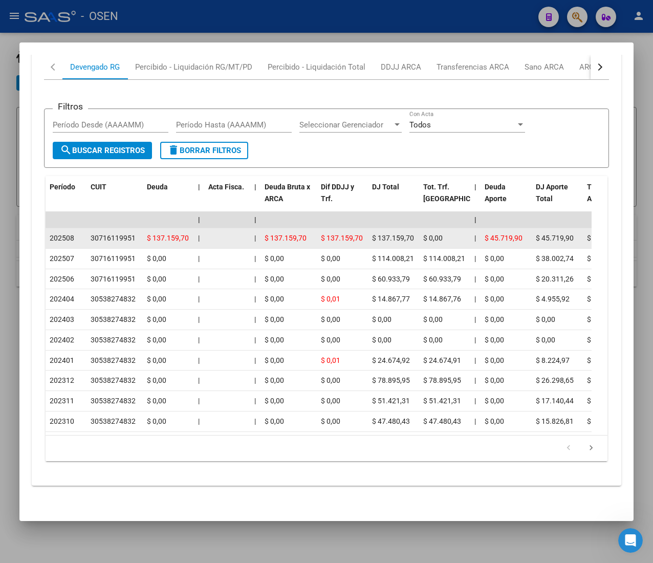
drag, startPoint x: 270, startPoint y: 221, endPoint x: 340, endPoint y: 221, distance: 70.1
click at [340, 234] on span "$ 137.159,70" at bounding box center [342, 238] width 42 height 8
drag, startPoint x: 445, startPoint y: 222, endPoint x: 277, endPoint y: 210, distance: 168.2
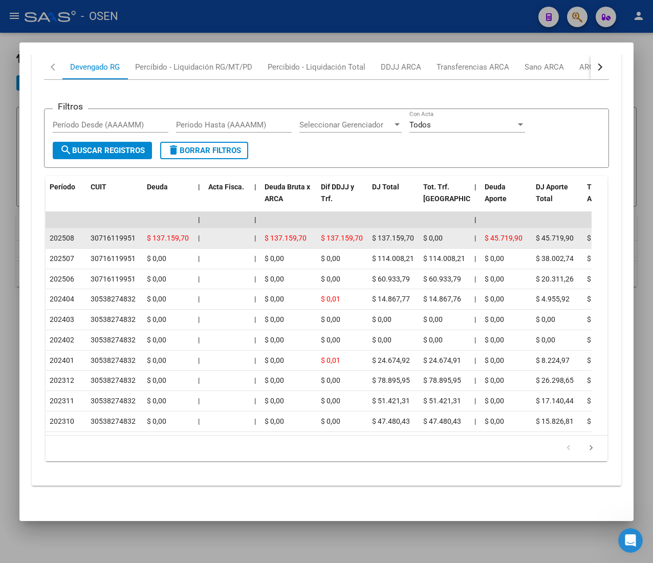
click at [277, 228] on datatable-body-cell "$ 137.159,70" at bounding box center [288, 238] width 56 height 20
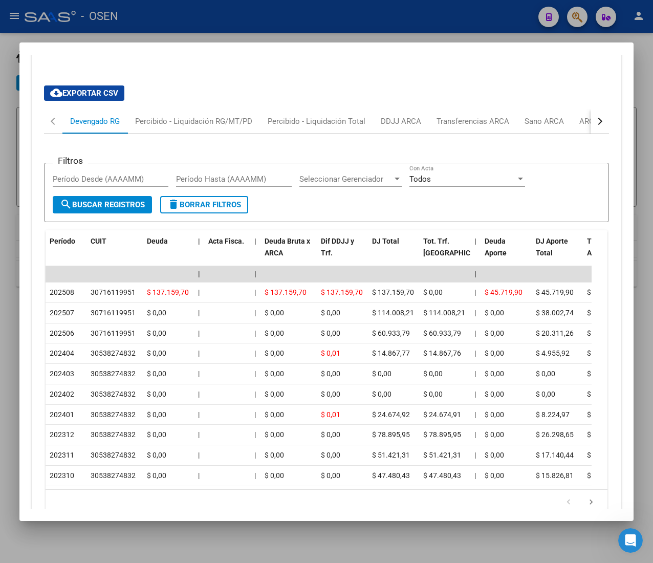
scroll to position [913, 0]
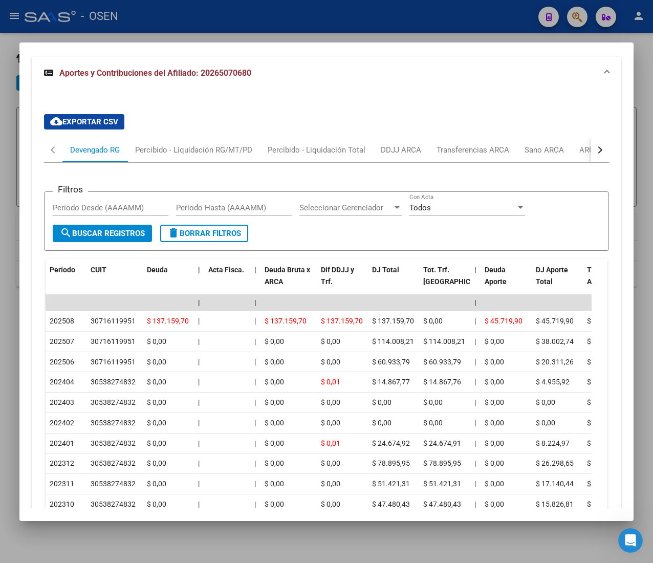
click at [590, 151] on button "button" at bounding box center [599, 150] width 18 height 25
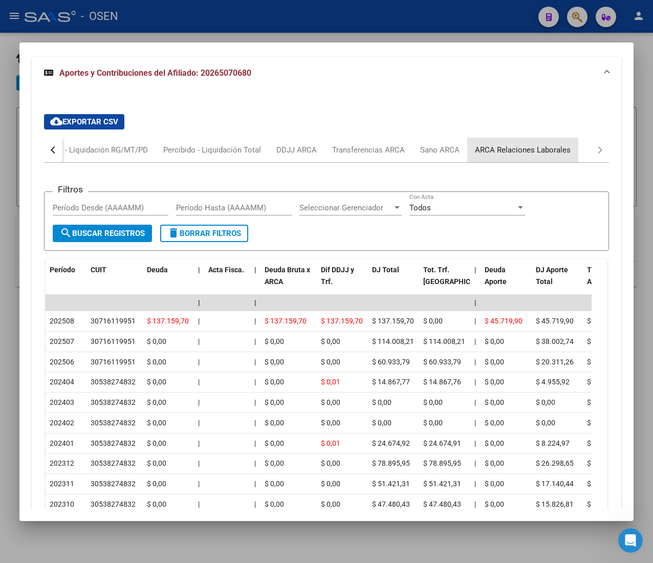
click at [553, 155] on div "ARCA Relaciones Laborales" at bounding box center [523, 149] width 96 height 11
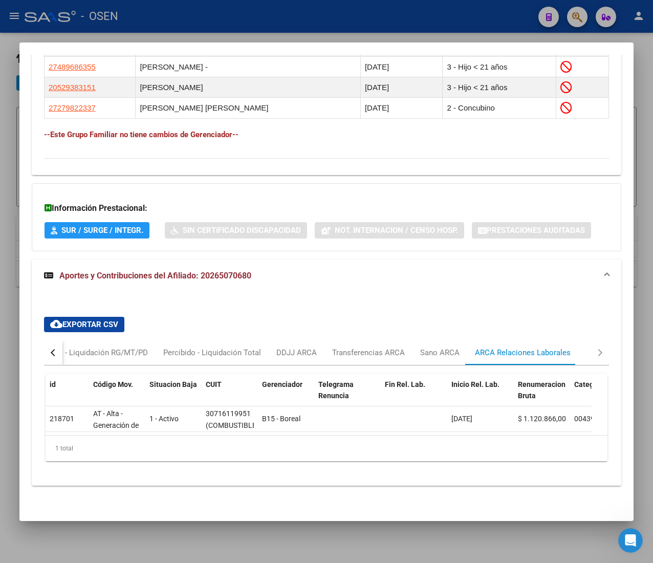
scroll to position [0, 0]
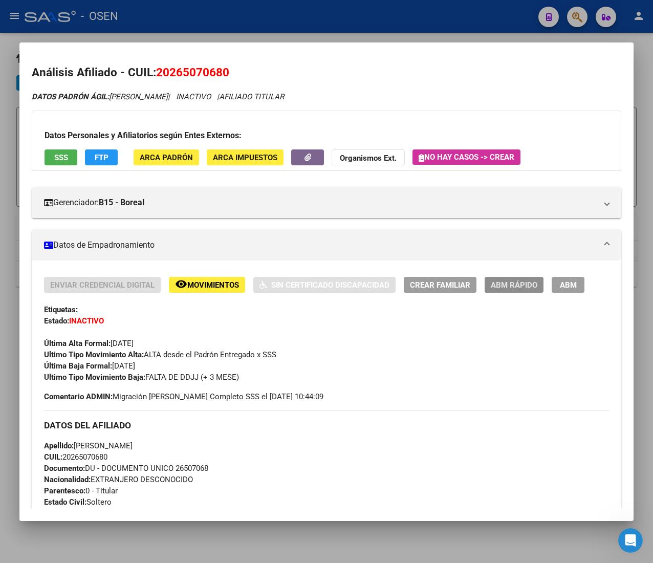
click at [516, 286] on span "ABM Rápido" at bounding box center [514, 284] width 47 height 9
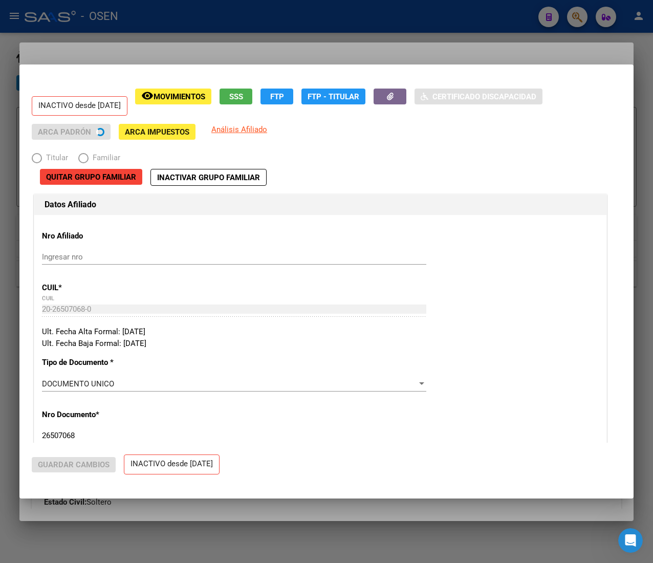
radio input "true"
type input "30-71611995-1"
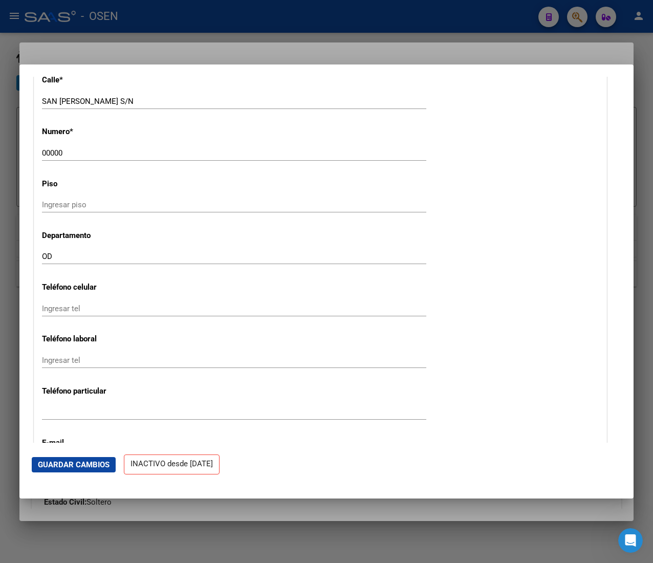
scroll to position [1228, 0]
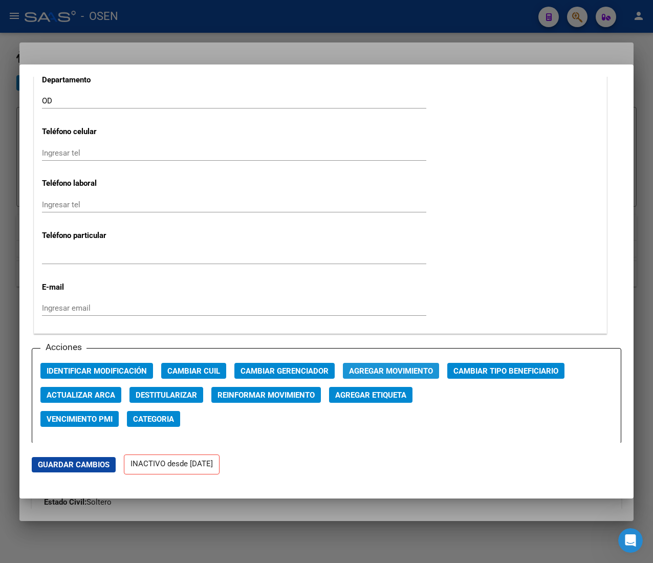
click at [398, 366] on span "Agregar Movimiento" at bounding box center [391, 370] width 84 height 9
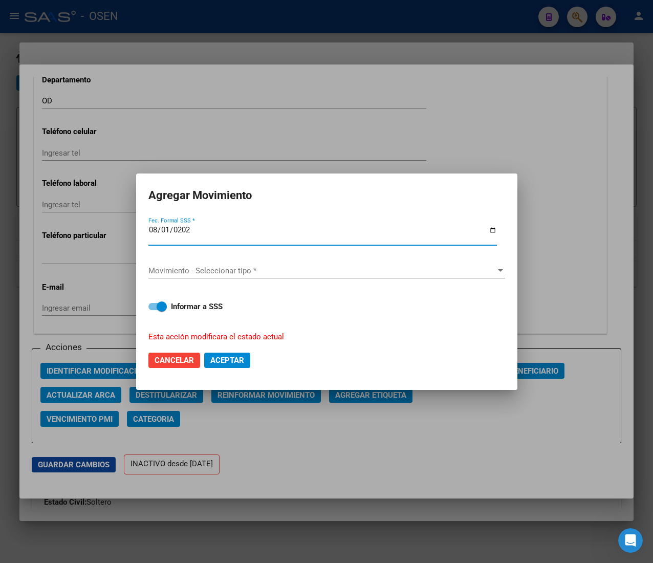
type input "[DATE]"
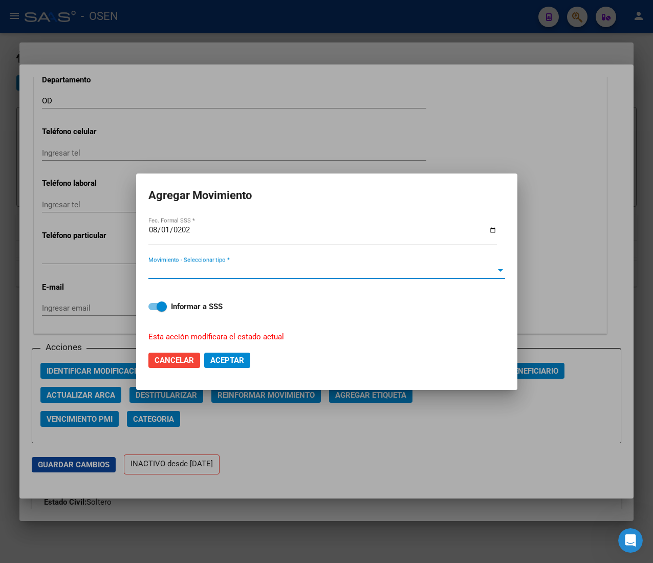
click at [288, 274] on span "Movimiento - Seleccionar tipo *" at bounding box center [321, 270] width 347 height 9
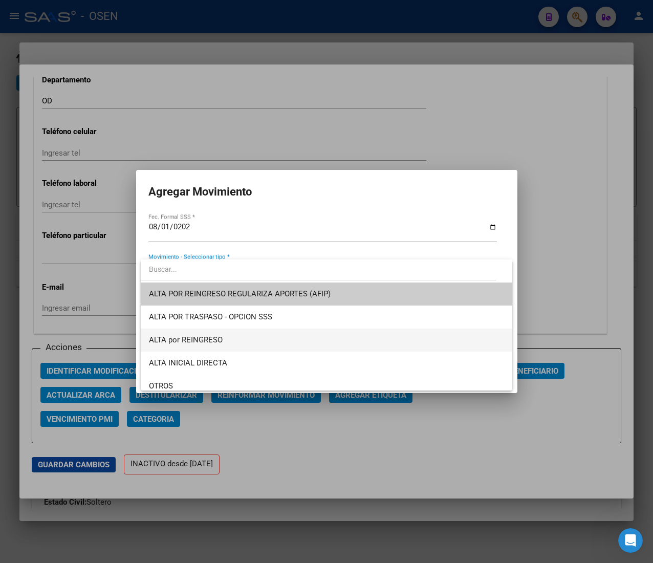
click at [283, 335] on span "ALTA por REINGRESO" at bounding box center [326, 339] width 355 height 23
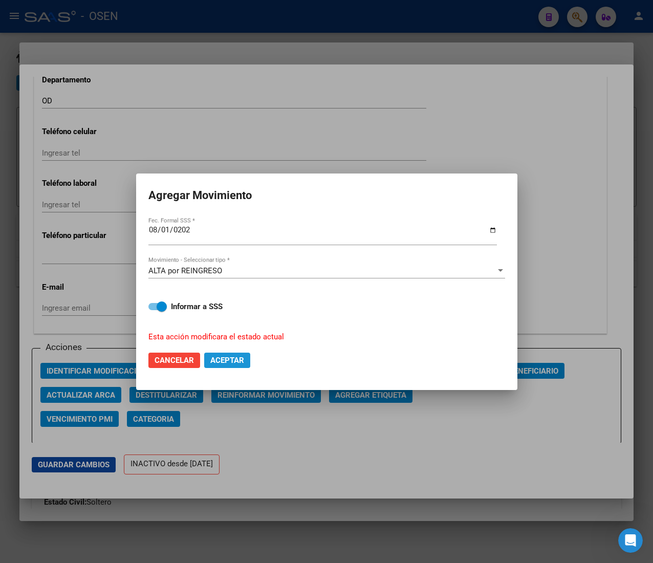
click at [247, 354] on button "Aceptar" at bounding box center [227, 359] width 46 height 15
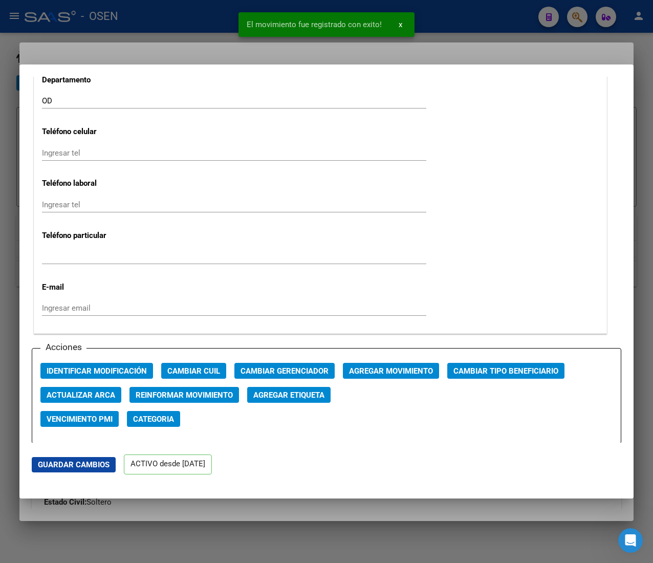
click at [205, 27] on div at bounding box center [326, 281] width 653 height 563
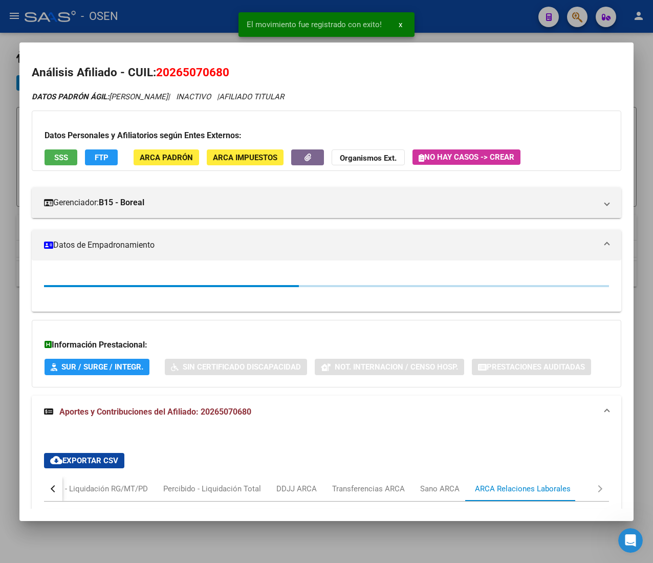
click at [191, 18] on div at bounding box center [326, 281] width 653 height 563
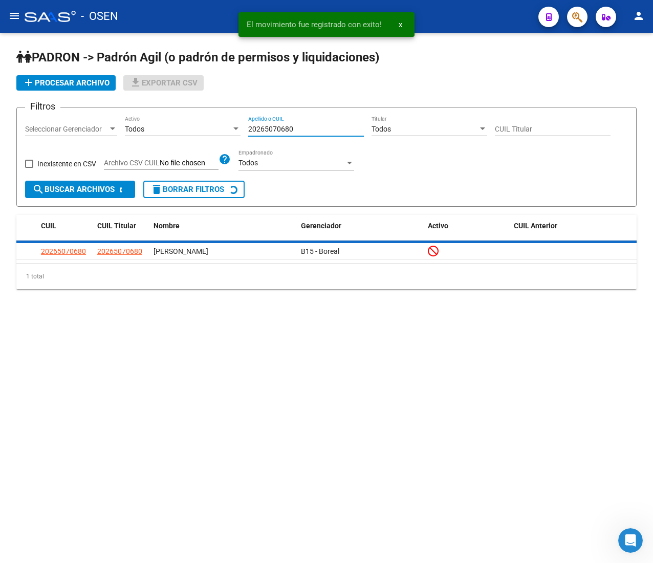
drag, startPoint x: 304, startPoint y: 126, endPoint x: 191, endPoint y: 111, distance: 113.7
click at [191, 111] on form "Filtros Seleccionar Gerenciador Seleccionar Gerenciador Todos Activo 2026507068…" at bounding box center [326, 157] width 620 height 100
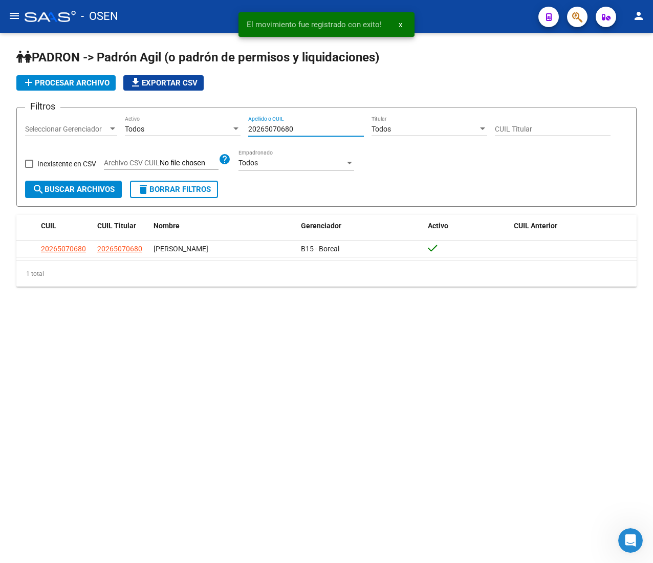
paste input "318619957"
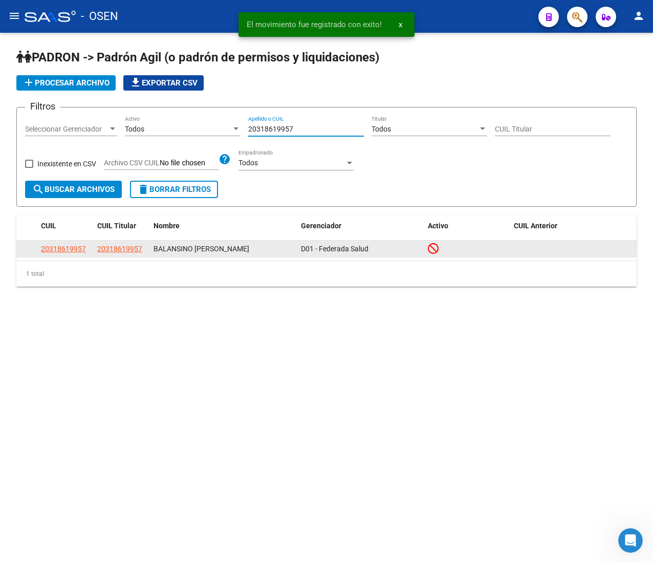
type input "20318619957"
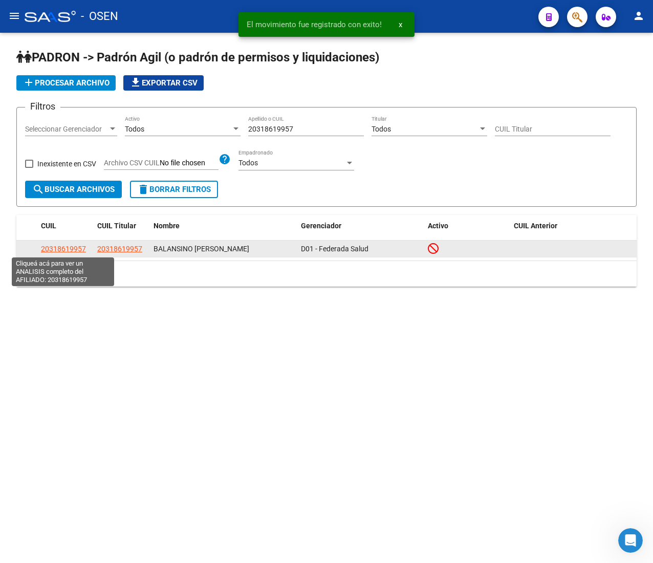
click at [76, 249] on span "20318619957" at bounding box center [63, 249] width 45 height 8
type textarea "20318619957"
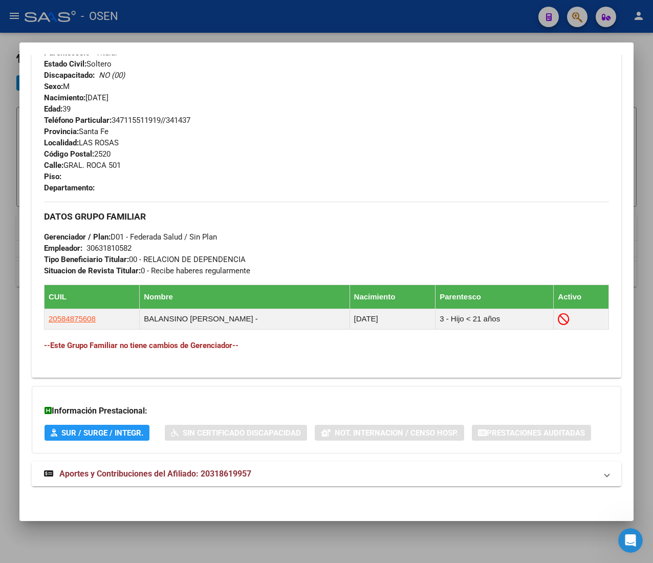
scroll to position [440, 0]
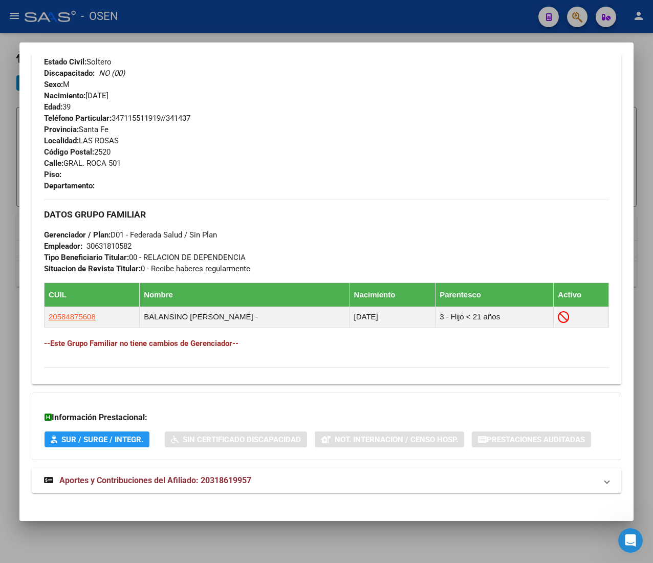
click at [312, 487] on mat-panel-title "Aportes y Contribuciones del Afiliado: 20318619957" at bounding box center [320, 480] width 553 height 12
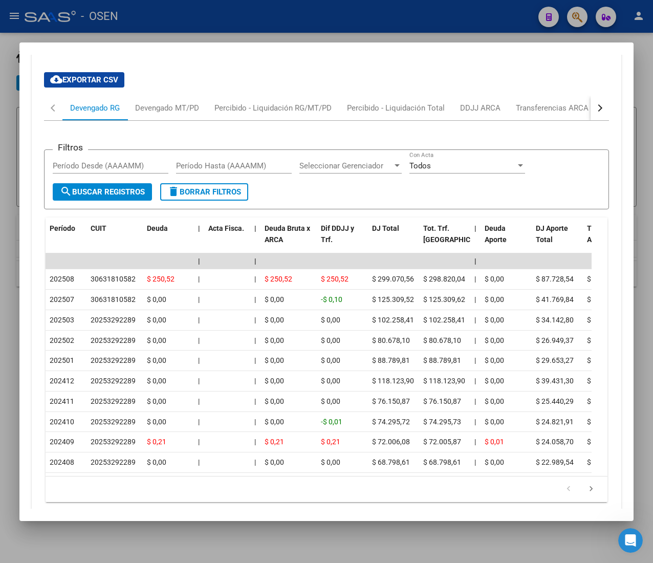
scroll to position [907, 0]
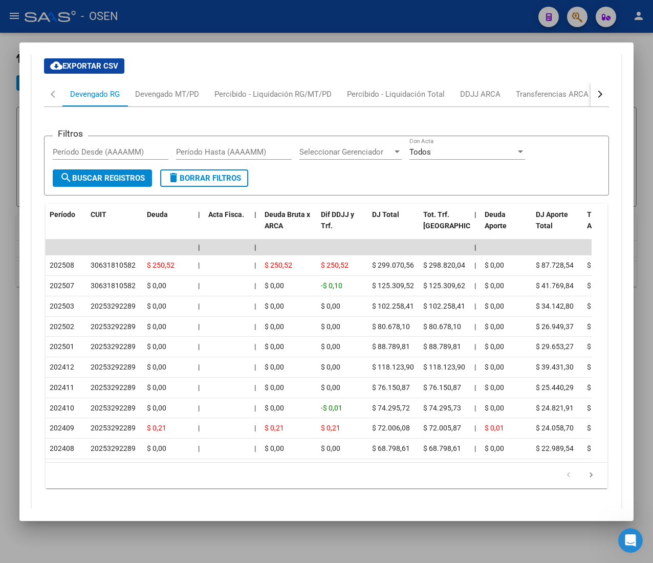
click at [590, 94] on button "button" at bounding box center [599, 94] width 18 height 25
click at [498, 97] on div "ARCA Relaciones Laborales" at bounding box center [481, 94] width 96 height 11
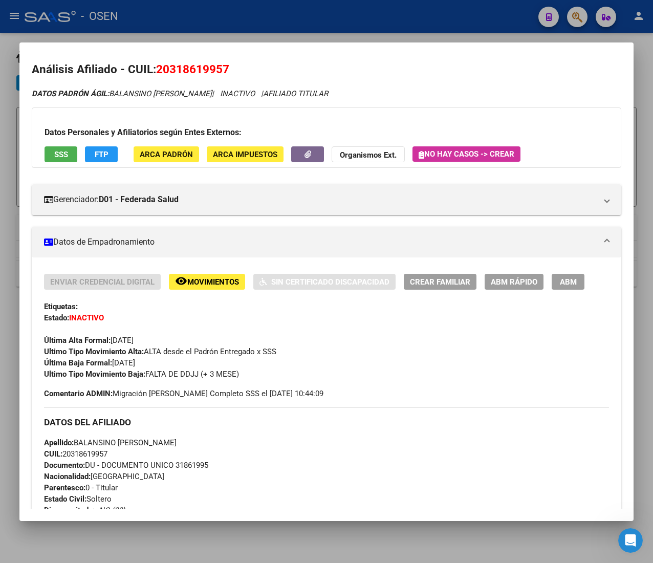
scroll to position [0, 0]
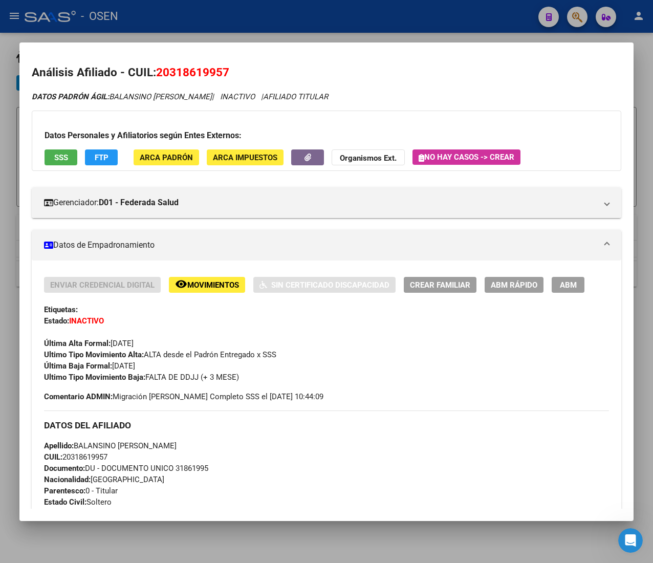
click at [501, 283] on span "ABM Rápido" at bounding box center [514, 284] width 47 height 9
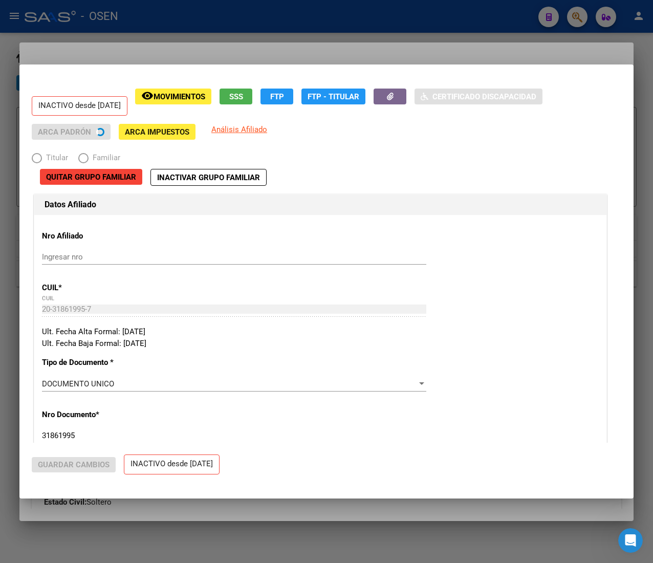
radio input "true"
type input "30-63181058-2"
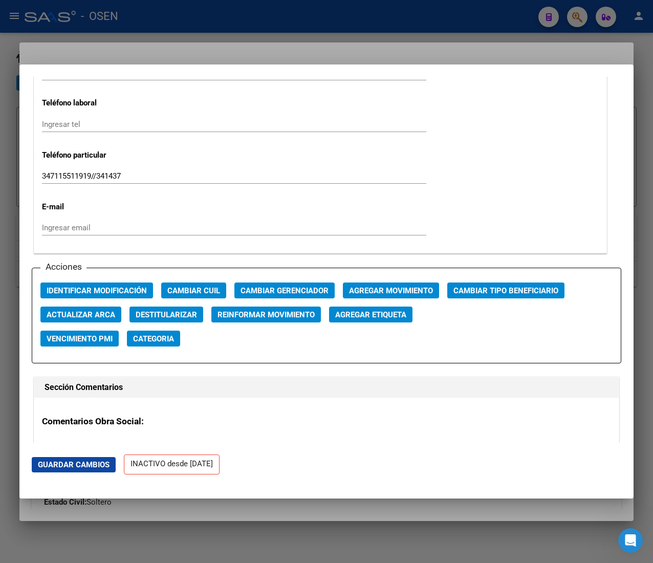
scroll to position [1330, 0]
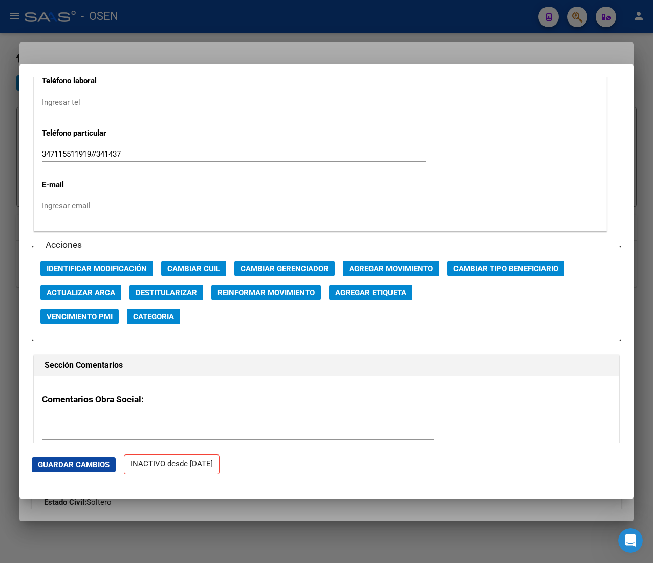
click at [401, 266] on span "Agregar Movimiento" at bounding box center [391, 268] width 84 height 9
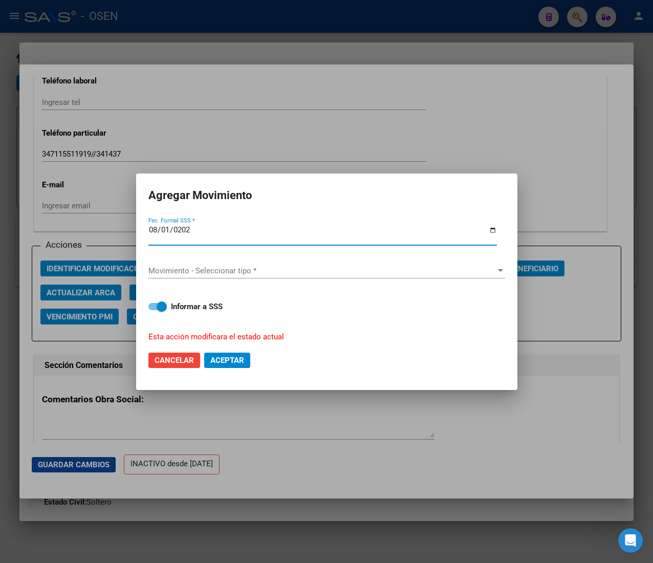
type input "[DATE]"
click at [401, 266] on span "Movimiento - Seleccionar tipo *" at bounding box center [321, 270] width 347 height 9
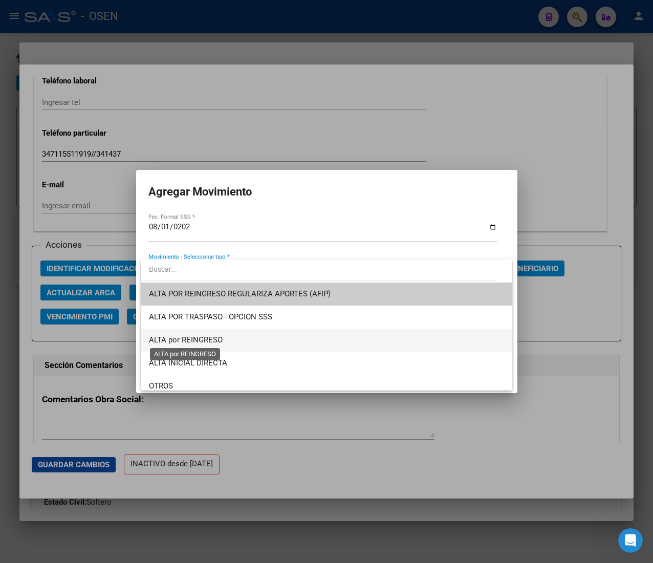
click at [219, 343] on span "ALTA por REINGRESO" at bounding box center [186, 339] width 74 height 9
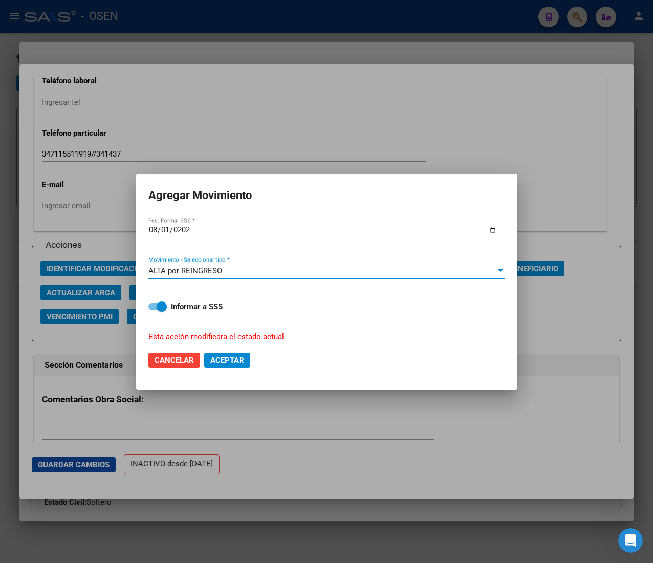
click at [217, 362] on span "Aceptar" at bounding box center [227, 360] width 34 height 9
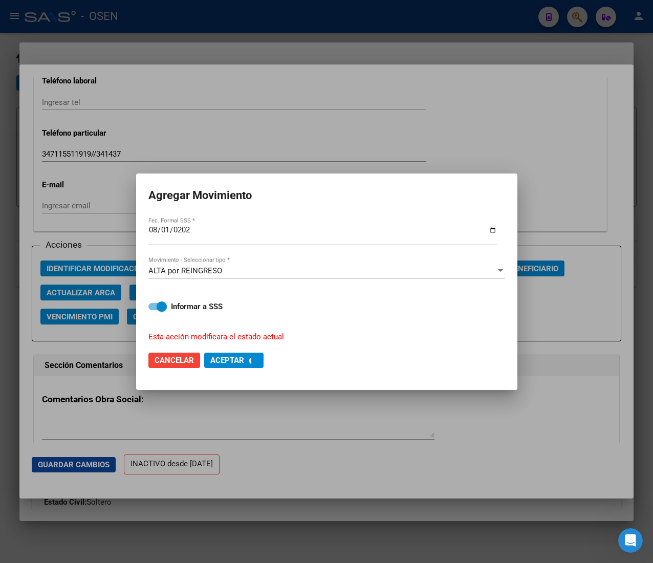
checkbox input "false"
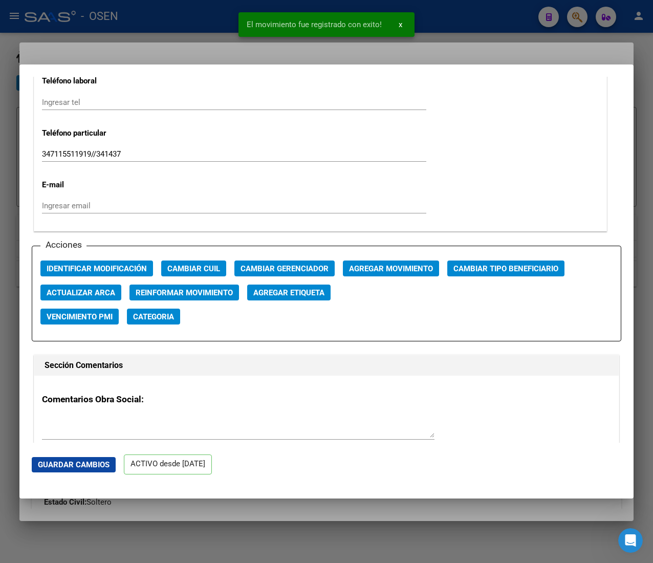
click at [439, 28] on div at bounding box center [326, 281] width 653 height 563
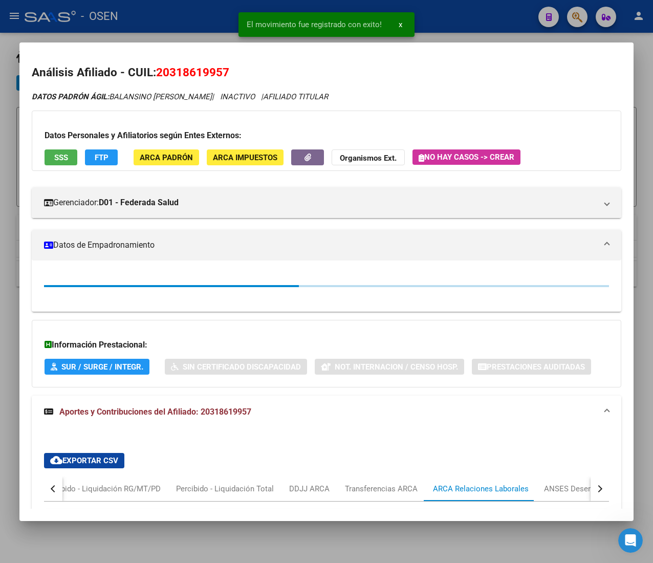
click at [455, 22] on div at bounding box center [326, 281] width 653 height 563
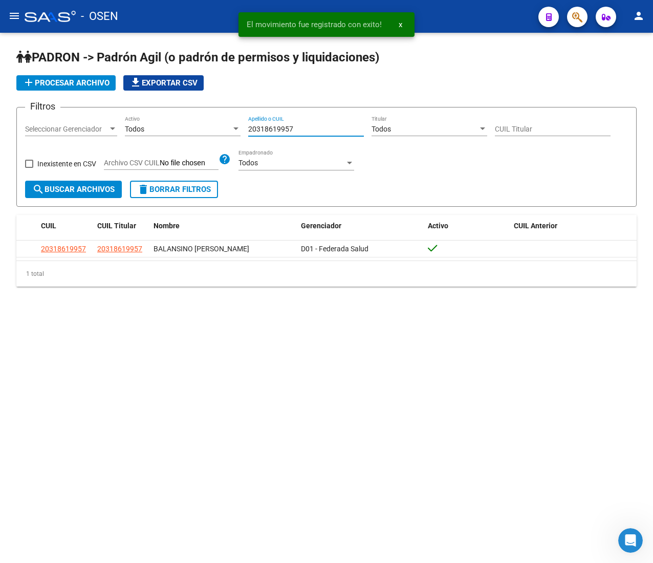
drag, startPoint x: 303, startPoint y: 130, endPoint x: 183, endPoint y: 125, distance: 120.4
click at [184, 125] on div "Filtros Seleccionar Gerenciador Seleccionar Gerenciador Todos Activo 2031861995…" at bounding box center [326, 148] width 603 height 65
paste input "7641401"
type input "20317641401"
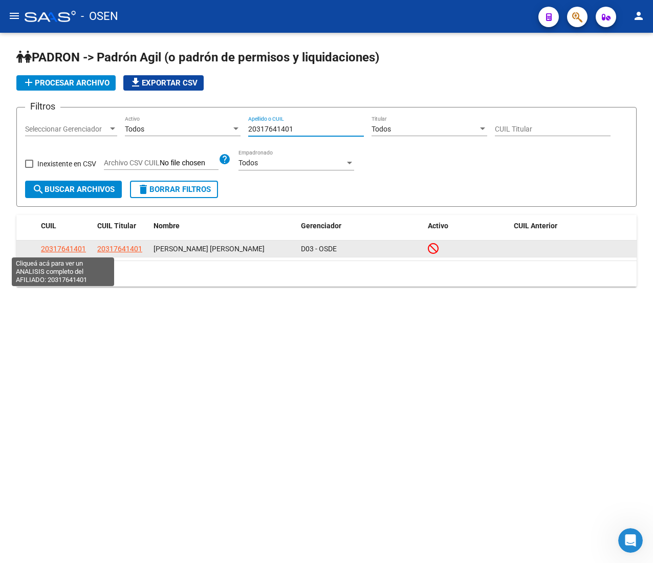
click at [71, 252] on span "20317641401" at bounding box center [63, 249] width 45 height 8
type textarea "20317641401"
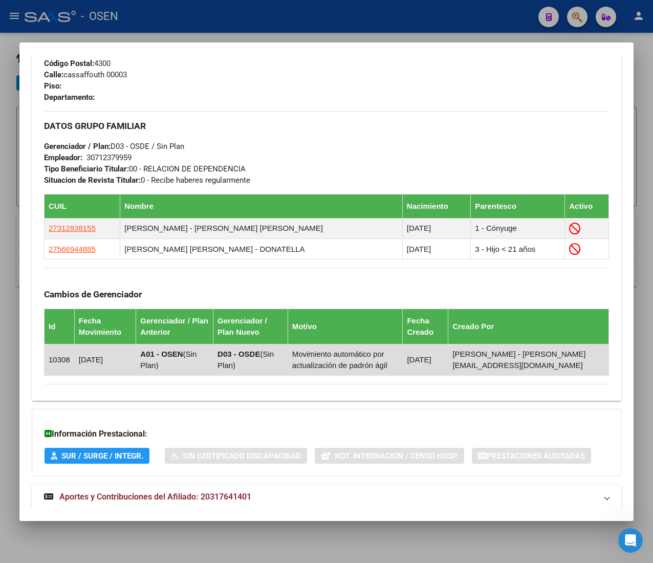
scroll to position [555, 0]
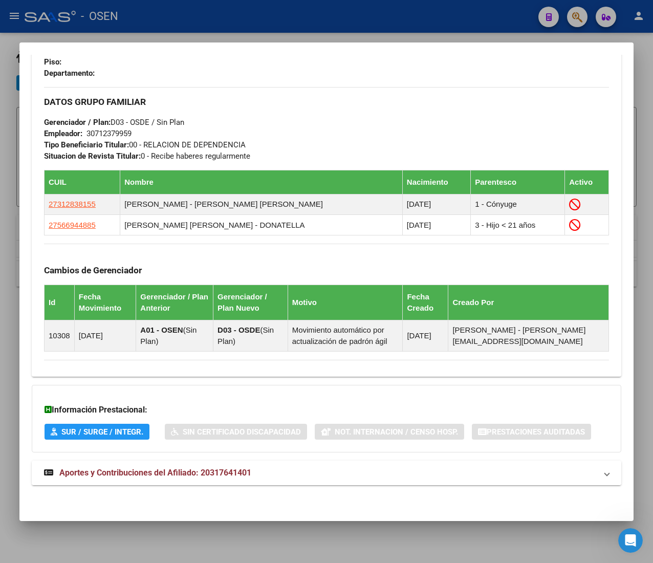
click at [330, 474] on mat-panel-title "Aportes y Contribuciones del Afiliado: 20317641401" at bounding box center [320, 473] width 553 height 12
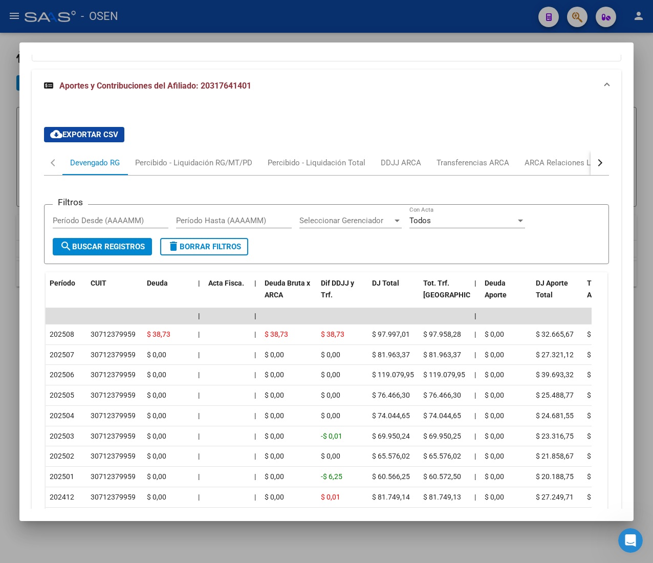
scroll to position [1013, 0]
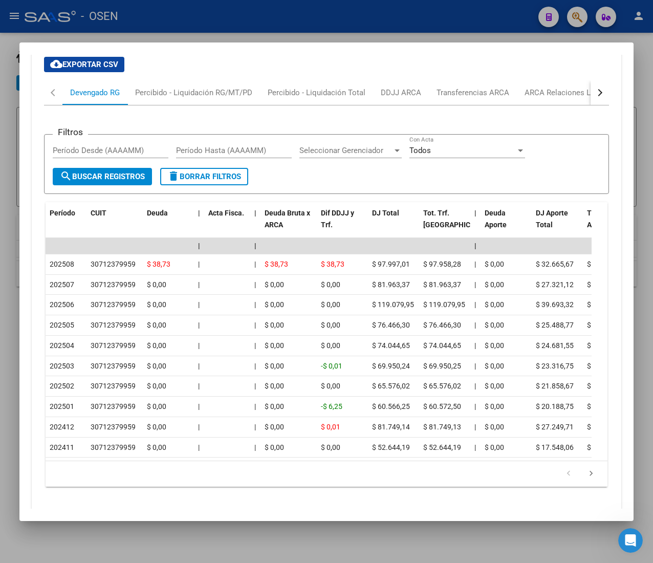
click at [590, 100] on button "button" at bounding box center [599, 92] width 18 height 25
click at [521, 98] on div "ARCA Relaciones Laborales" at bounding box center [522, 92] width 96 height 11
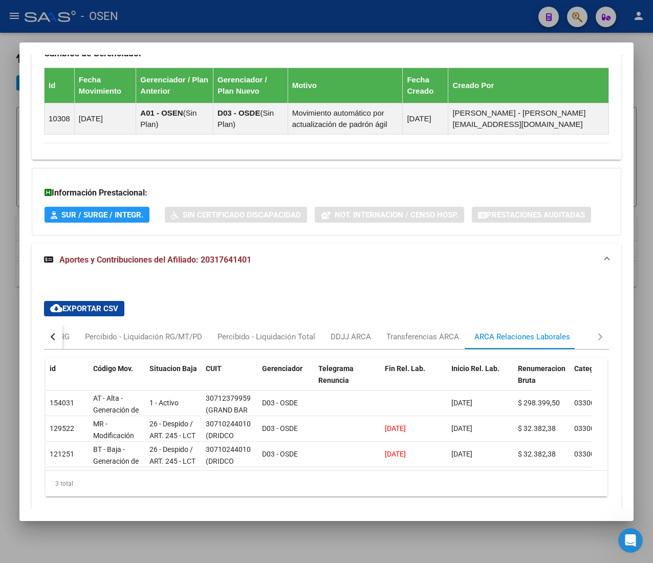
scroll to position [156, 0]
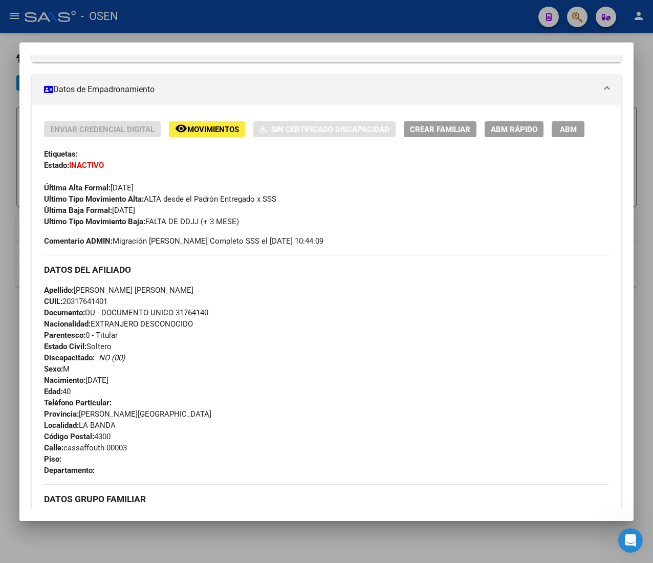
click at [499, 121] on button "ABM Rápido" at bounding box center [513, 129] width 59 height 16
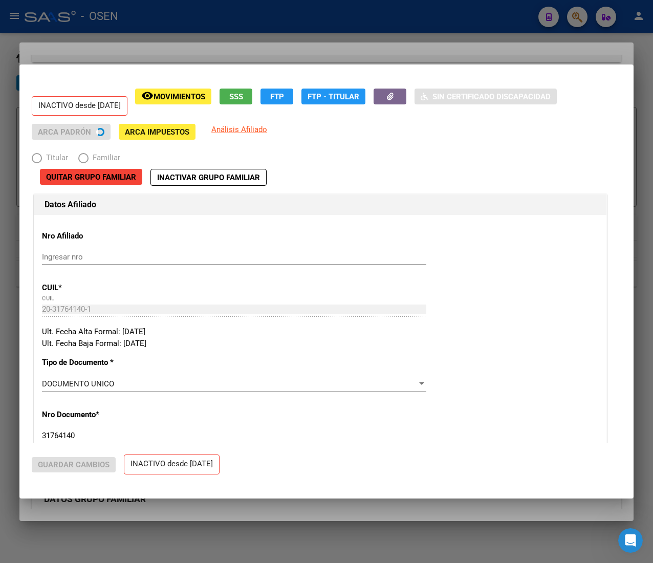
radio input "true"
type input "30-71237995-9"
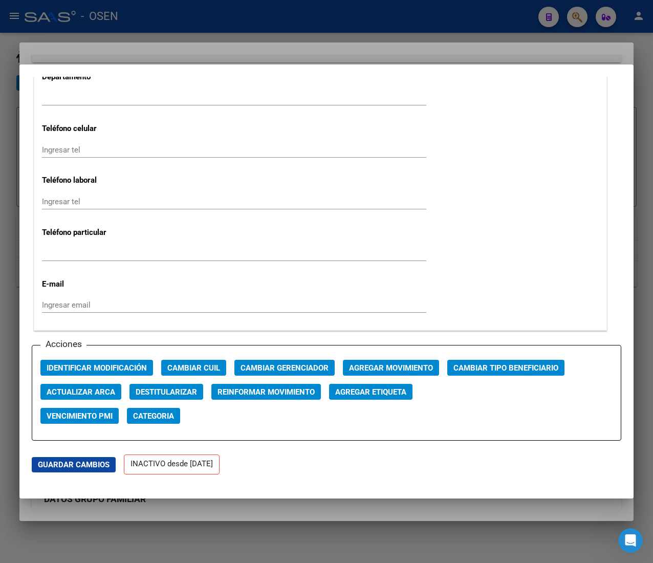
scroll to position [1432, 0]
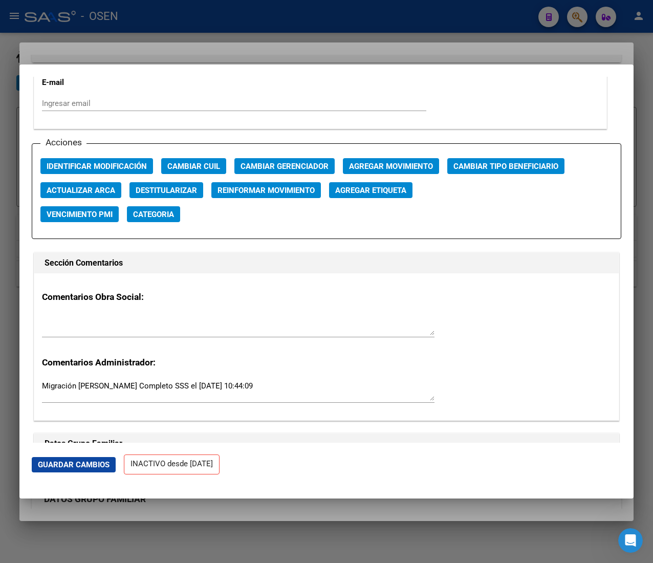
click at [406, 170] on span "Agregar Movimiento" at bounding box center [391, 166] width 84 height 9
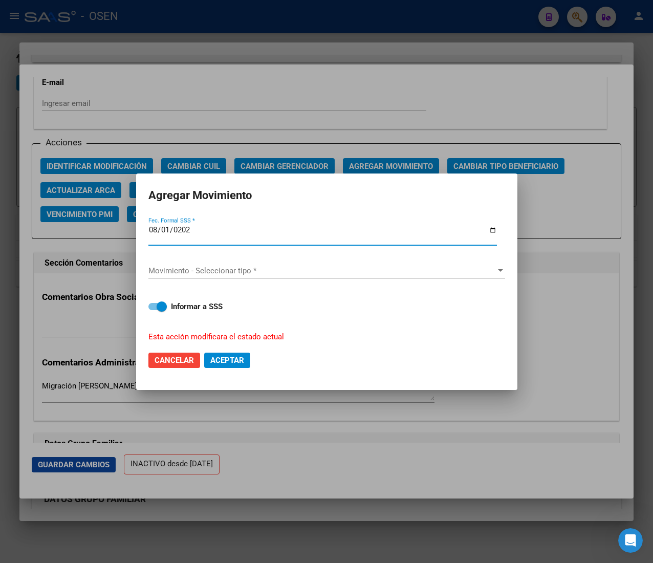
type input "[DATE]"
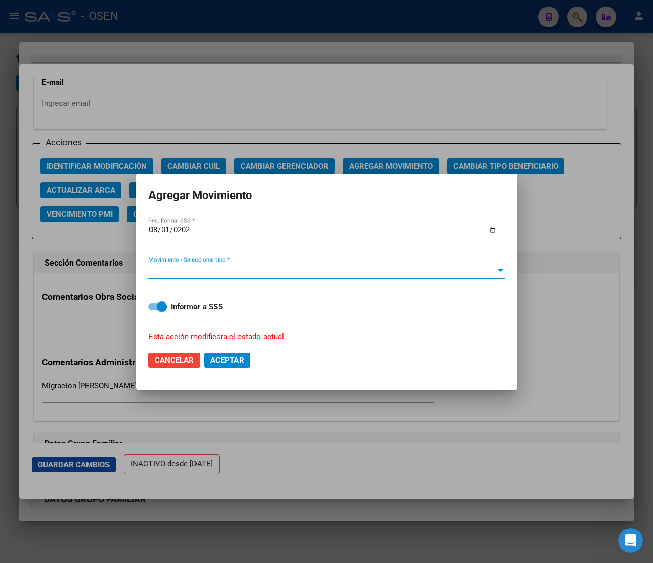
click at [297, 270] on span "Movimiento - Seleccionar tipo *" at bounding box center [321, 270] width 347 height 9
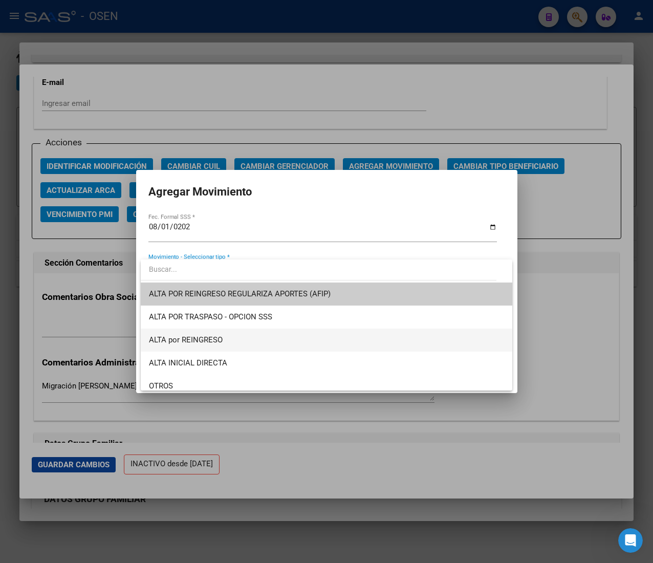
click at [258, 335] on span "ALTA por REINGRESO" at bounding box center [326, 339] width 355 height 23
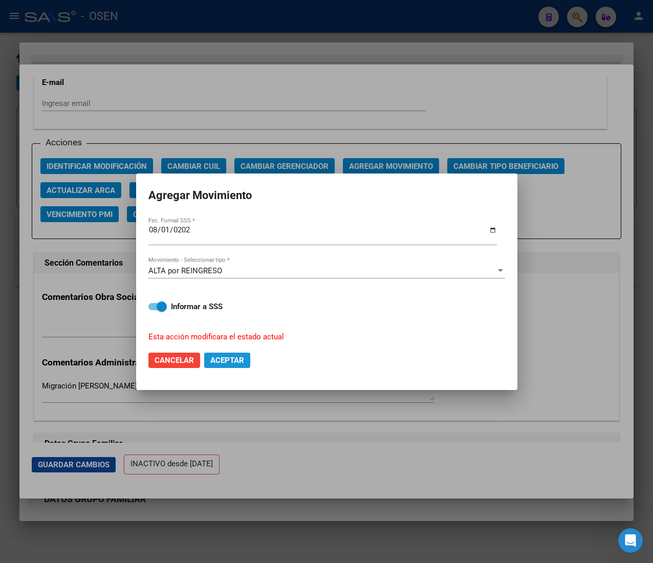
click at [240, 359] on span "Aceptar" at bounding box center [227, 360] width 34 height 9
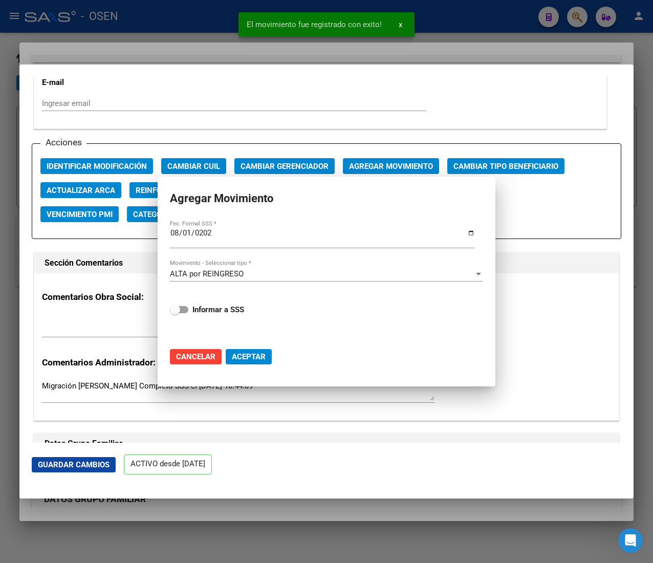
checkbox input "false"
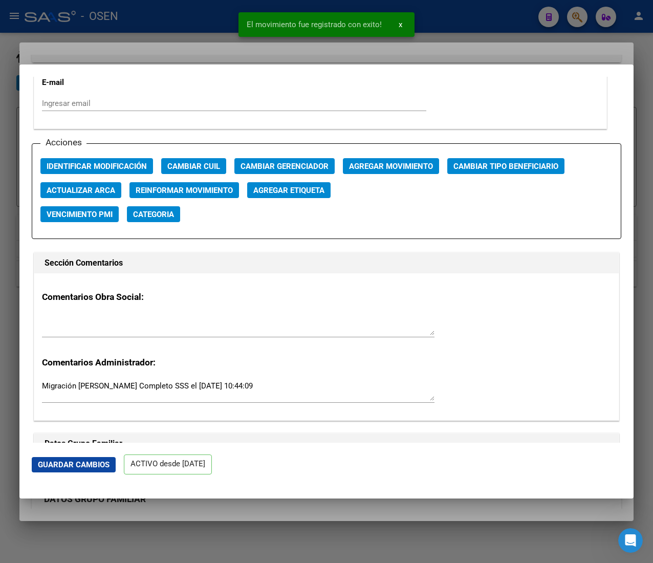
click at [212, 22] on div at bounding box center [326, 281] width 653 height 563
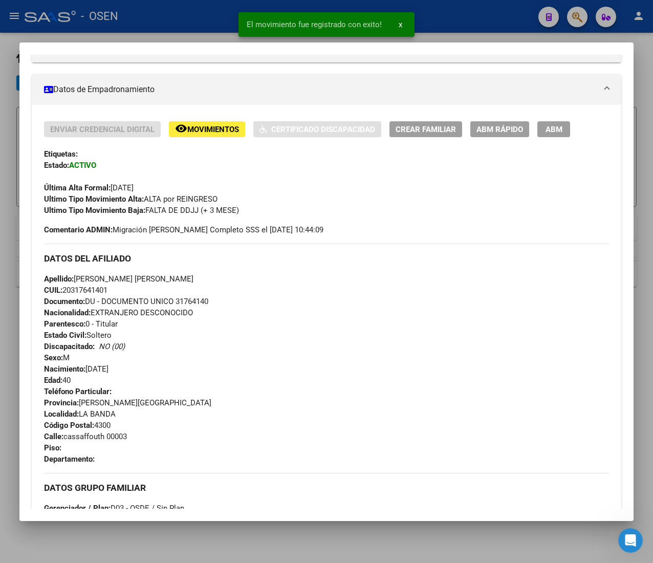
click at [212, 16] on div at bounding box center [326, 281] width 653 height 563
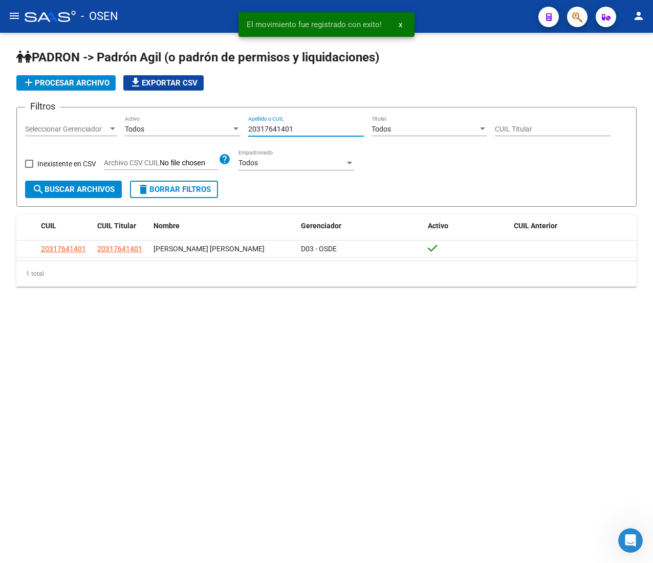
drag, startPoint x: 297, startPoint y: 131, endPoint x: 179, endPoint y: 122, distance: 119.0
click at [181, 122] on div "Filtros Seleccionar Gerenciador Seleccionar Gerenciador Todos Activo 2031764140…" at bounding box center [326, 148] width 603 height 65
paste input "7325947115"
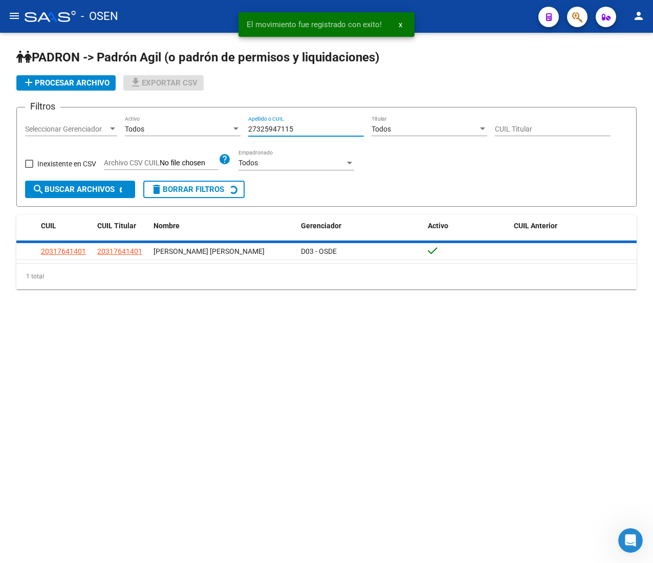
type input "27325947115"
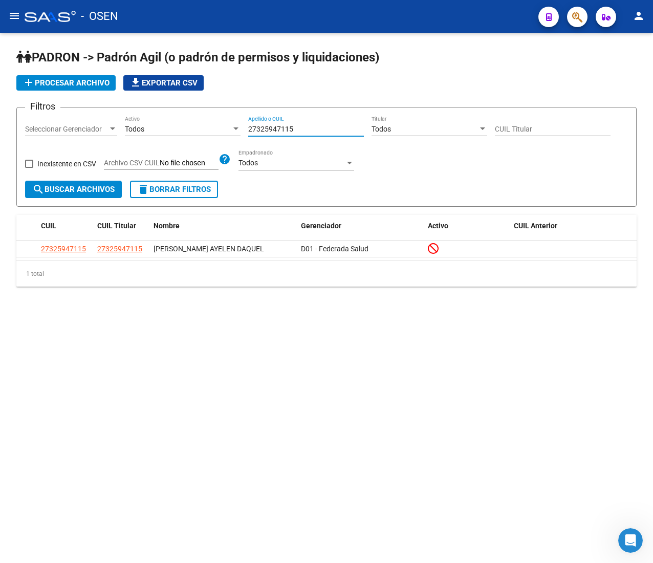
drag, startPoint x: 305, startPoint y: 126, endPoint x: 230, endPoint y: 115, distance: 76.1
click at [230, 115] on form "Filtros Seleccionar Gerenciador Seleccionar Gerenciador Todos Activo 2732594711…" at bounding box center [326, 157] width 620 height 100
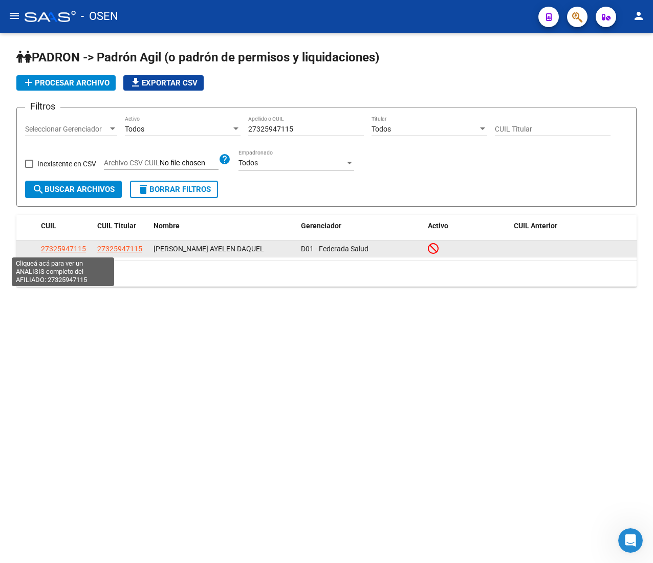
click at [74, 249] on span "27325947115" at bounding box center [63, 249] width 45 height 8
type textarea "27325947115"
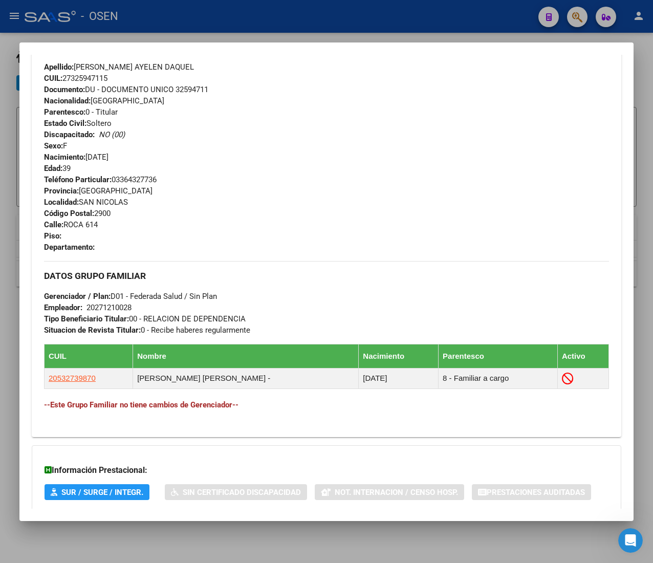
scroll to position [440, 0]
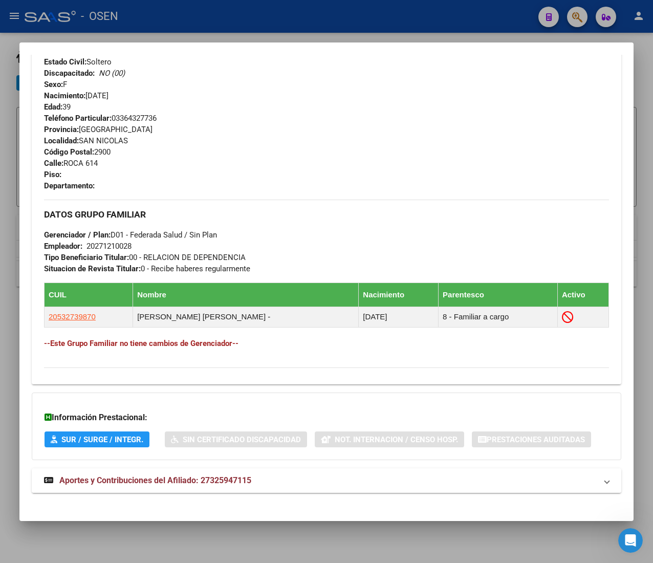
click at [272, 482] on mat-panel-title "Aportes y Contribuciones del Afiliado: 27325947115" at bounding box center [320, 480] width 553 height 12
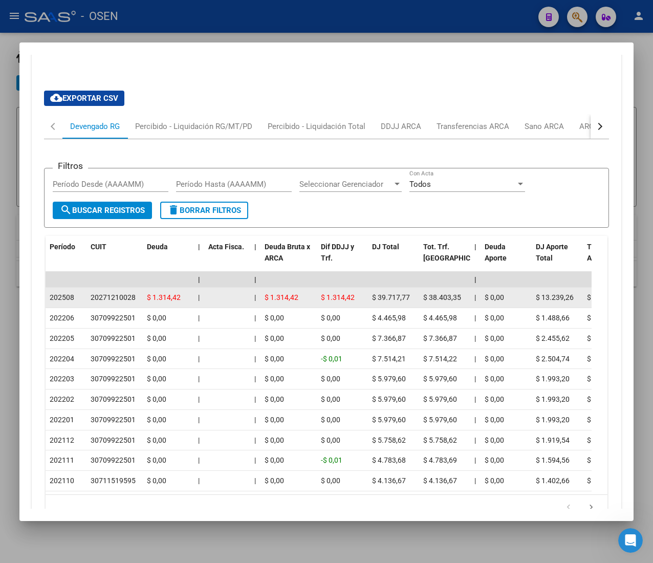
scroll to position [907, 0]
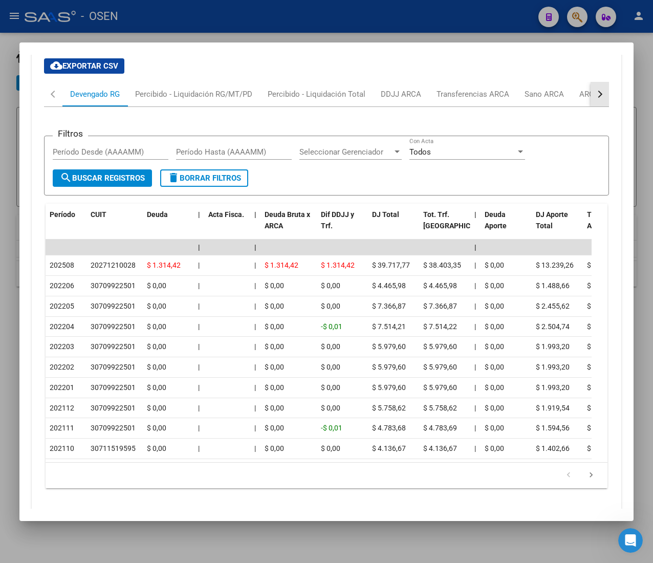
click at [590, 92] on button "button" at bounding box center [599, 94] width 18 height 25
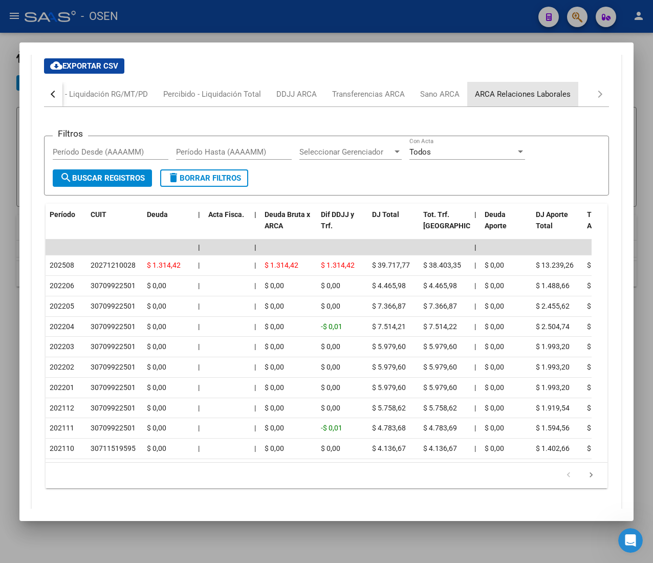
click at [558, 97] on div "ARCA Relaciones Laborales" at bounding box center [523, 94] width 96 height 11
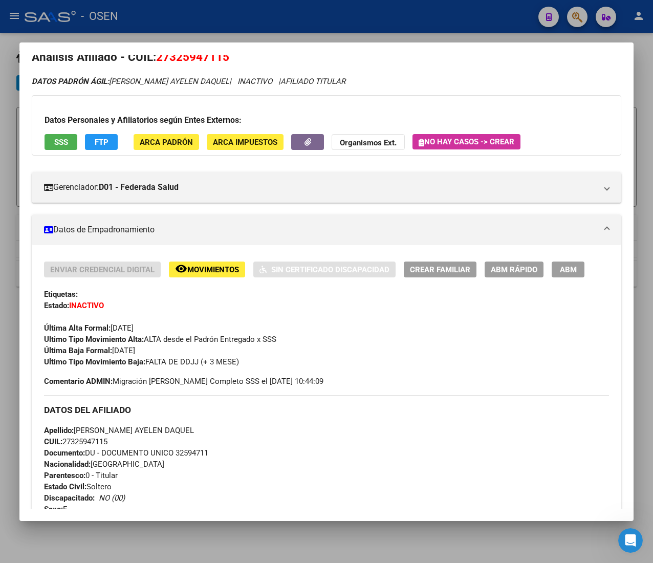
scroll to position [0, 0]
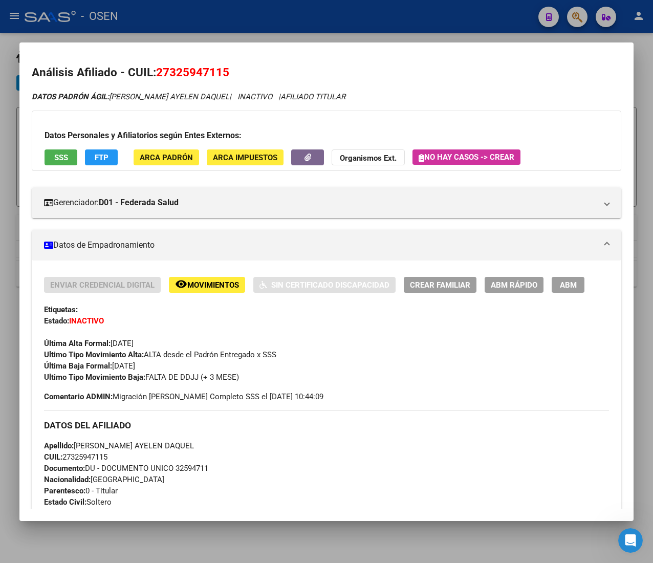
click at [62, 158] on span "SSS" at bounding box center [61, 157] width 14 height 9
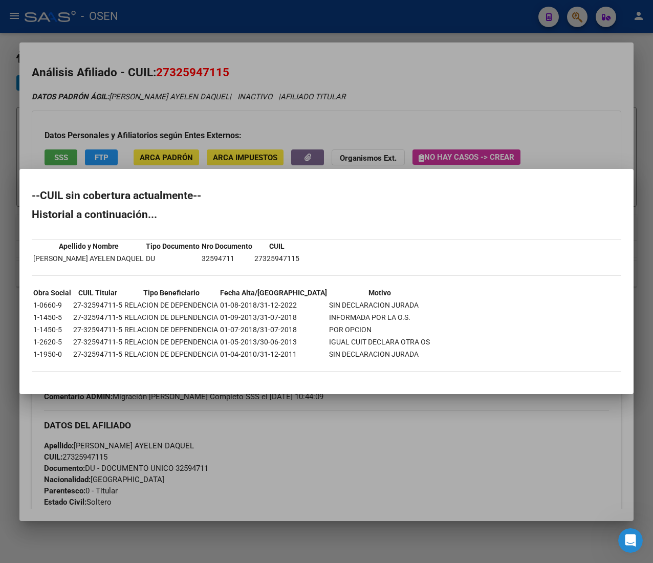
click at [281, 68] on div at bounding box center [326, 281] width 653 height 563
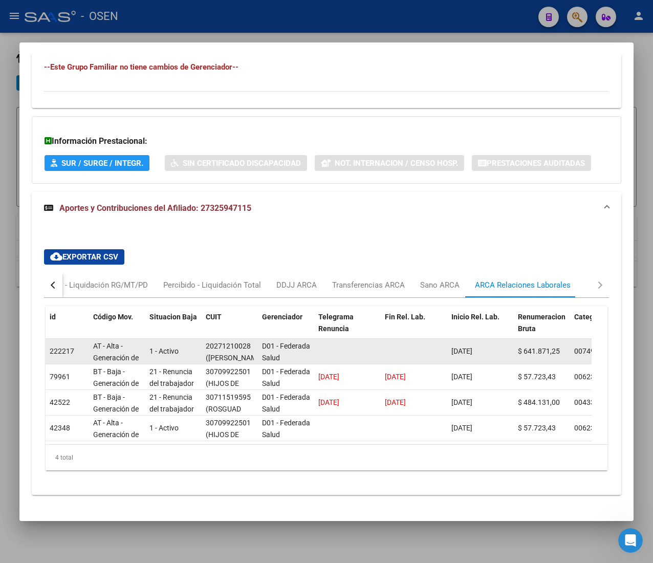
drag, startPoint x: 285, startPoint y: 362, endPoint x: 254, endPoint y: 349, distance: 33.3
click at [258, 345] on datatable-body-cell "D01 - Federada Salud" at bounding box center [286, 351] width 56 height 25
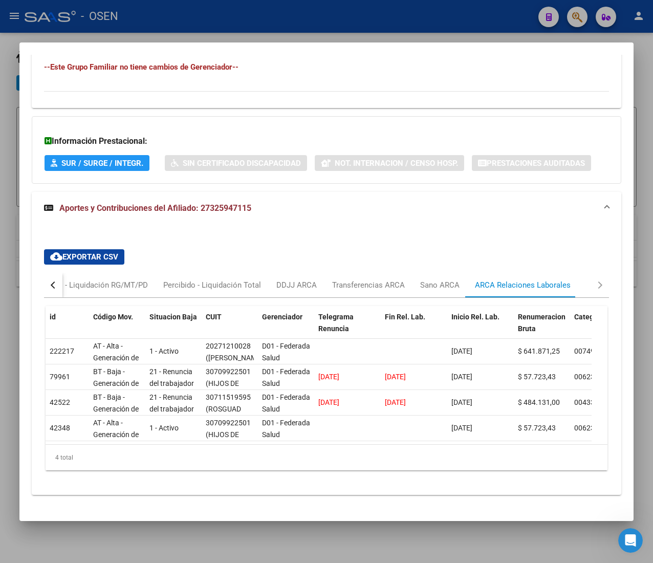
drag, startPoint x: 37, startPoint y: 284, endPoint x: 51, endPoint y: 286, distance: 13.9
click at [38, 284] on div "cloud_download Exportar CSV Devengado RG Percibido - Liquidación RG/MT/PD Perci…" at bounding box center [326, 364] width 589 height 246
click at [53, 284] on div "button" at bounding box center [54, 284] width 7 height 7
click at [73, 286] on div "Devengado RG" at bounding box center [95, 284] width 50 height 11
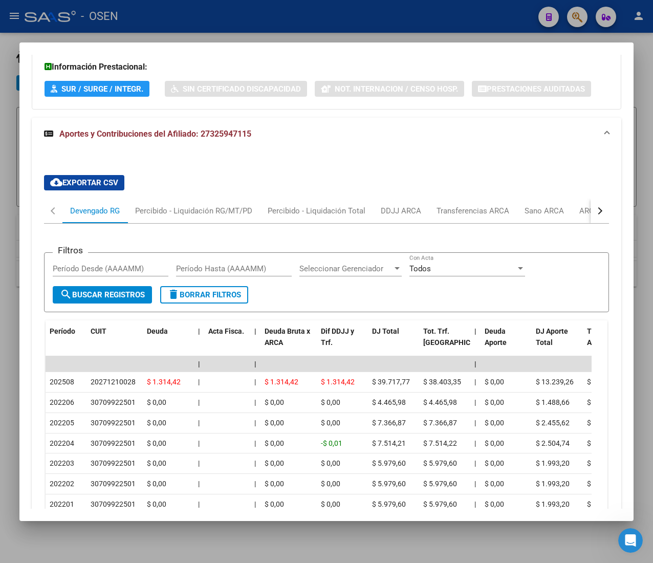
scroll to position [819, 0]
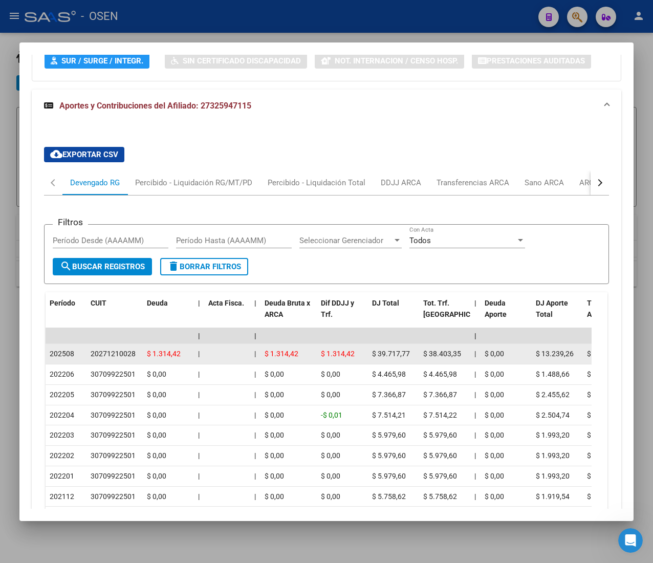
drag, startPoint x: 125, startPoint y: 352, endPoint x: 140, endPoint y: 355, distance: 15.2
click at [140, 355] on datatable-body-cell "20271210028" at bounding box center [114, 354] width 56 height 20
click at [195, 354] on datatable-body-cell "|" at bounding box center [199, 354] width 10 height 20
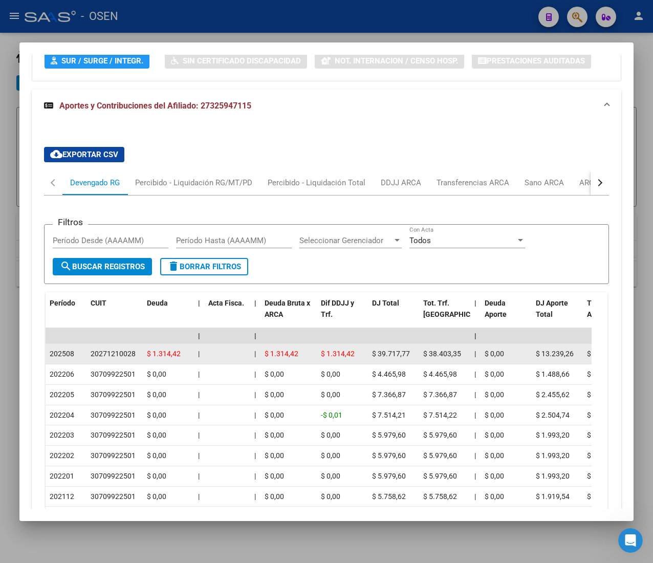
drag, startPoint x: 90, startPoint y: 352, endPoint x: 159, endPoint y: 360, distance: 69.0
click at [165, 360] on div "$ 1.314,42" at bounding box center [168, 354] width 43 height 12
drag, startPoint x: 156, startPoint y: 352, endPoint x: 119, endPoint y: 346, distance: 37.3
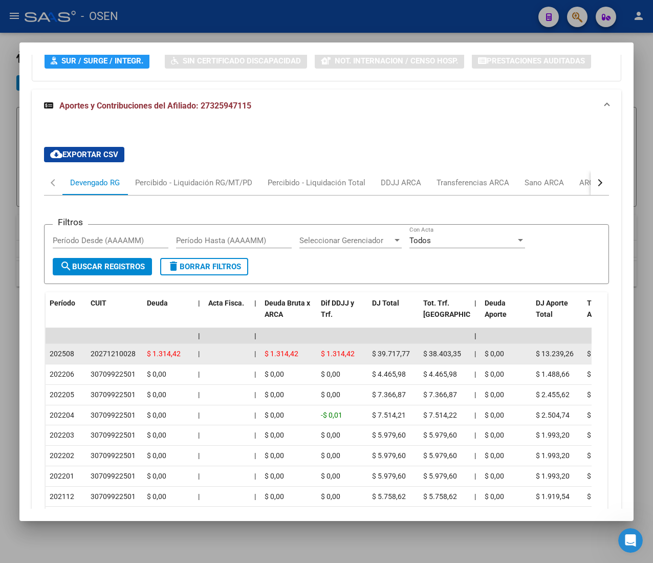
click at [119, 346] on datatable-body-cell "20271210028" at bounding box center [114, 354] width 56 height 20
drag, startPoint x: 378, startPoint y: 357, endPoint x: 403, endPoint y: 356, distance: 25.6
click at [402, 356] on span "$ 39.717,77" at bounding box center [391, 353] width 38 height 8
click at [403, 356] on span "$ 39.717,77" at bounding box center [391, 353] width 38 height 8
drag, startPoint x: 407, startPoint y: 356, endPoint x: 367, endPoint y: 357, distance: 40.4
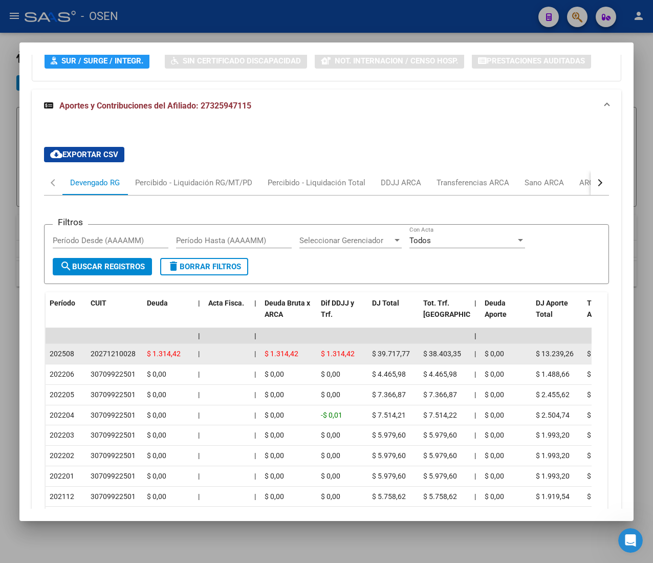
click at [367, 357] on datatable-body-cell "$ 1.314,42" at bounding box center [342, 354] width 51 height 20
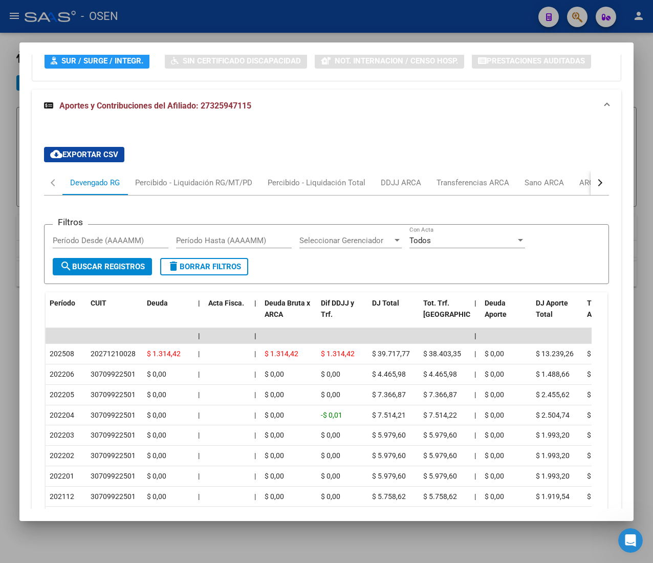
click at [580, 198] on div "Filtros Período Desde (AAAAMM) Período Hasta (AAAAMM) Seleccionar Gerenciador S…" at bounding box center [326, 389] width 565 height 389
click at [590, 194] on button "button" at bounding box center [599, 182] width 18 height 25
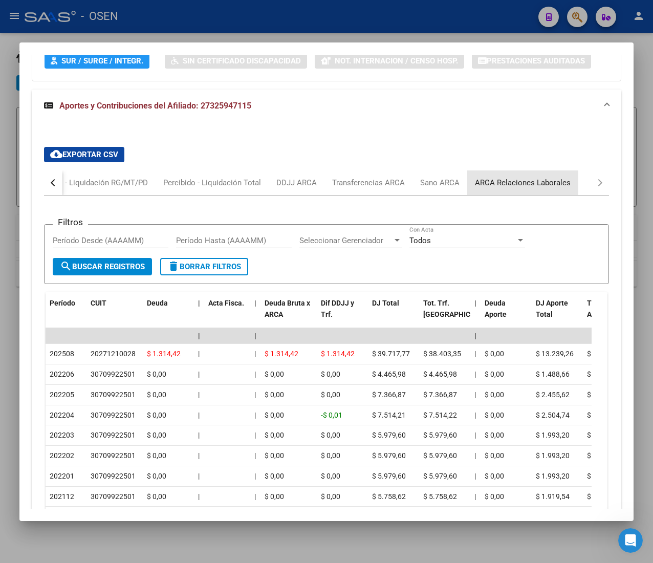
click at [568, 189] on div "ARCA Relaciones Laborales" at bounding box center [522, 182] width 111 height 25
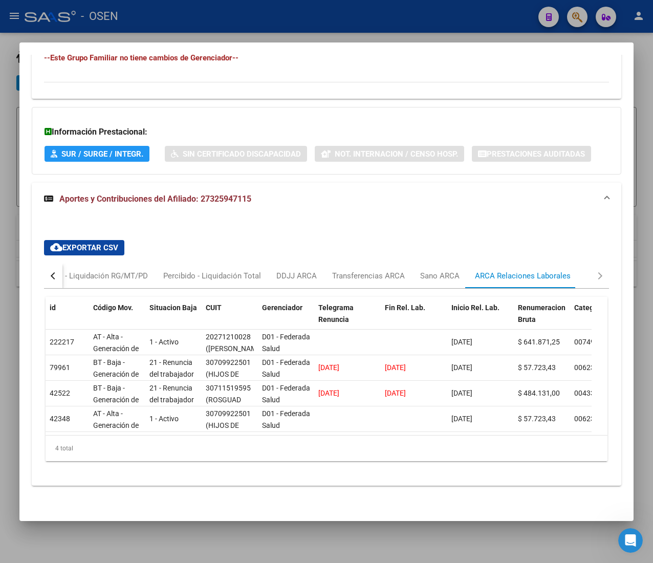
scroll to position [743, 0]
click at [50, 263] on button "button" at bounding box center [53, 275] width 18 height 25
click at [81, 270] on div "Devengado RG" at bounding box center [95, 275] width 50 height 11
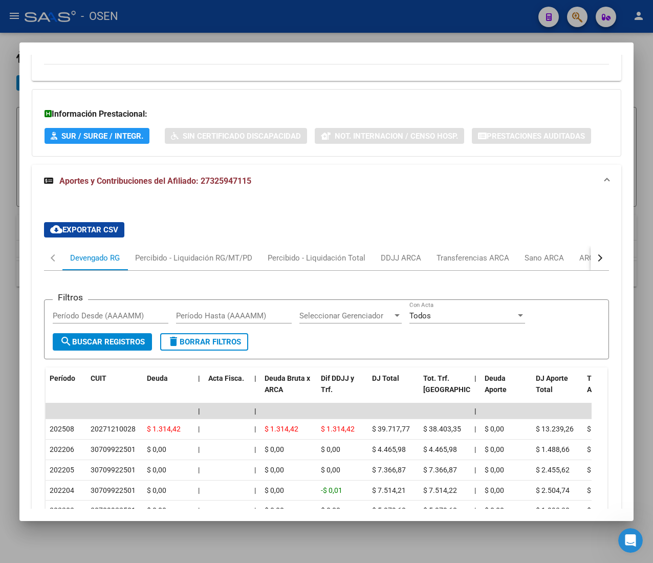
click at [394, 186] on mat-panel-title "Aportes y Contribuciones del Afiliado: 27325947115" at bounding box center [320, 181] width 553 height 12
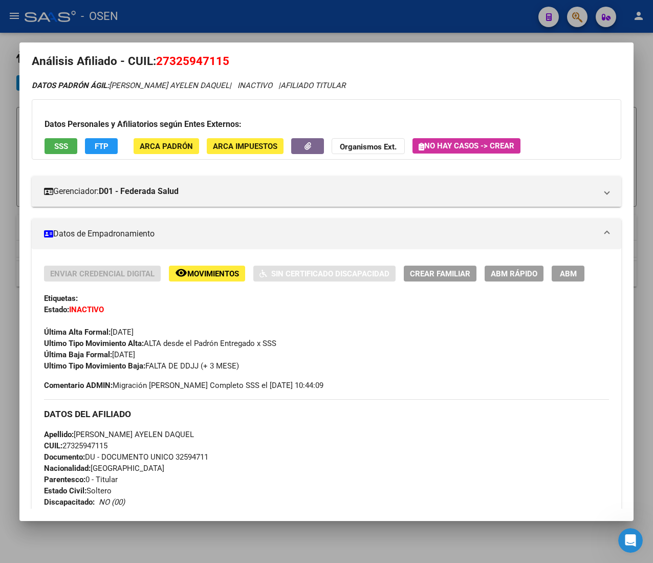
scroll to position [0, 0]
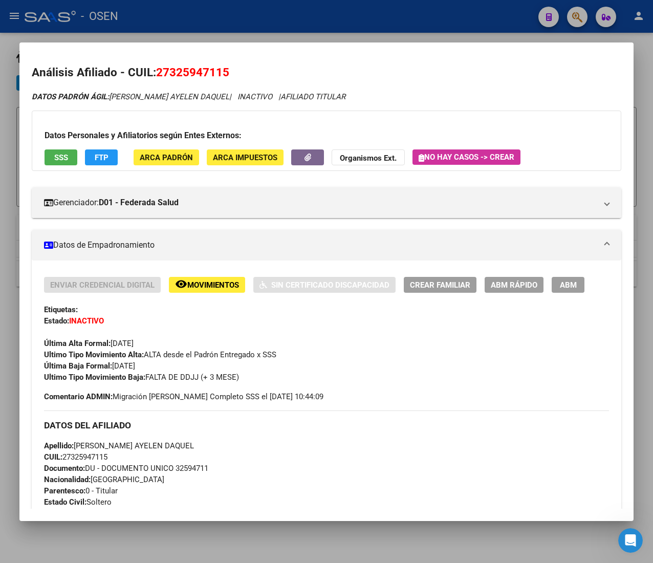
click at [506, 278] on button "ABM Rápido" at bounding box center [513, 285] width 59 height 16
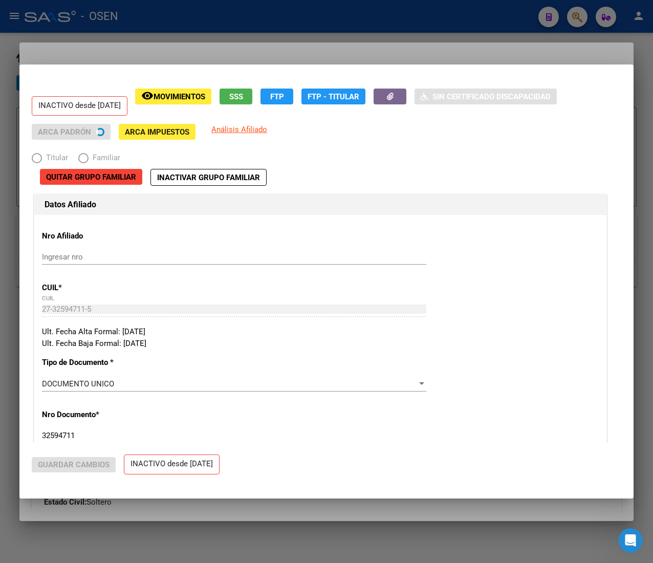
radio input "true"
type input "20-27121002-8"
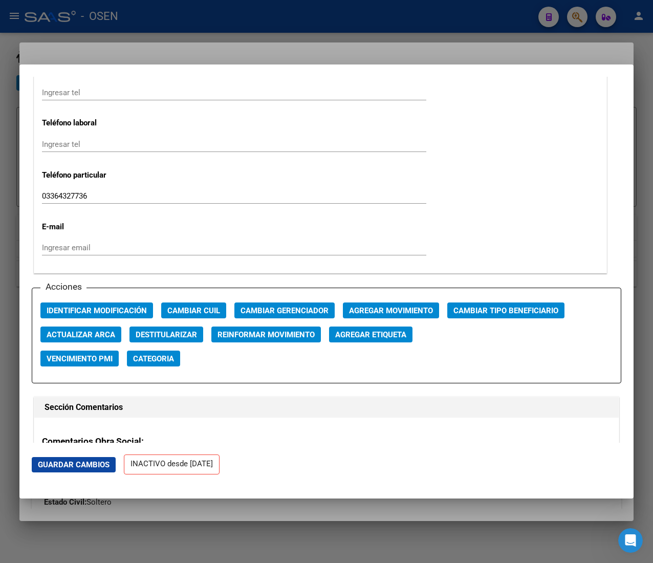
scroll to position [1330, 0]
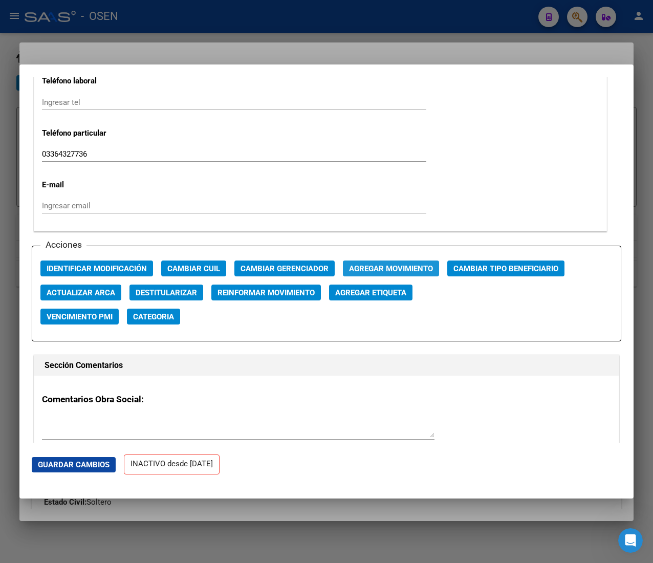
click at [417, 270] on span "Agregar Movimiento" at bounding box center [391, 268] width 84 height 9
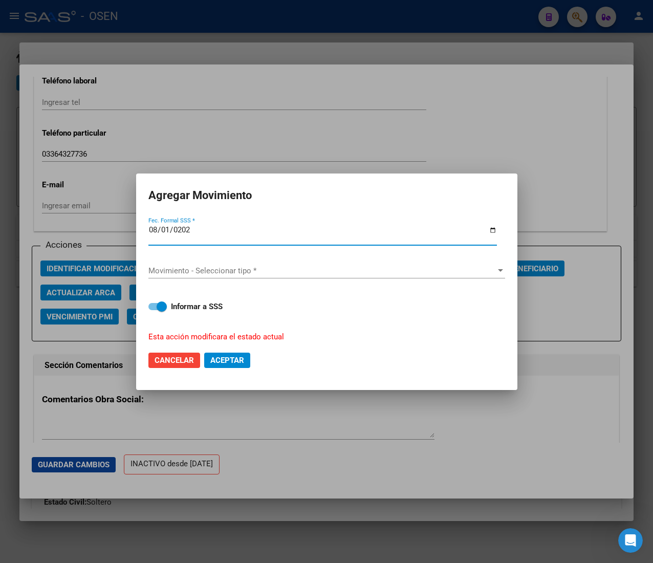
type input "[DATE]"
click at [417, 270] on span "Movimiento - Seleccionar tipo *" at bounding box center [321, 270] width 347 height 9
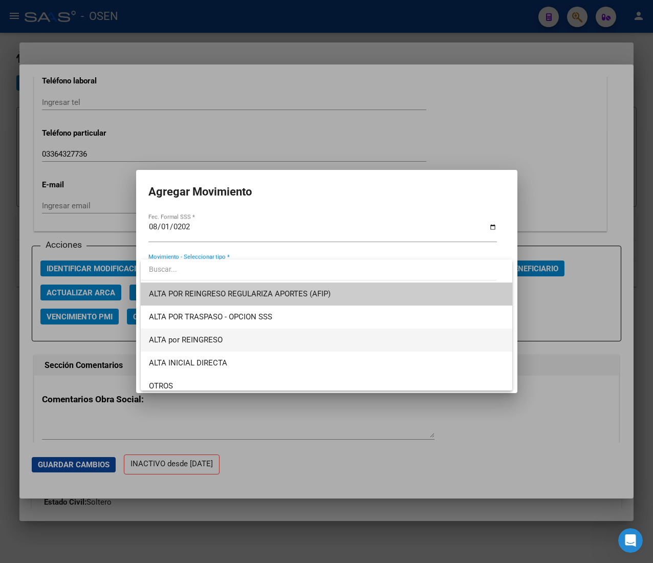
click at [251, 340] on span "ALTA por REINGRESO" at bounding box center [326, 339] width 355 height 23
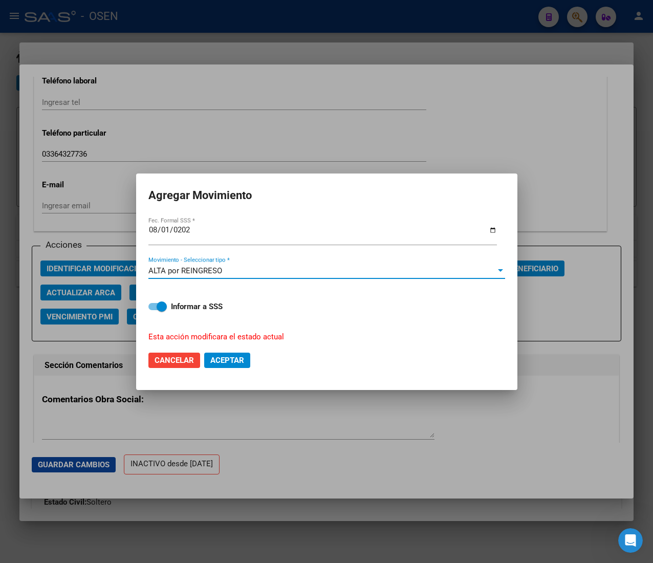
drag, startPoint x: 238, startPoint y: 358, endPoint x: 252, endPoint y: 362, distance: 15.0
click at [237, 358] on span "Aceptar" at bounding box center [227, 360] width 34 height 9
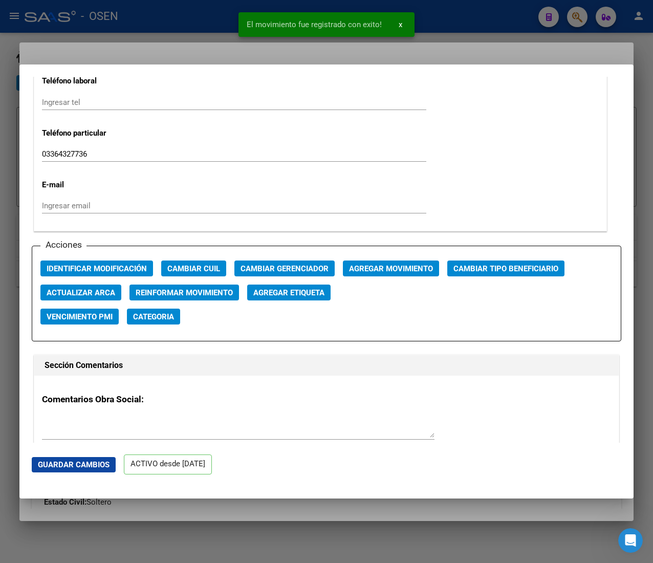
click at [399, 21] on span "x" at bounding box center [401, 24] width 4 height 9
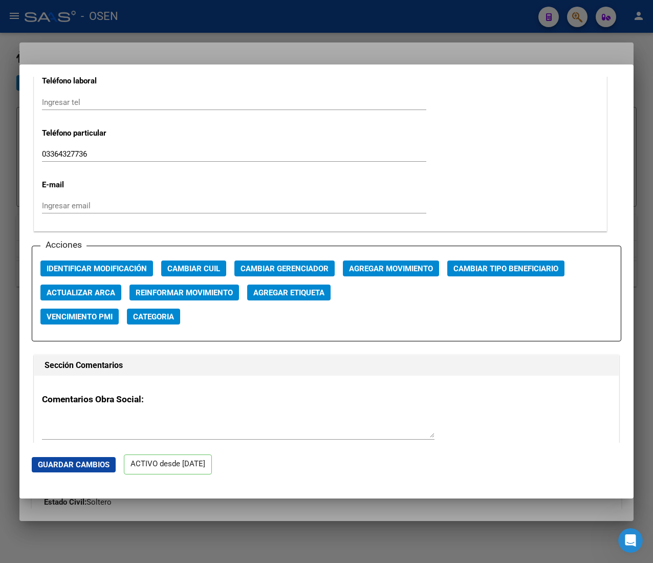
click at [406, 19] on div at bounding box center [326, 281] width 653 height 563
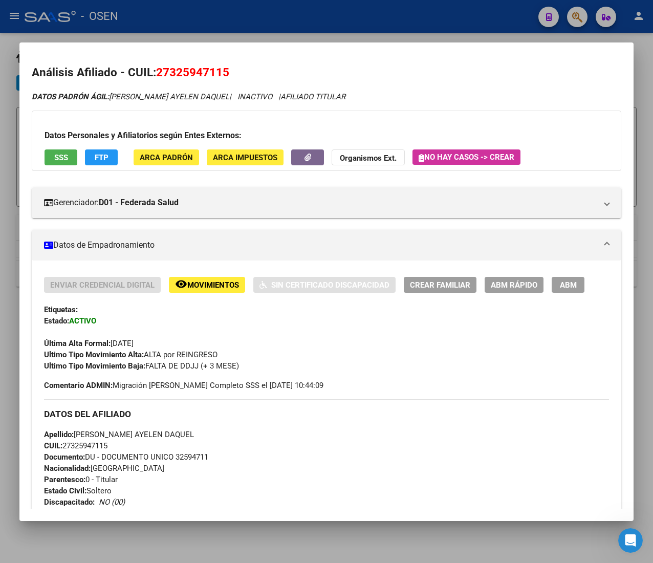
click at [406, 19] on div at bounding box center [326, 281] width 653 height 563
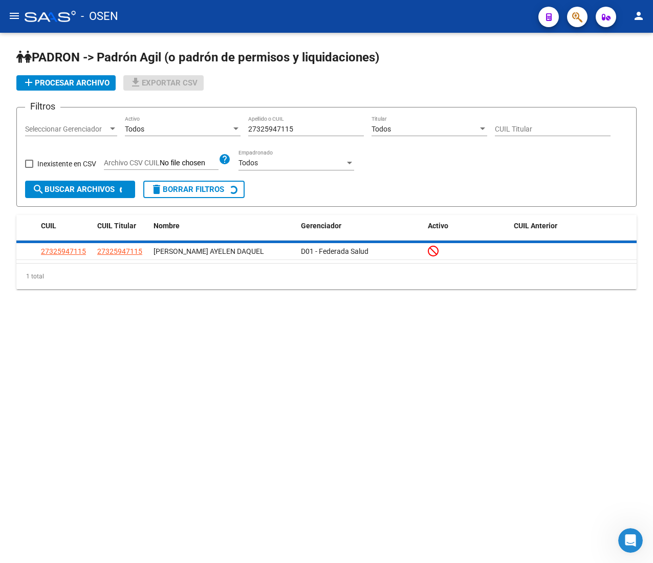
drag, startPoint x: 314, startPoint y: 128, endPoint x: 210, endPoint y: 124, distance: 104.4
click at [212, 124] on div "Filtros Seleccionar Gerenciador Seleccionar Gerenciador Todos Activo 2732594711…" at bounding box center [326, 148] width 603 height 65
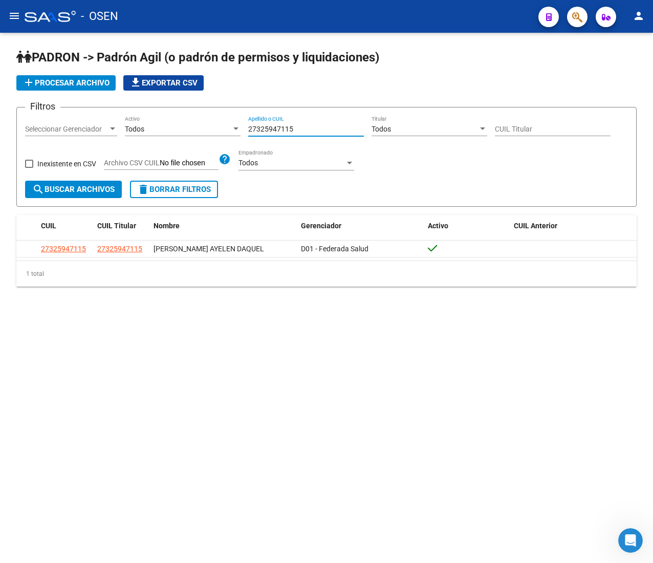
paste input "68395000"
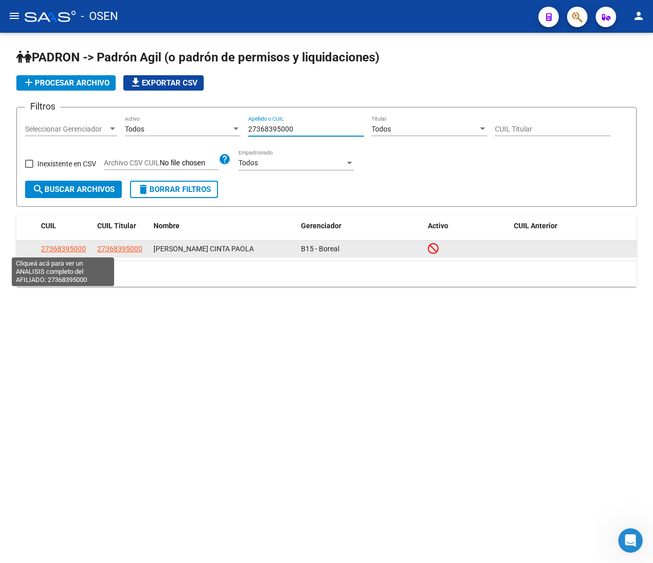
type input "27368395000"
click at [74, 251] on span "27368395000" at bounding box center [63, 249] width 45 height 8
type textarea "27368395000"
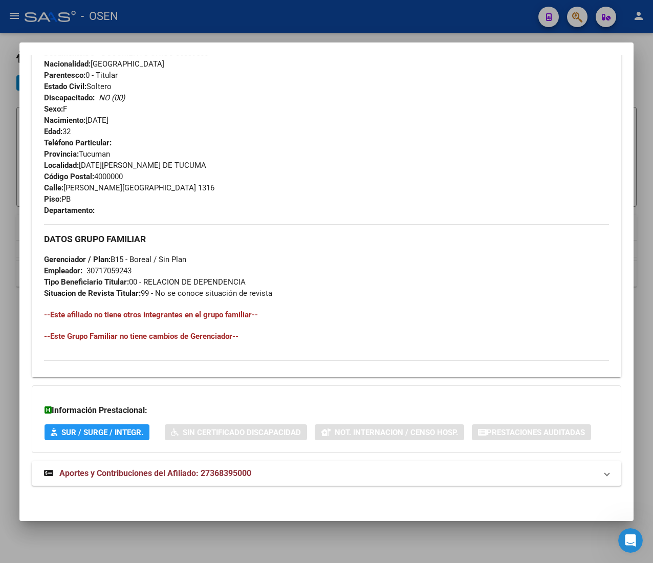
scroll to position [416, 0]
click at [248, 470] on span "Aportes y Contribuciones del Afiliado: 27368395000" at bounding box center [155, 473] width 192 height 10
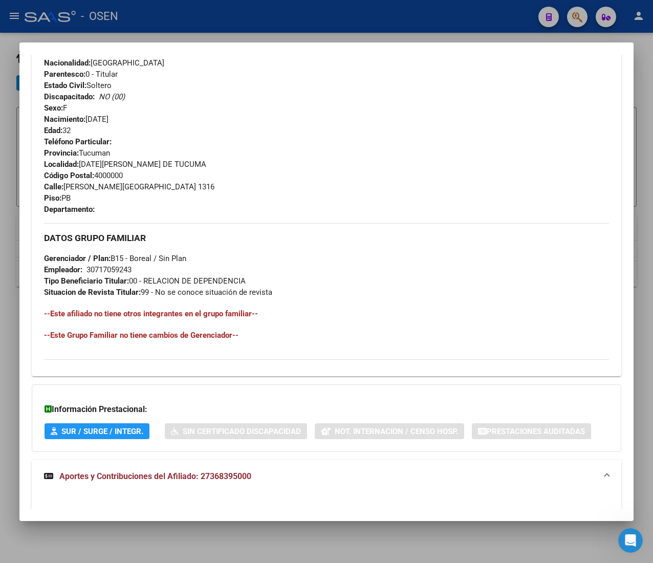
scroll to position [773, 0]
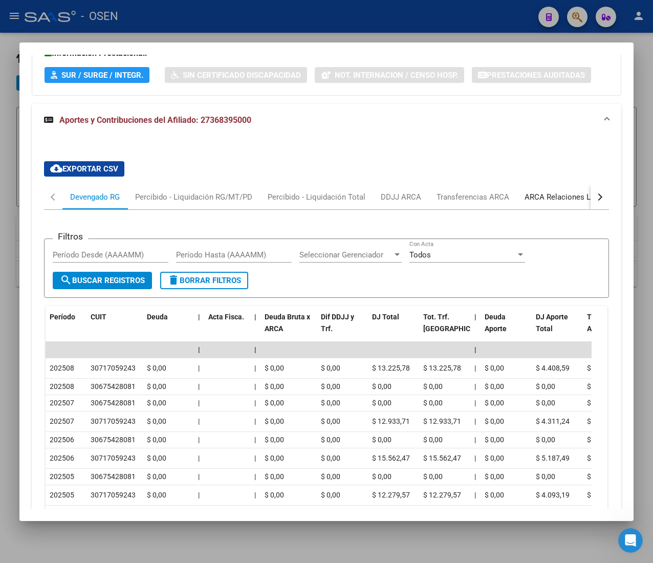
click at [563, 199] on div "ARCA Relaciones Laborales" at bounding box center [572, 196] width 96 height 11
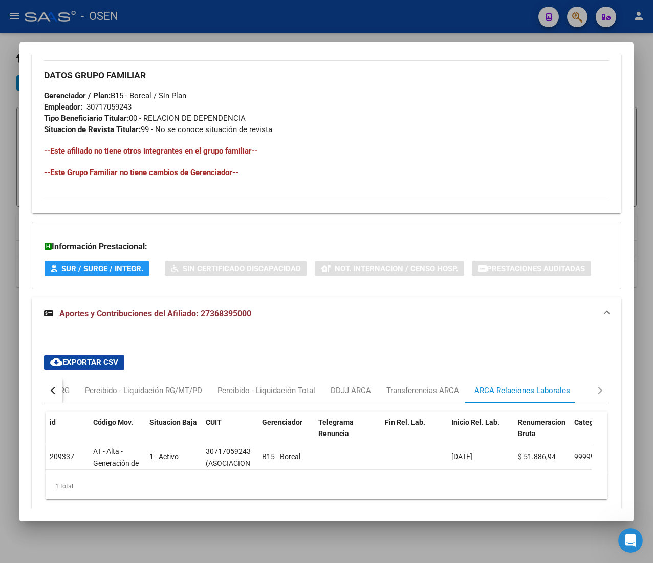
scroll to position [634, 0]
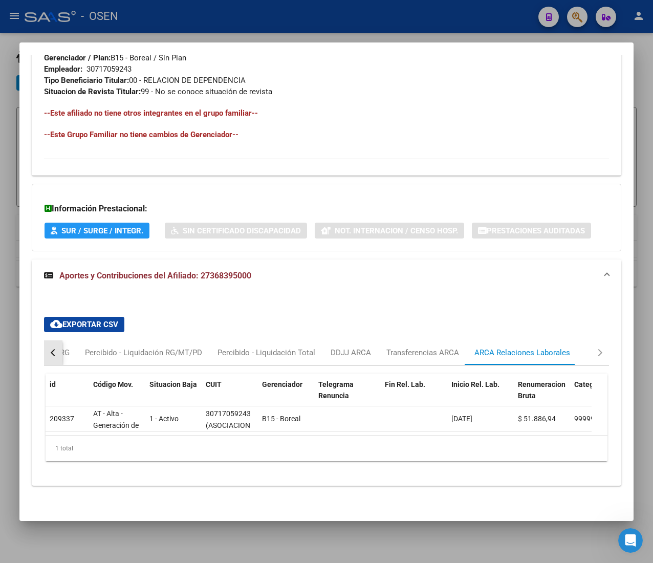
click at [52, 349] on div "button" at bounding box center [54, 352] width 7 height 7
click at [77, 347] on div "Devengado RG" at bounding box center [95, 352] width 50 height 11
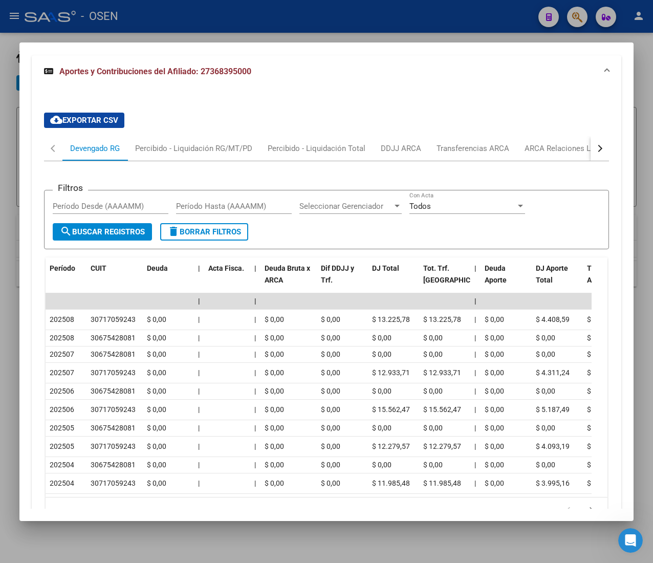
scroll to position [839, 0]
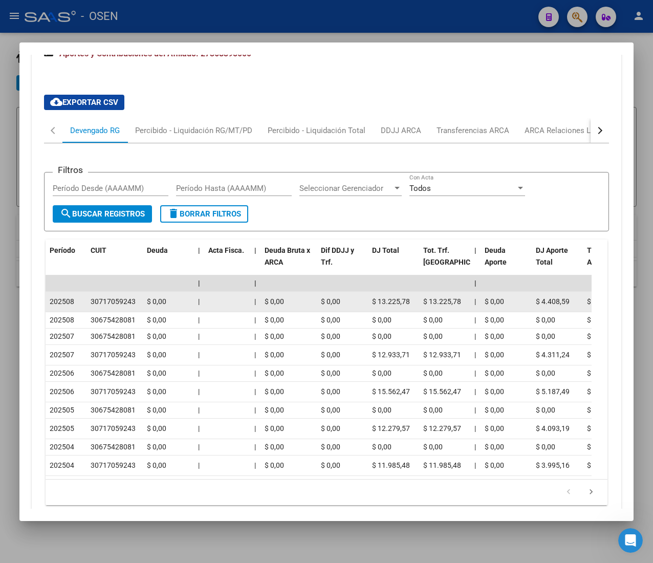
click at [130, 301] on div "30717059243" at bounding box center [113, 302] width 45 height 12
click at [130, 300] on div "30717059243" at bounding box center [113, 302] width 45 height 12
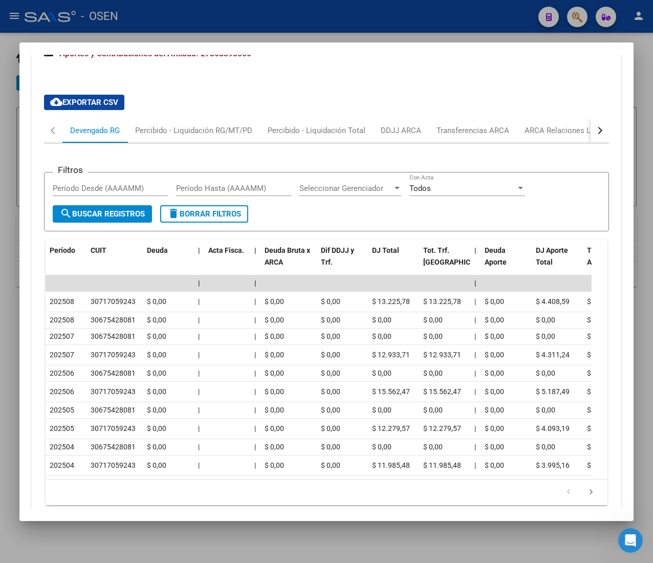
click at [231, 12] on div at bounding box center [326, 281] width 653 height 563
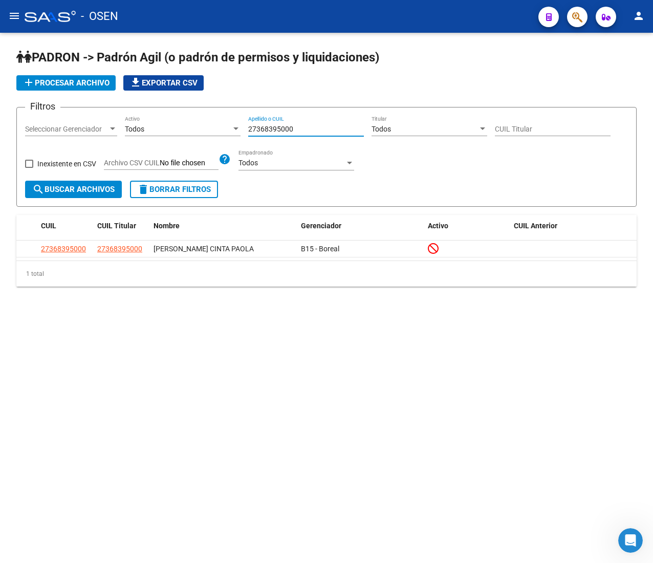
drag, startPoint x: 300, startPoint y: 128, endPoint x: 214, endPoint y: 128, distance: 86.0
click at [214, 128] on div "Filtros Seleccionar Gerenciador Seleccionar Gerenciador Todos Activo 2736839500…" at bounding box center [326, 148] width 603 height 65
paste input "0366537822"
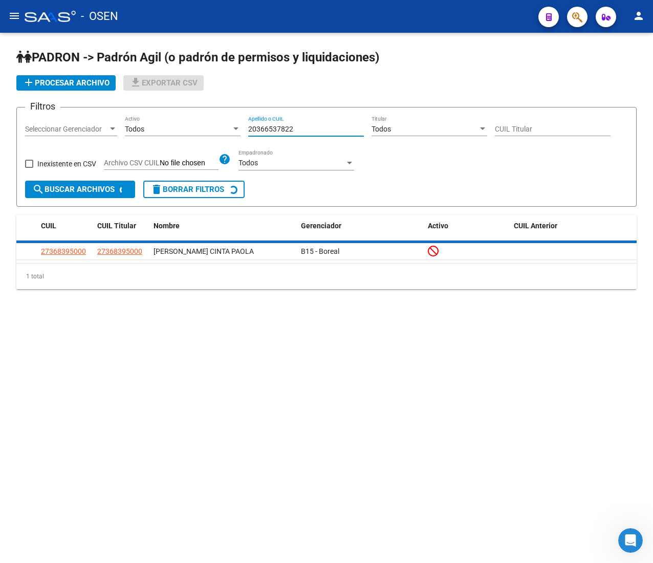
type input "20366537822"
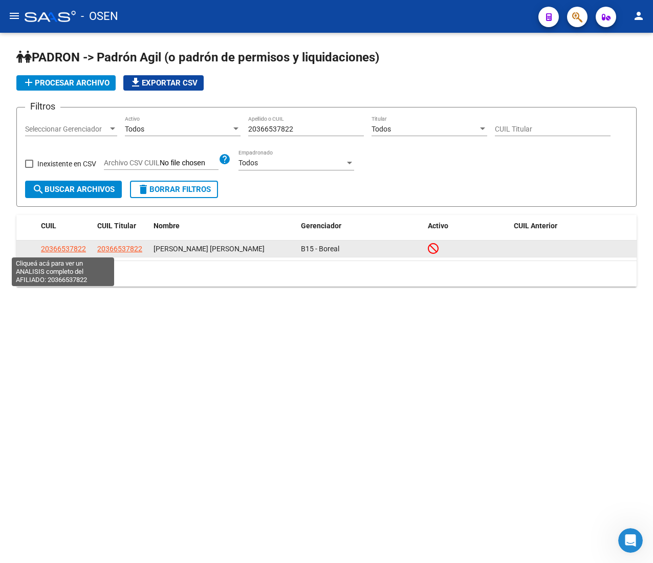
click at [60, 249] on span "20366537822" at bounding box center [63, 249] width 45 height 8
type textarea "20366537822"
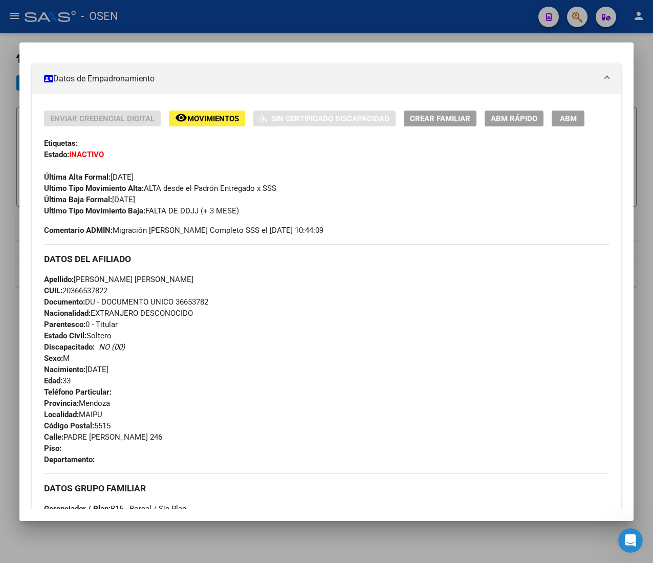
scroll to position [504, 0]
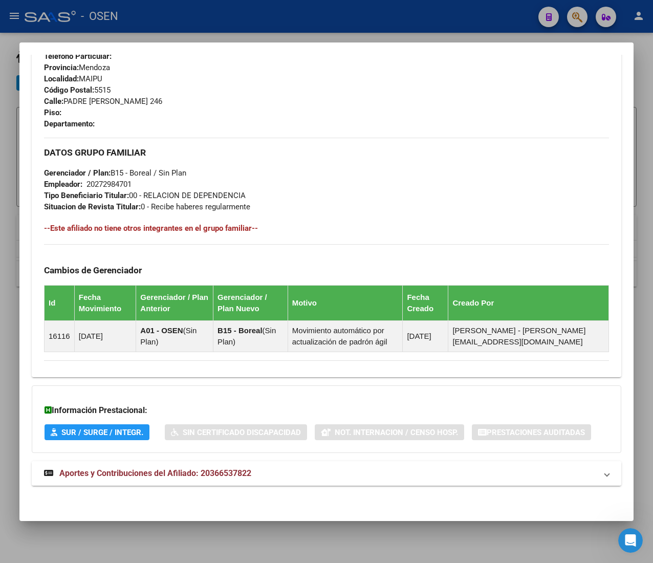
click at [354, 471] on mat-panel-title "Aportes y Contribuciones del Afiliado: 20366537822" at bounding box center [320, 473] width 553 height 12
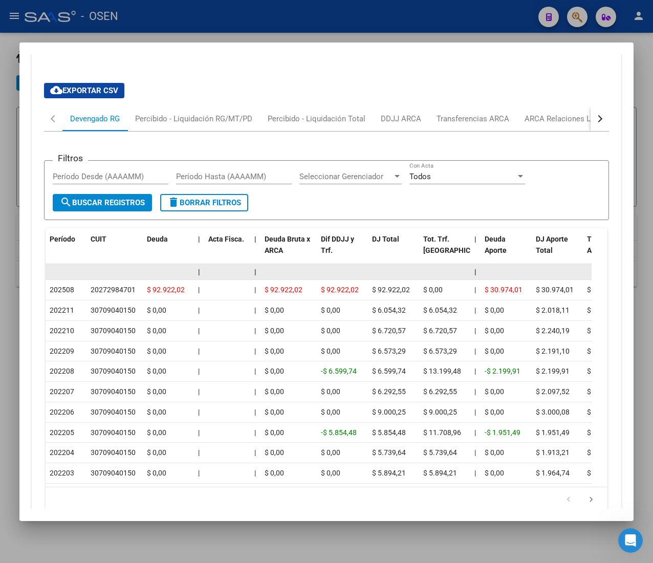
scroll to position [907, 0]
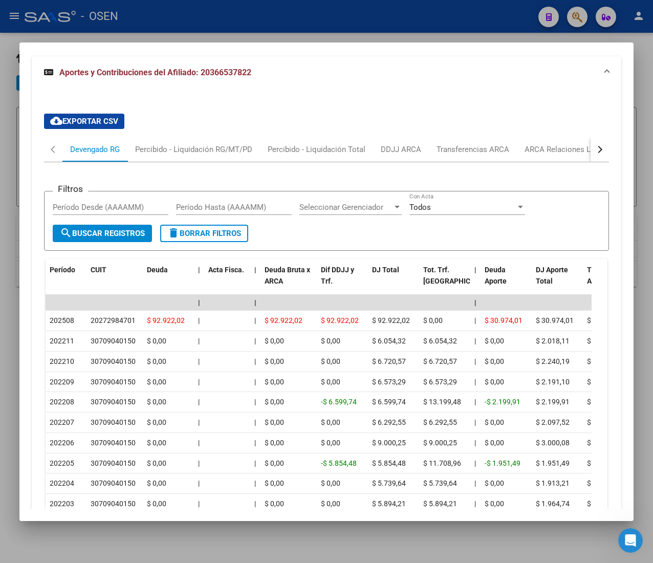
click at [590, 151] on button "button" at bounding box center [599, 149] width 18 height 25
click at [524, 155] on div "ARCA Relaciones Laborales" at bounding box center [522, 149] width 96 height 11
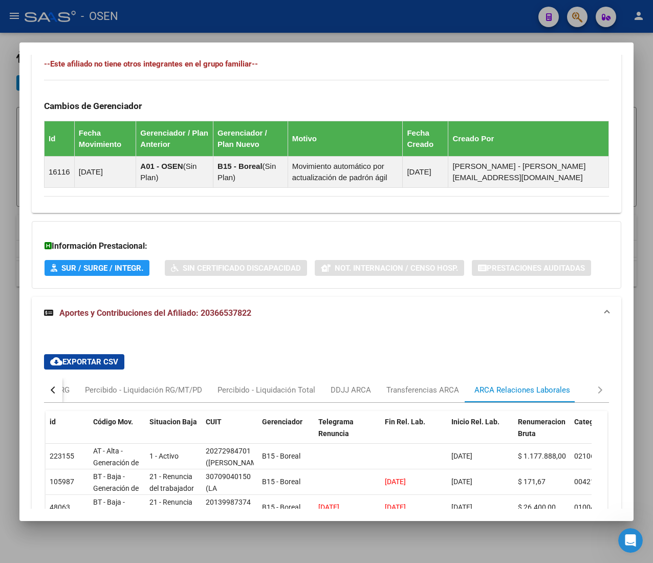
scroll to position [799, 0]
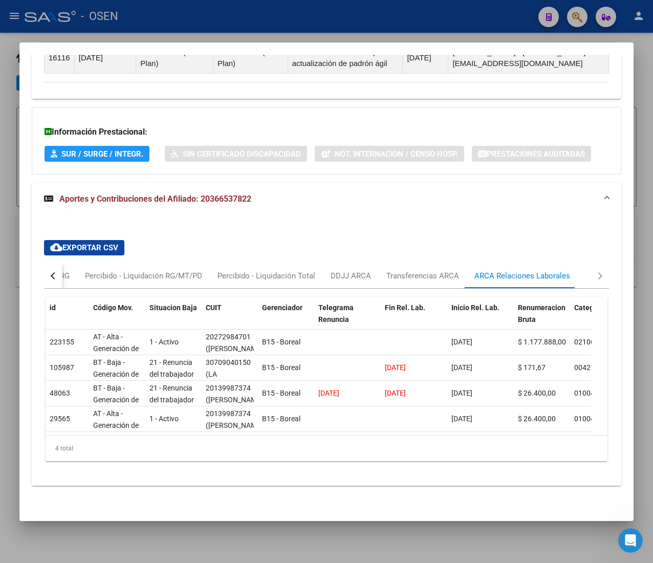
click at [51, 263] on button "button" at bounding box center [53, 275] width 18 height 25
click at [76, 270] on div "Devengado RG" at bounding box center [95, 275] width 50 height 11
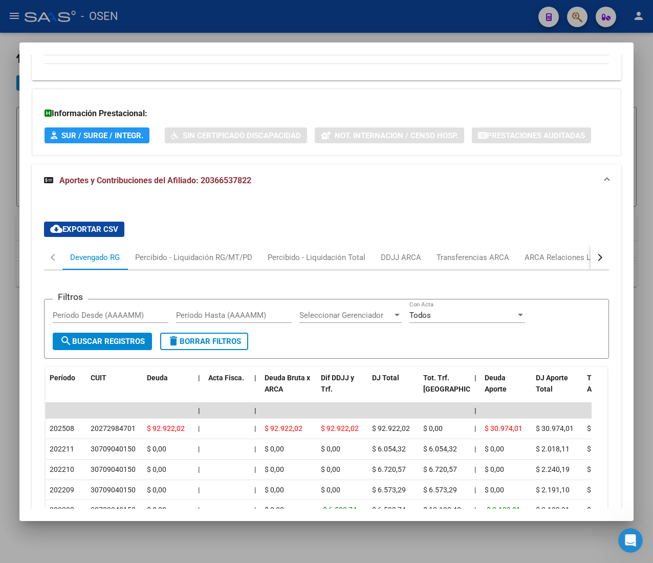
click at [191, 40] on div at bounding box center [326, 281] width 653 height 563
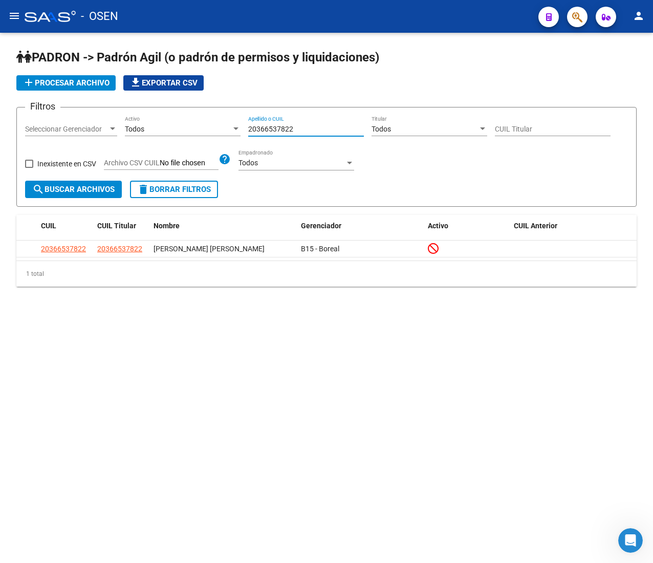
drag, startPoint x: 305, startPoint y: 128, endPoint x: 207, endPoint y: 114, distance: 98.8
click at [207, 114] on form "Filtros Seleccionar Gerenciador Seleccionar Gerenciador Todos Activo 2036653782…" at bounding box center [326, 157] width 620 height 100
paste input "3402804939"
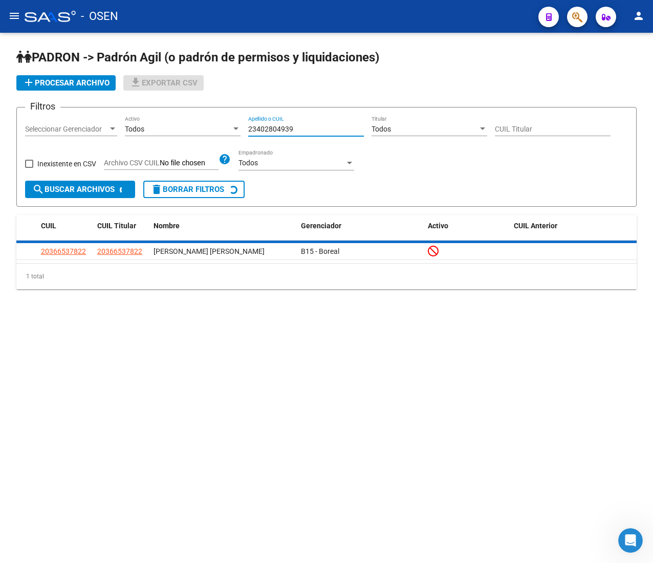
type input "23402804939"
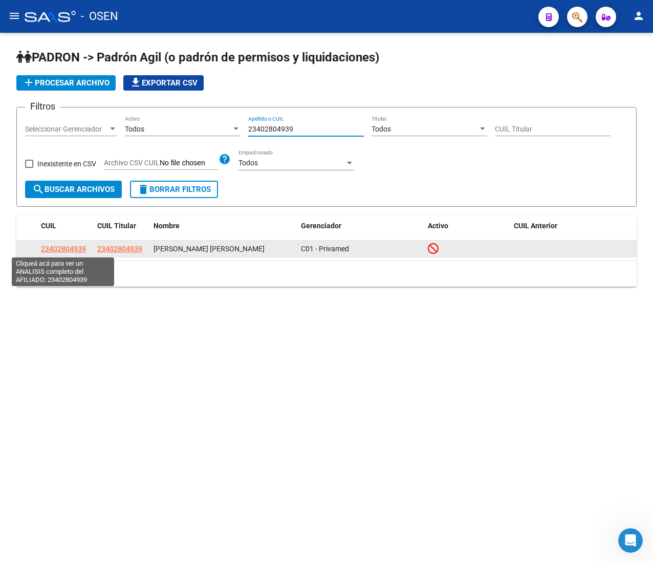
click at [70, 251] on span "23402804939" at bounding box center [63, 249] width 45 height 8
type textarea "23402804939"
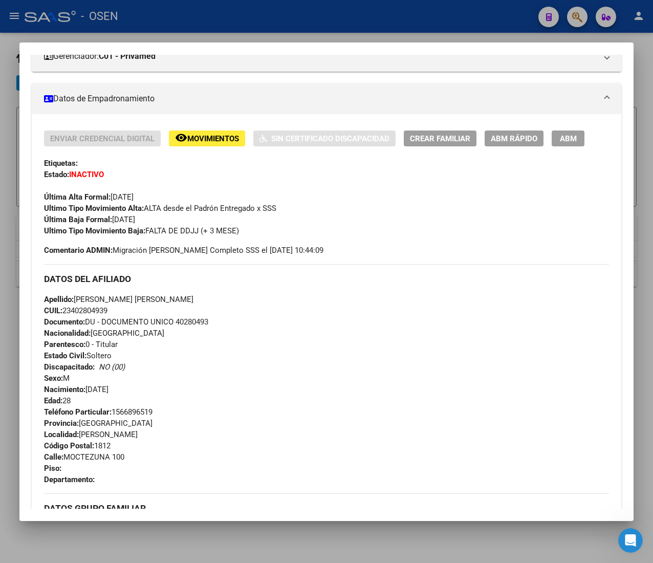
scroll to position [506, 0]
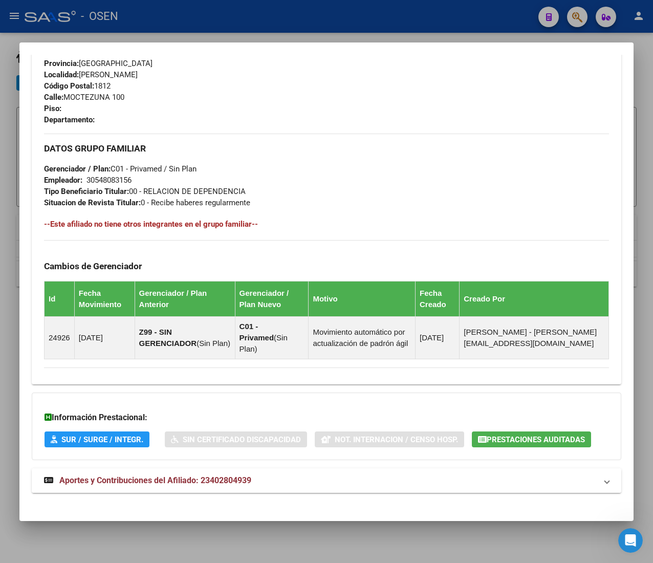
click at [293, 484] on mat-panel-title "Aportes y Contribuciones del Afiliado: 23402804939" at bounding box center [320, 480] width 553 height 12
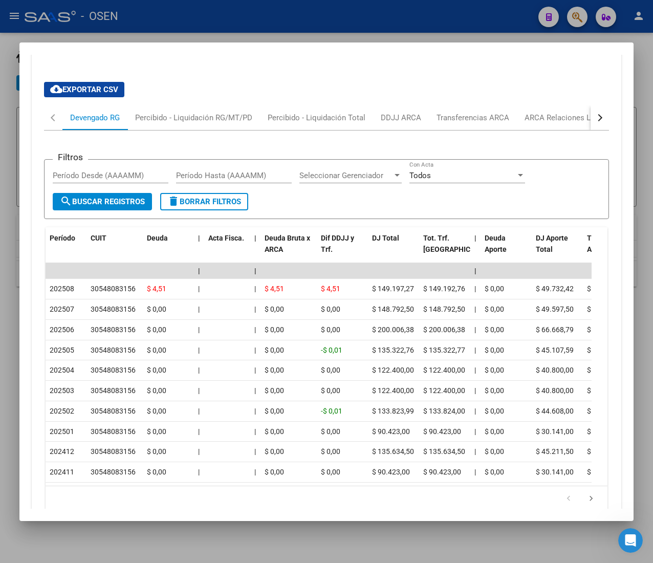
scroll to position [917, 0]
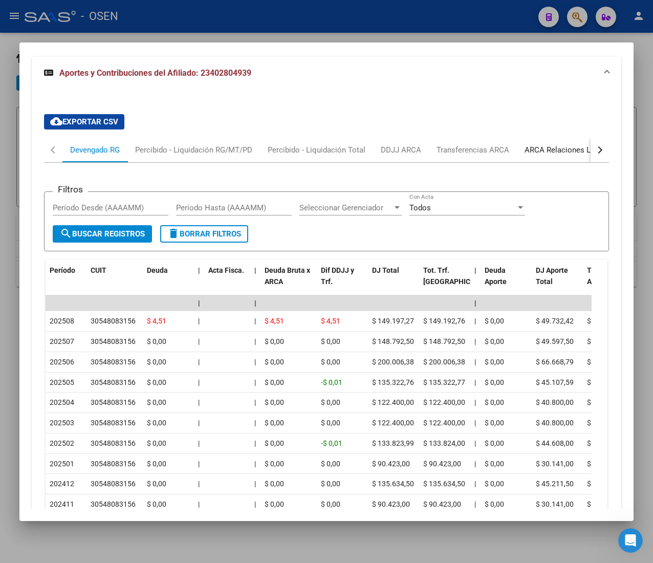
click at [561, 149] on div "ARCA Relaciones Laborales" at bounding box center [572, 149] width 96 height 11
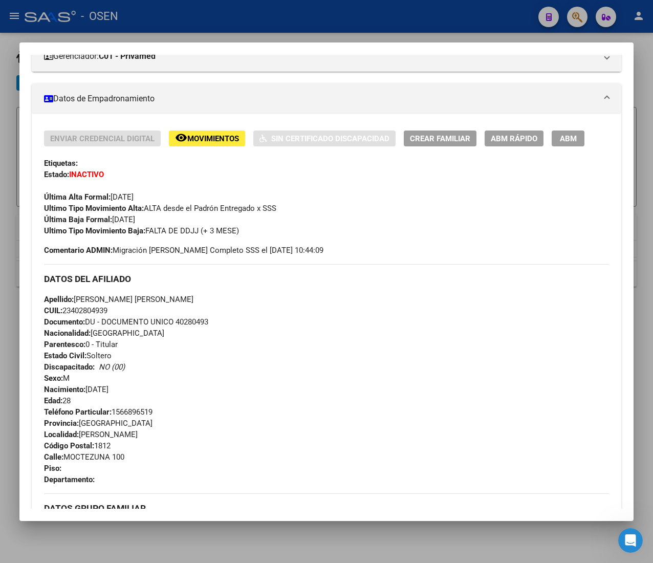
scroll to position [144, 0]
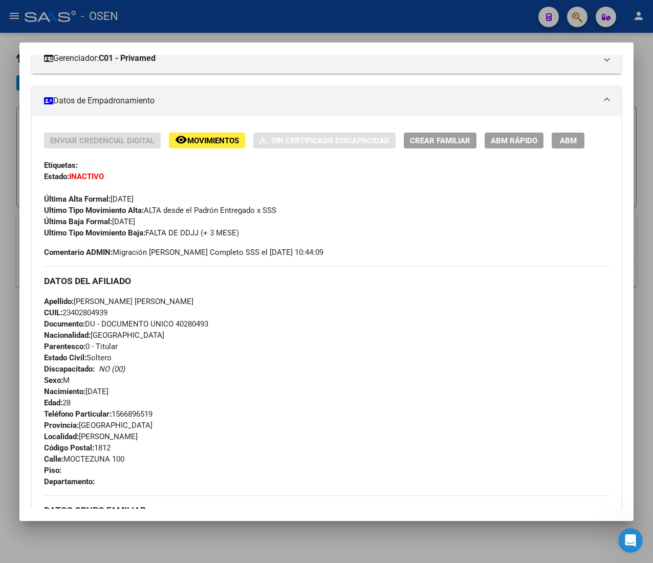
click at [517, 136] on span "ABM Rápido" at bounding box center [514, 140] width 47 height 9
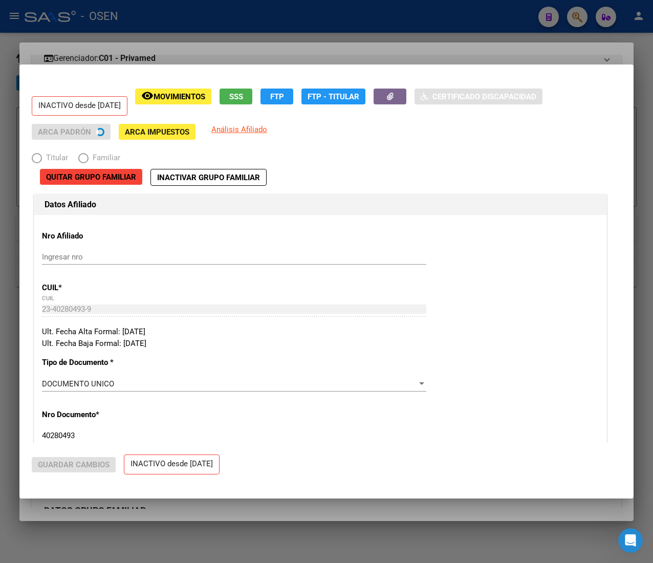
radio input "true"
type input "30-54808315-6"
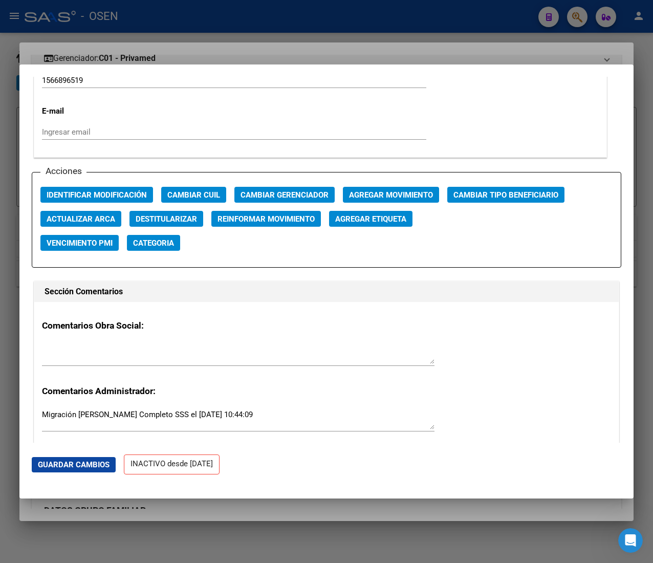
scroll to position [1432, 0]
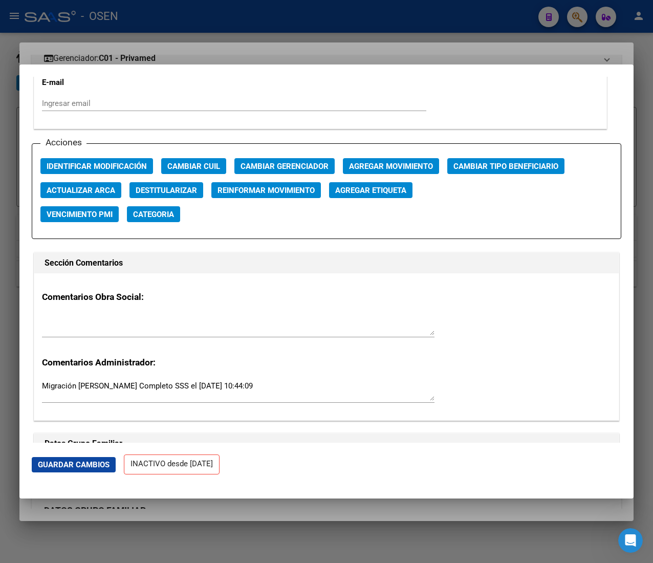
click at [393, 167] on span "Agregar Movimiento" at bounding box center [391, 166] width 84 height 9
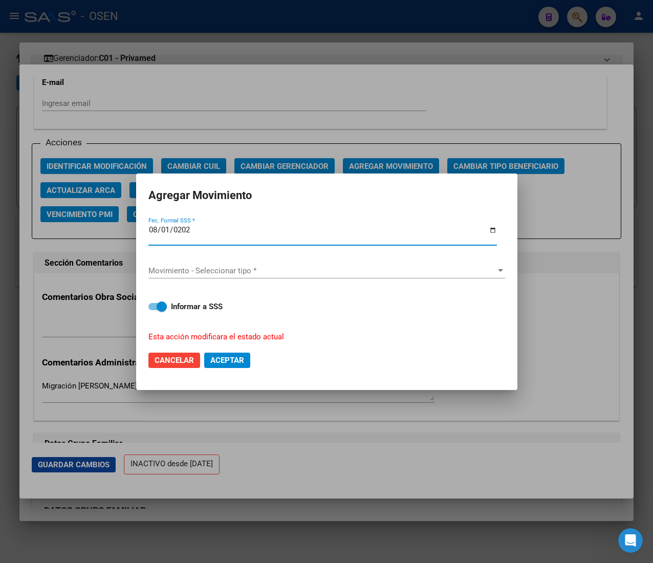
type input "[DATE]"
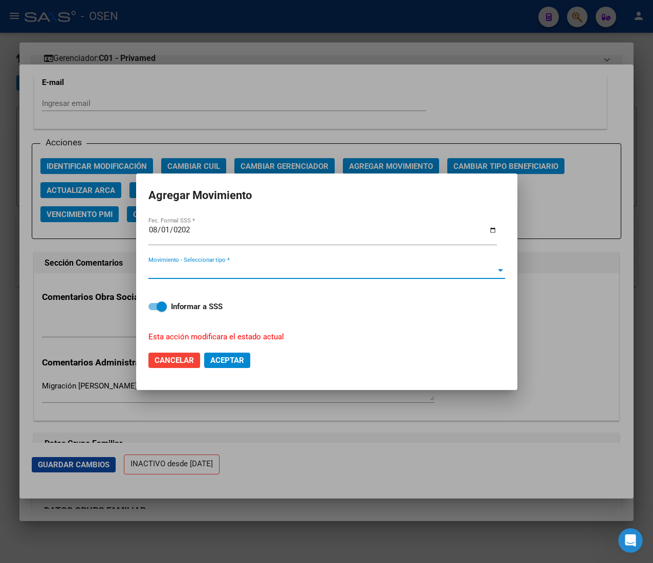
click at [223, 268] on span "Movimiento - Seleccionar tipo *" at bounding box center [321, 270] width 347 height 9
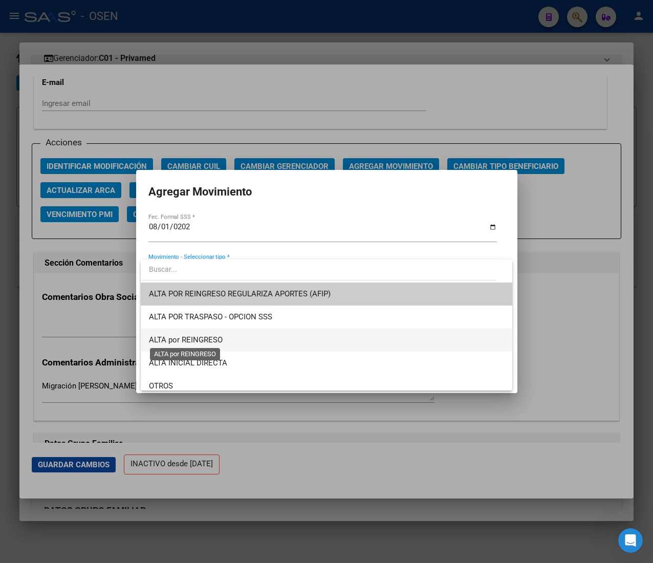
click at [197, 335] on span "ALTA por REINGRESO" at bounding box center [186, 339] width 74 height 9
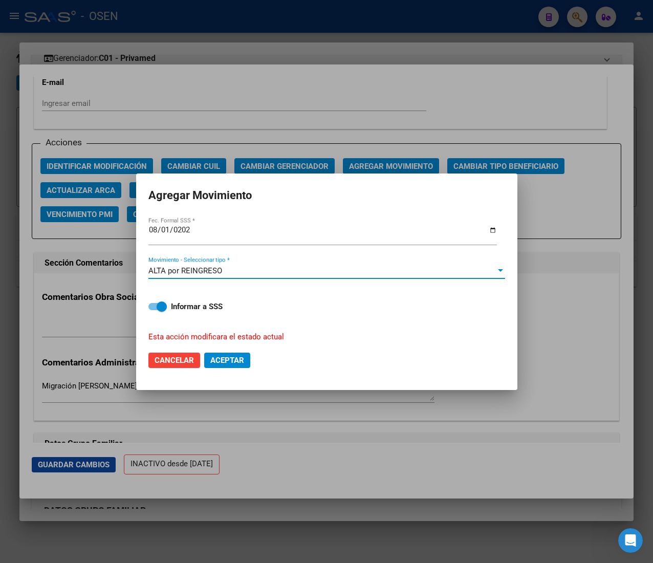
click at [237, 358] on span "Aceptar" at bounding box center [227, 360] width 34 height 9
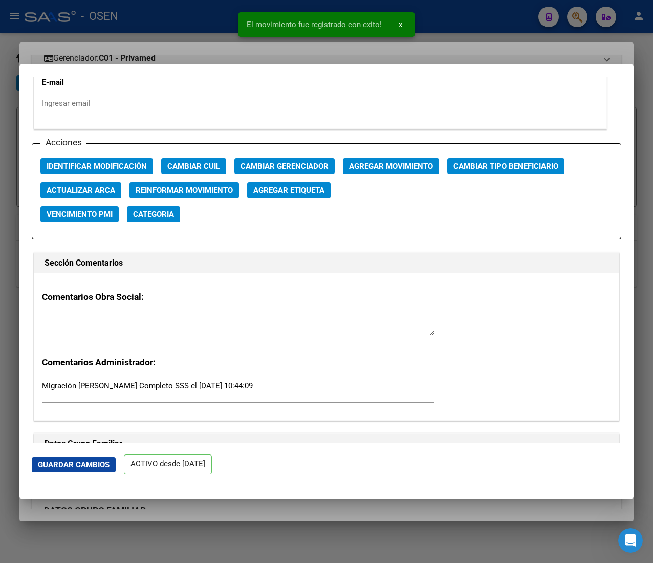
click at [185, 8] on div at bounding box center [326, 281] width 653 height 563
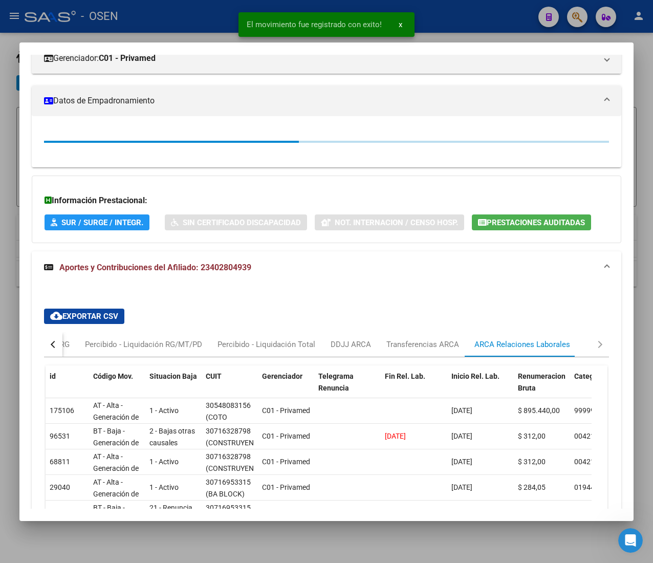
click at [191, 17] on div at bounding box center [326, 281] width 653 height 563
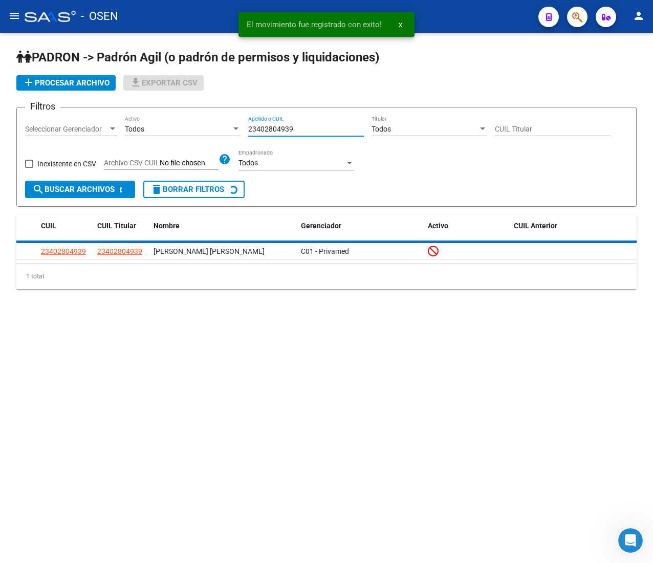
drag, startPoint x: 302, startPoint y: 127, endPoint x: 150, endPoint y: 96, distance: 154.5
click at [150, 96] on app-list-header "[PERSON_NAME] -> [PERSON_NAME] Agil ([PERSON_NAME] de permisos y liquidaciones)…" at bounding box center [326, 128] width 620 height 158
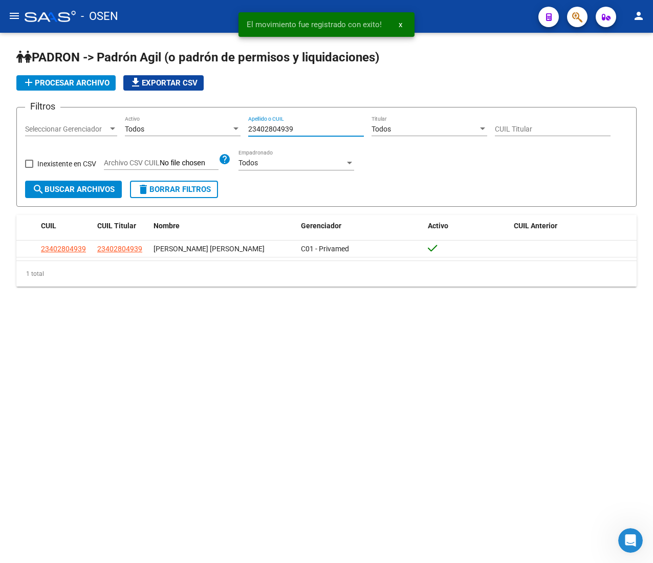
paste input "7374329621"
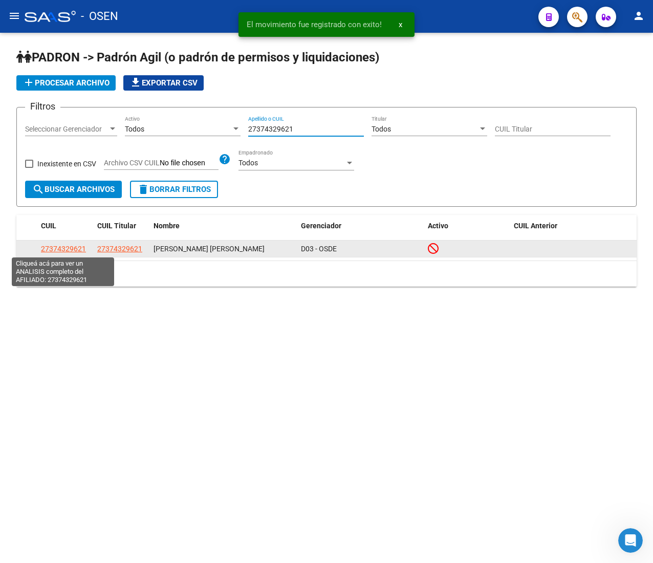
type input "27374329621"
click at [68, 240] on datatable-body-cell "27374329621" at bounding box center [65, 248] width 56 height 16
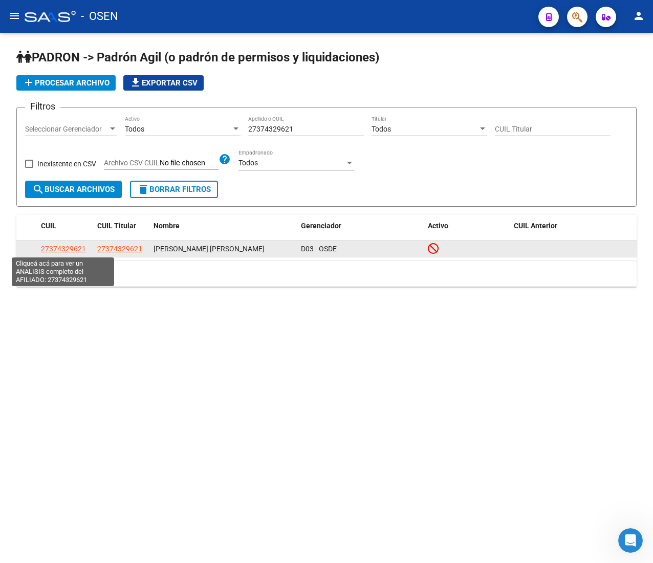
click at [68, 245] on span "27374329621" at bounding box center [63, 249] width 45 height 8
type textarea "27374329621"
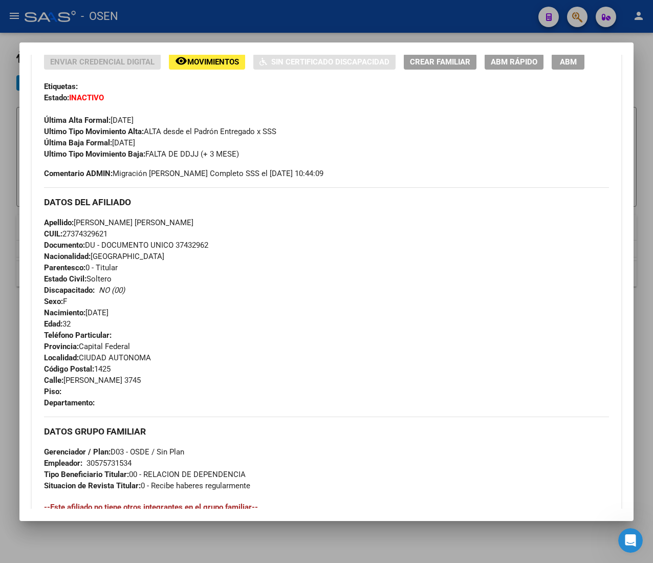
scroll to position [504, 0]
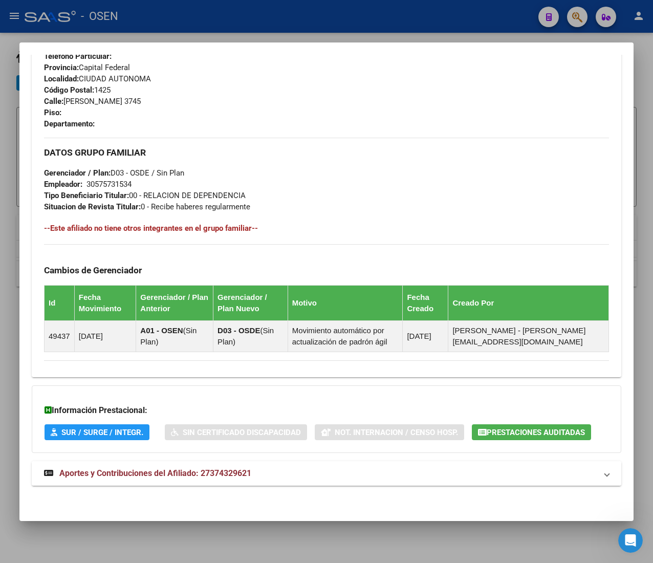
click at [267, 461] on mat-expansion-panel-header "Aportes y Contribuciones del Afiliado: 27374329621" at bounding box center [326, 473] width 589 height 25
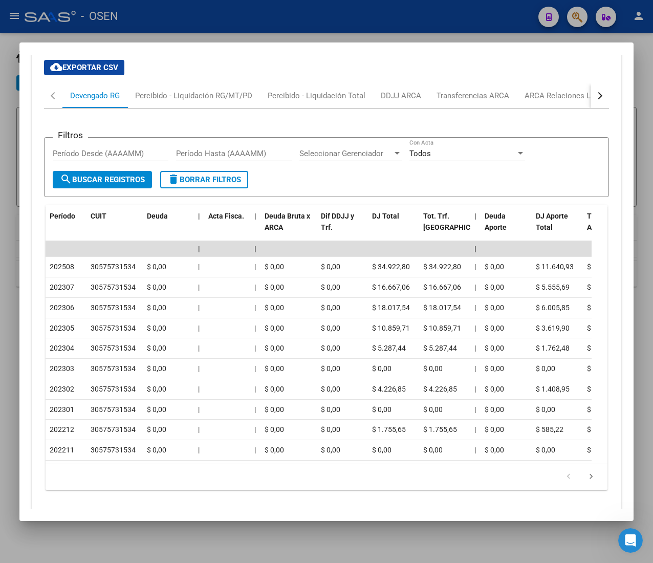
scroll to position [962, 0]
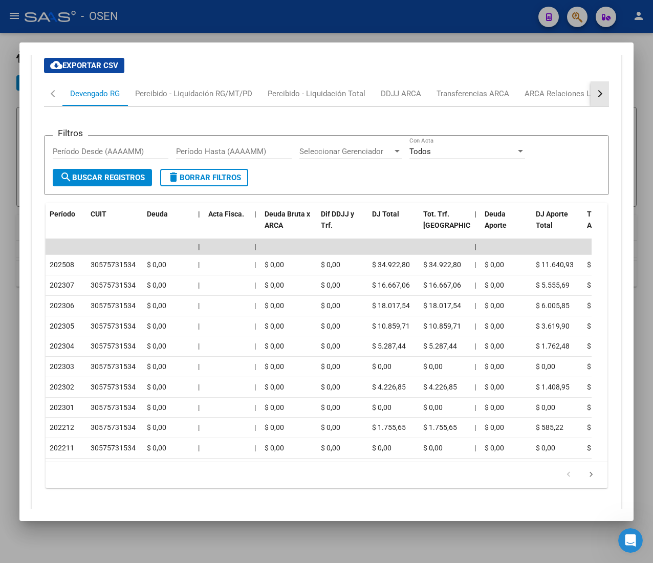
click at [590, 106] on button "button" at bounding box center [599, 93] width 18 height 25
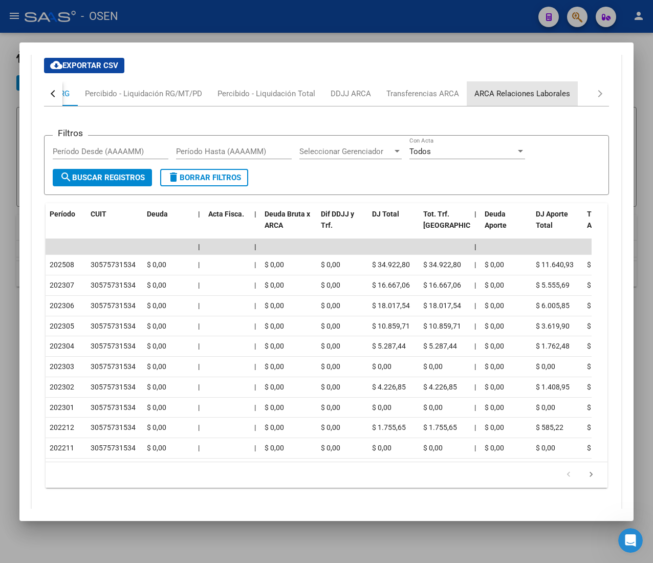
click at [547, 96] on div "ARCA Relaciones Laborales" at bounding box center [522, 93] width 96 height 11
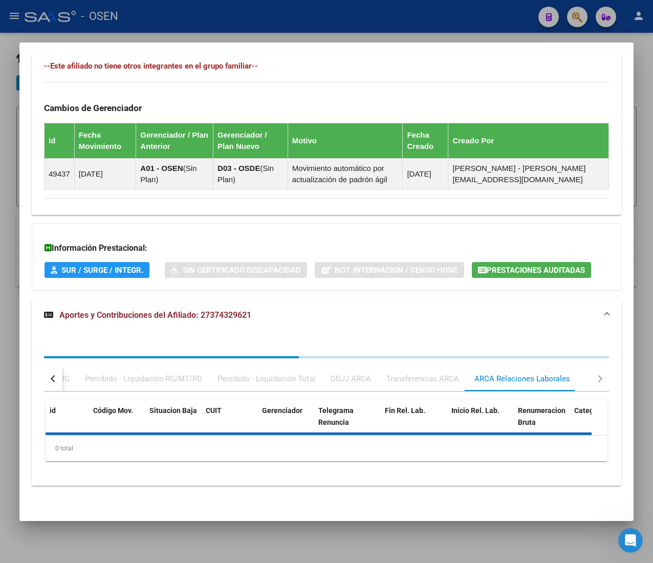
scroll to position [719, 0]
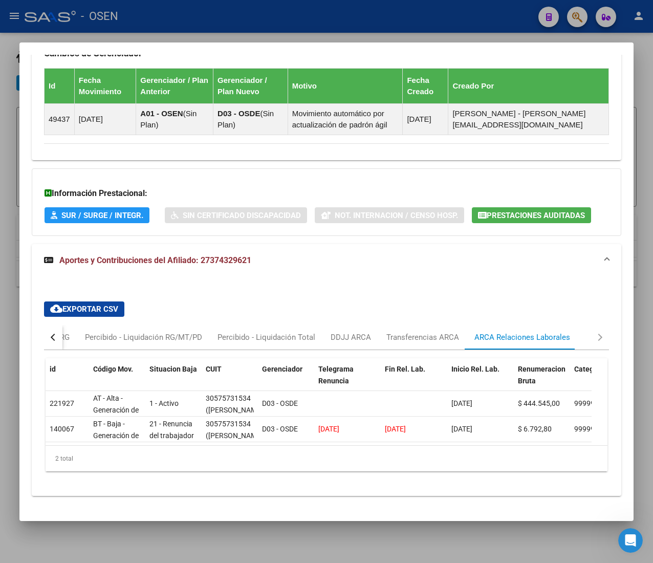
click at [60, 338] on button "button" at bounding box center [53, 337] width 18 height 25
click at [88, 339] on div "Devengado RG" at bounding box center [95, 337] width 50 height 11
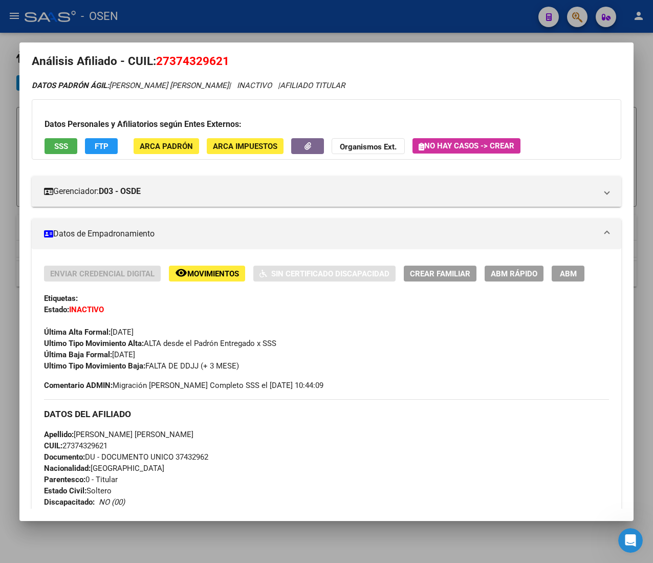
scroll to position [3, 0]
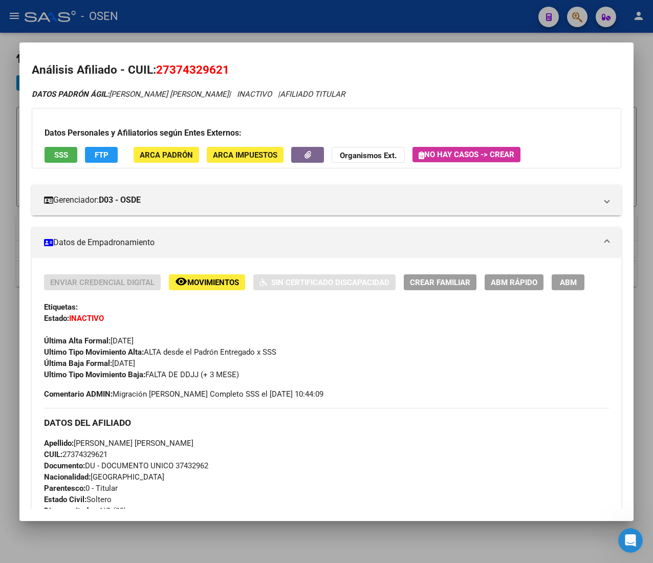
click at [494, 284] on span "ABM Rápido" at bounding box center [514, 282] width 47 height 9
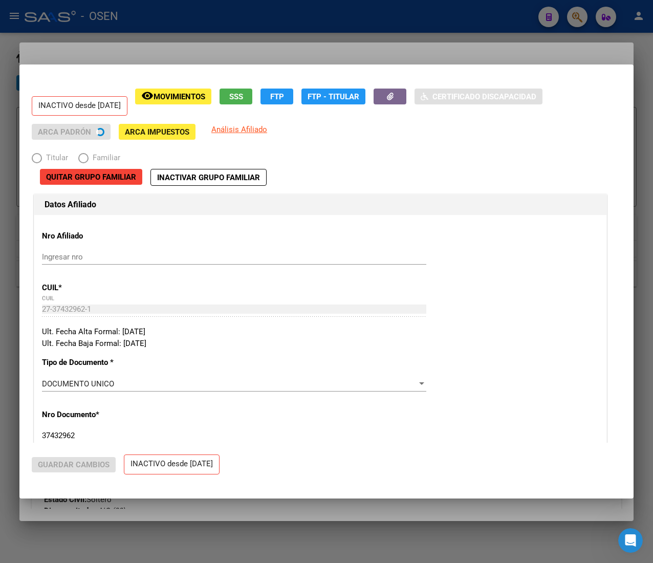
radio input "true"
type input "30-57573153-4"
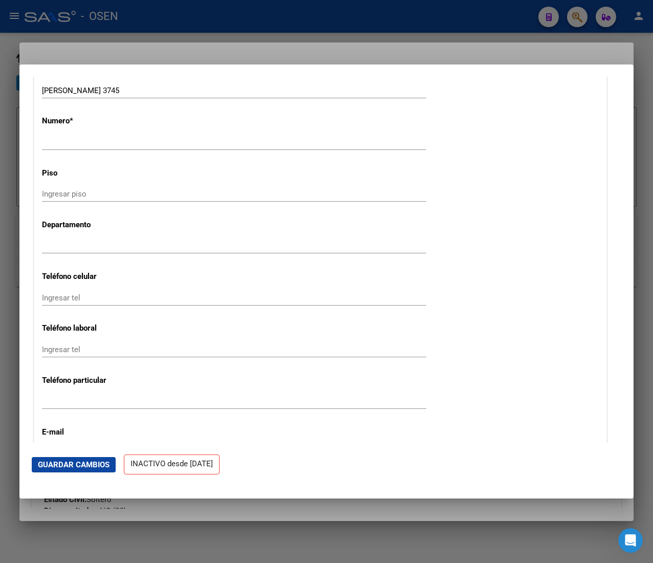
scroll to position [1330, 0]
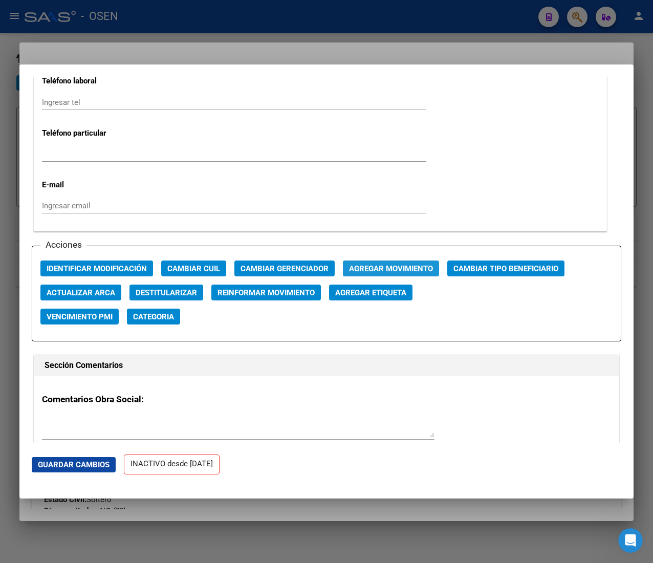
click at [373, 264] on span "Agregar Movimiento" at bounding box center [391, 268] width 84 height 9
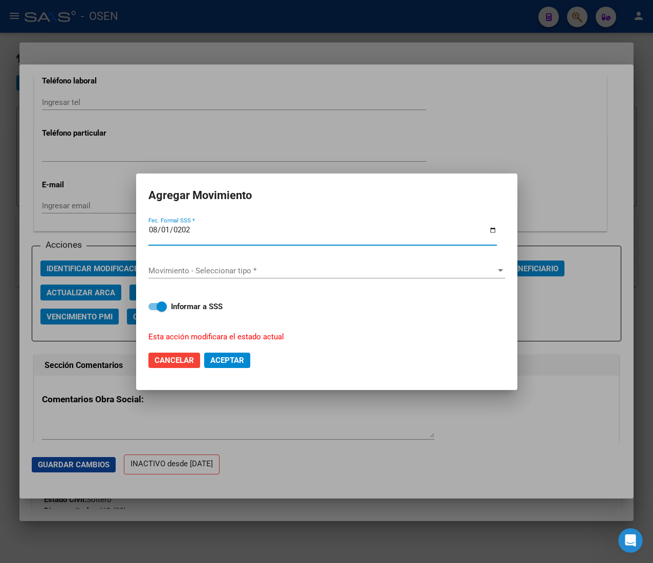
type input "[DATE]"
click at [254, 282] on div "Movimiento - Seleccionar tipo * Movimiento - Seleccionar tipo *" at bounding box center [326, 275] width 357 height 25
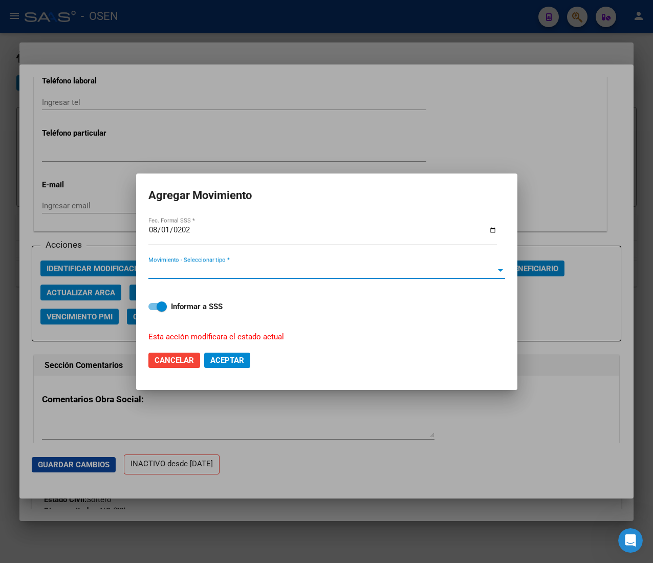
click at [262, 272] on span "Movimiento - Seleccionar tipo *" at bounding box center [321, 270] width 347 height 9
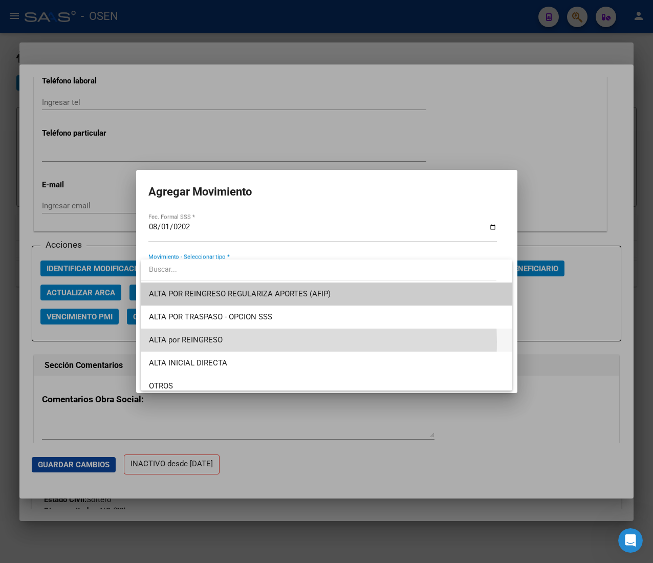
click at [247, 342] on span "ALTA por REINGRESO" at bounding box center [326, 339] width 355 height 23
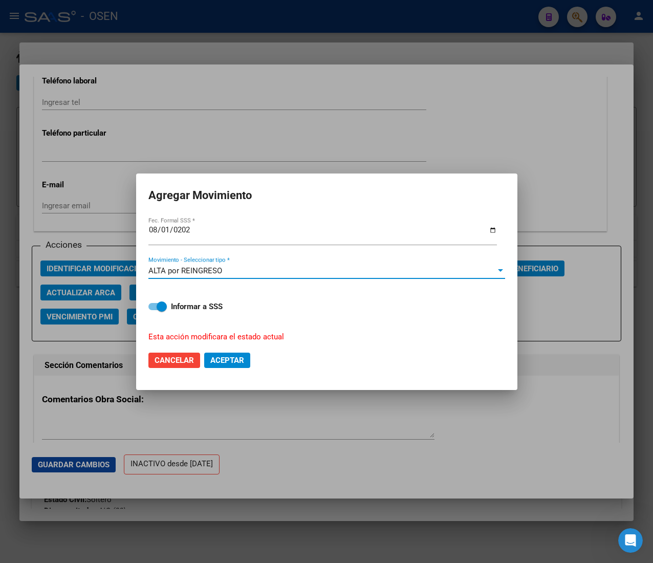
click at [238, 354] on button "Aceptar" at bounding box center [227, 359] width 46 height 15
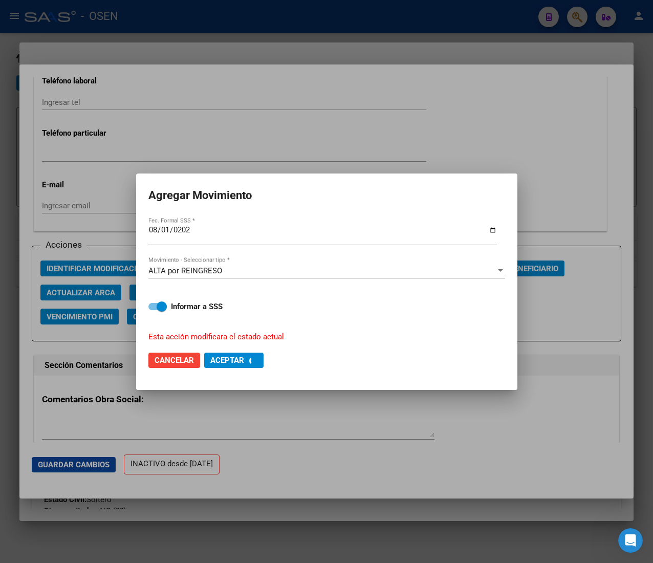
checkbox input "false"
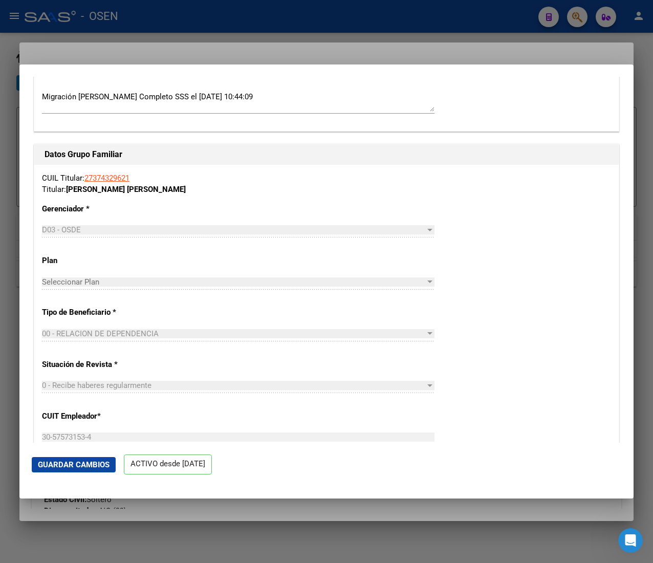
scroll to position [1739, 0]
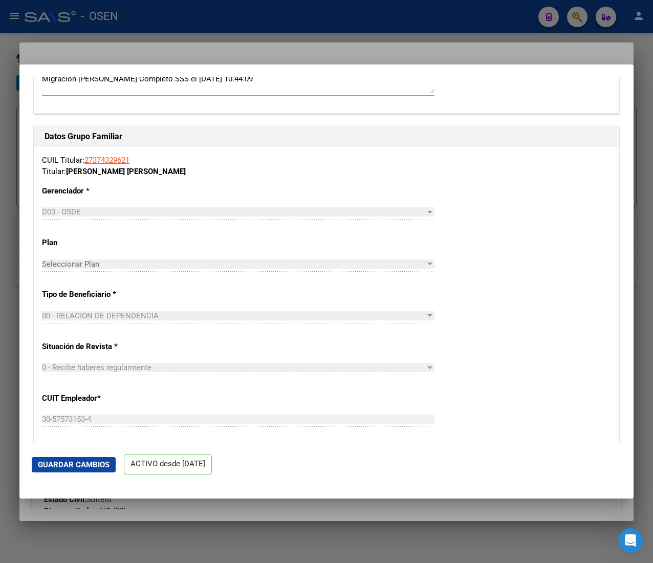
click at [367, 23] on div at bounding box center [326, 281] width 653 height 563
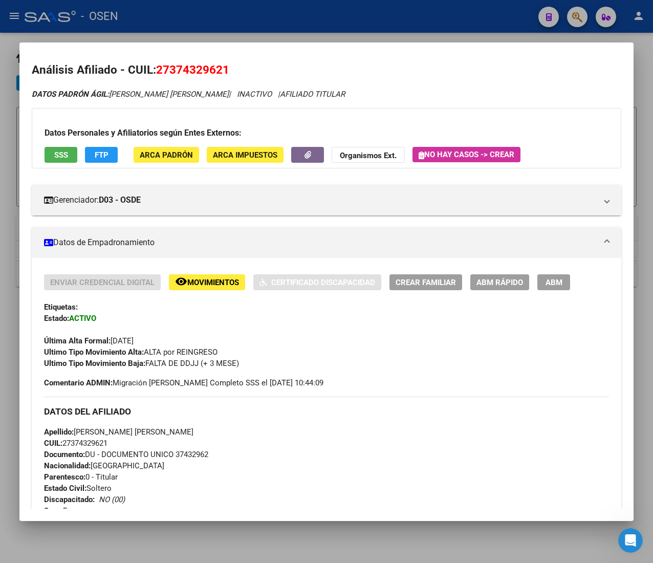
click at [376, 12] on div at bounding box center [326, 281] width 653 height 563
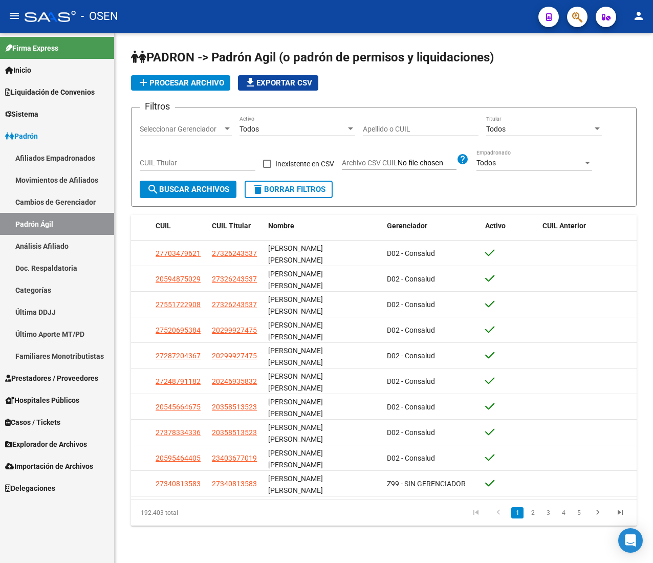
click at [376, 131] on input "Apellido o CUIL" at bounding box center [421, 129] width 116 height 9
paste input "27368580142"
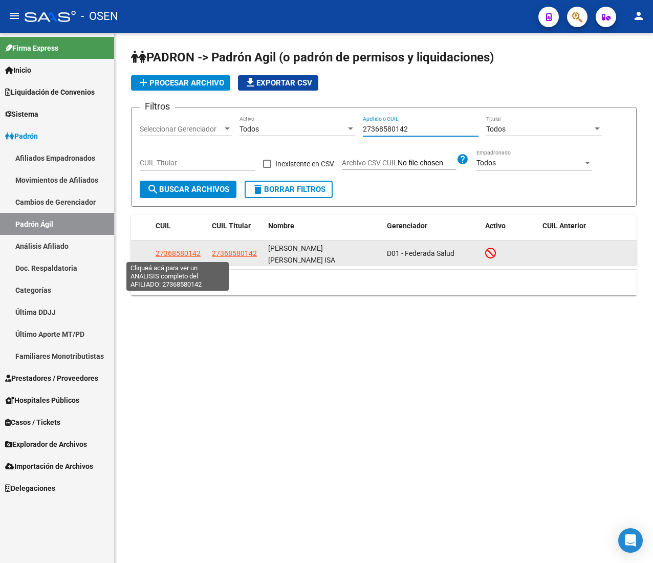
type input "27368580142"
click at [181, 249] on span "27368580142" at bounding box center [178, 253] width 45 height 8
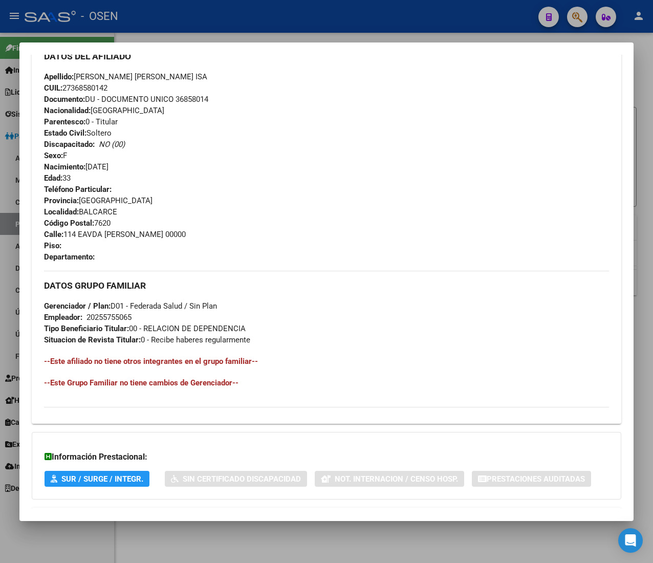
scroll to position [416, 0]
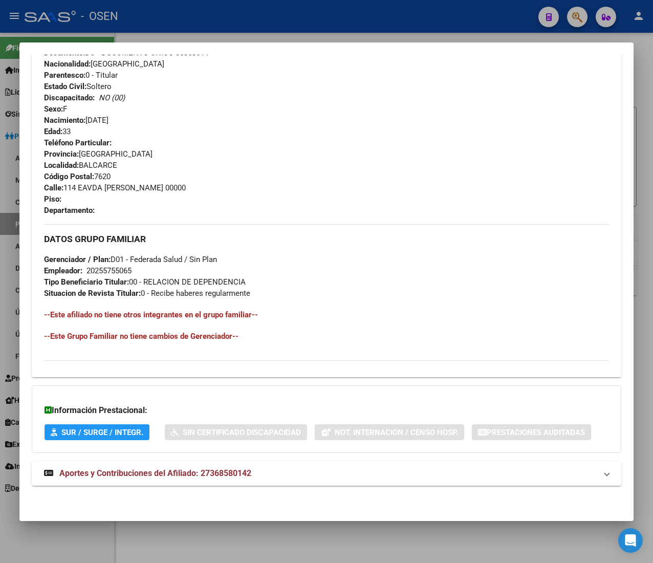
click at [356, 459] on div "DATOS PADRÓN ÁGIL: CAMBARERI MICAELA ANGELICA ISA | INACTIVO | AFILIADO TITULAR…" at bounding box center [326, 87] width 589 height 822
click at [349, 483] on mat-expansion-panel-header "Aportes y Contribuciones del Afiliado: 27368580142" at bounding box center [326, 473] width 589 height 25
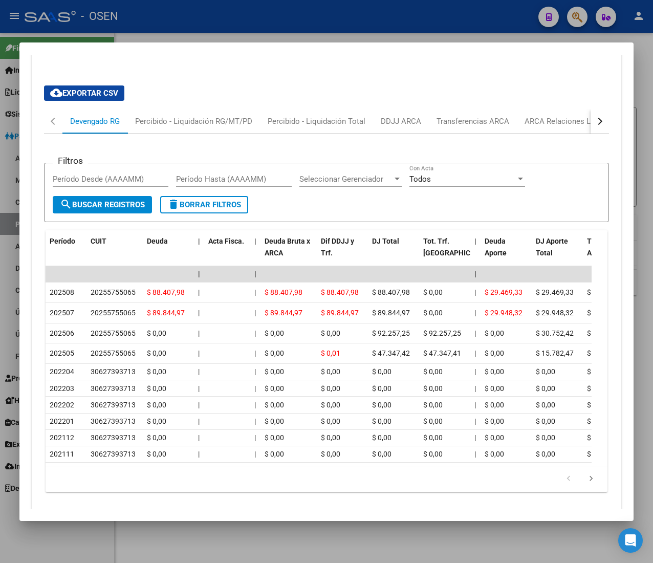
scroll to position [875, 0]
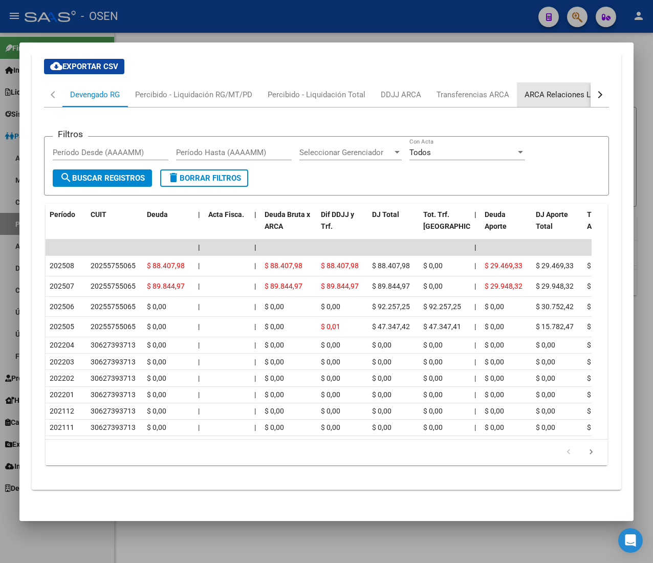
click at [562, 95] on div "ARCA Relaciones Laborales" at bounding box center [572, 94] width 96 height 11
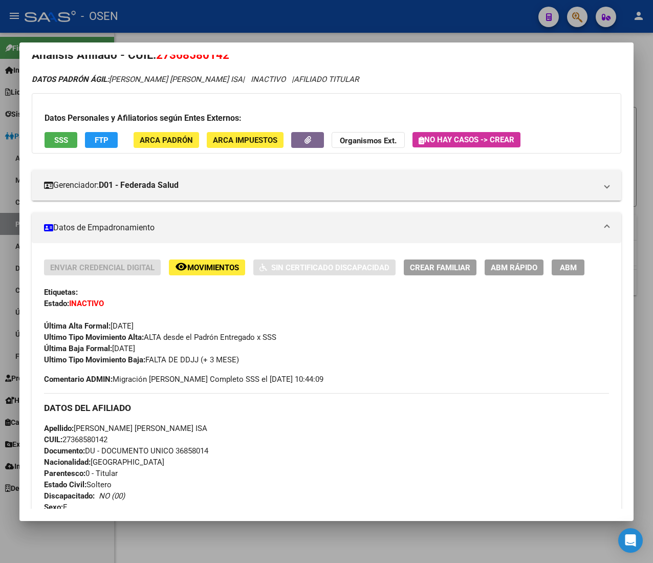
scroll to position [0, 0]
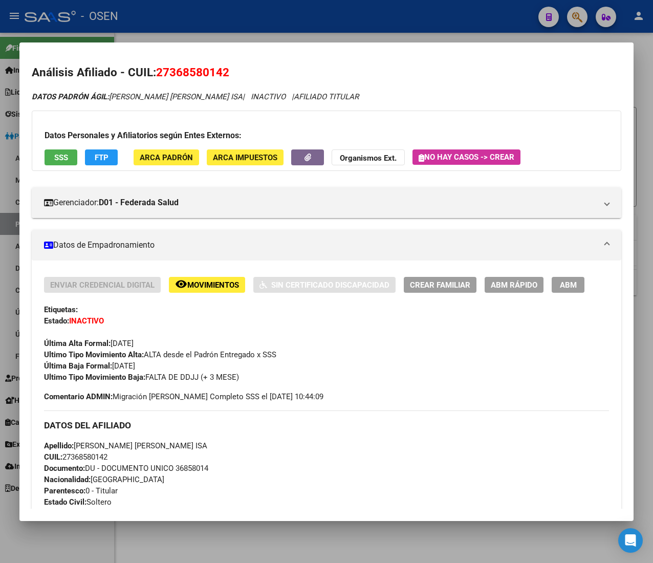
click at [509, 267] on div "Enviar Credencial Digital remove_red_eye Movimientos Sin Certificado Discapacid…" at bounding box center [326, 526] width 589 height 532
click at [502, 284] on span "ABM Rápido" at bounding box center [514, 284] width 47 height 9
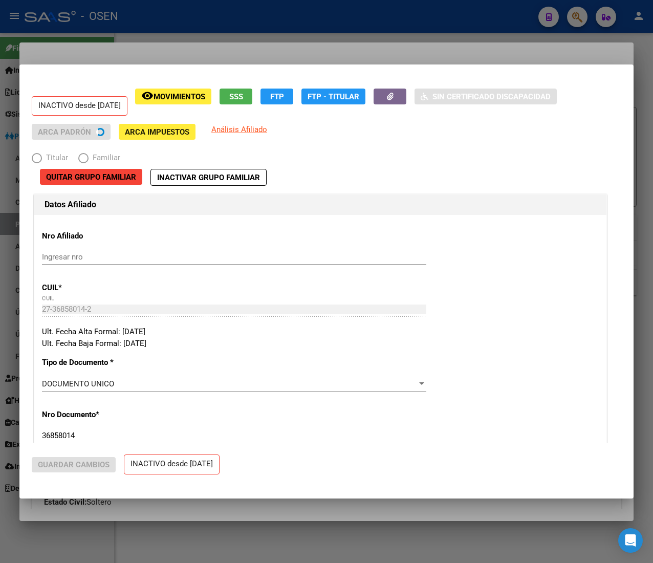
radio input "true"
type input "20-25575506-5"
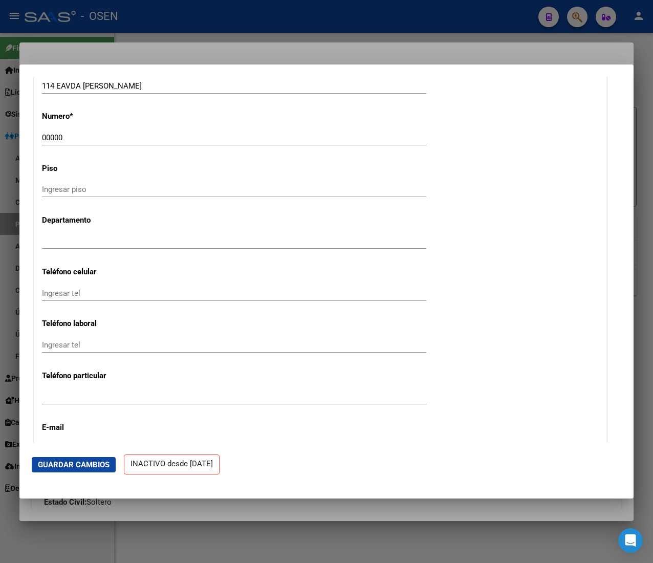
scroll to position [1432, 0]
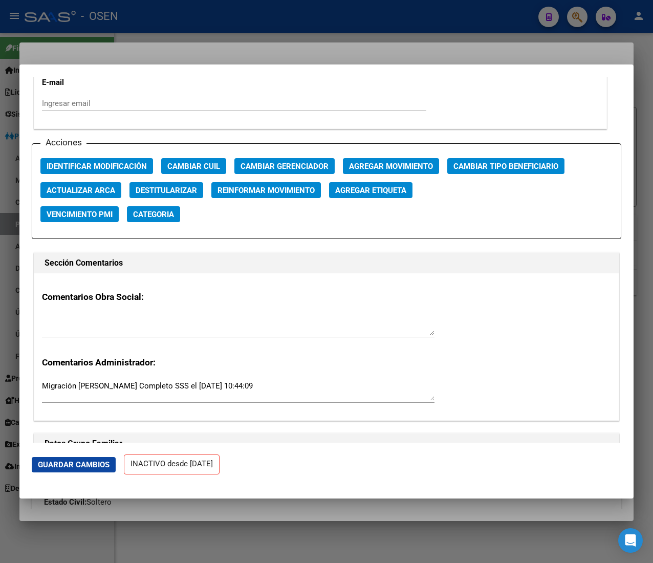
click at [391, 157] on div "Acciones Identificar Modificación Cambiar CUIL Cambiar Gerenciador Agregar Movi…" at bounding box center [326, 191] width 589 height 96
click at [391, 171] on span "Agregar Movimiento" at bounding box center [391, 166] width 84 height 9
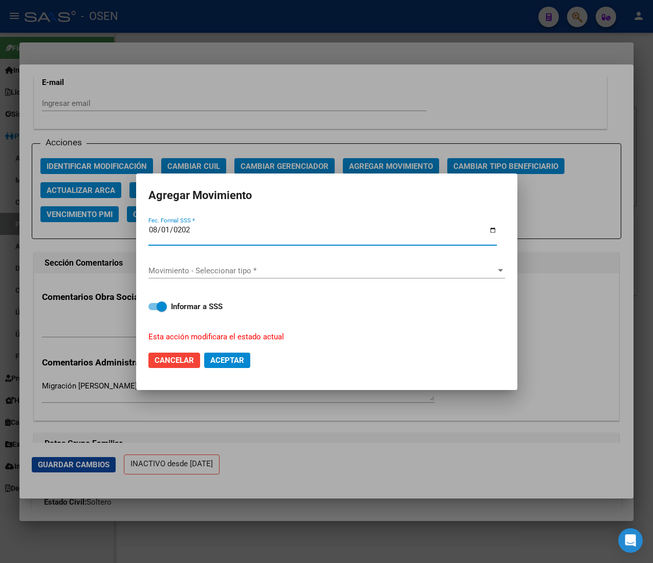
type input "[DATE]"
click at [308, 259] on div "Movimiento - Seleccionar tipo * Movimiento - Seleccionar tipo *" at bounding box center [326, 271] width 357 height 33
click at [305, 263] on div "Movimiento - Seleccionar tipo * Movimiento - Seleccionar tipo *" at bounding box center [326, 270] width 357 height 15
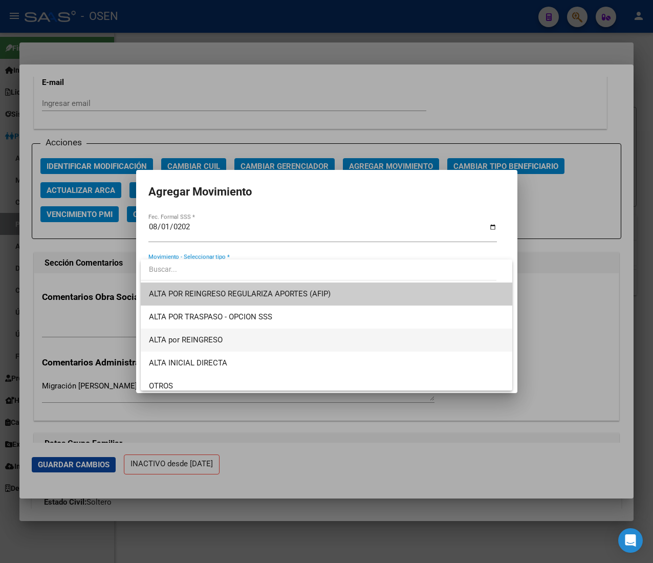
click at [275, 338] on span "ALTA por REINGRESO" at bounding box center [326, 339] width 355 height 23
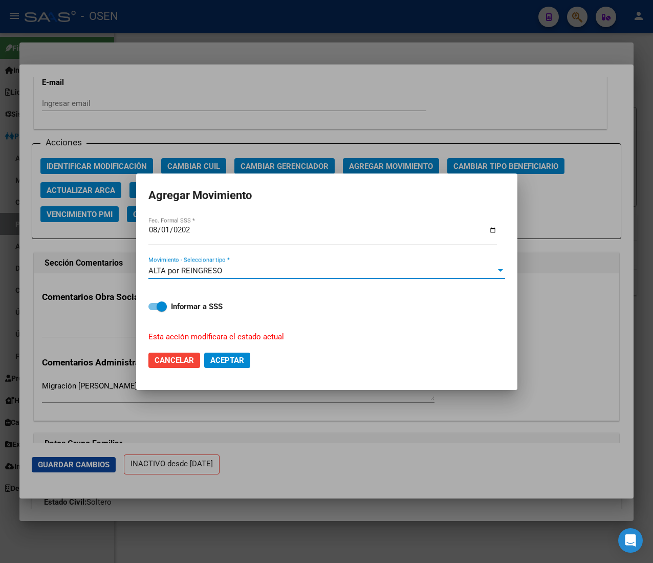
click at [241, 360] on span "Aceptar" at bounding box center [227, 360] width 34 height 9
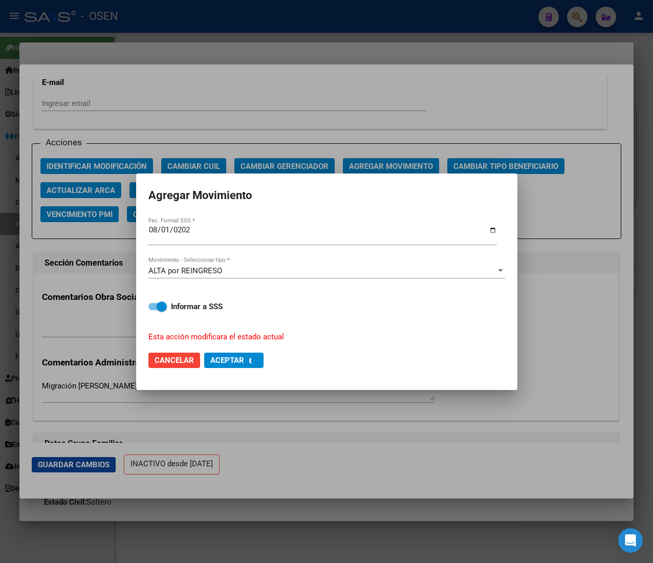
checkbox input "false"
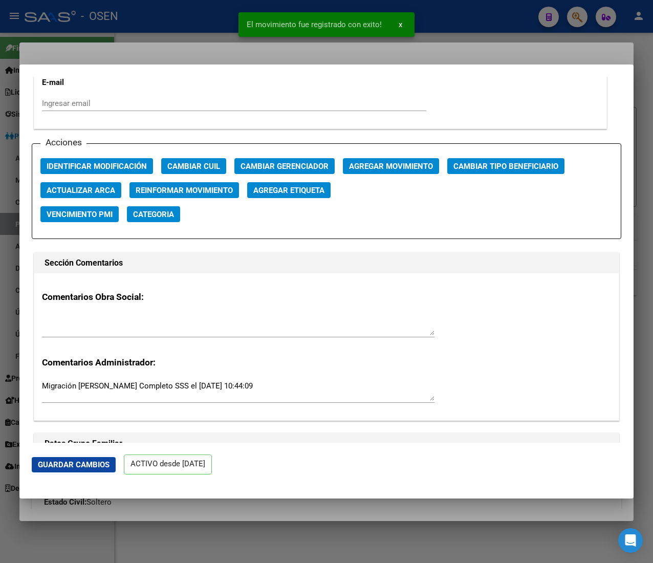
click at [187, 38] on div at bounding box center [326, 281] width 653 height 563
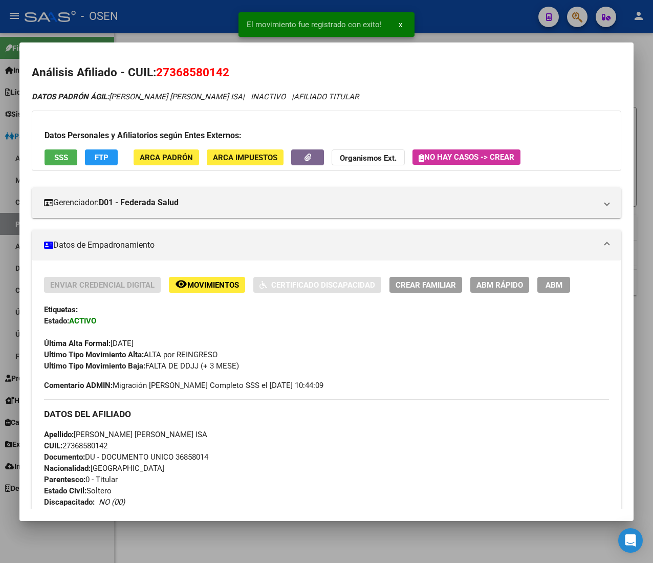
click at [208, 16] on div at bounding box center [326, 281] width 653 height 563
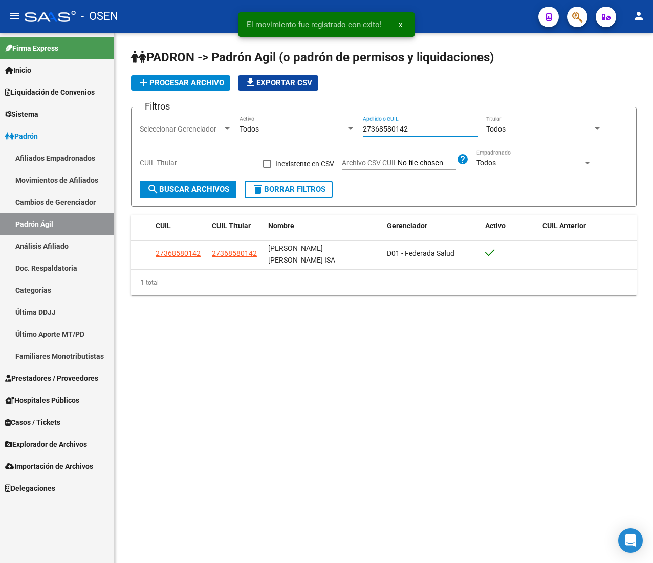
drag, startPoint x: 370, startPoint y: 126, endPoint x: 219, endPoint y: 112, distance: 151.7
click at [228, 112] on form "Filtros Seleccionar Gerenciador Seleccionar Gerenciador Todos Activo 2736858014…" at bounding box center [383, 157] width 505 height 100
paste input "266707"
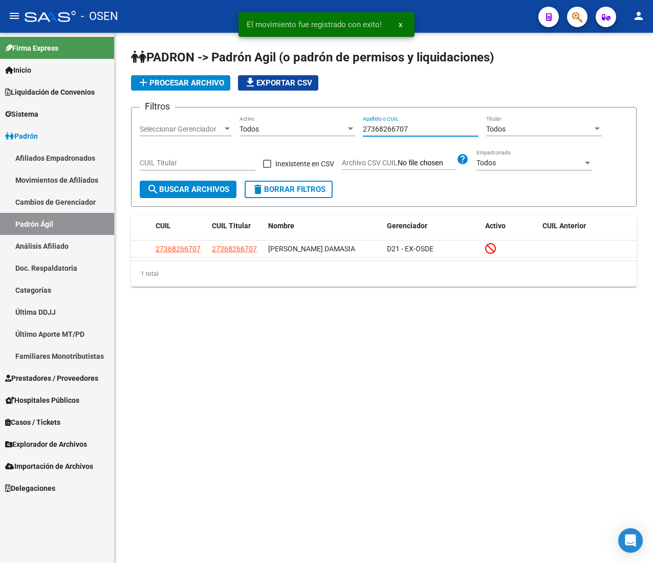
type input "27368266707"
click at [23, 14] on button "menu" at bounding box center [14, 16] width 20 height 20
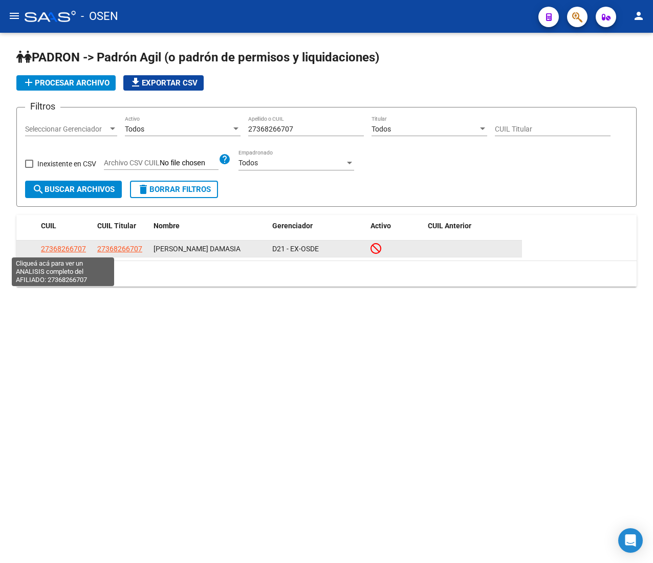
click at [66, 249] on span "27368266707" at bounding box center [63, 249] width 45 height 8
type textarea "27368266707"
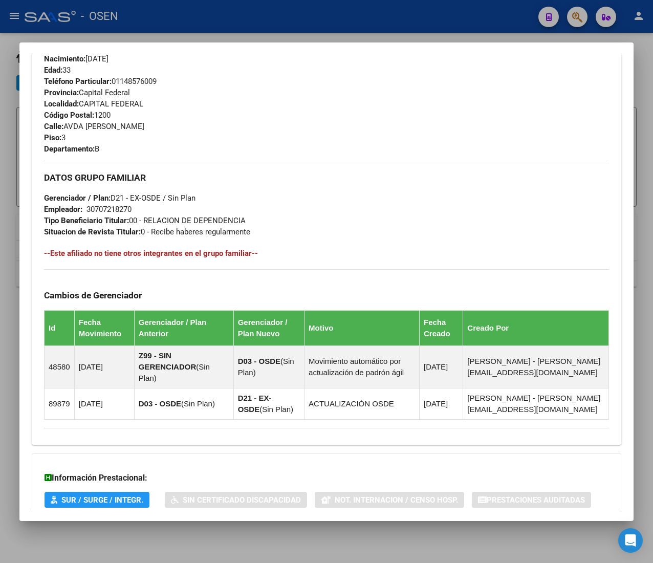
scroll to position [546, 0]
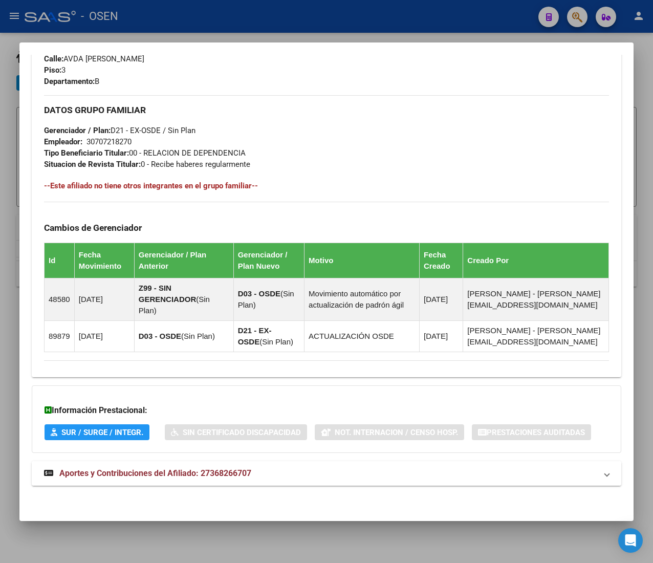
click at [307, 480] on mat-expansion-panel-header "Aportes y Contribuciones del Afiliado: 27368266707" at bounding box center [326, 473] width 589 height 25
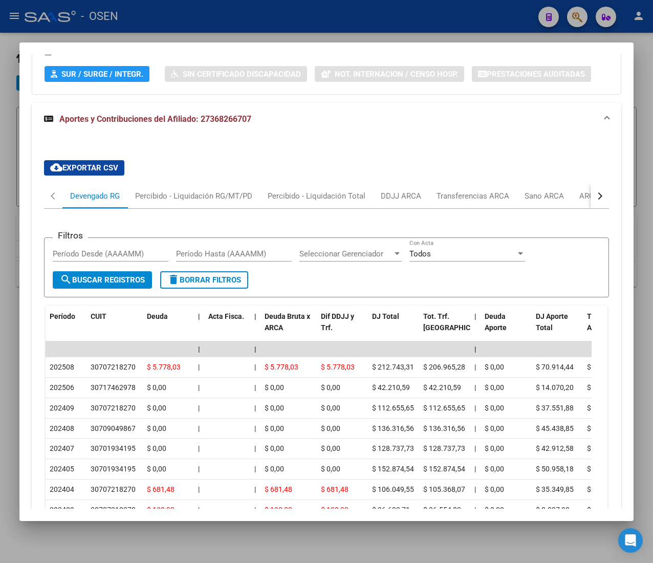
scroll to position [1005, 0]
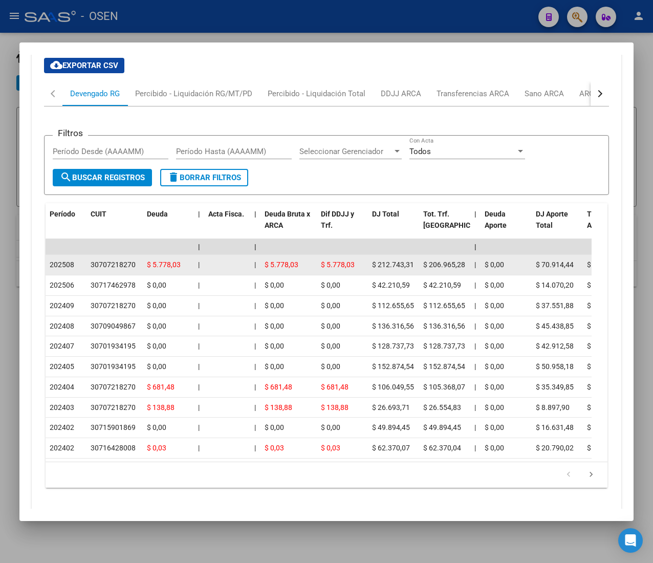
drag, startPoint x: 66, startPoint y: 267, endPoint x: 76, endPoint y: 266, distance: 10.3
click at [76, 266] on div "202508" at bounding box center [66, 265] width 33 height 12
drag, startPoint x: 95, startPoint y: 266, endPoint x: 153, endPoint y: 266, distance: 58.3
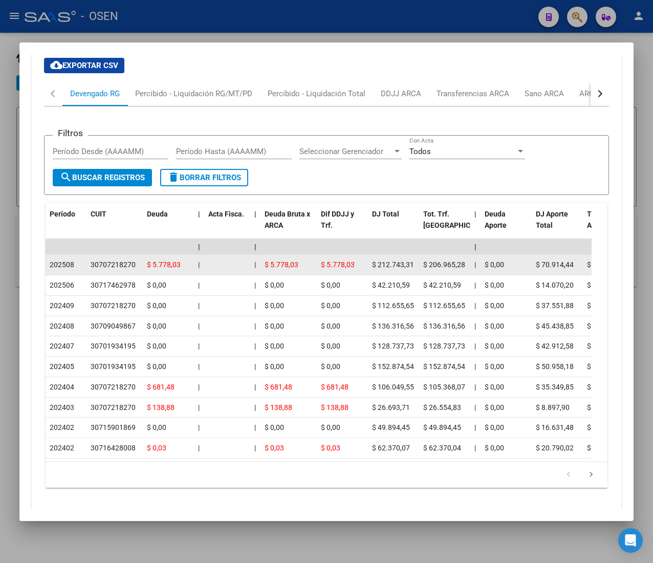
click at [152, 266] on span "$ 5.778,03" at bounding box center [164, 264] width 34 height 8
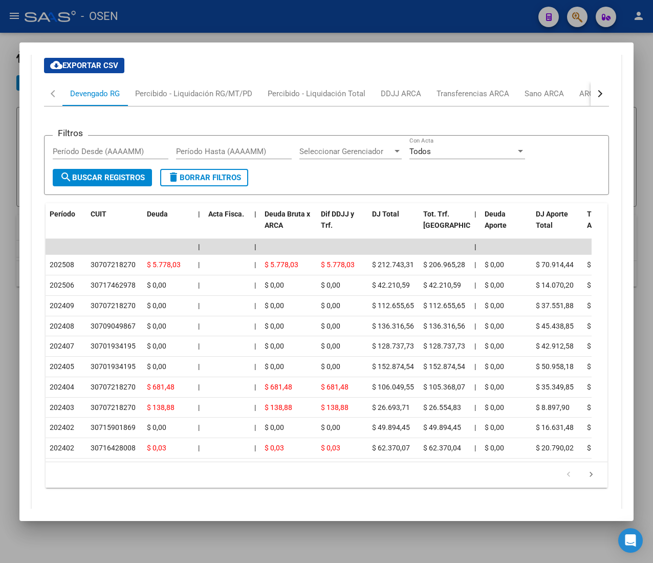
click at [590, 95] on button "button" at bounding box center [599, 93] width 18 height 25
click at [553, 97] on div "ARCA Relaciones Laborales" at bounding box center [523, 93] width 96 height 11
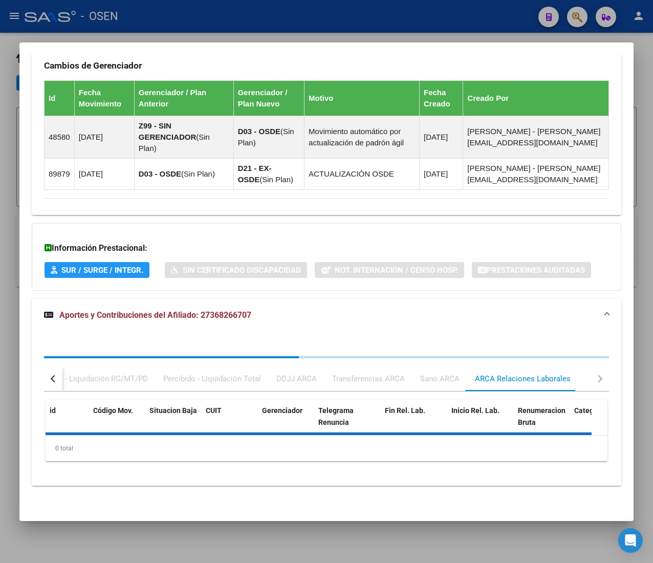
scroll to position [761, 0]
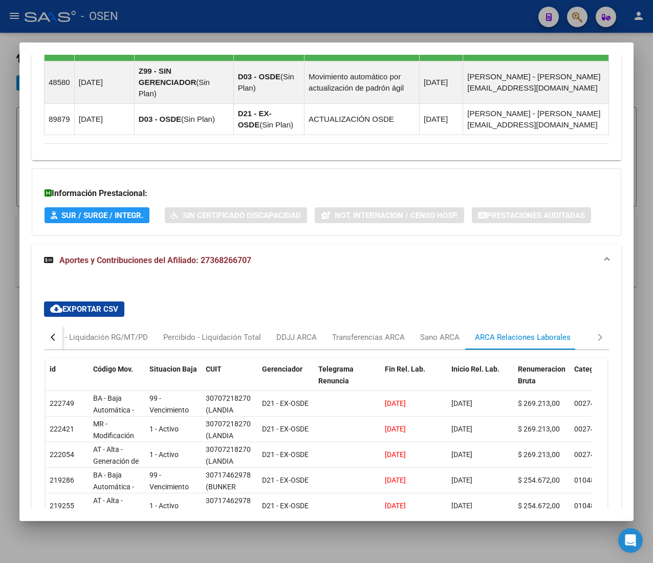
click at [339, 19] on div at bounding box center [326, 281] width 653 height 563
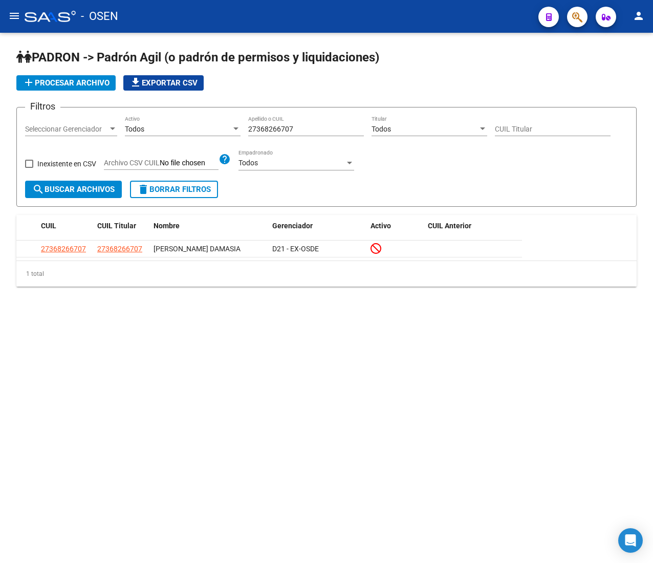
drag, startPoint x: 310, startPoint y: 133, endPoint x: 215, endPoint y: 132, distance: 94.7
click at [215, 132] on div "Filtros Seleccionar Gerenciador Seleccionar Gerenciador Todos Activo 2736826670…" at bounding box center [326, 148] width 603 height 65
paste input "0233773442"
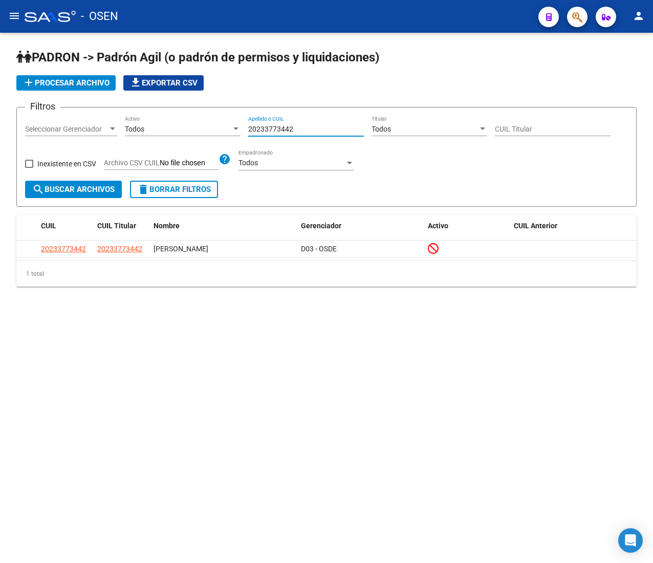
type input "20233773442"
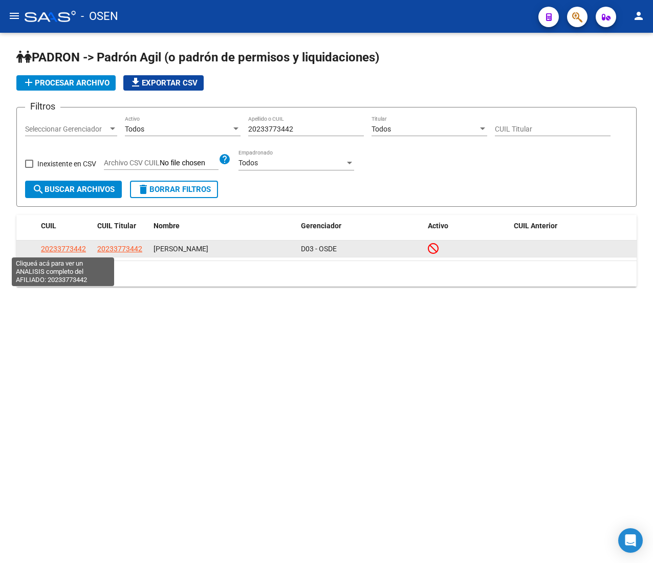
click at [78, 246] on span "20233773442" at bounding box center [63, 249] width 45 height 8
type textarea "20233773442"
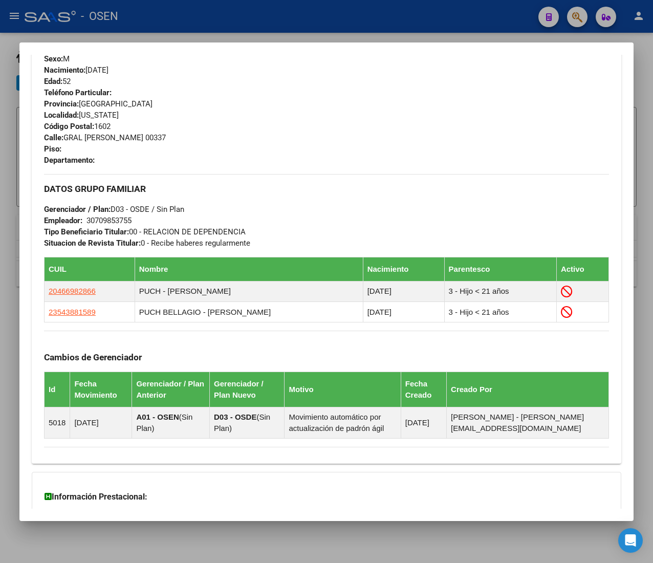
scroll to position [555, 0]
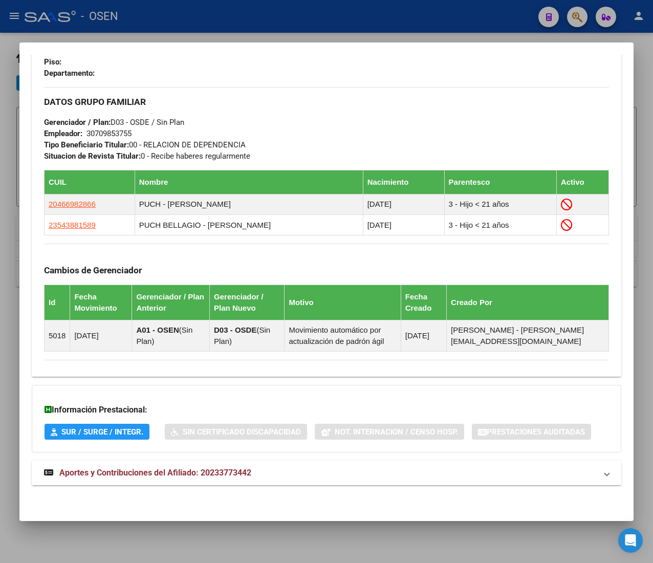
click at [275, 469] on mat-panel-title "Aportes y Contribuciones del Afiliado: 20233773442" at bounding box center [320, 473] width 553 height 12
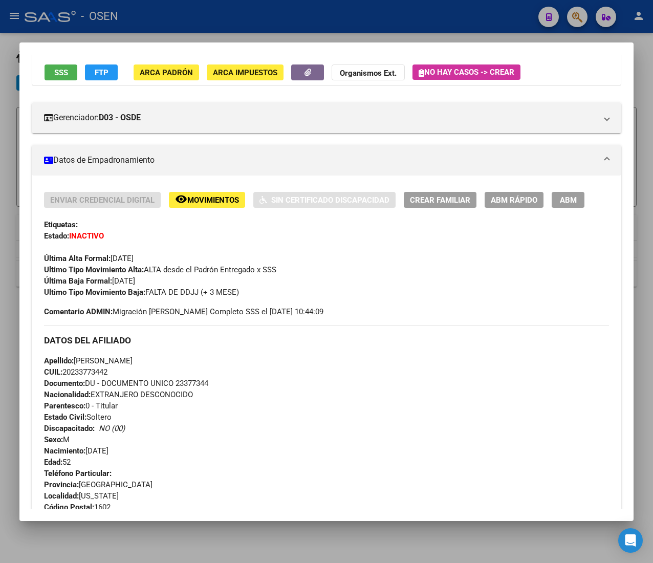
scroll to position [0, 0]
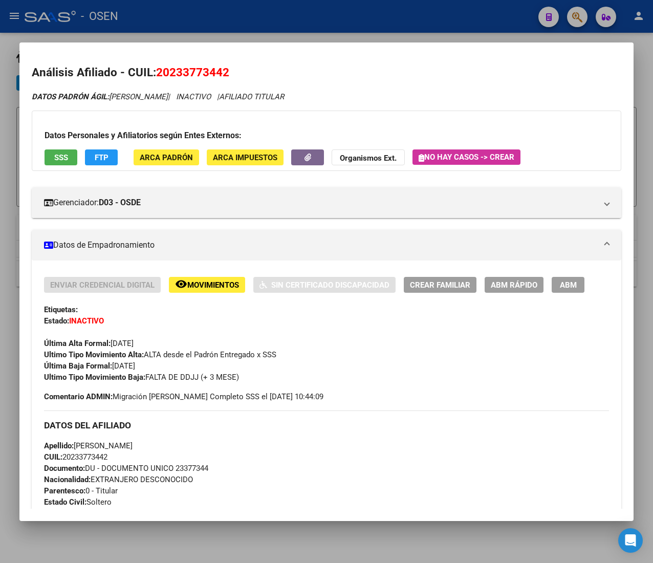
click at [501, 281] on span "ABM Rápido" at bounding box center [514, 284] width 47 height 9
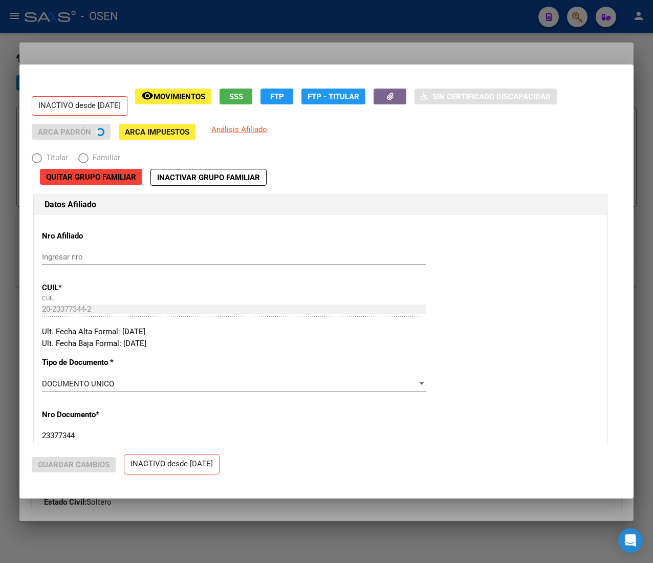
radio input "true"
type input "30-70985375-5"
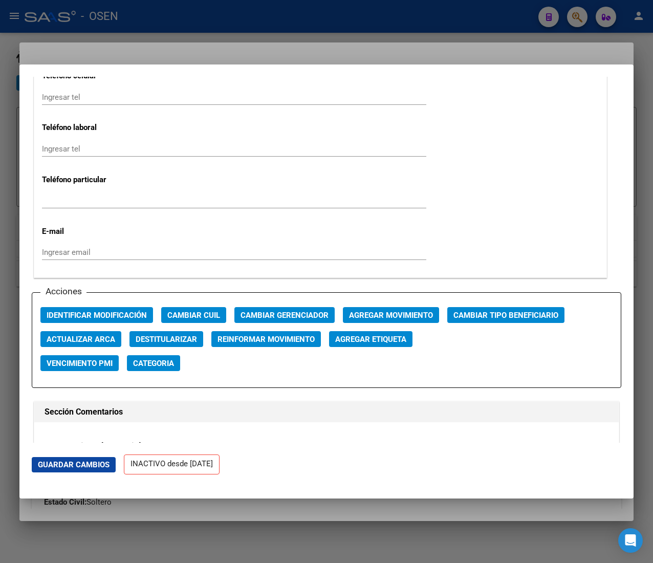
scroll to position [1330, 0]
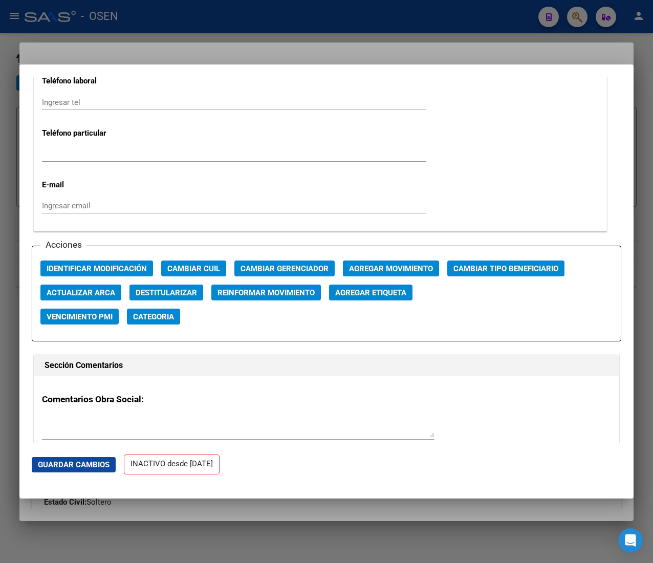
click at [409, 272] on span "Agregar Movimiento" at bounding box center [391, 268] width 84 height 9
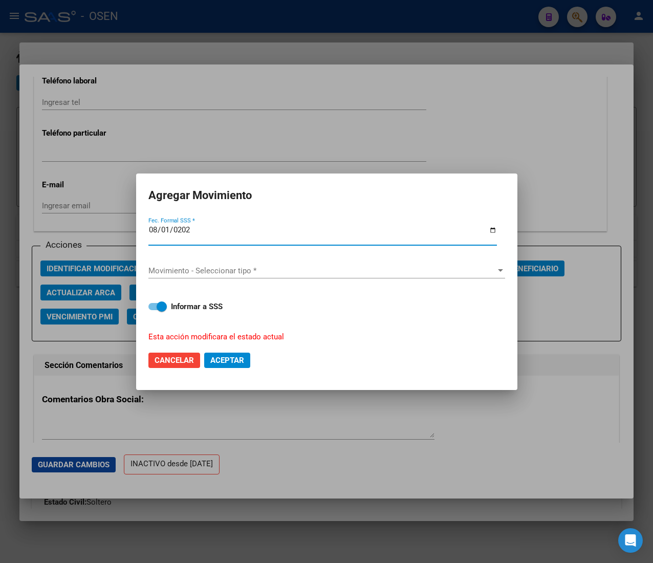
type input "[DATE]"
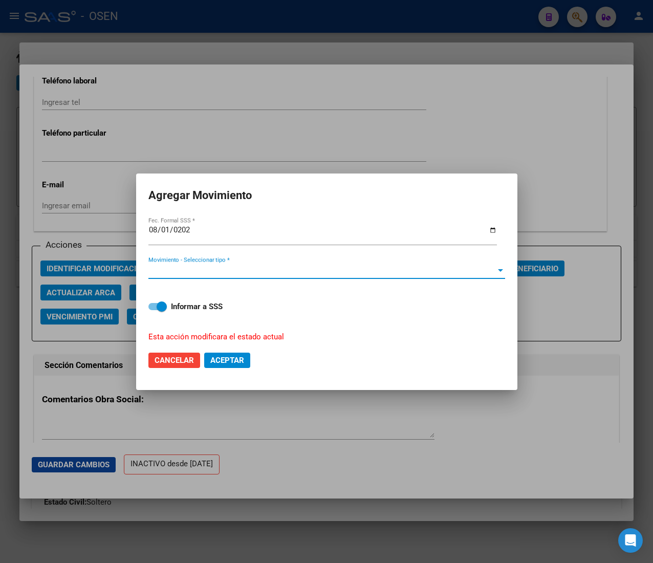
click at [271, 270] on span "Movimiento - Seleccionar tipo *" at bounding box center [321, 270] width 347 height 9
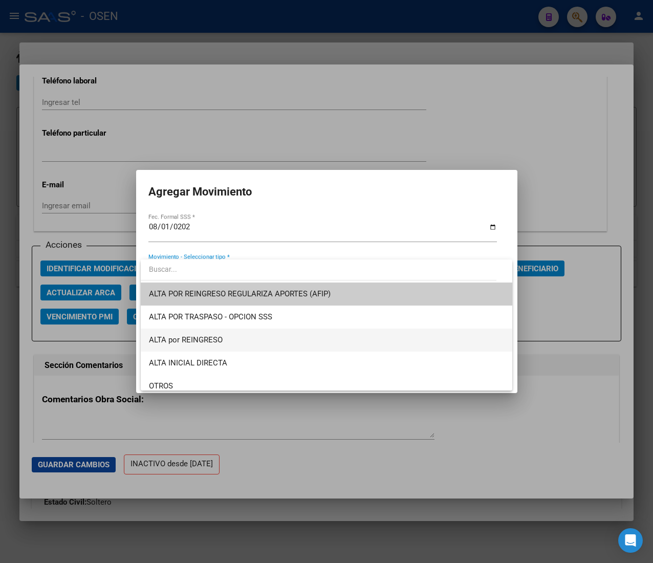
click at [255, 339] on span "ALTA por REINGRESO" at bounding box center [326, 339] width 355 height 23
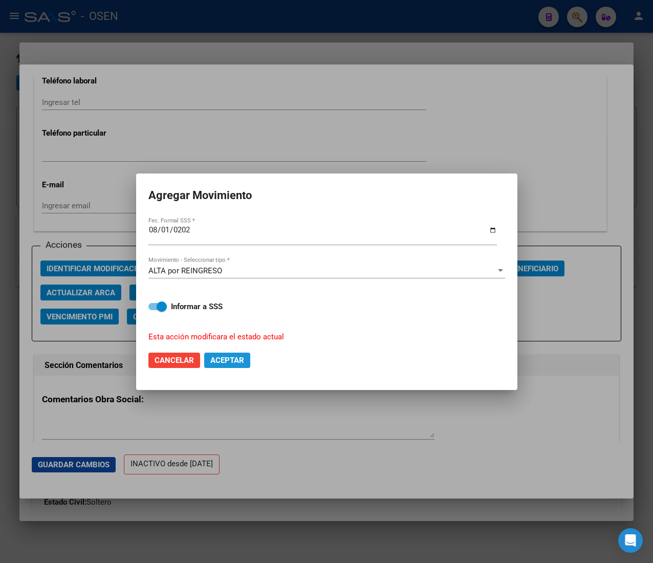
drag, startPoint x: 231, startPoint y: 360, endPoint x: 13, endPoint y: 335, distance: 219.9
click at [231, 361] on span "Aceptar" at bounding box center [227, 360] width 34 height 9
checkbox input "false"
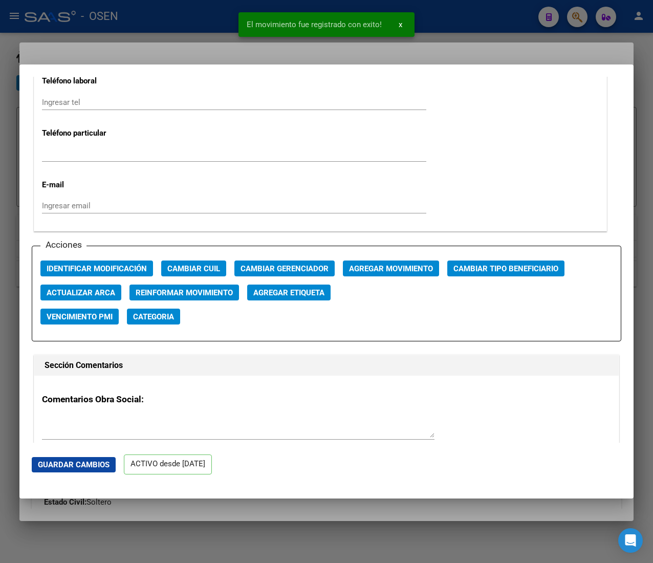
click at [228, 17] on div "El movimiento fue registrado con exito! x" at bounding box center [326, 24] width 201 height 49
click at [192, 21] on div at bounding box center [326, 281] width 653 height 563
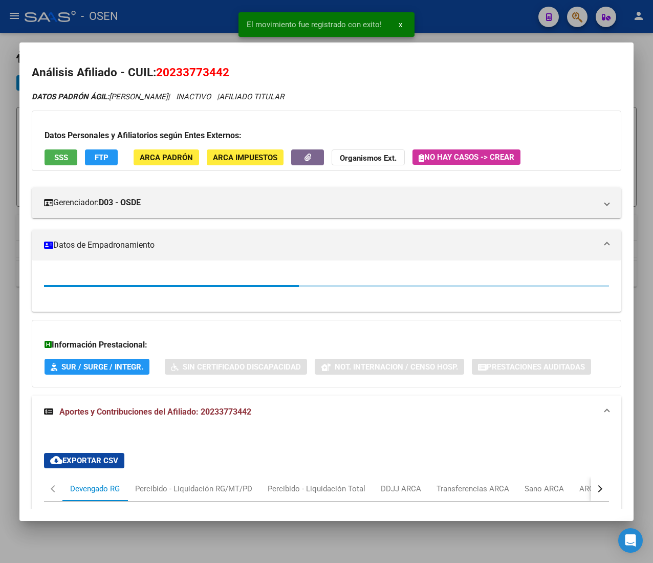
click at [199, 12] on div at bounding box center [326, 281] width 653 height 563
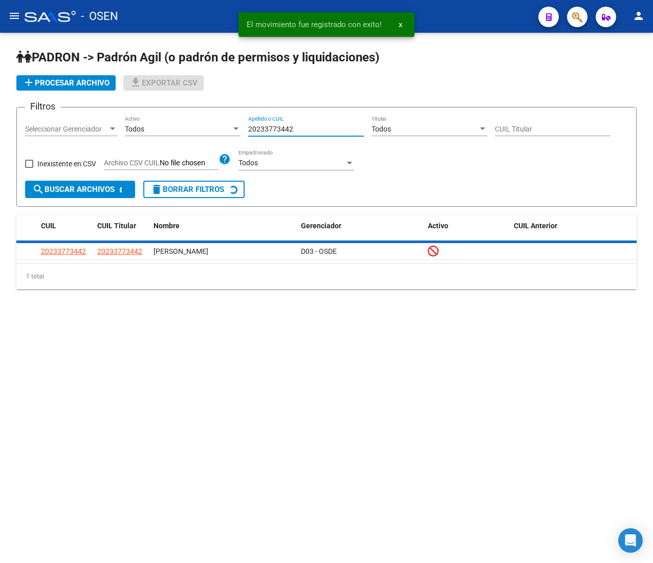
drag, startPoint x: 303, startPoint y: 126, endPoint x: 178, endPoint y: 114, distance: 125.9
click at [178, 113] on form "Filtros Seleccionar Gerenciador Seleccionar Gerenciador Todos Activo 2023377344…" at bounding box center [326, 157] width 620 height 100
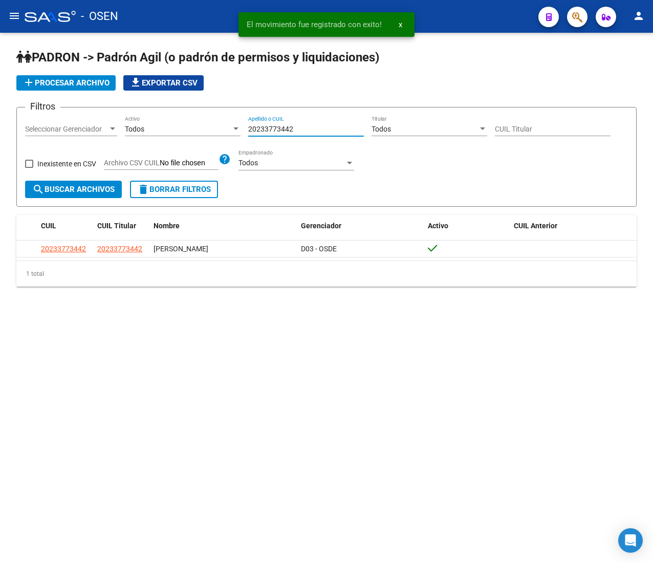
paste input "391416770"
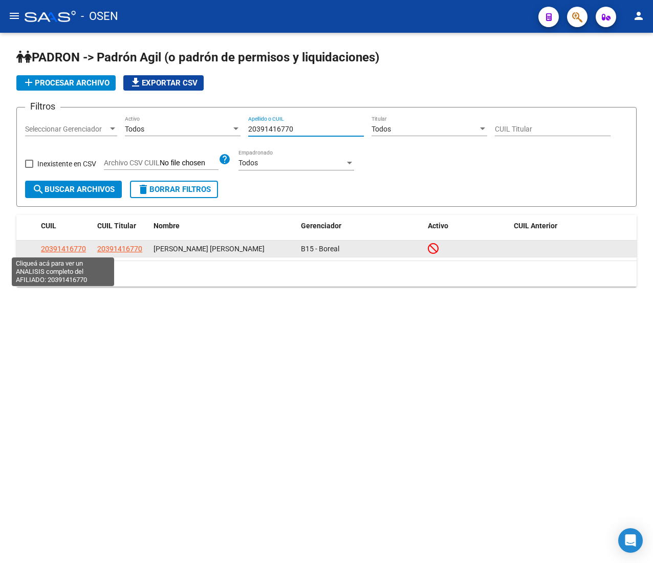
type input "20391416770"
click at [80, 247] on span "20391416770" at bounding box center [63, 249] width 45 height 8
type textarea "20391416770"
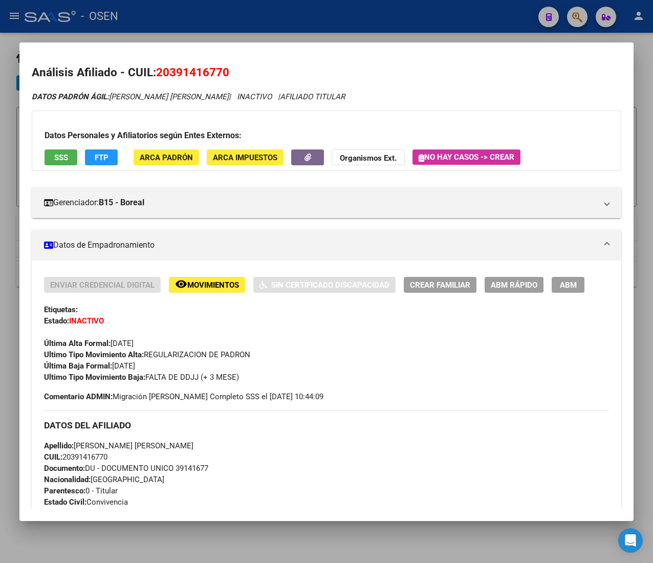
scroll to position [470, 0]
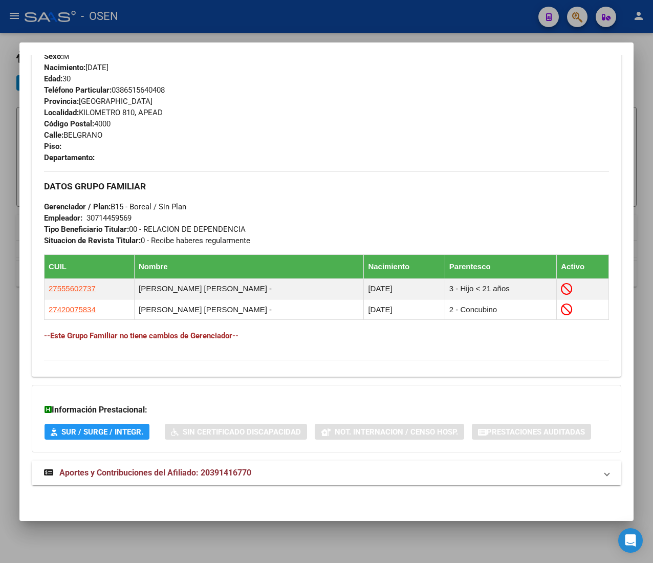
click at [340, 474] on mat-panel-title "Aportes y Contribuciones del Afiliado: 20391416770" at bounding box center [320, 473] width 553 height 12
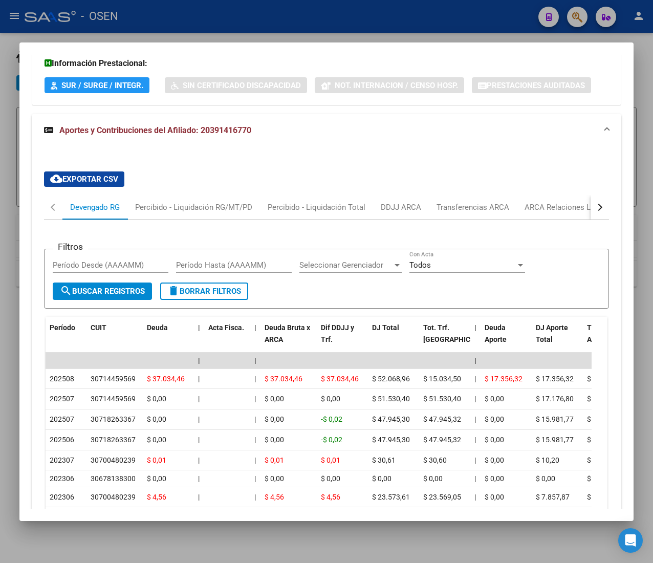
scroll to position [879, 0]
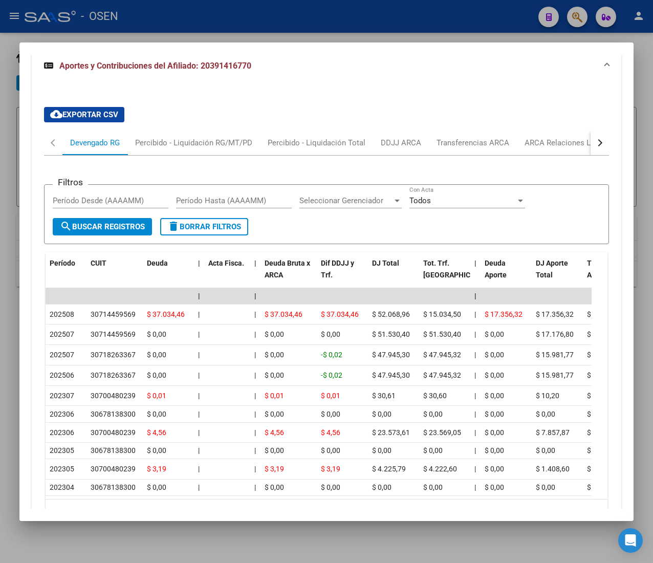
click at [590, 145] on button "button" at bounding box center [599, 142] width 18 height 25
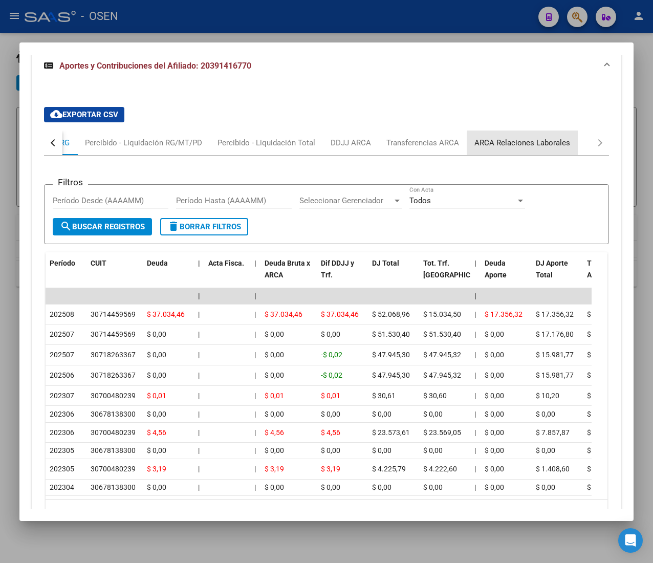
click at [530, 147] on div "ARCA Relaciones Laborales" at bounding box center [522, 142] width 96 height 11
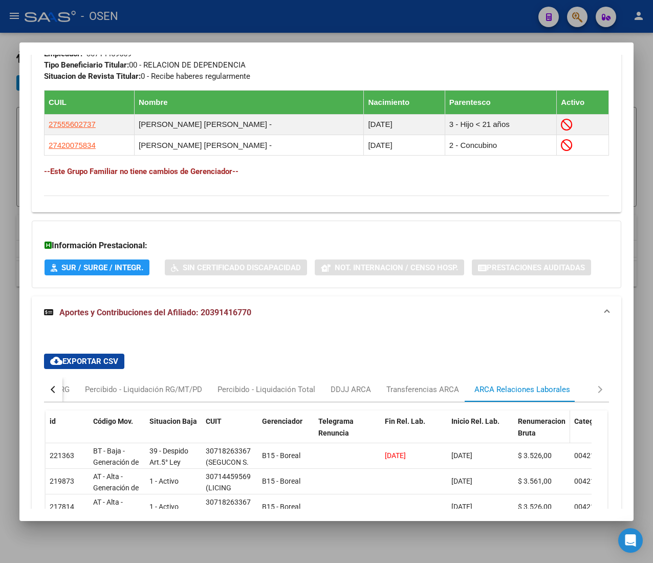
scroll to position [841, 0]
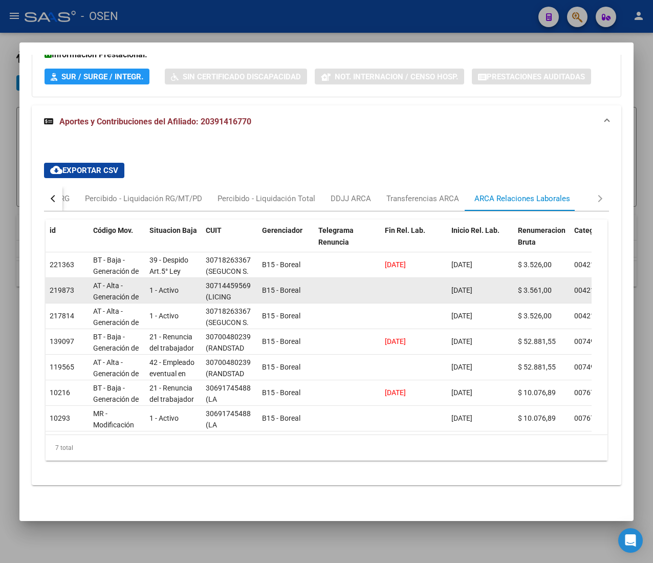
drag, startPoint x: 236, startPoint y: 270, endPoint x: 248, endPoint y: 268, distance: 11.9
click at [244, 280] on div "30714459569" at bounding box center [228, 286] width 45 height 12
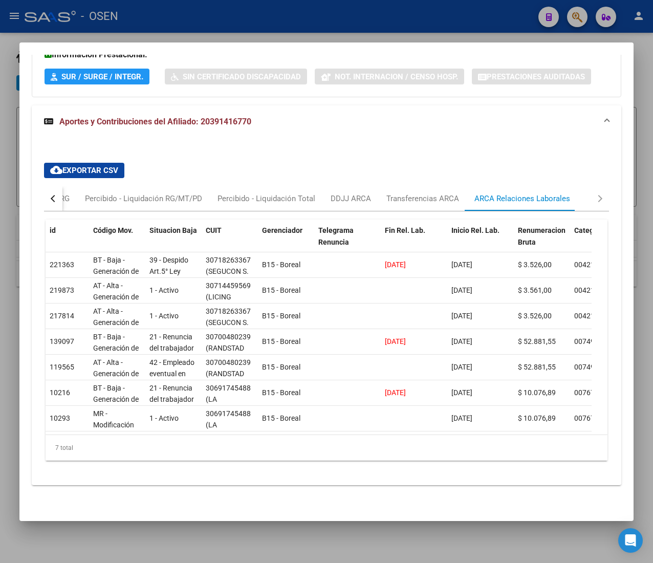
click at [50, 186] on button "button" at bounding box center [53, 198] width 18 height 25
click at [100, 193] on div "Devengado RG" at bounding box center [95, 198] width 50 height 11
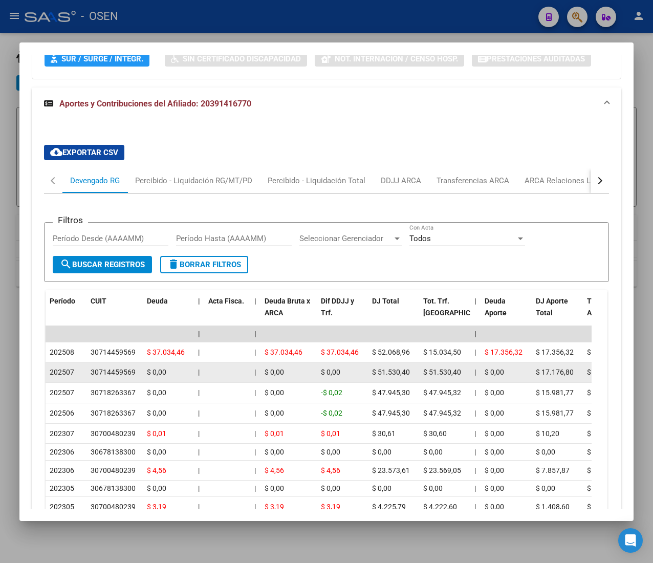
drag, startPoint x: 122, startPoint y: 372, endPoint x: 140, endPoint y: 371, distance: 17.9
click at [140, 371] on datatable-body-cell "30714459569" at bounding box center [114, 372] width 56 height 20
click at [142, 371] on datatable-body-cell "30714459569" at bounding box center [114, 372] width 56 height 20
drag, startPoint x: 252, startPoint y: 372, endPoint x: 361, endPoint y: 372, distance: 109.5
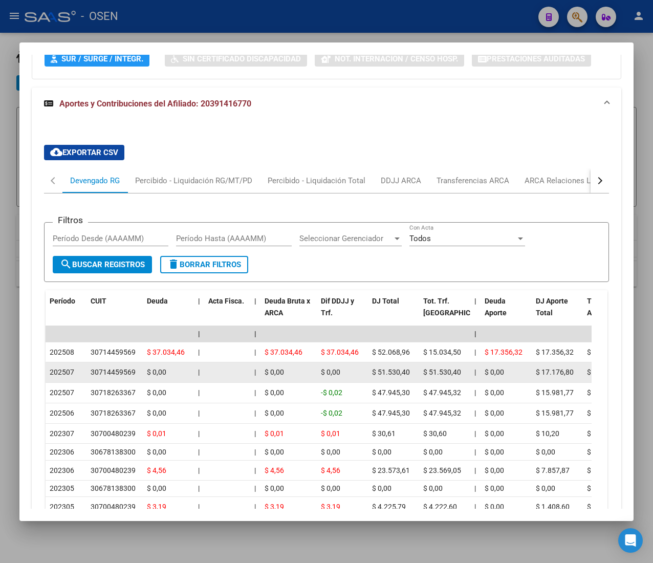
click at [363, 372] on div "$ 0,00" at bounding box center [342, 372] width 43 height 12
drag, startPoint x: 124, startPoint y: 374, endPoint x: 168, endPoint y: 368, distance: 44.9
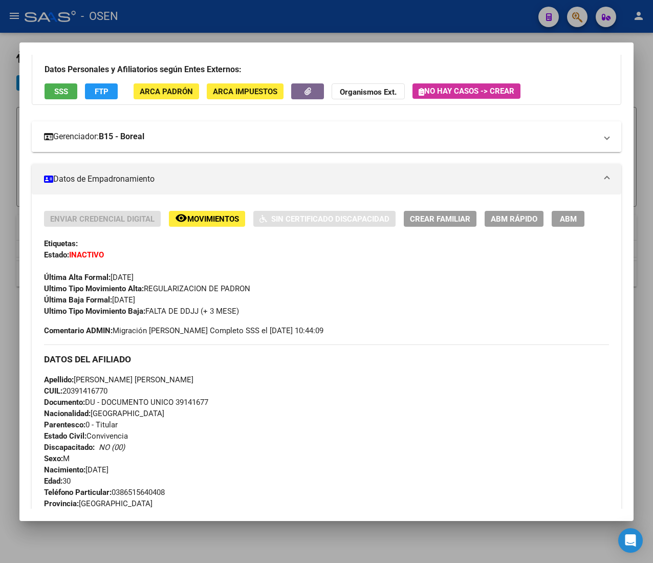
scroll to position [0, 0]
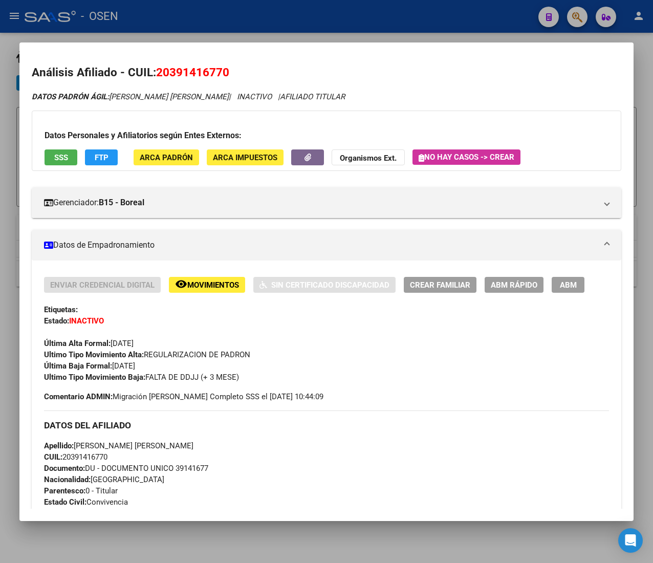
click at [515, 289] on span "ABM Rápido" at bounding box center [514, 284] width 47 height 9
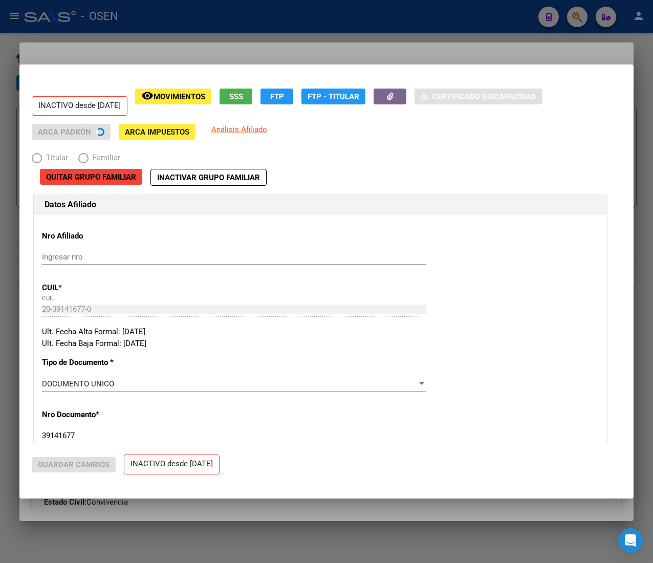
radio input "true"
type input "30-71445956-9"
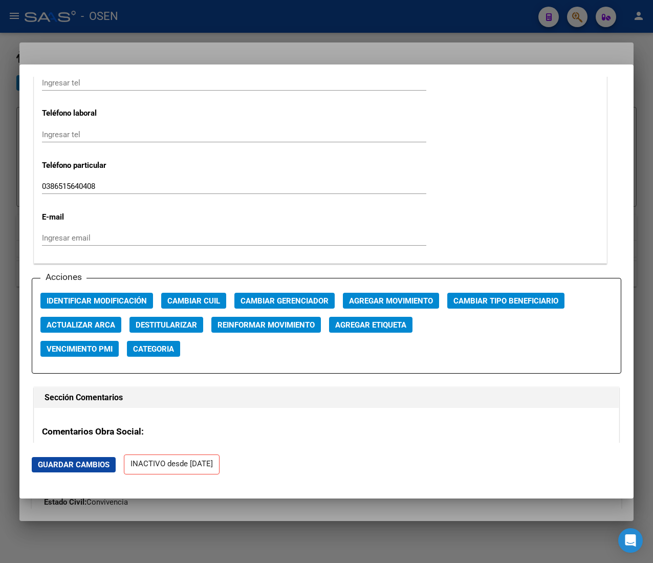
scroll to position [1330, 0]
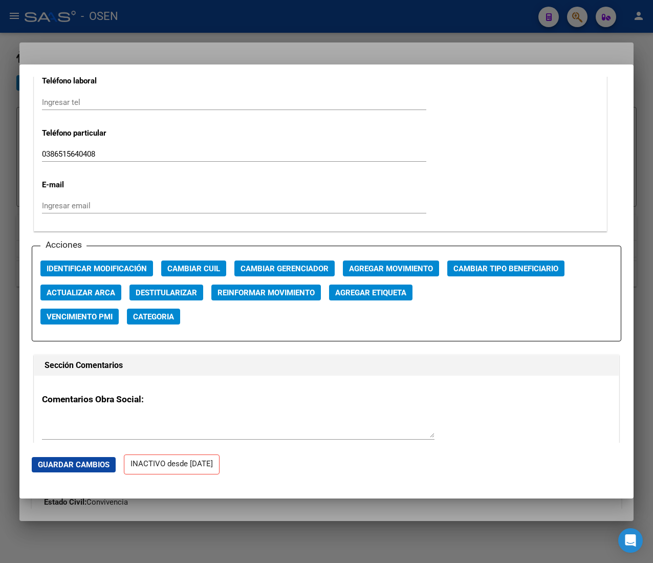
click at [371, 263] on button "Agregar Movimiento" at bounding box center [391, 268] width 96 height 16
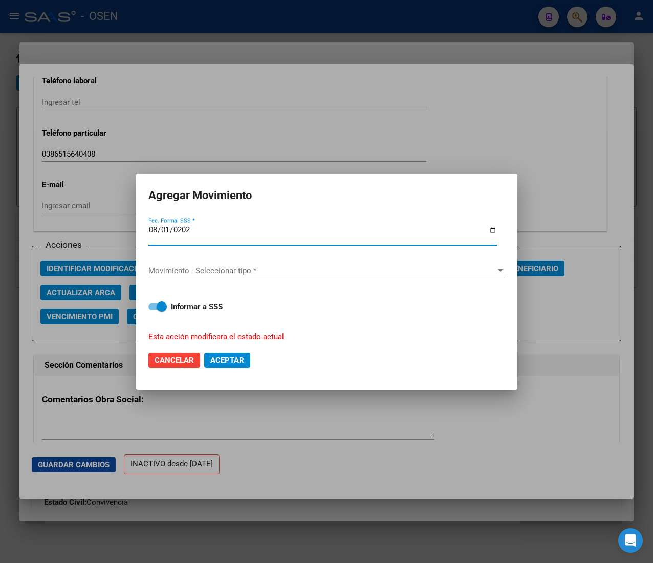
type input "[DATE]"
click at [371, 263] on div "Movimiento - Seleccionar tipo * Movimiento - Seleccionar tipo *" at bounding box center [326, 270] width 357 height 15
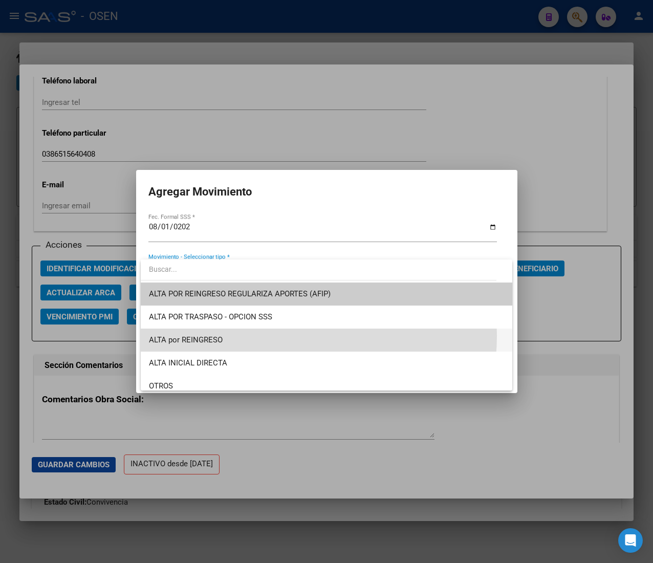
click at [277, 336] on span "ALTA por REINGRESO" at bounding box center [326, 339] width 355 height 23
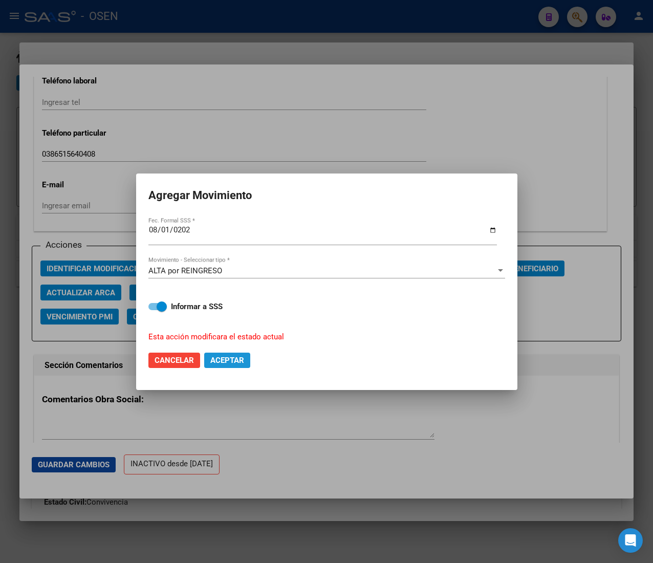
click at [238, 356] on span "Aceptar" at bounding box center [227, 360] width 34 height 9
checkbox input "false"
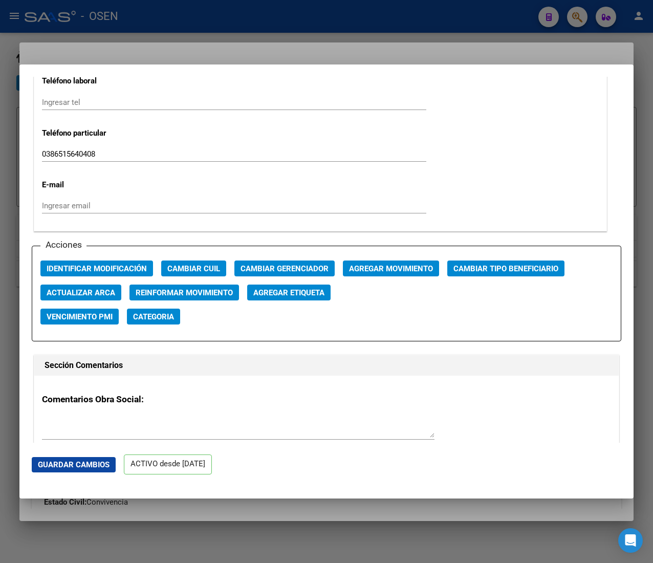
click at [262, 17] on div at bounding box center [326, 281] width 653 height 563
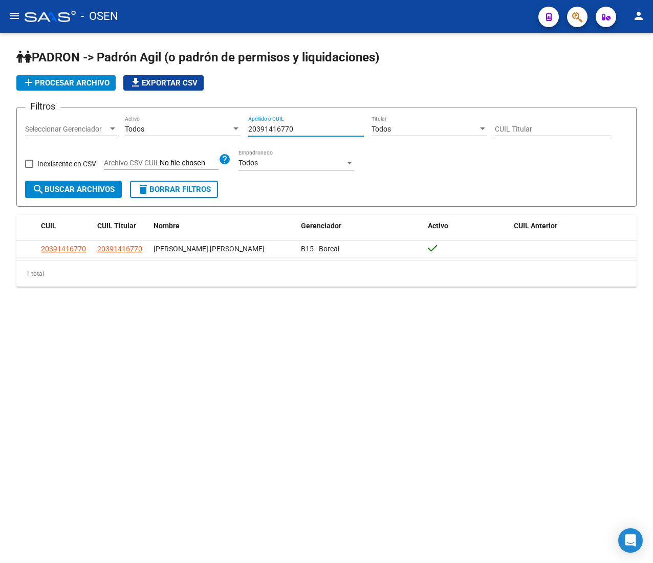
drag, startPoint x: 326, startPoint y: 133, endPoint x: 196, endPoint y: 132, distance: 130.0
click at [196, 132] on div "Filtros Seleccionar Gerenciador Seleccionar Gerenciador Todos Activo 2039141677…" at bounding box center [326, 148] width 603 height 65
paste input "7954321563"
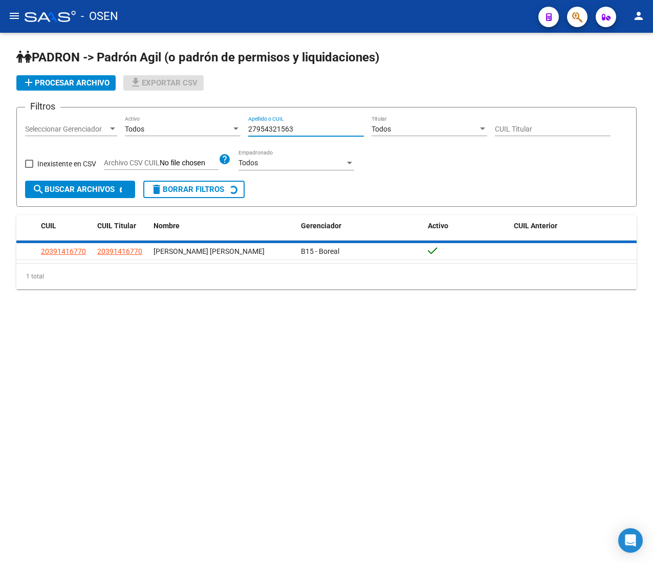
type input "27954321563"
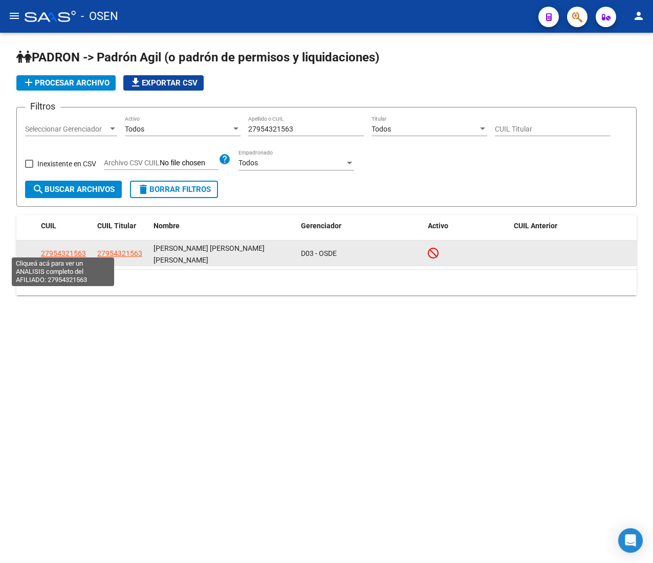
click at [69, 249] on span "27954321563" at bounding box center [63, 253] width 45 height 8
type textarea "27954321563"
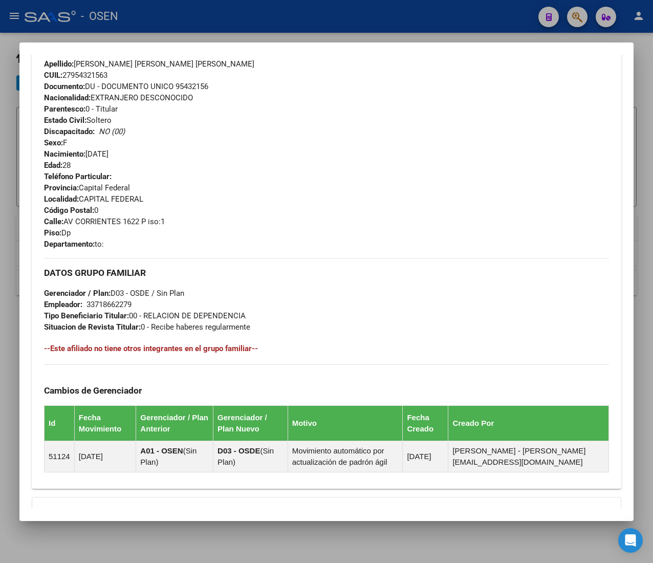
scroll to position [495, 0]
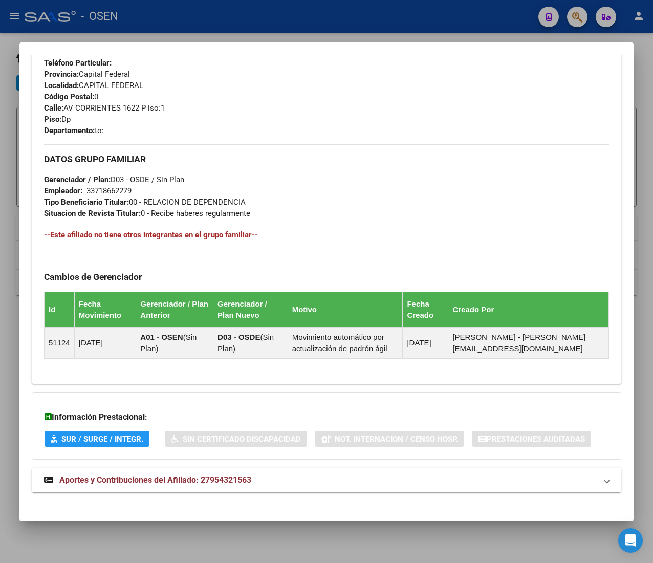
click at [295, 483] on mat-panel-title "Aportes y Contribuciones del Afiliado: 27954321563" at bounding box center [320, 480] width 553 height 12
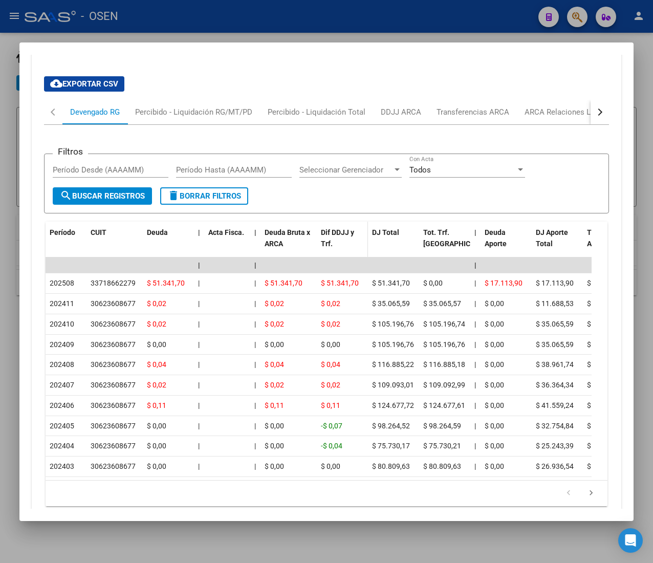
scroll to position [962, 0]
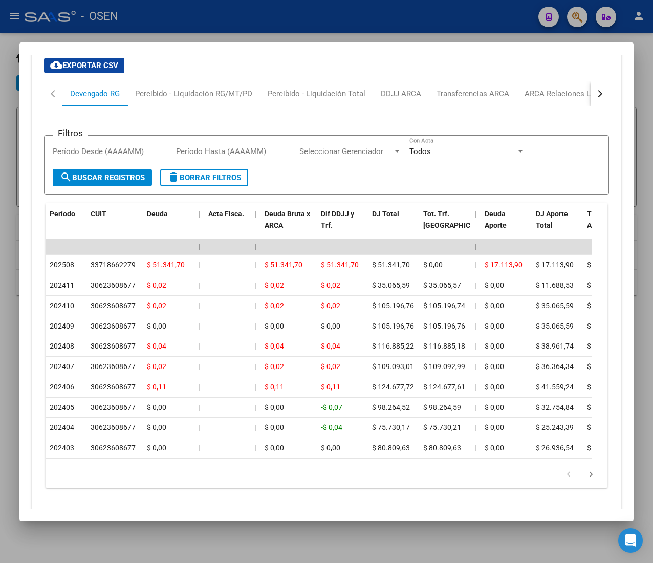
click at [595, 92] on div "button" at bounding box center [598, 93] width 7 height 7
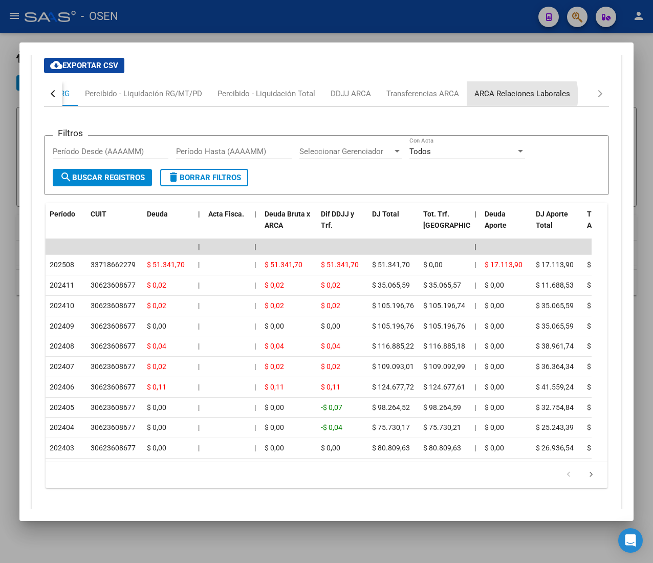
click at [516, 97] on div "ARCA Relaciones Laborales" at bounding box center [522, 93] width 96 height 11
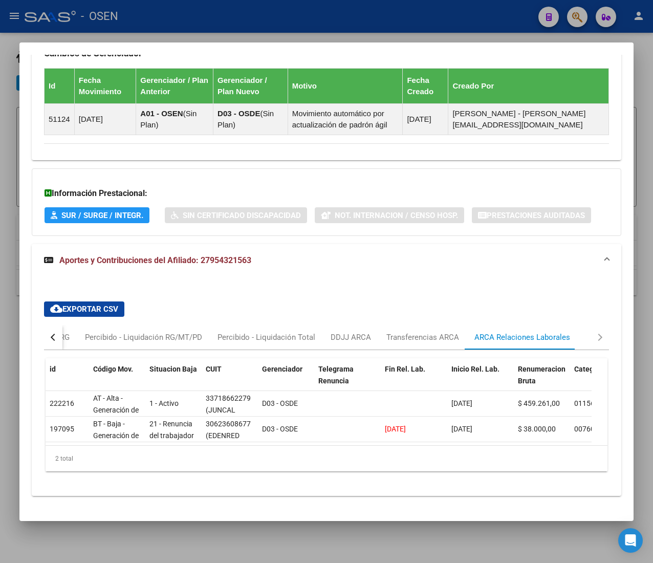
scroll to position [105, 0]
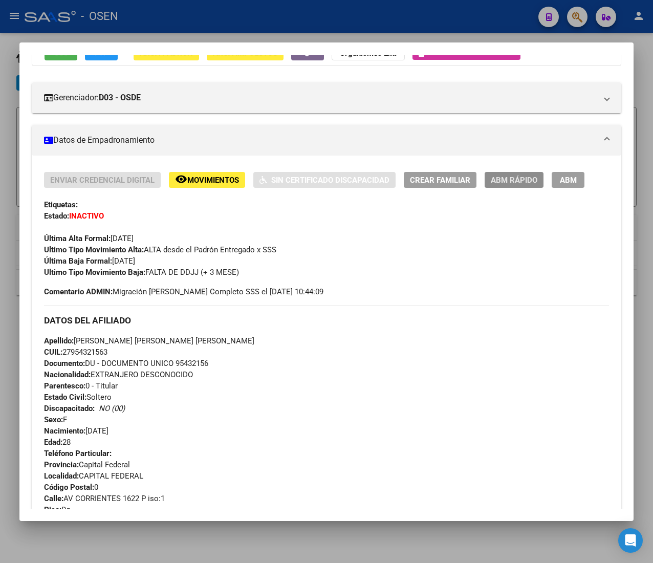
click at [520, 184] on span "ABM Rápido" at bounding box center [514, 179] width 47 height 9
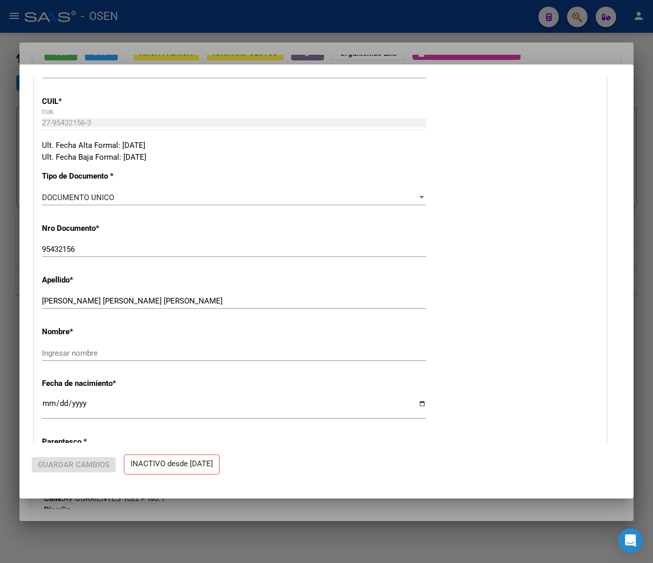
radio input "true"
type input "33-71866227-9"
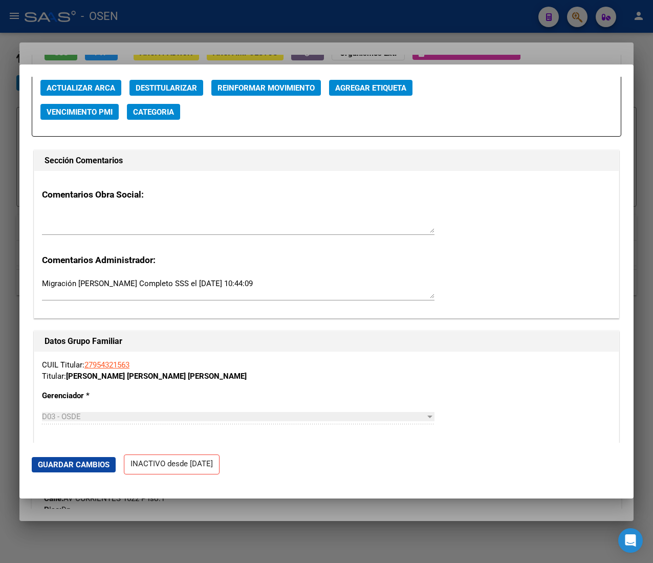
scroll to position [1330, 0]
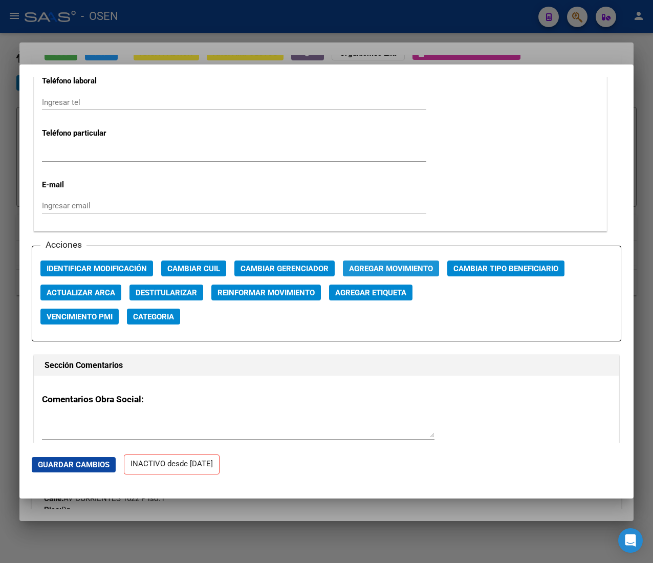
click at [414, 264] on span "Agregar Movimiento" at bounding box center [391, 268] width 84 height 9
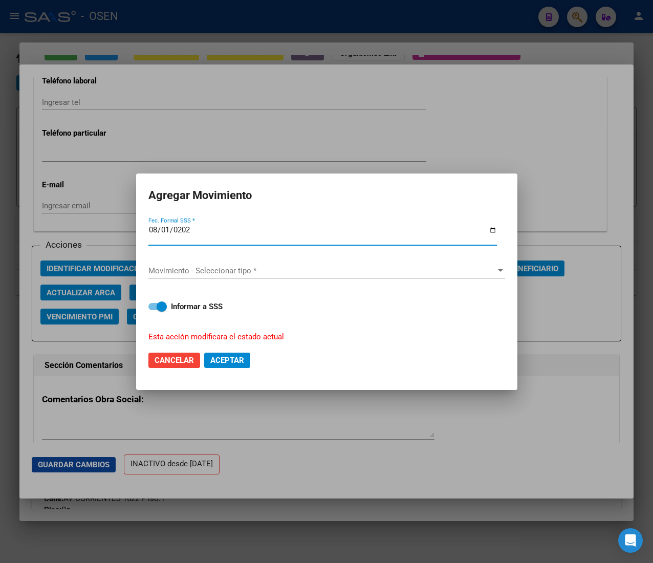
type input "[DATE]"
click at [414, 263] on div "Movimiento - Seleccionar tipo * Movimiento - Seleccionar tipo *" at bounding box center [326, 270] width 357 height 15
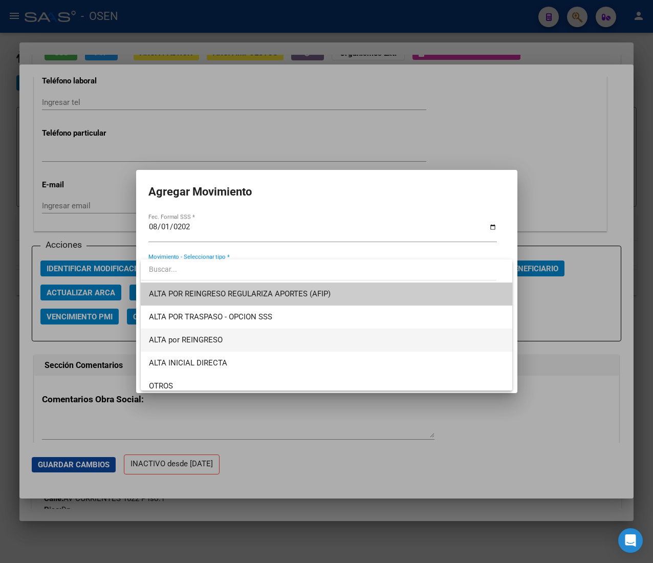
click at [316, 341] on span "ALTA por REINGRESO" at bounding box center [326, 339] width 355 height 23
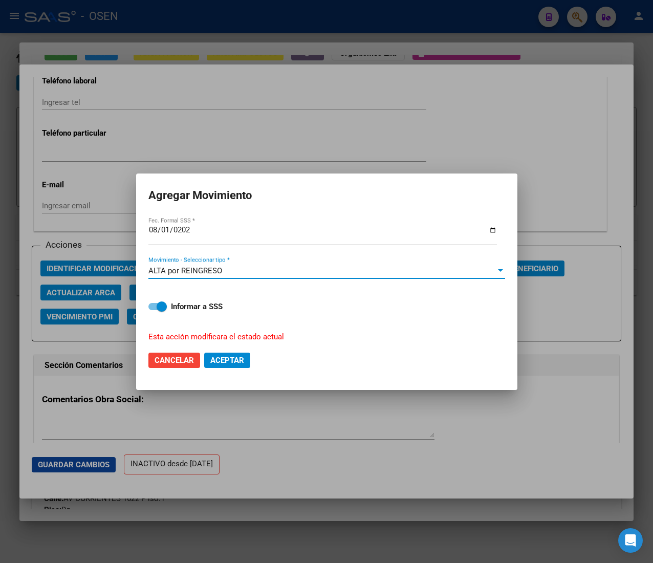
click at [242, 366] on button "Aceptar" at bounding box center [227, 359] width 46 height 15
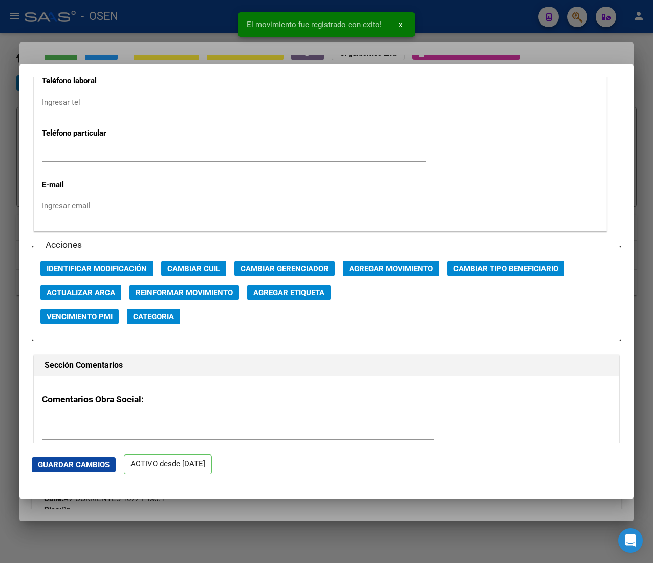
click at [191, 15] on div at bounding box center [326, 281] width 653 height 563
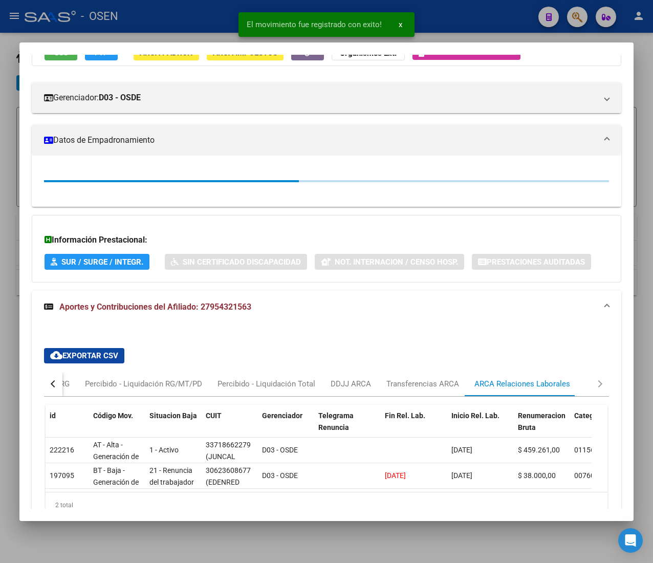
click at [192, 15] on div at bounding box center [326, 281] width 653 height 563
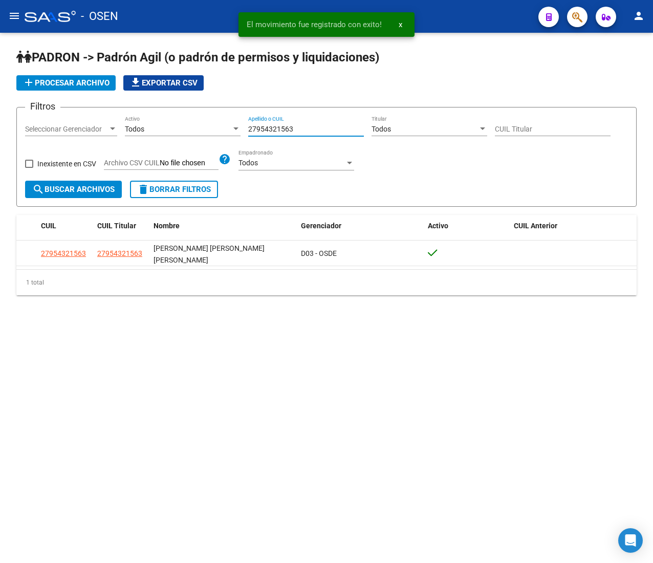
drag, startPoint x: 294, startPoint y: 125, endPoint x: 117, endPoint y: 104, distance: 178.2
click at [117, 104] on app-list-header "PADRON -> Padrón Agil (o padrón de permisos y liquidaciones) add Procesar archi…" at bounding box center [326, 128] width 620 height 158
paste input "341021230"
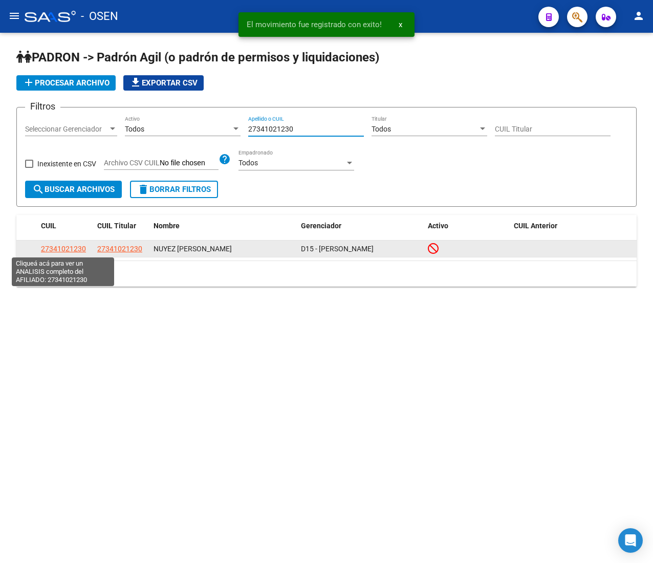
type input "27341021230"
click at [76, 245] on span "27341021230" at bounding box center [63, 249] width 45 height 8
type textarea "27341021230"
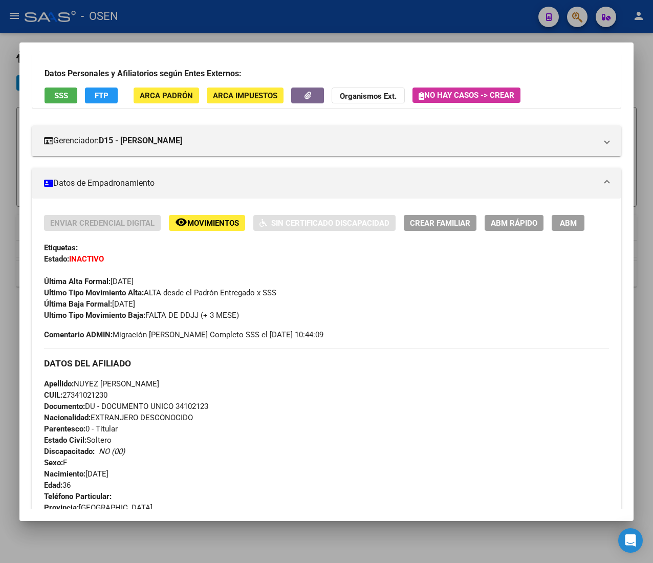
scroll to position [504, 0]
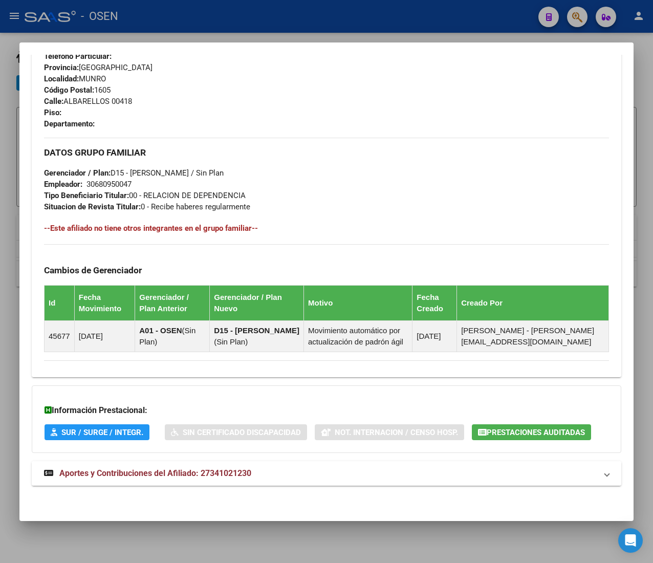
click at [265, 477] on mat-panel-title "Aportes y Contribuciones del Afiliado: 27341021230" at bounding box center [320, 473] width 553 height 12
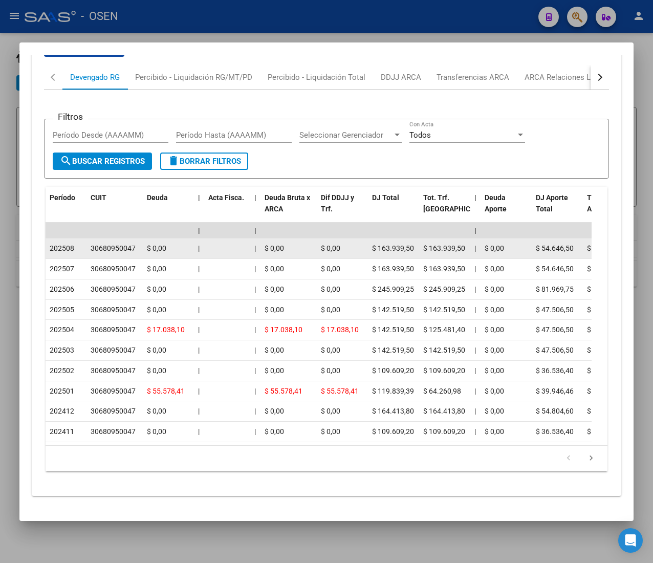
scroll to position [1009, 0]
